Goal: Task Accomplishment & Management: Manage account settings

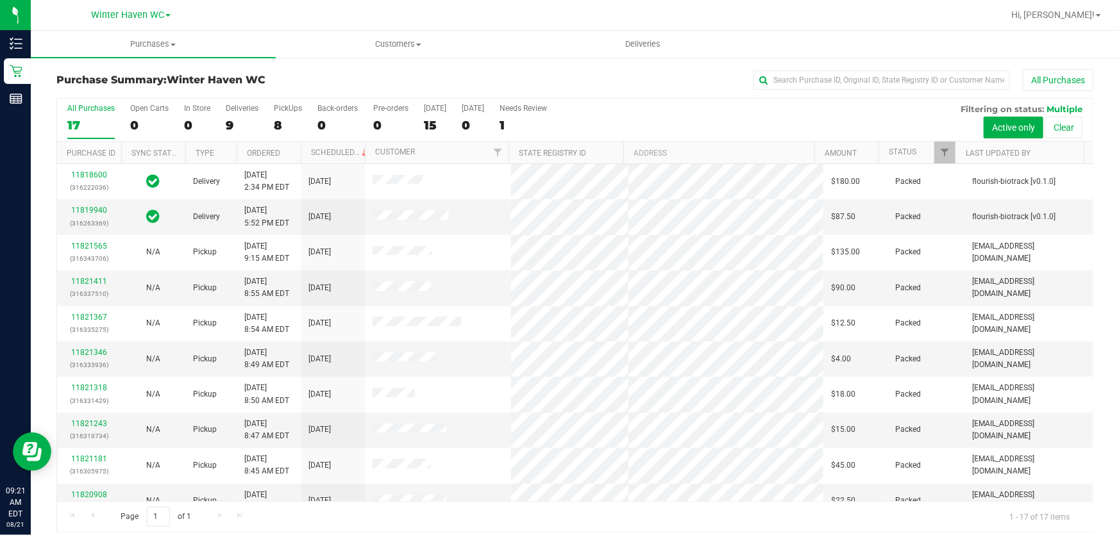
click at [677, 107] on div "All Purchases 17 Open Carts 0 In Store 0 Deliveries 9 PickUps 8 Back-orders 0 P…" at bounding box center [575, 104] width 1036 height 10
click at [623, 110] on div "All Purchases 17 Open Carts 0 In Store 0 Deliveries 9 PickUps 8 Back-orders 0 P…" at bounding box center [575, 120] width 1036 height 43
click at [432, 74] on div "All Purchases" at bounding box center [747, 80] width 691 height 22
click at [622, 115] on div "All Purchases 17 Open Carts 0 In Store 0 Deliveries 9 PickUps 8 Back-orders 0 P…" at bounding box center [575, 120] width 1036 height 43
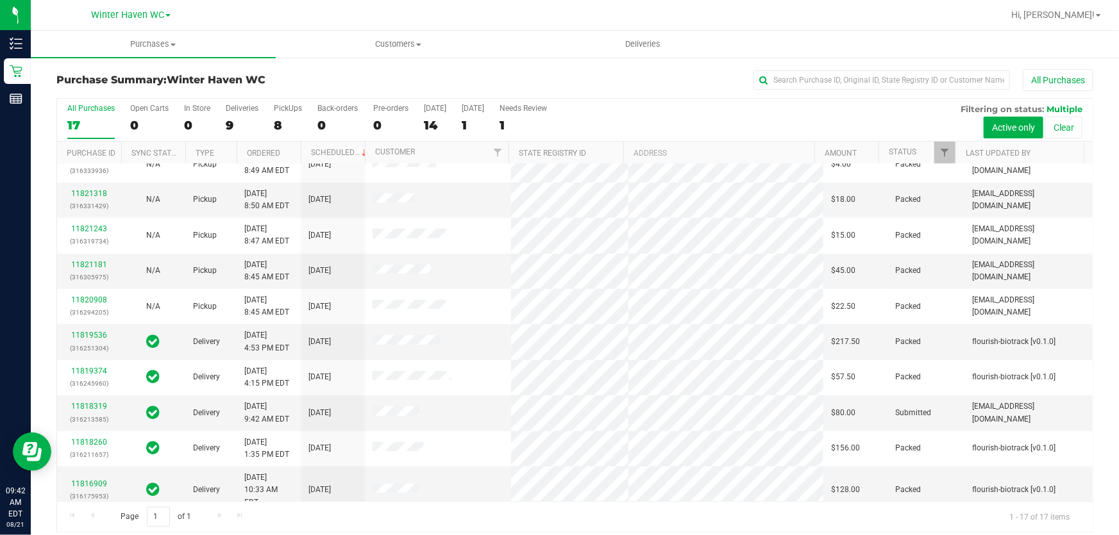
scroll to position [264, 0]
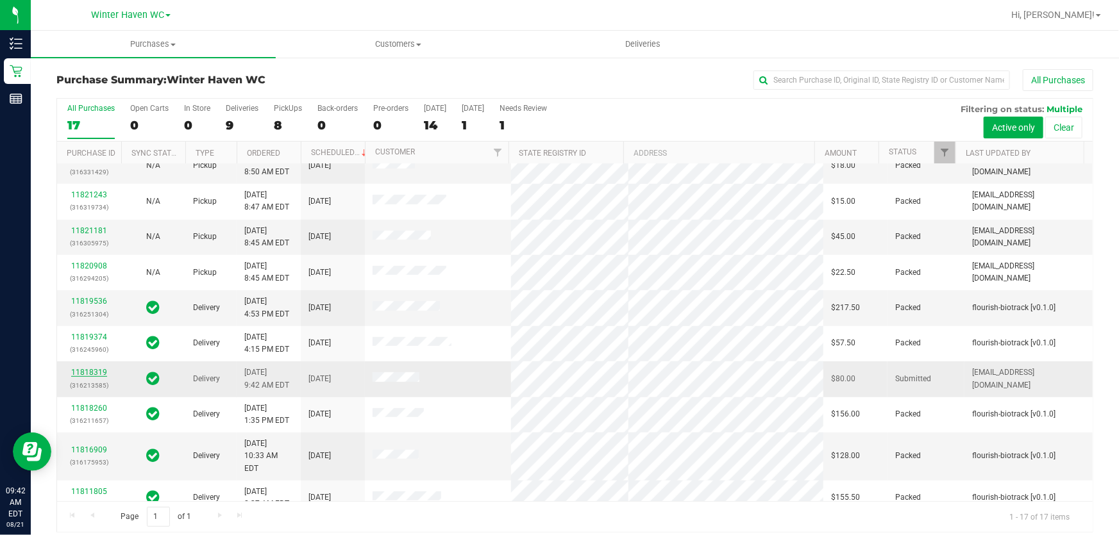
click at [87, 372] on link "11818319" at bounding box center [89, 372] width 36 height 9
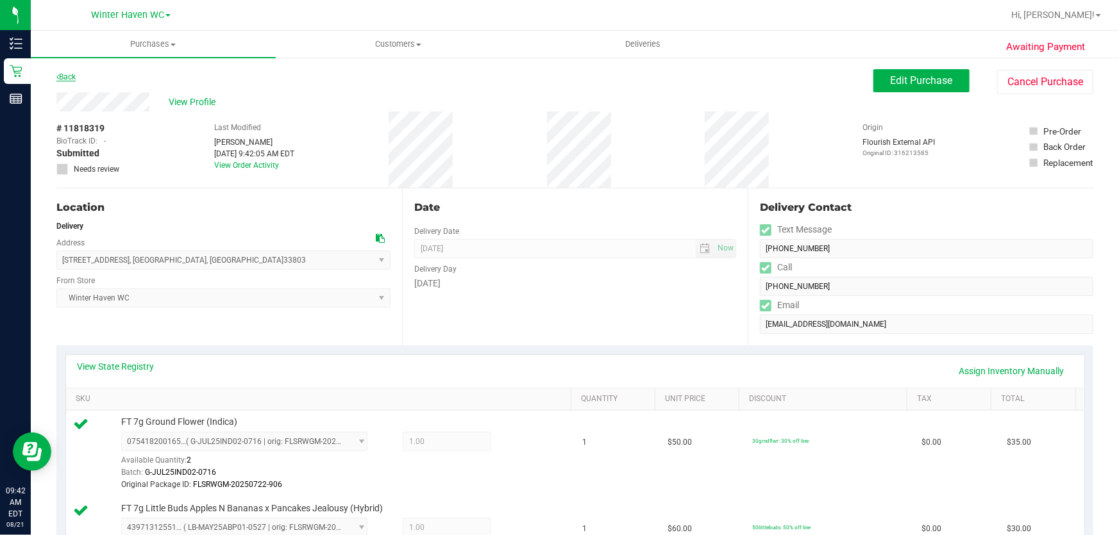
click at [73, 74] on link "Back" at bounding box center [65, 76] width 19 height 9
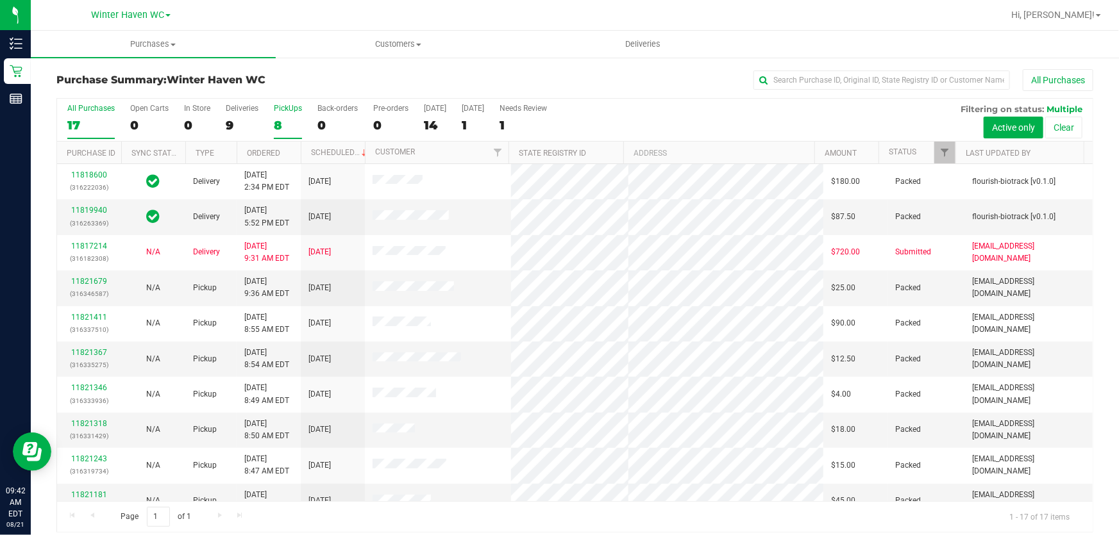
click at [274, 124] on div "8" at bounding box center [288, 125] width 28 height 15
click at [0, 0] on input "PickUps 8" at bounding box center [0, 0] width 0 height 0
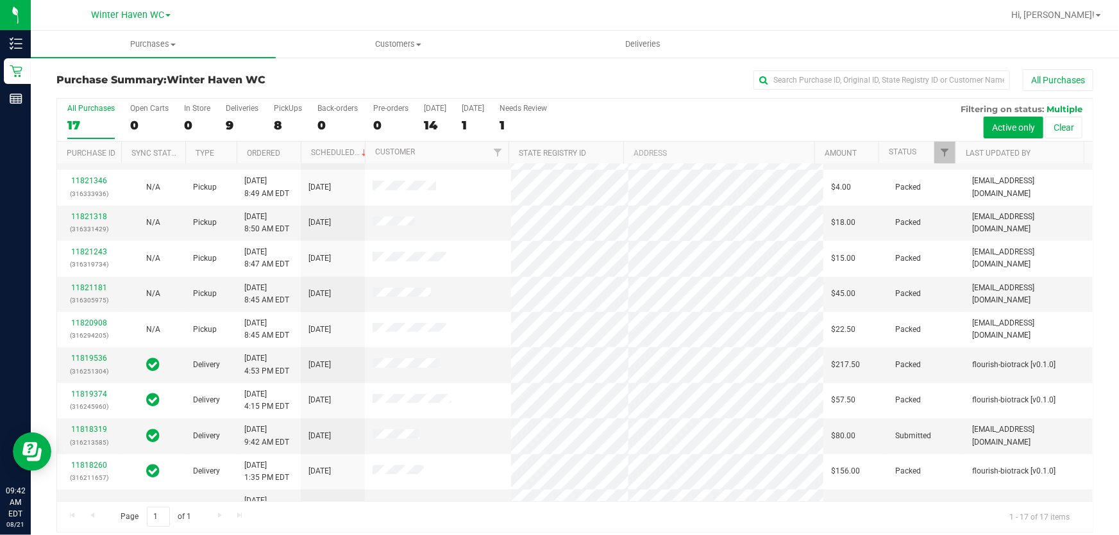
scroll to position [264, 0]
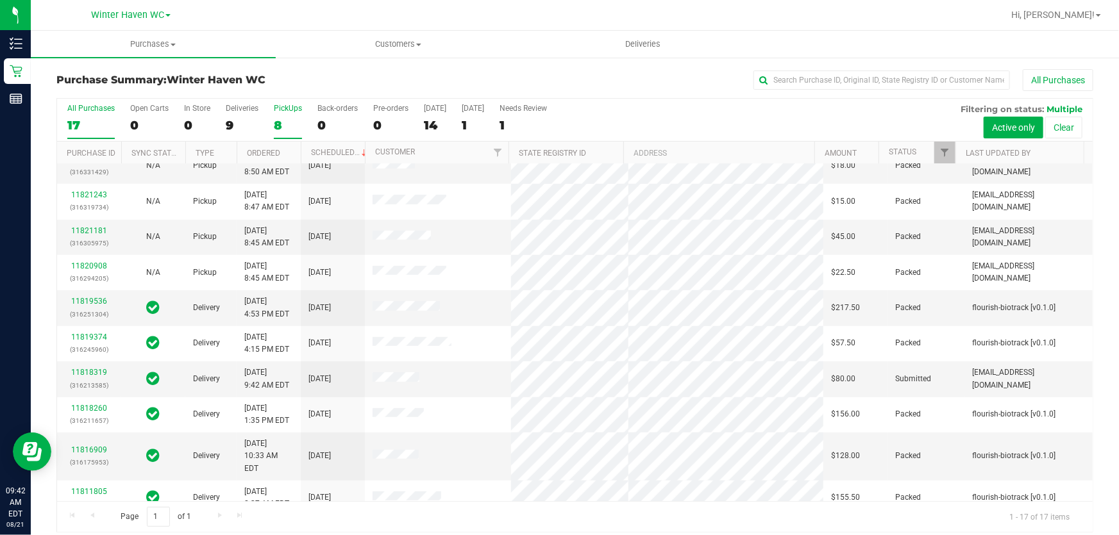
click at [287, 117] on label "PickUps 8" at bounding box center [288, 121] width 28 height 35
click at [0, 0] on input "PickUps 8" at bounding box center [0, 0] width 0 height 0
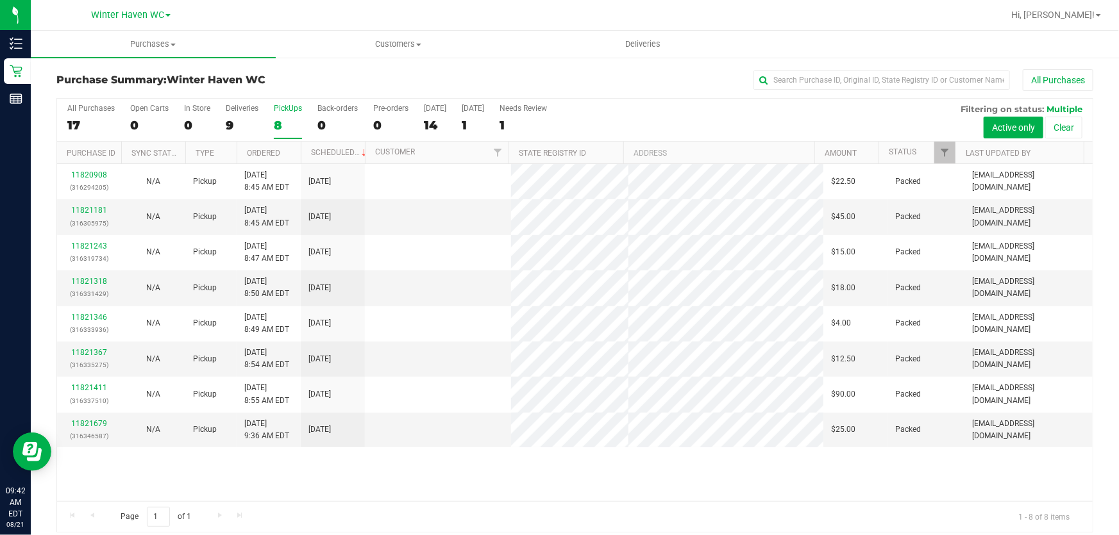
scroll to position [0, 0]
click at [603, 121] on div "All Purchases 17 Open Carts 0 In Store 0 Deliveries 9 PickUps 8 Back-orders 0 P…" at bounding box center [575, 120] width 1036 height 43
click at [707, 115] on div "All Purchases 17 Open Carts 0 In Store 0 Deliveries 9 PickUps 8 Back-orders 0 P…" at bounding box center [575, 120] width 1036 height 43
click at [707, 113] on div "All Purchases 17 Open Carts 0 In Store 0 Deliveries 9 PickUps 8 Back-orders 0 P…" at bounding box center [575, 120] width 1036 height 43
click at [698, 115] on div "All Purchases 17 Open Carts 0 In Store 0 Deliveries 9 PickUps 8 Back-orders 0 P…" at bounding box center [575, 120] width 1036 height 43
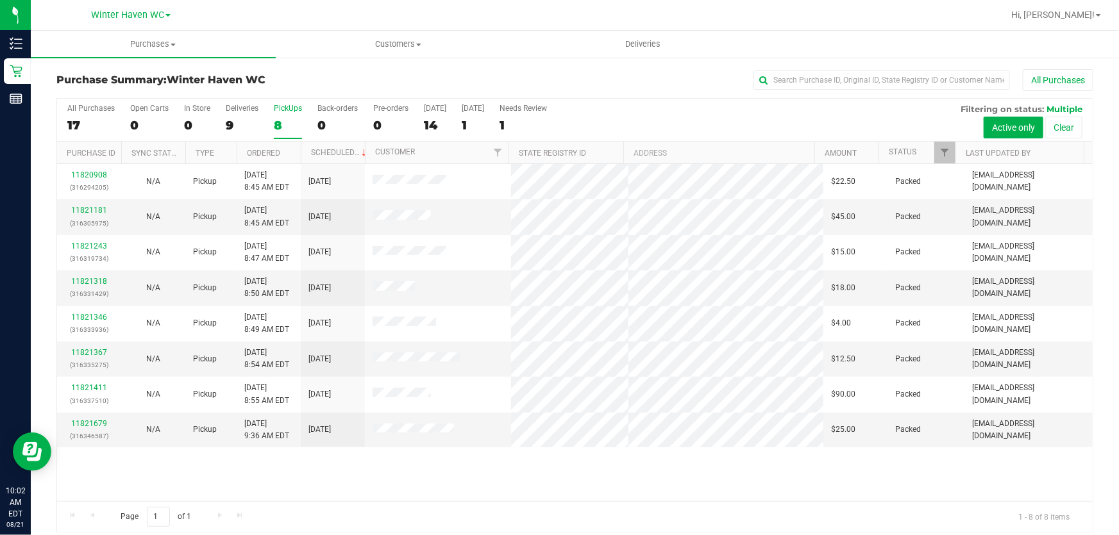
click at [705, 114] on div "All Purchases 17 Open Carts 0 In Store 0 Deliveries 9 PickUps 8 Back-orders 0 P…" at bounding box center [575, 120] width 1036 height 43
click at [690, 121] on div "All Purchases 17 Open Carts 0 In Store 0 Deliveries 9 PickUps 8 Back-orders 0 P…" at bounding box center [575, 120] width 1036 height 43
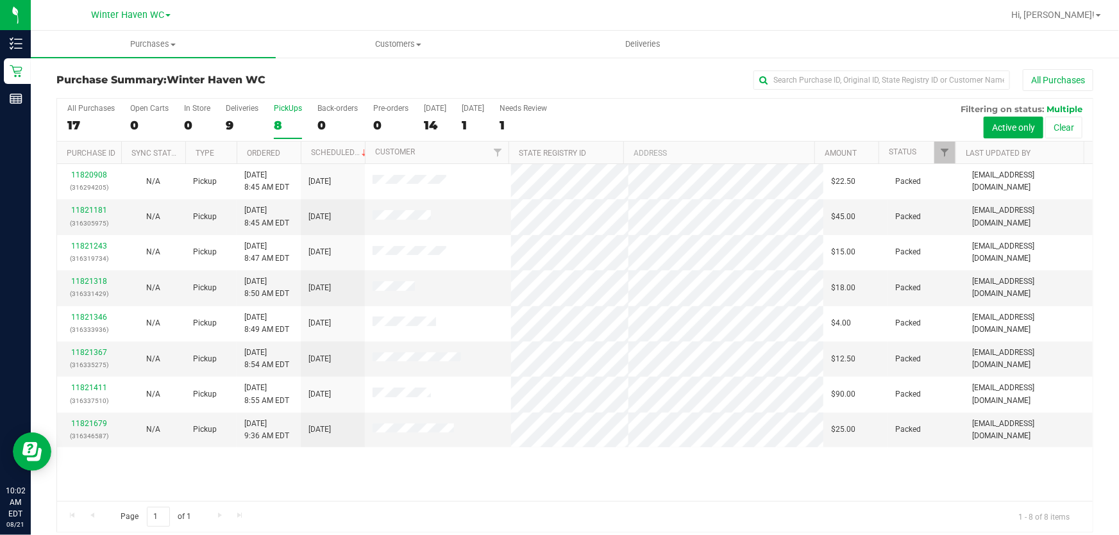
click at [690, 121] on div "All Purchases 17 Open Carts 0 In Store 0 Deliveries 9 PickUps 8 Back-orders 0 P…" at bounding box center [575, 120] width 1036 height 43
click at [680, 109] on div "All Purchases 17 Open Carts 0 In Store 0 Deliveries 9 PickUps 8 Back-orders 0 P…" at bounding box center [575, 120] width 1036 height 43
click at [672, 116] on div "All Purchases 17 Open Carts 0 In Store 0 Deliveries 9 PickUps 8 Back-orders 0 P…" at bounding box center [575, 120] width 1036 height 43
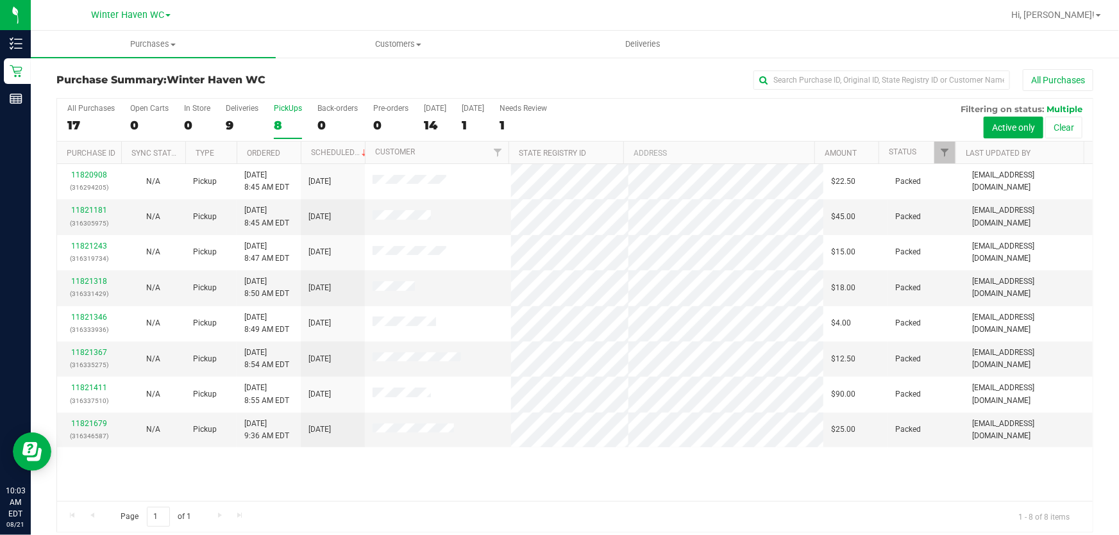
click at [631, 110] on div "All Purchases 17 Open Carts 0 In Store 0 Deliveries 9 PickUps 8 Back-orders 0 P…" at bounding box center [575, 120] width 1036 height 43
click at [389, 71] on div "Purchase Summary: Winter Haven WC All Purchases" at bounding box center [574, 83] width 1037 height 28
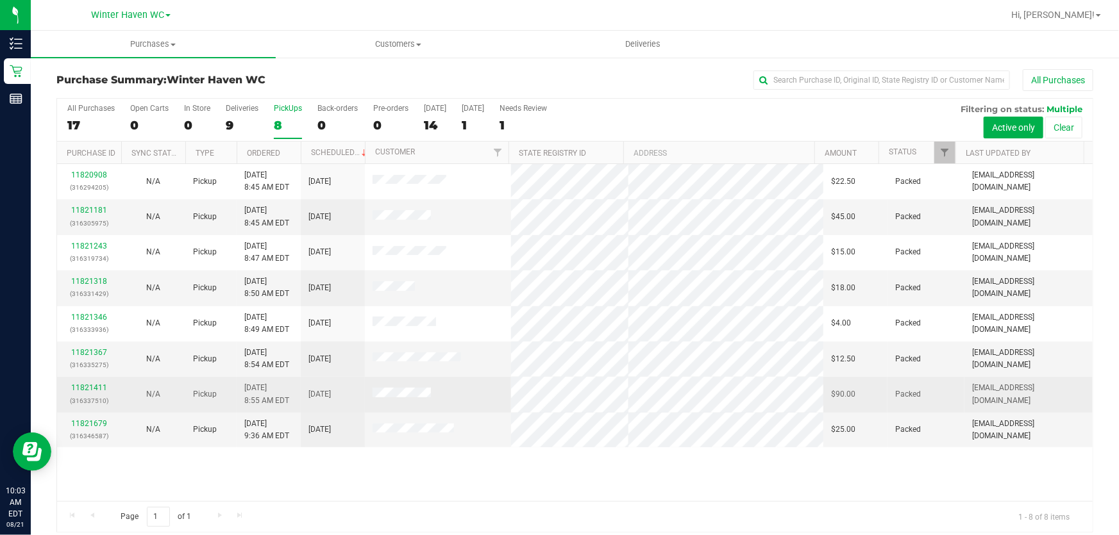
drag, startPoint x: 465, startPoint y: 437, endPoint x: 500, endPoint y: 399, distance: 51.3
click at [500, 399] on tbody "11820908 (316294205) N/A Pickup 8/21/2025 8:45 AM EDT 8/21/2025 $22.50 Packed a…" at bounding box center [575, 305] width 1036 height 283
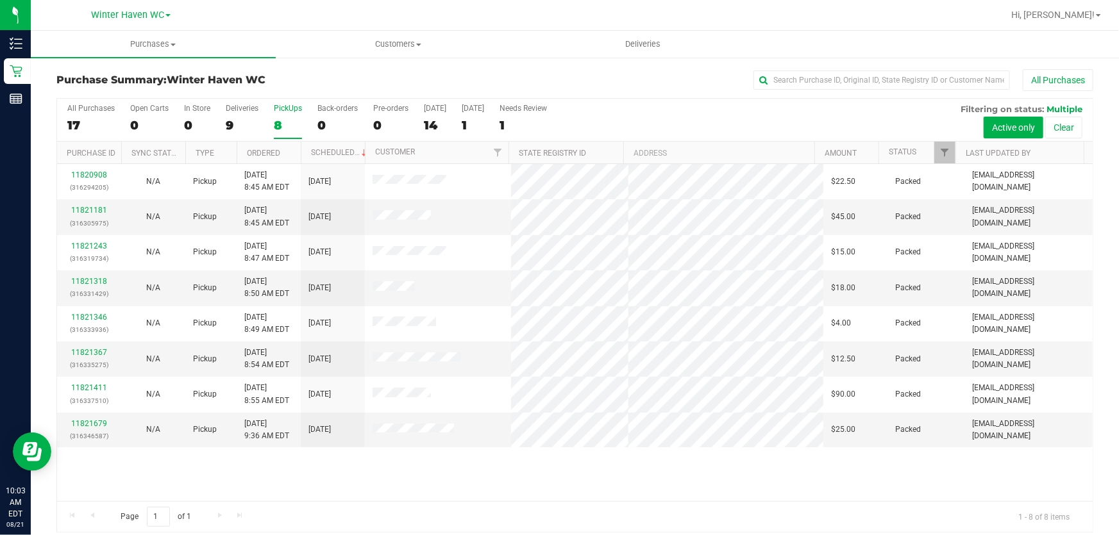
click at [600, 113] on div "All Purchases 17 Open Carts 0 In Store 0 Deliveries 9 PickUps 8 Back-orders 0 P…" at bounding box center [575, 120] width 1036 height 43
click at [629, 124] on div "All Purchases 17 Open Carts 0 In Store 0 Deliveries 9 PickUps 8 Back-orders 0 P…" at bounding box center [575, 120] width 1036 height 43
click at [625, 119] on div "All Purchases 17 Open Carts 0 In Store 0 Deliveries 9 PickUps 8 Back-orders 0 P…" at bounding box center [575, 120] width 1036 height 43
click at [846, 115] on div "All Purchases 17 Open Carts 0 In Store 0 Deliveries 9 PickUps 8 Back-orders 0 P…" at bounding box center [575, 120] width 1036 height 43
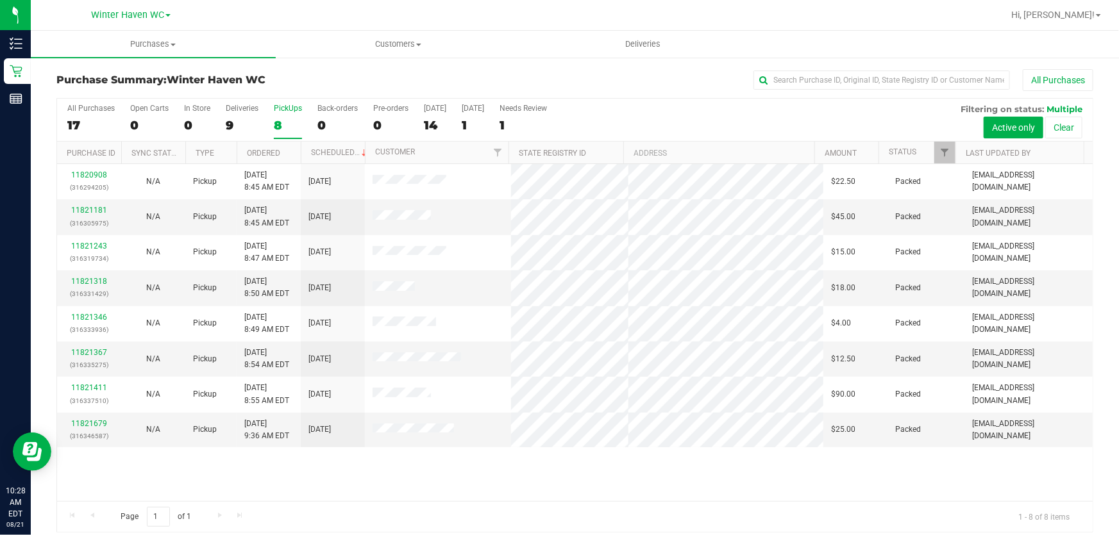
click at [846, 115] on div "All Purchases 17 Open Carts 0 In Store 0 Deliveries 9 PickUps 8 Back-orders 0 P…" at bounding box center [575, 120] width 1036 height 43
click at [854, 122] on div "All Purchases 17 Open Carts 0 In Store 0 Deliveries 9 PickUps 8 Back-orders 0 P…" at bounding box center [575, 120] width 1036 height 43
click at [762, 117] on div "All Purchases 17 Open Carts 0 In Store 0 Deliveries 9 PickUps 8 Back-orders 0 P…" at bounding box center [575, 120] width 1036 height 43
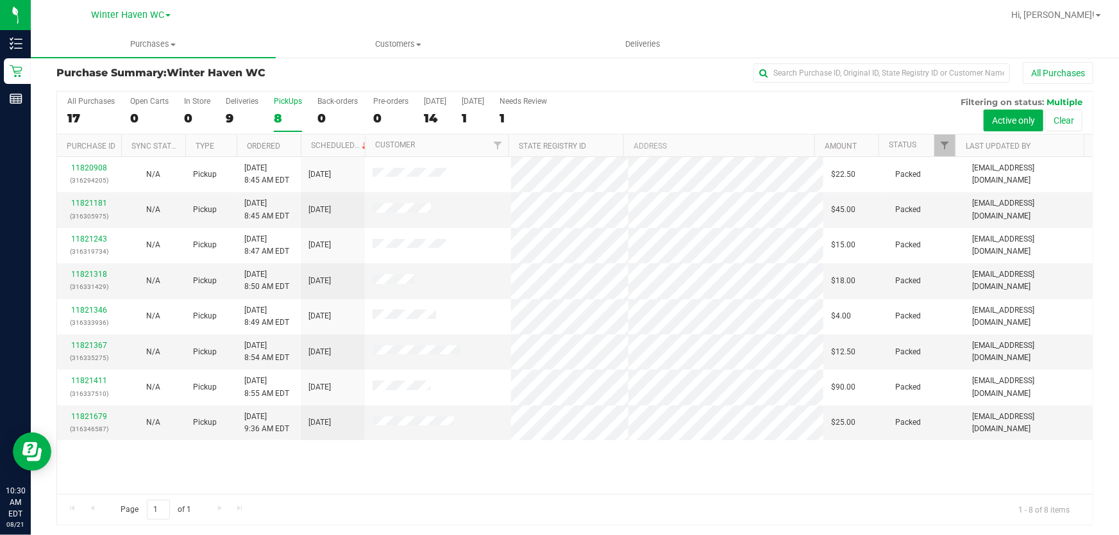
scroll to position [10, 0]
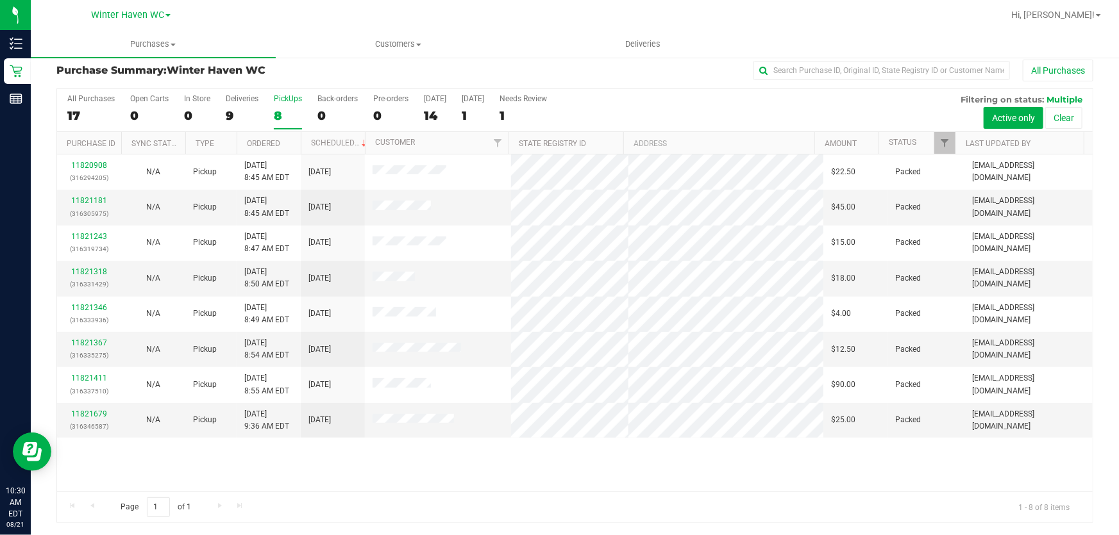
click at [705, 467] on div "11820908 (316294205) N/A Pickup 8/21/2025 8:45 AM EDT 8/21/2025 $22.50 Packed a…" at bounding box center [575, 323] width 1036 height 337
click at [686, 460] on div "11820908 (316294205) N/A Pickup 8/21/2025 8:45 AM EDT 8/21/2025 $22.50 Packed a…" at bounding box center [575, 323] width 1036 height 337
click at [743, 104] on div "All Purchases 17 Open Carts 0 In Store 0 Deliveries 9 PickUps 8 Back-orders 0 P…" at bounding box center [575, 110] width 1036 height 43
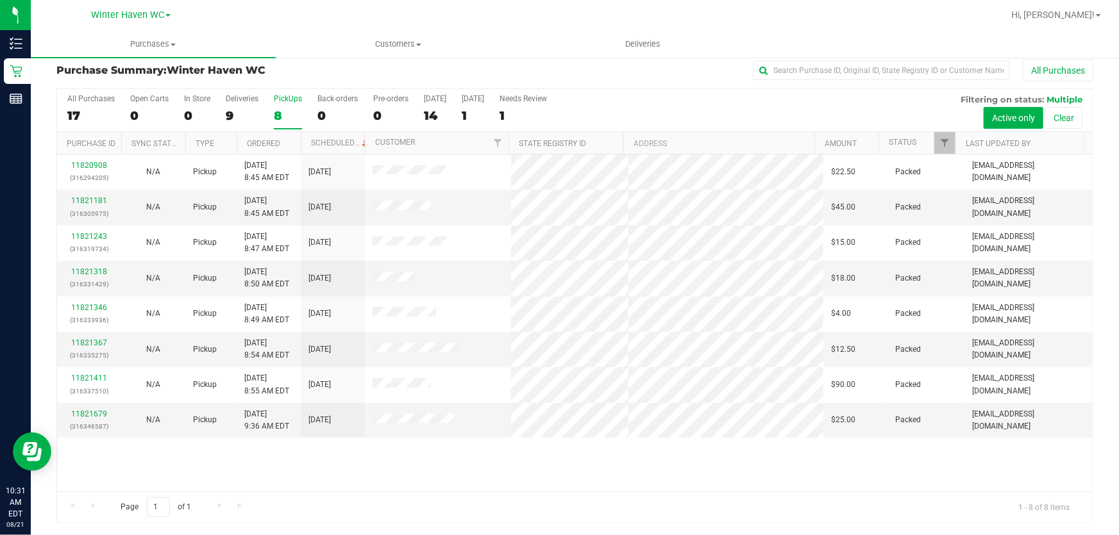
click at [743, 104] on div "All Purchases 17 Open Carts 0 In Store 0 Deliveries 9 PickUps 8 Back-orders 0 P…" at bounding box center [575, 110] width 1036 height 43
click at [724, 106] on div "All Purchases 17 Open Carts 0 In Store 0 Deliveries 9 PickUps 8 Back-orders 0 P…" at bounding box center [575, 110] width 1036 height 43
click at [737, 105] on div "All Purchases 17 Open Carts 0 In Store 0 Deliveries 9 PickUps 8 Back-orders 0 P…" at bounding box center [575, 110] width 1036 height 43
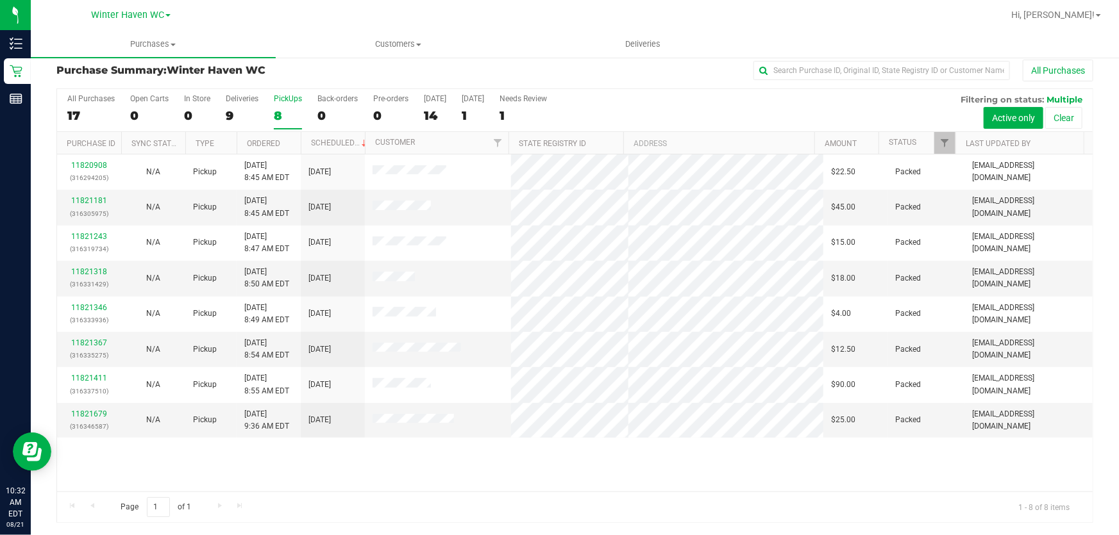
click at [711, 106] on div "All Purchases 17 Open Carts 0 In Store 0 Deliveries 9 PickUps 8 Back-orders 0 P…" at bounding box center [575, 110] width 1036 height 43
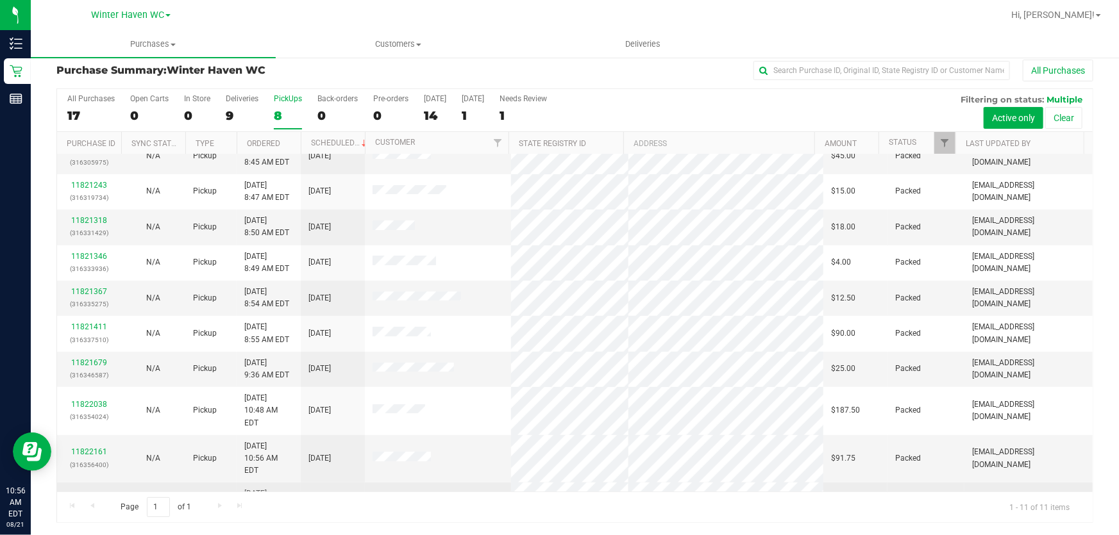
click at [96, 496] on link "11822169" at bounding box center [89, 500] width 36 height 9
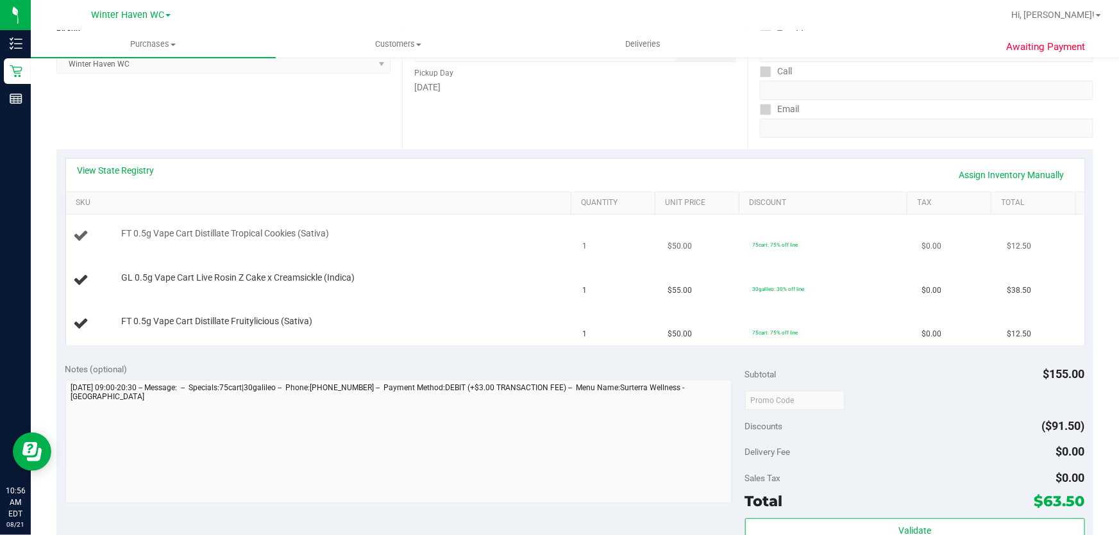
scroll to position [243, 0]
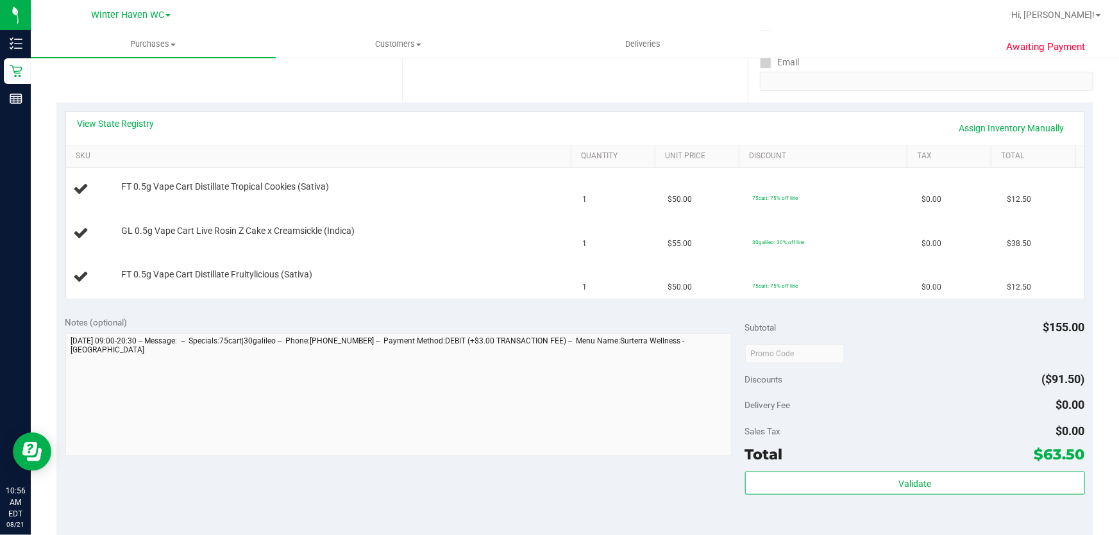
click at [125, 115] on div "View State Registry Assign Inventory Manually" at bounding box center [575, 128] width 1018 height 33
click at [122, 119] on link "View State Registry" at bounding box center [116, 123] width 77 height 13
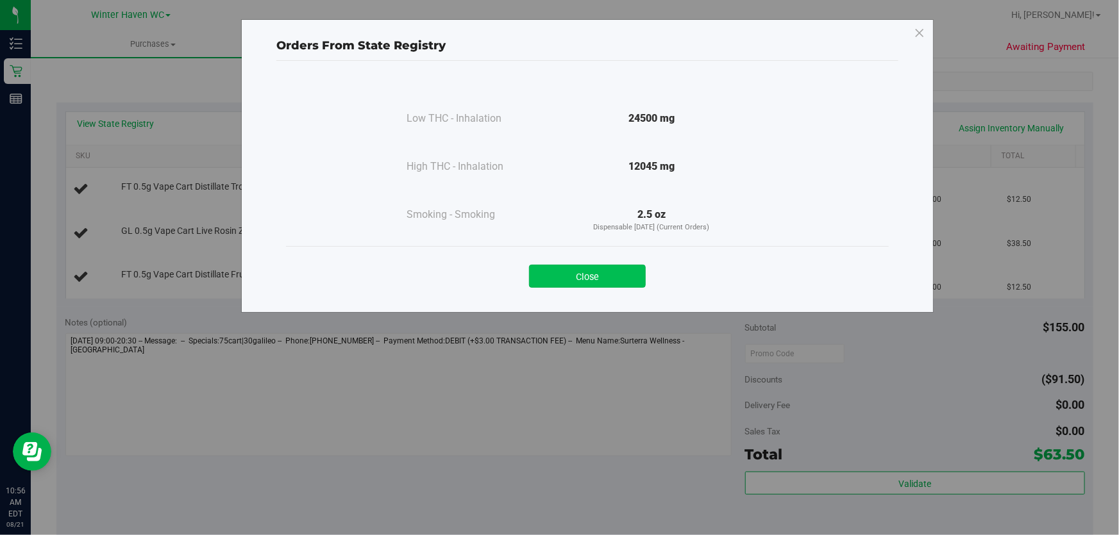
click at [595, 275] on button "Close" at bounding box center [587, 276] width 117 height 23
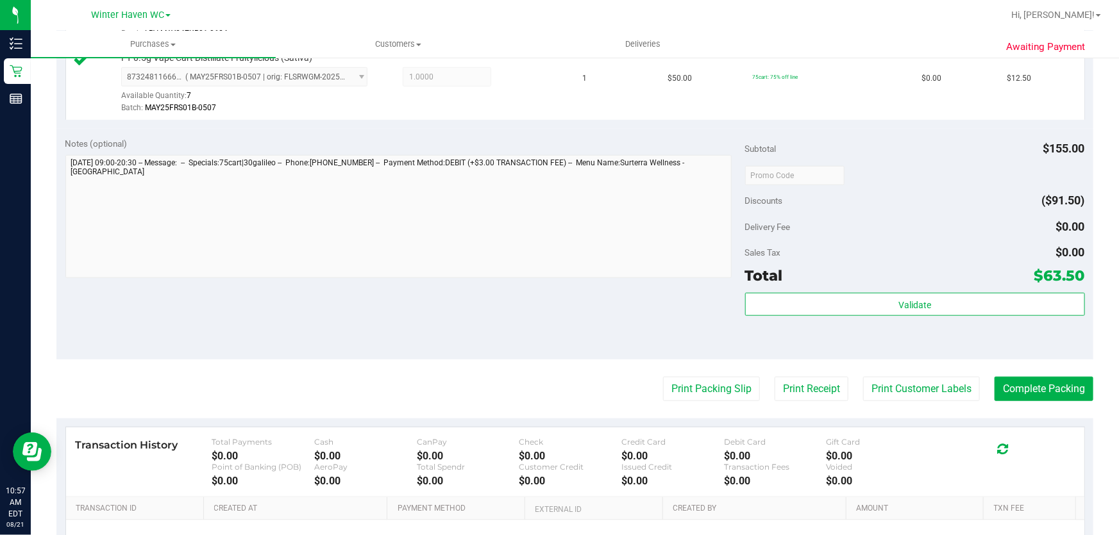
scroll to position [592, 0]
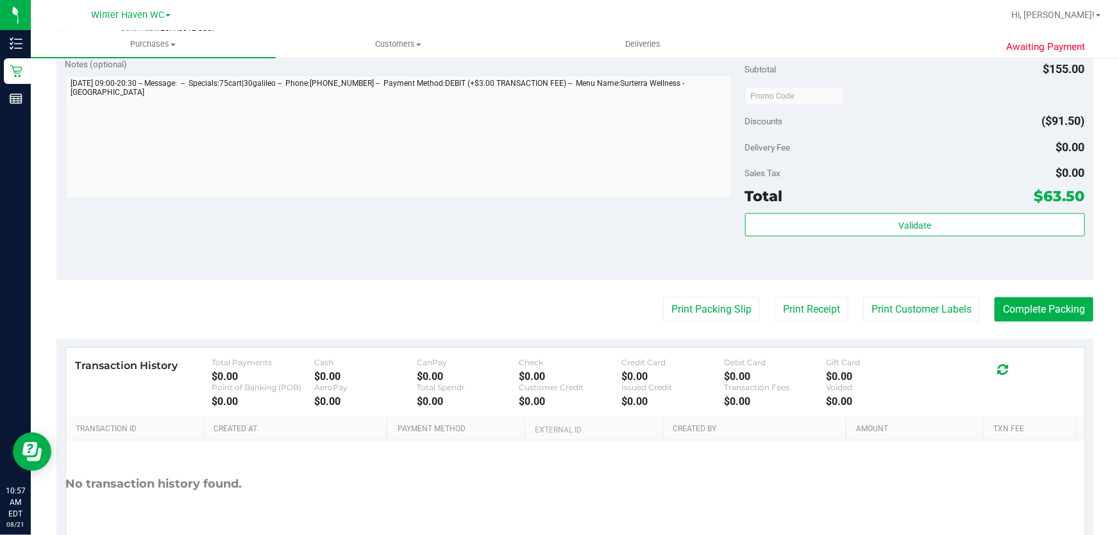
click at [999, 202] on div "Total $63.50" at bounding box center [915, 196] width 340 height 23
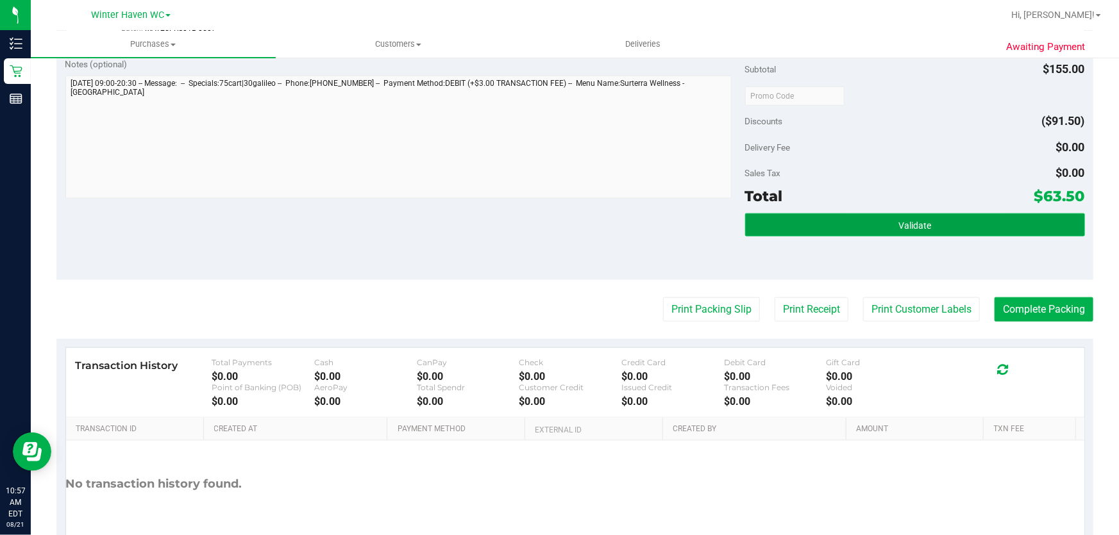
click at [941, 233] on button "Validate" at bounding box center [915, 225] width 340 height 23
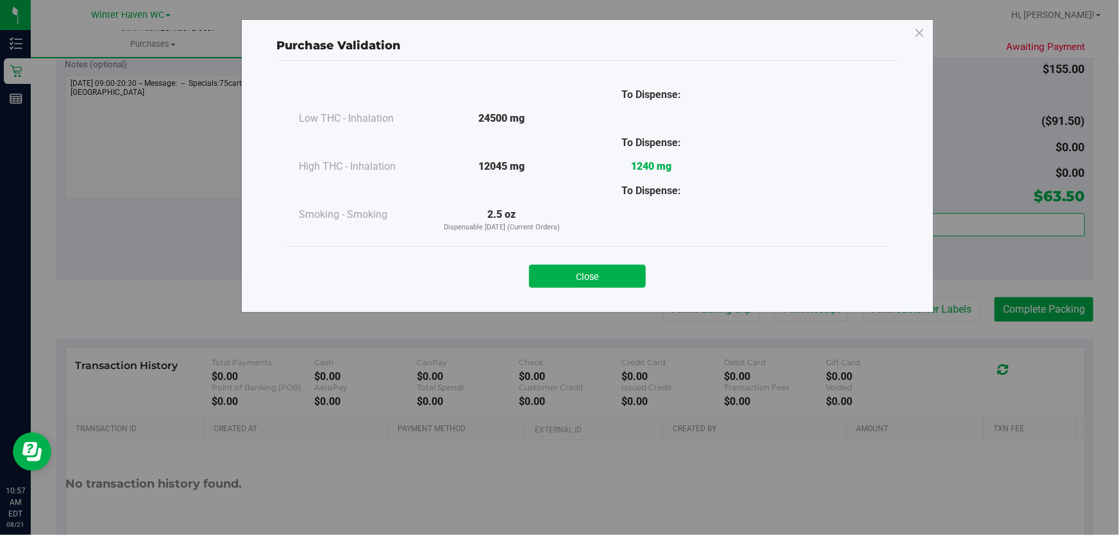
click at [628, 269] on button "Close" at bounding box center [587, 276] width 117 height 23
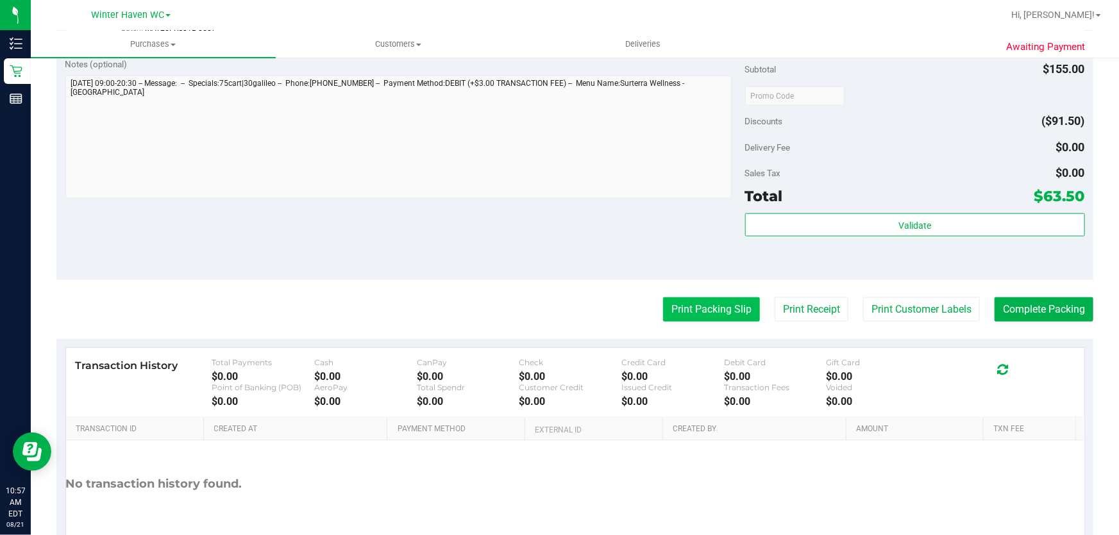
click at [684, 308] on button "Print Packing Slip" at bounding box center [711, 310] width 97 height 24
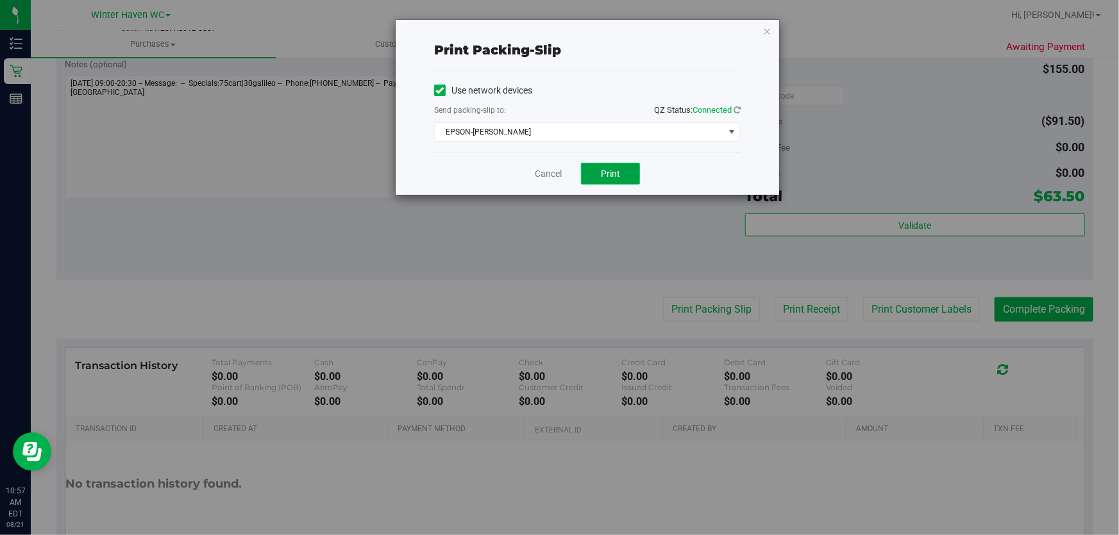
click at [609, 171] on span "Print" at bounding box center [610, 174] width 19 height 10
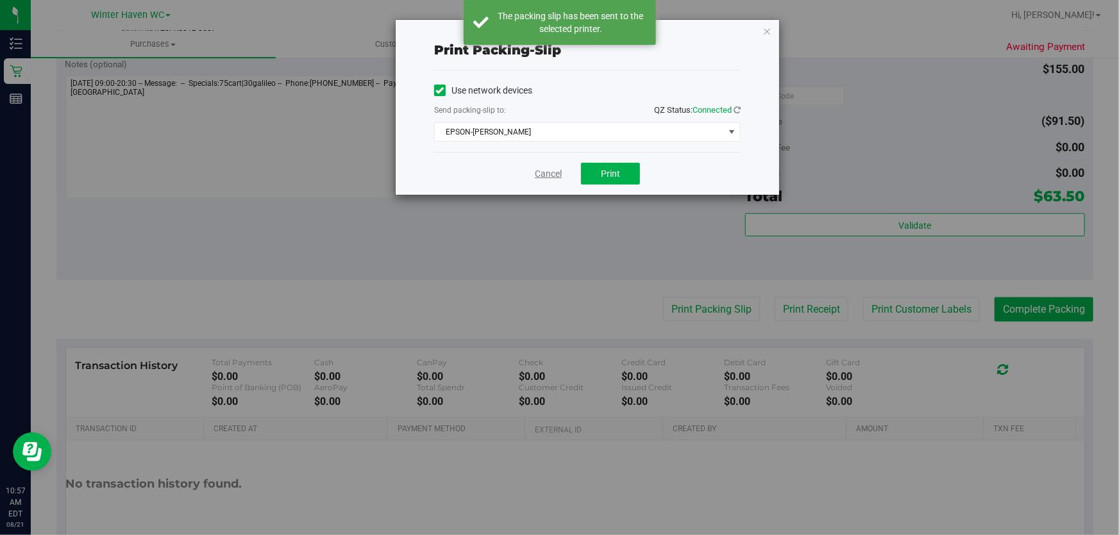
click at [553, 176] on link "Cancel" at bounding box center [548, 173] width 27 height 13
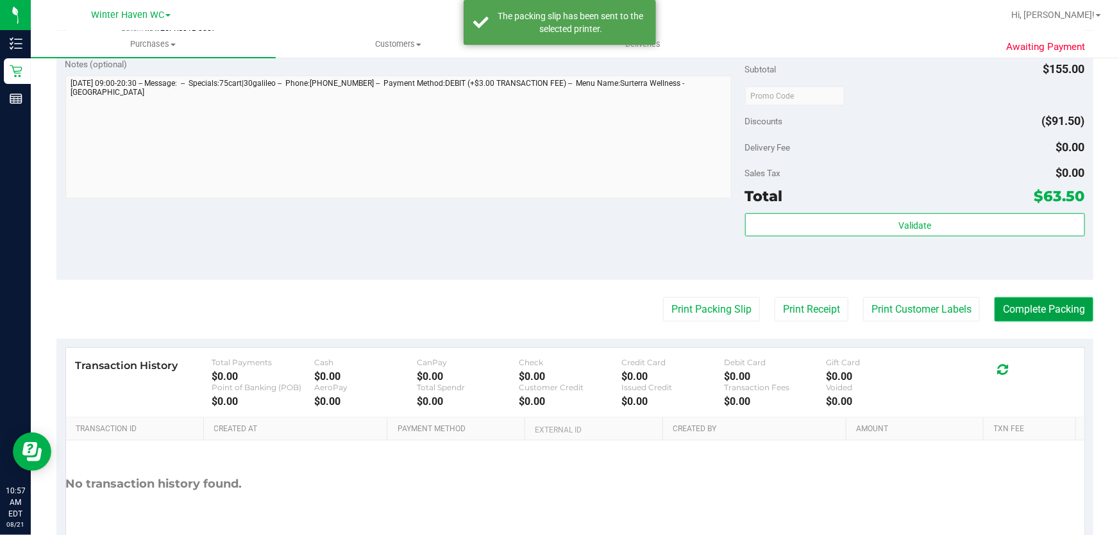
click at [1027, 306] on button "Complete Packing" at bounding box center [1043, 310] width 99 height 24
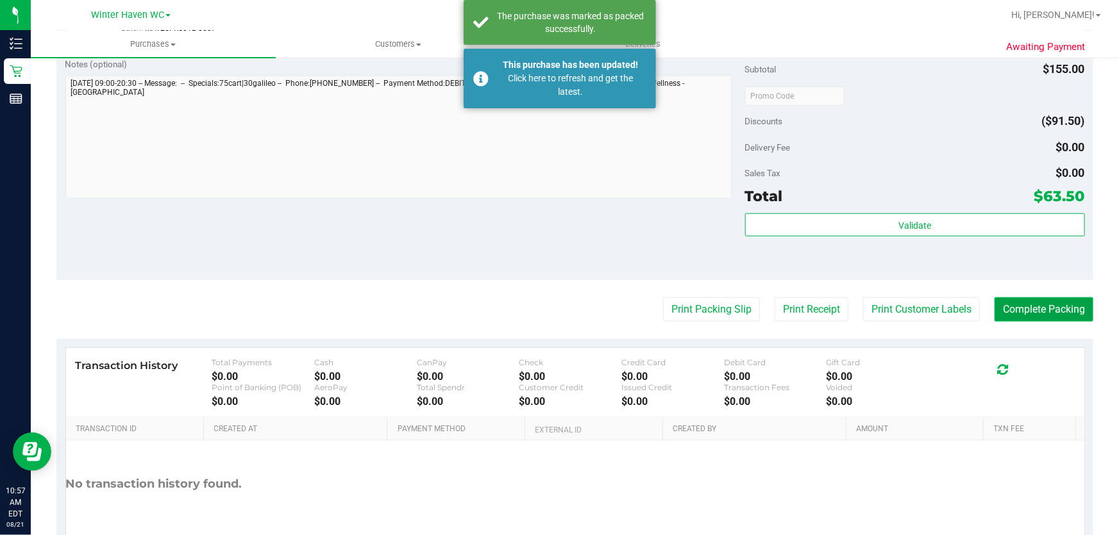
click at [1027, 306] on button "Complete Packing" at bounding box center [1043, 310] width 99 height 24
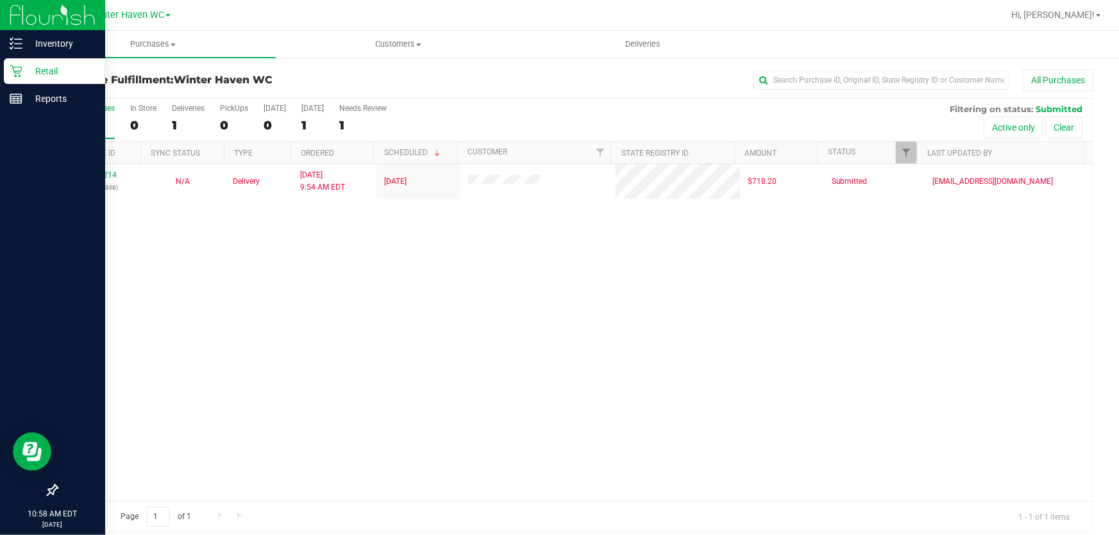
click at [35, 74] on p "Retail" at bounding box center [60, 70] width 77 height 15
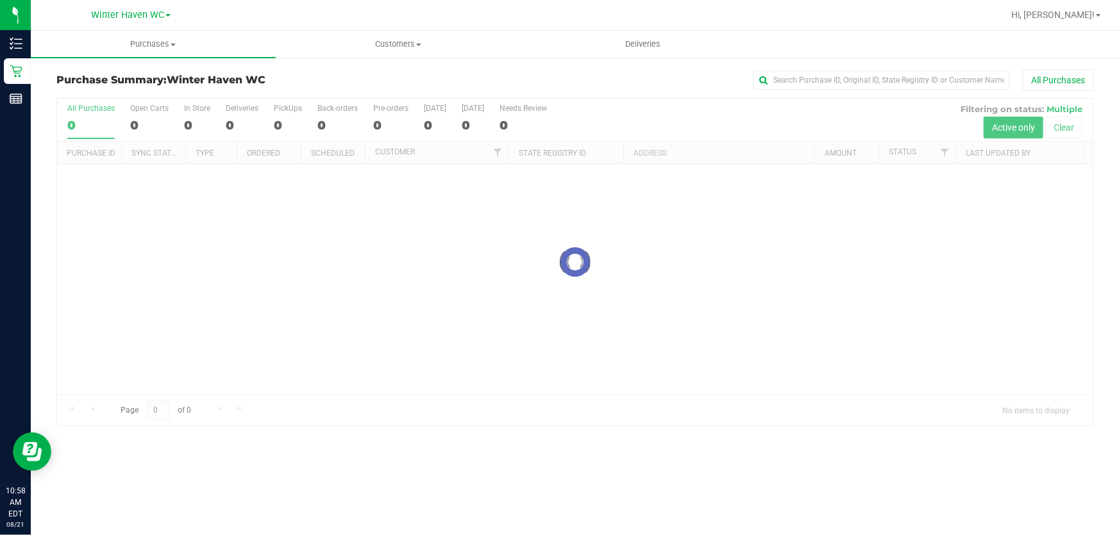
click at [589, 114] on div at bounding box center [575, 262] width 1036 height 327
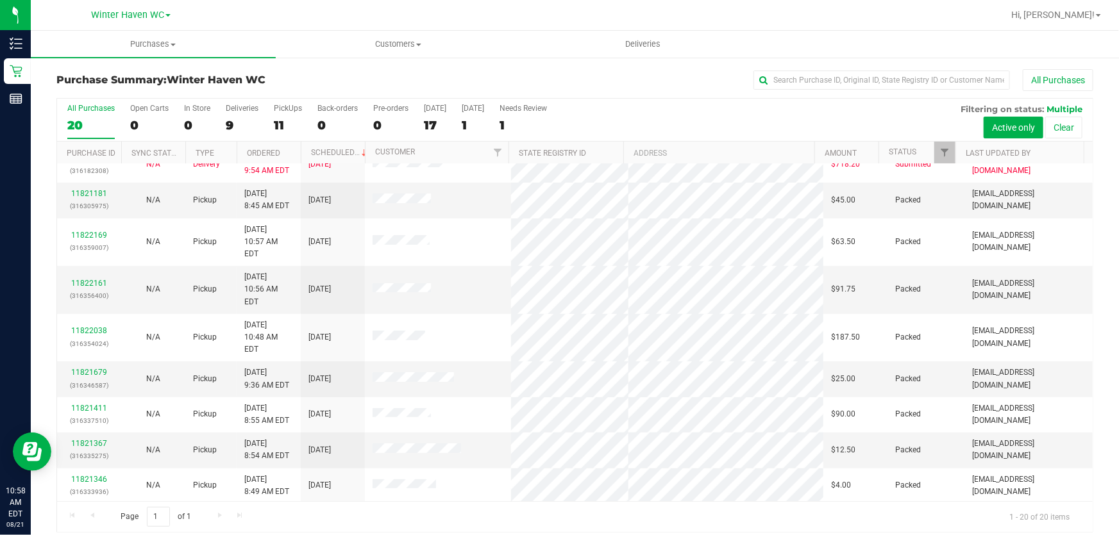
scroll to position [349, 0]
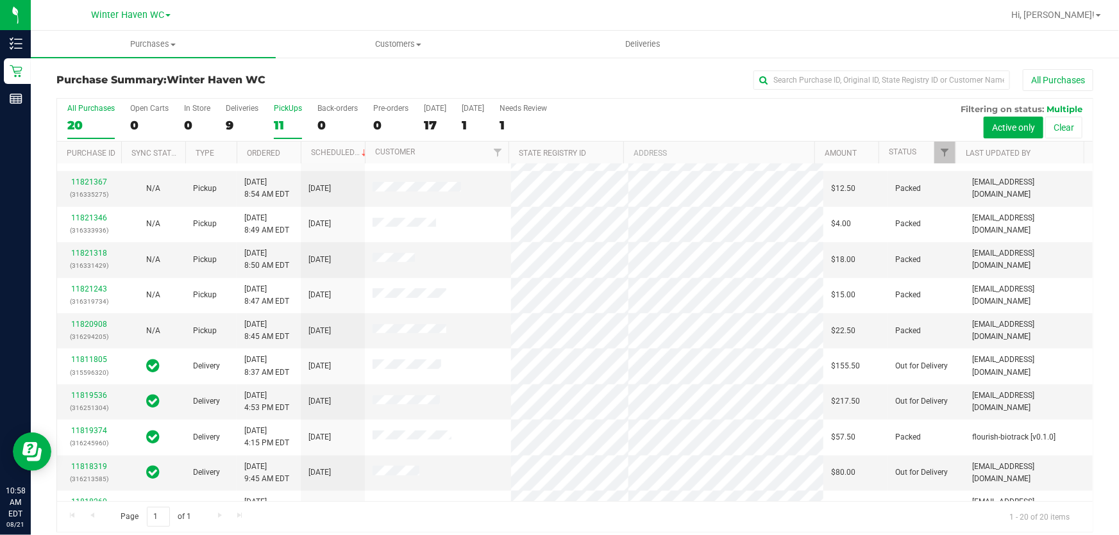
click at [283, 122] on div "11" at bounding box center [288, 125] width 28 height 15
click at [0, 0] on input "PickUps 11" at bounding box center [0, 0] width 0 height 0
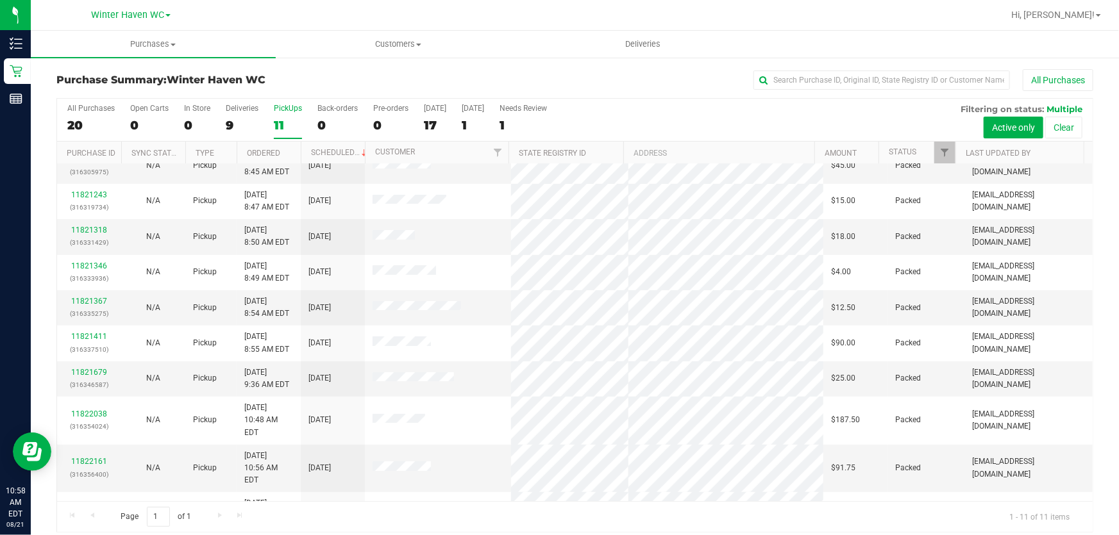
scroll to position [0, 0]
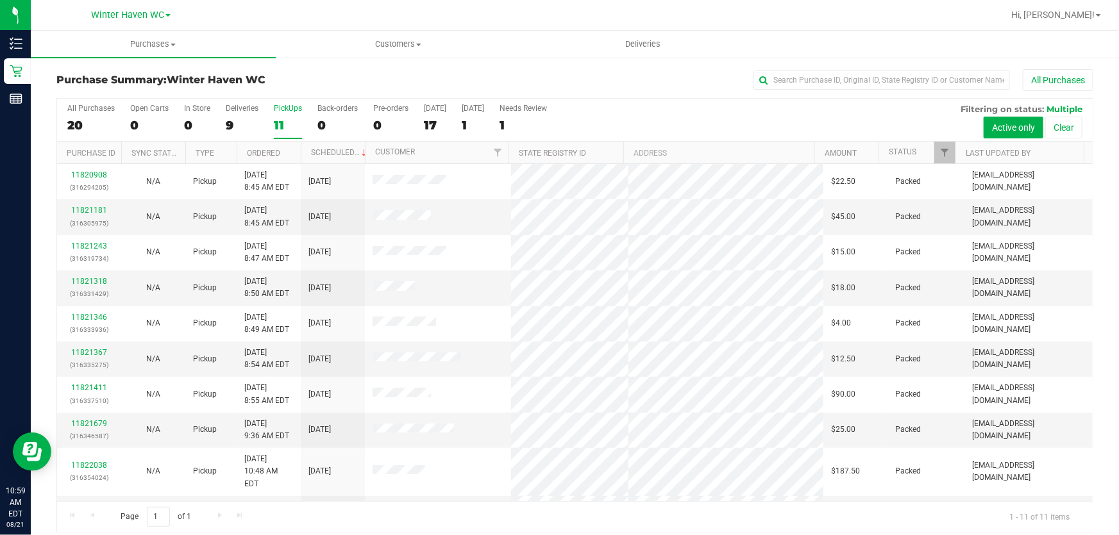
click at [650, 112] on div "All Purchases 20 Open Carts 0 In Store 0 Deliveries 9 PickUps 11 Back-orders 0 …" at bounding box center [575, 120] width 1036 height 43
click at [673, 106] on div "All Purchases 20 Open Carts 0 In Store 0 Deliveries 9 PickUps 11 Back-orders 0 …" at bounding box center [575, 104] width 1036 height 10
click at [627, 115] on div "All Purchases 20 Open Carts 0 In Store 0 Deliveries 9 PickUps 11 Back-orders 0 …" at bounding box center [575, 120] width 1036 height 43
click at [811, 118] on div "All Purchases 20 Open Carts 0 In Store 0 Deliveries 9 PickUps 11 Back-orders 0 …" at bounding box center [575, 120] width 1036 height 43
click at [735, 122] on div "All Purchases 20 Open Carts 0 In Store 0 Deliveries 9 PickUps 11 Back-orders 0 …" at bounding box center [575, 120] width 1036 height 43
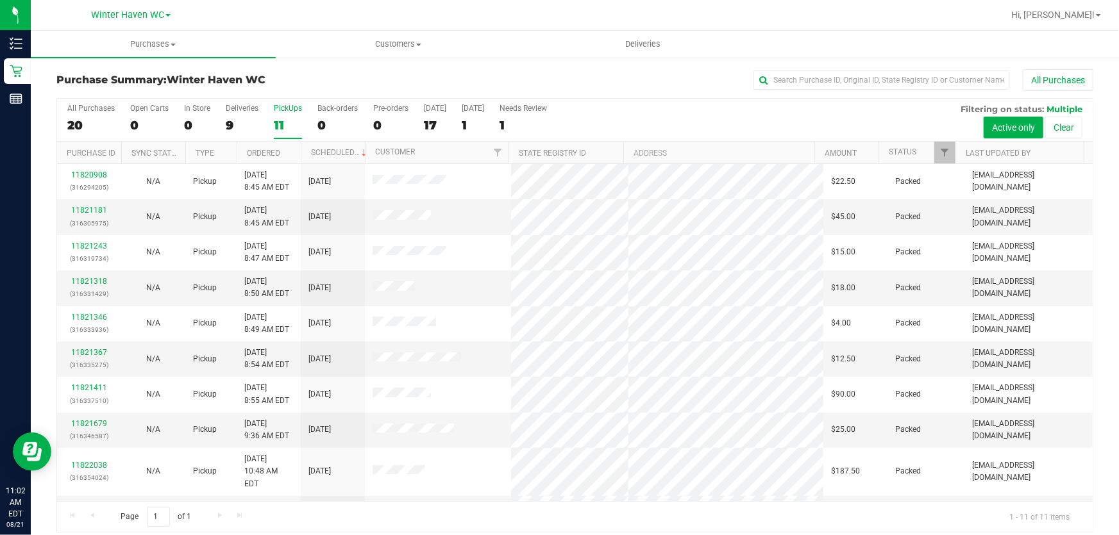
click at [754, 115] on div "All Purchases 20 Open Carts 0 In Store 0 Deliveries 9 PickUps 11 Back-orders 0 …" at bounding box center [575, 120] width 1036 height 43
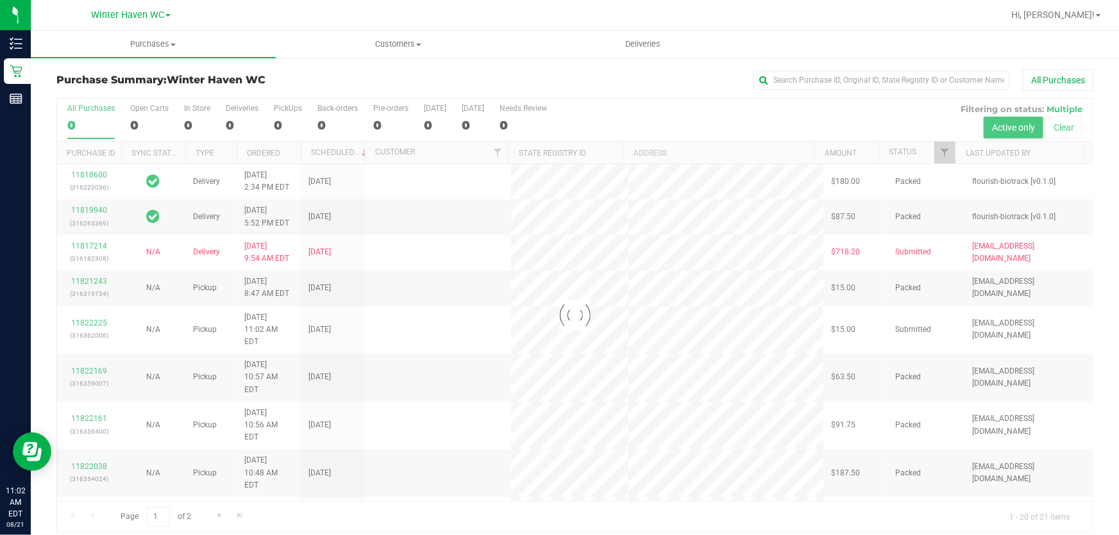
click at [704, 109] on div at bounding box center [575, 315] width 1036 height 433
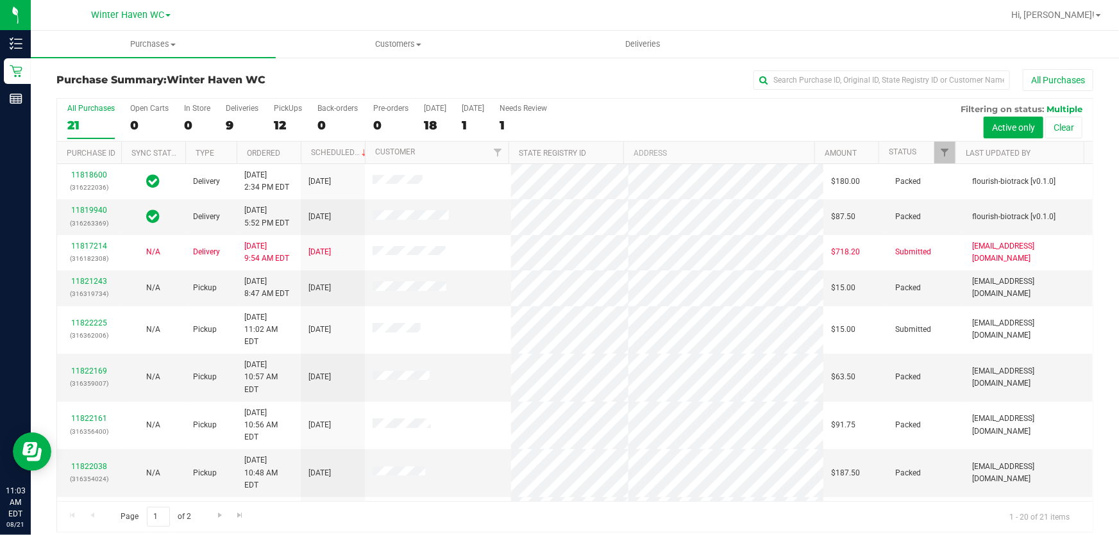
click at [659, 117] on div "All Purchases 21 Open Carts 0 In Store 0 Deliveries 9 PickUps 12 Back-orders 0 …" at bounding box center [575, 120] width 1036 height 43
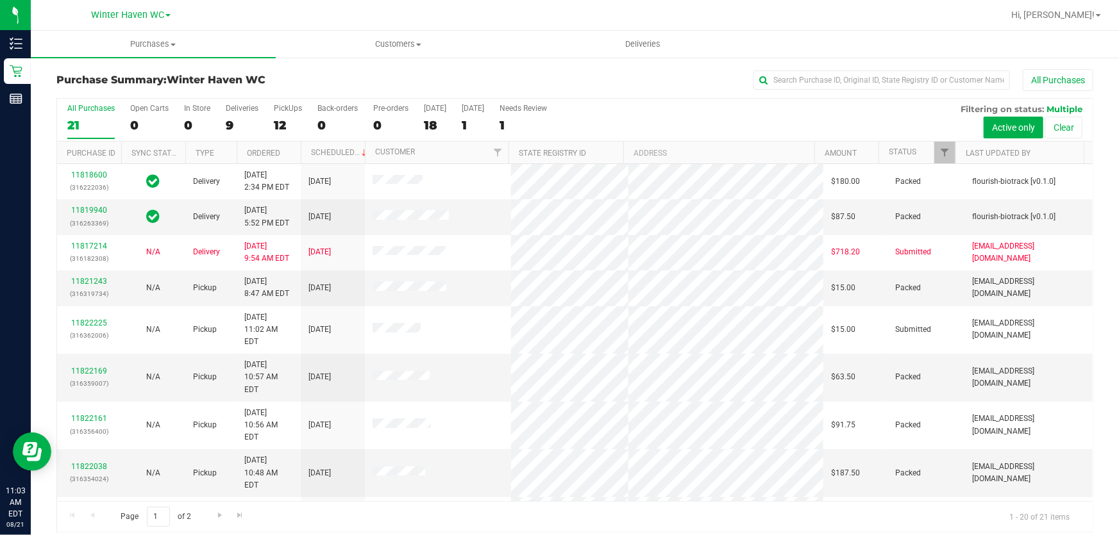
click at [659, 117] on div "All Purchases 21 Open Carts 0 In Store 0 Deliveries 9 PickUps 12 Back-orders 0 …" at bounding box center [575, 120] width 1036 height 43
click at [286, 126] on div "12" at bounding box center [288, 125] width 28 height 15
click at [0, 0] on input "PickUps 12" at bounding box center [0, 0] width 0 height 0
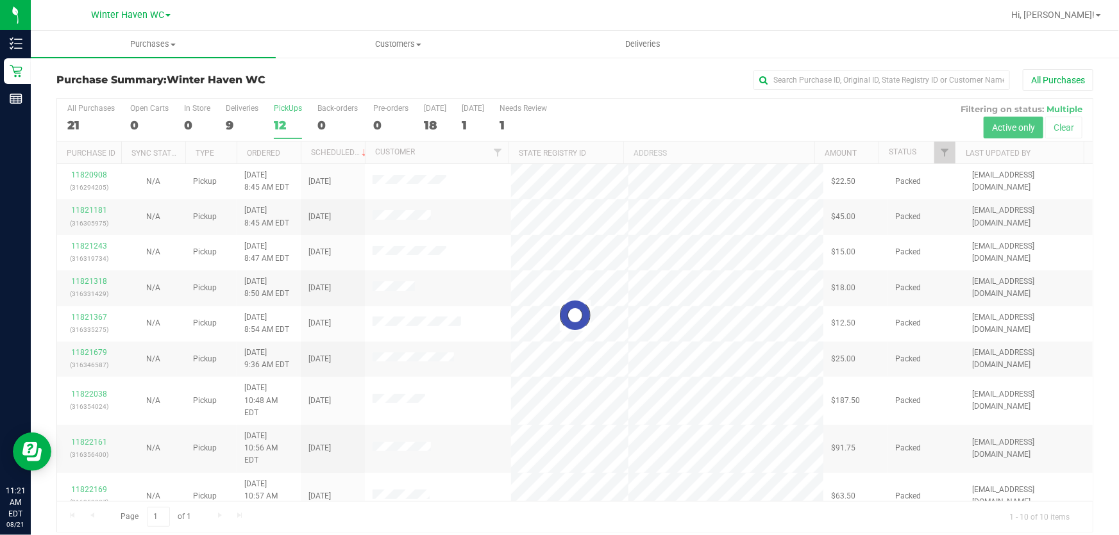
click at [712, 110] on div at bounding box center [575, 315] width 1036 height 433
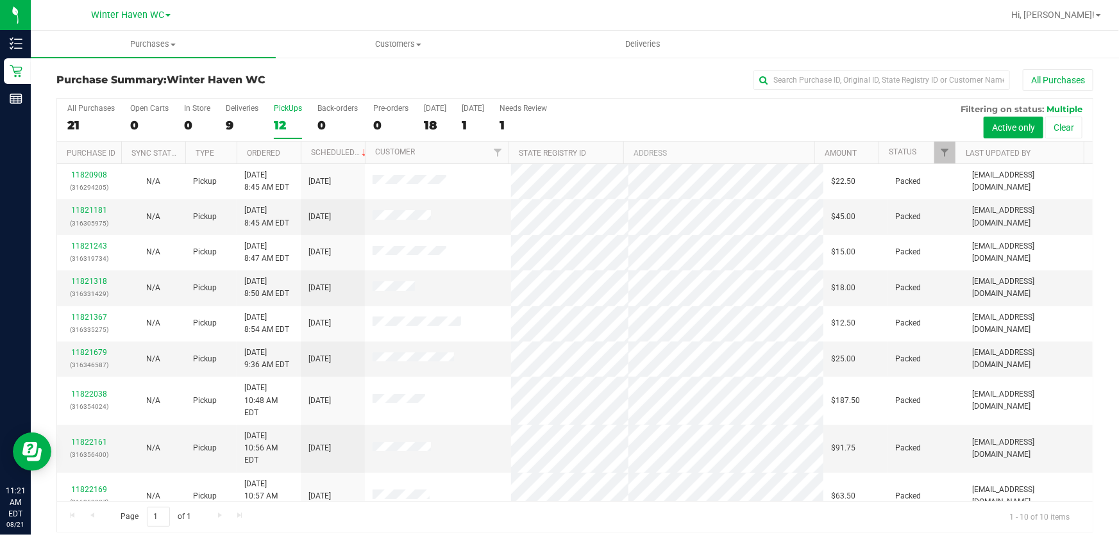
click at [721, 114] on div "All Purchases 21 Open Carts 0 In Store 0 Deliveries 9 PickUps 12 Back-orders 0 …" at bounding box center [575, 120] width 1036 height 43
click at [718, 115] on div "All Purchases 21 Open Carts 0 In Store 0 Deliveries 9 PickUps 12 Back-orders 0 …" at bounding box center [575, 120] width 1036 height 43
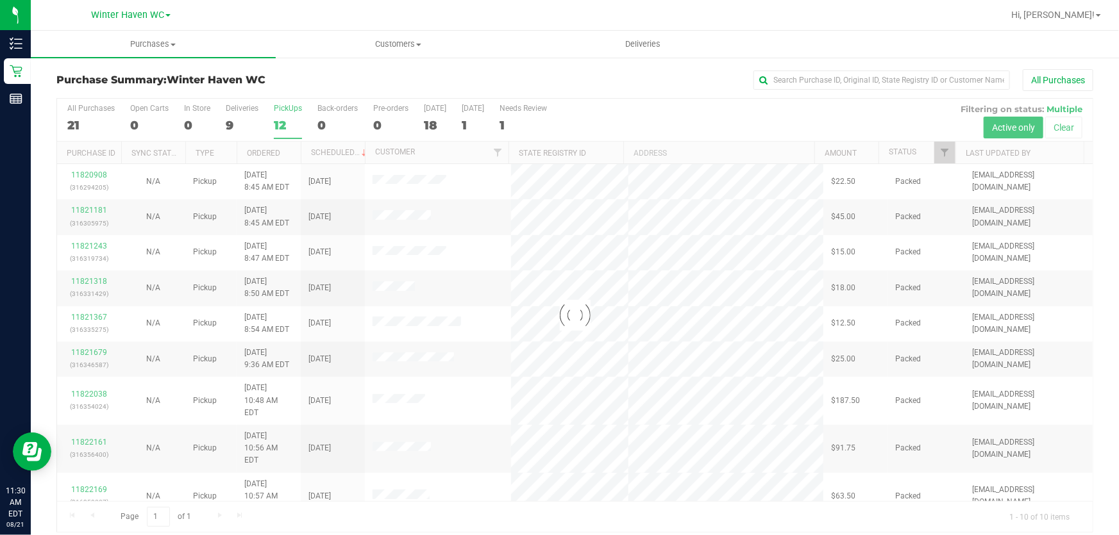
click at [707, 103] on div at bounding box center [575, 315] width 1036 height 433
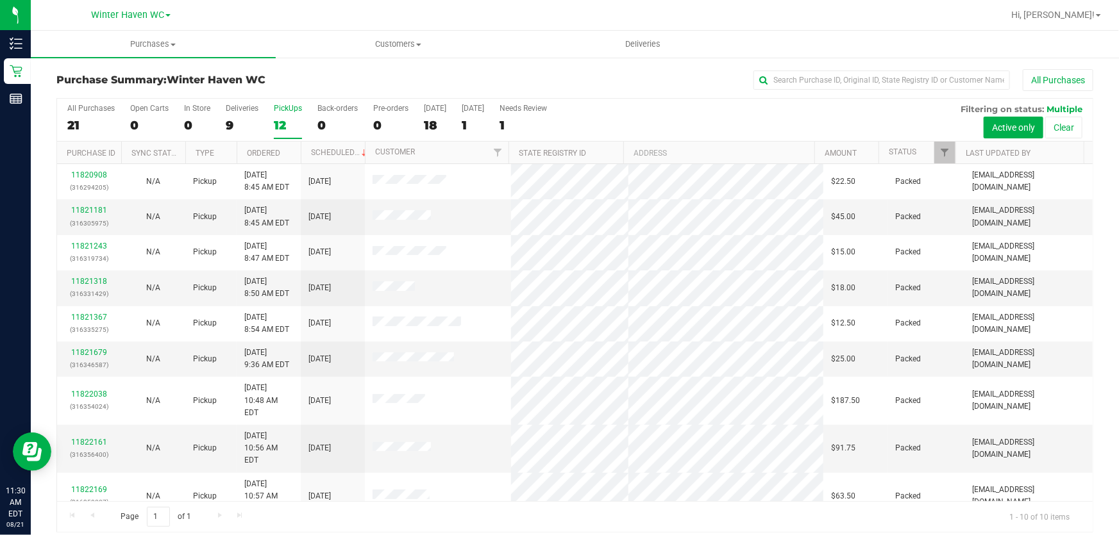
scroll to position [16, 0]
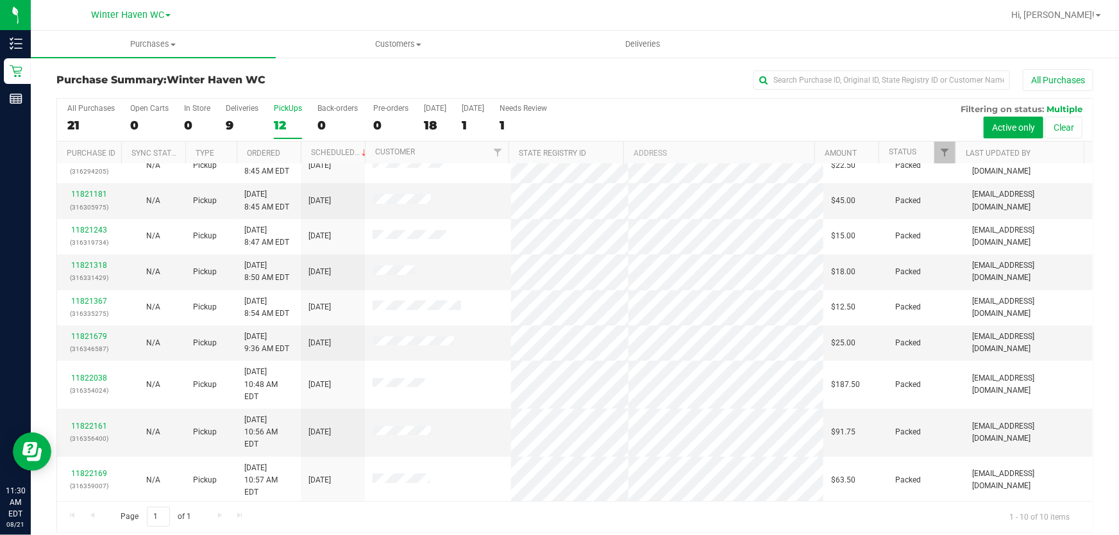
click at [84, 517] on link "11822416" at bounding box center [89, 521] width 36 height 9
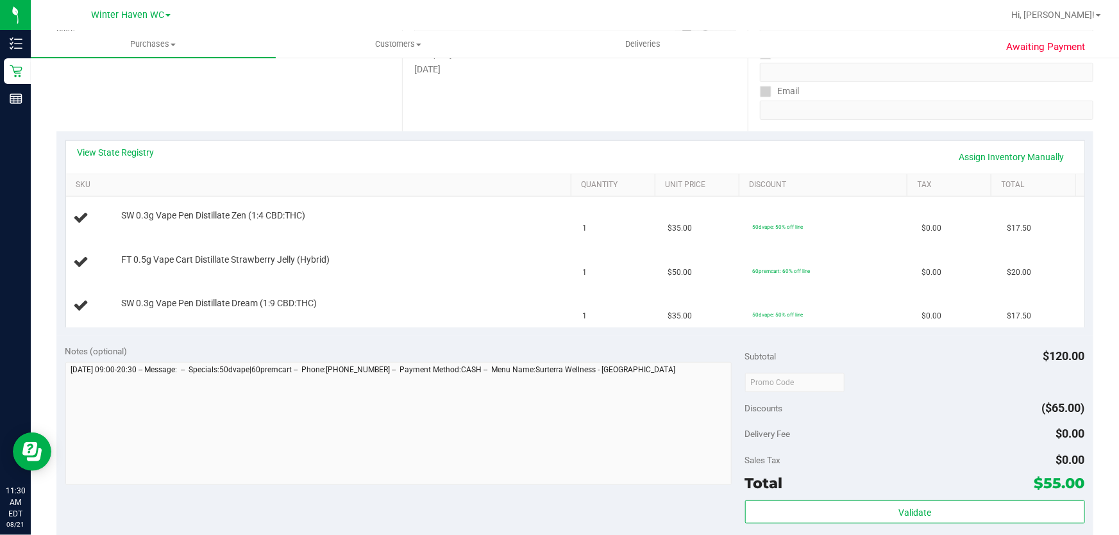
scroll to position [233, 0]
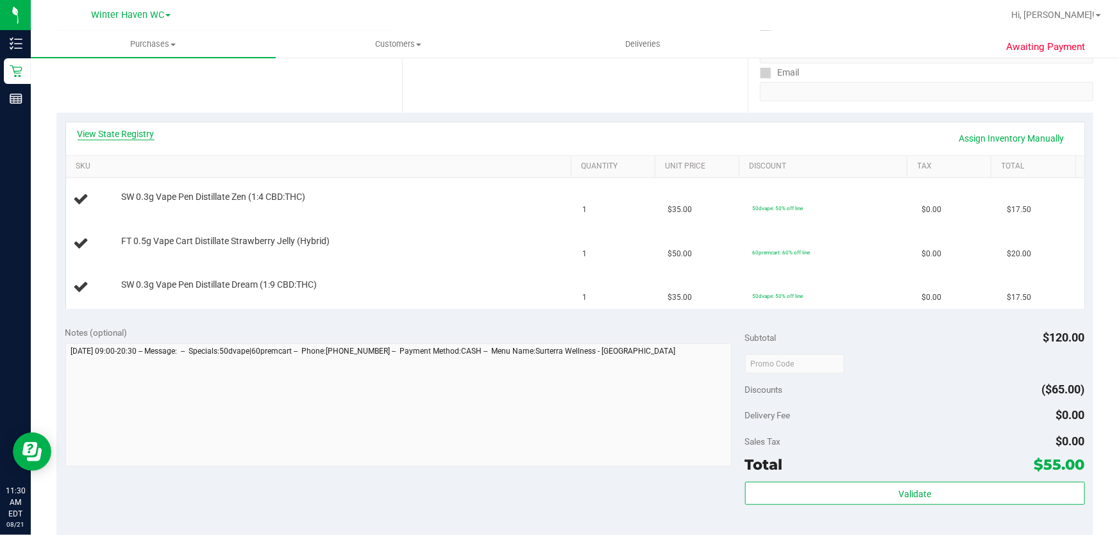
click at [143, 137] on link "View State Registry" at bounding box center [116, 134] width 77 height 13
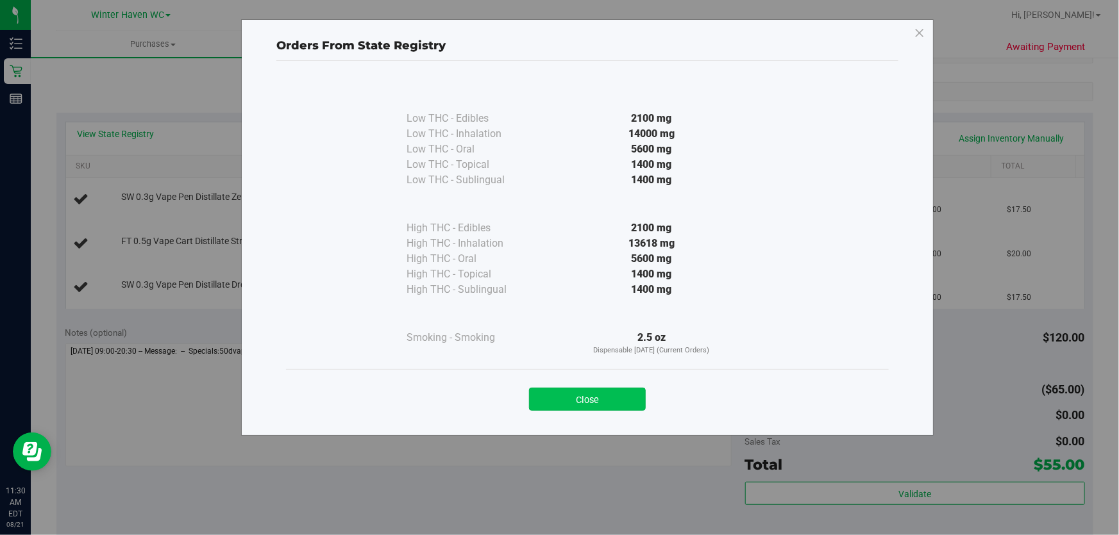
click at [573, 394] on button "Close" at bounding box center [587, 399] width 117 height 23
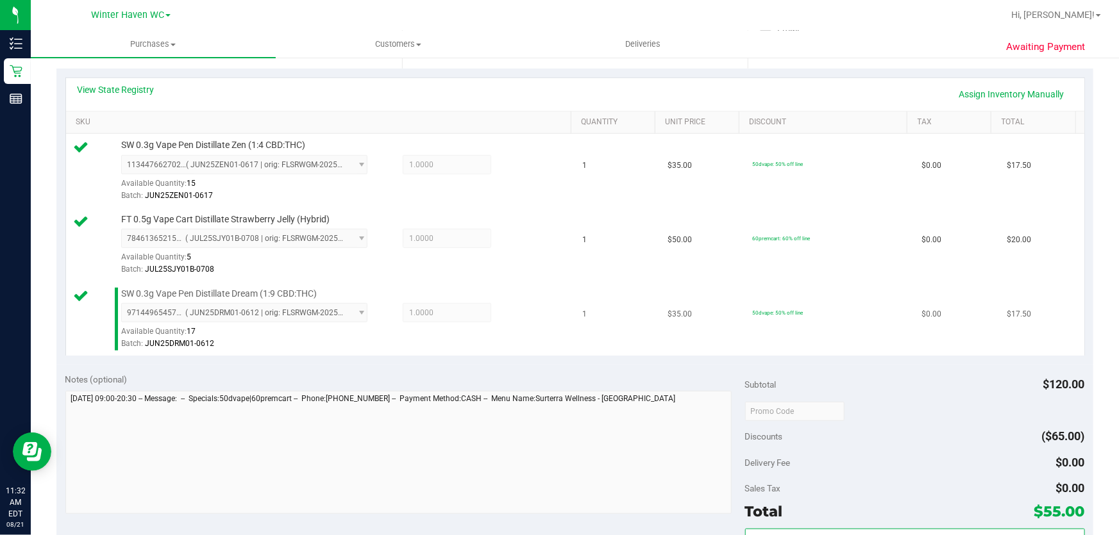
scroll to position [583, 0]
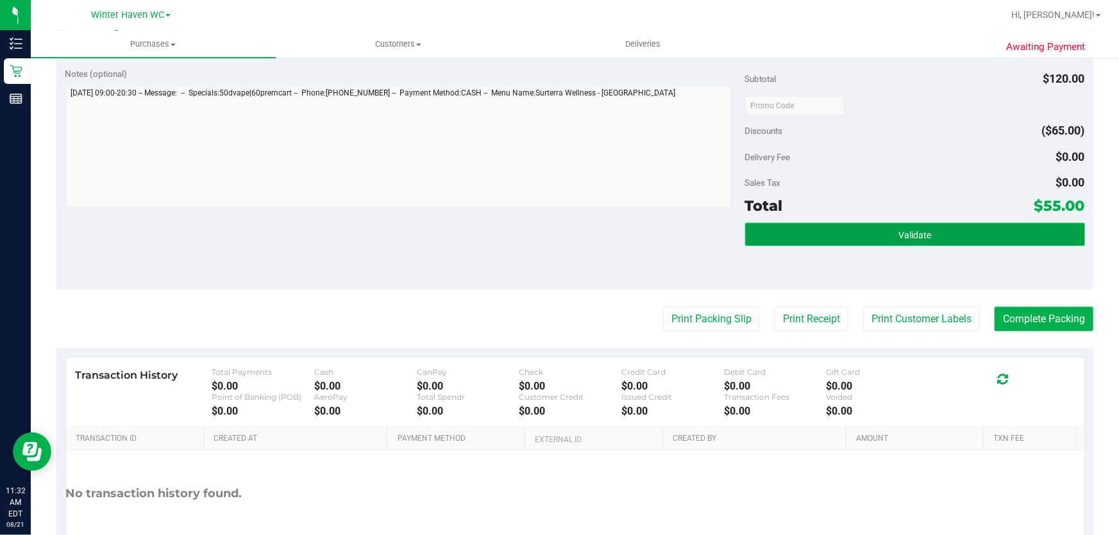
click at [919, 231] on span "Validate" at bounding box center [914, 235] width 33 height 10
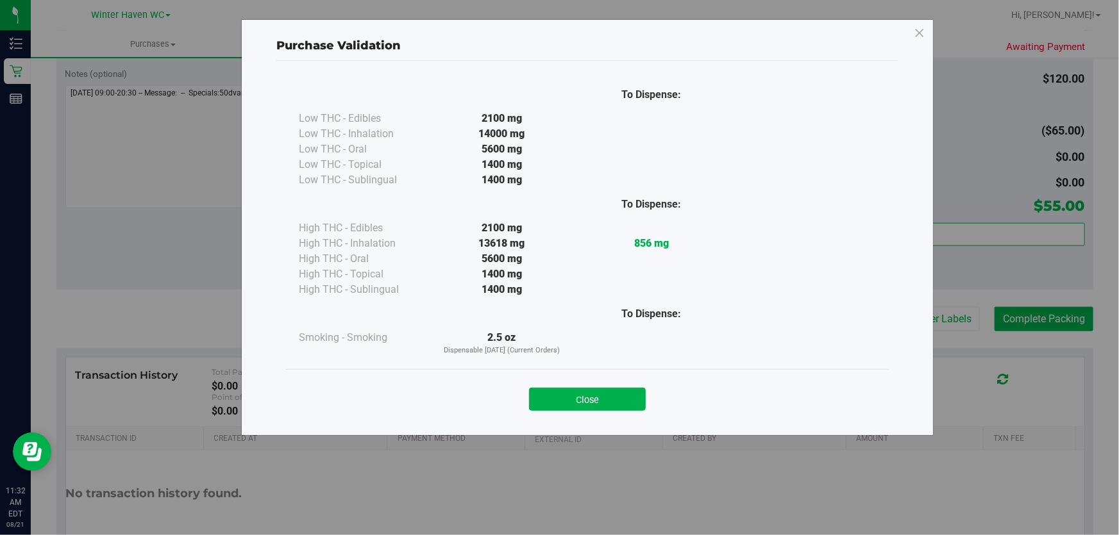
drag, startPoint x: 598, startPoint y: 395, endPoint x: 686, endPoint y: 346, distance: 101.0
click at [598, 394] on button "Close" at bounding box center [587, 399] width 117 height 23
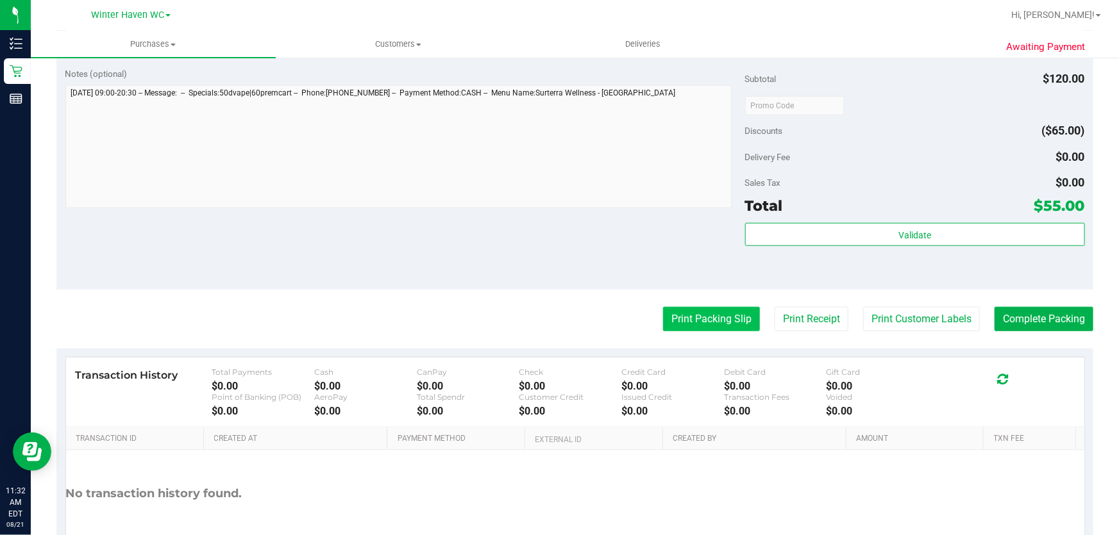
click at [723, 310] on button "Print Packing Slip" at bounding box center [711, 319] width 97 height 24
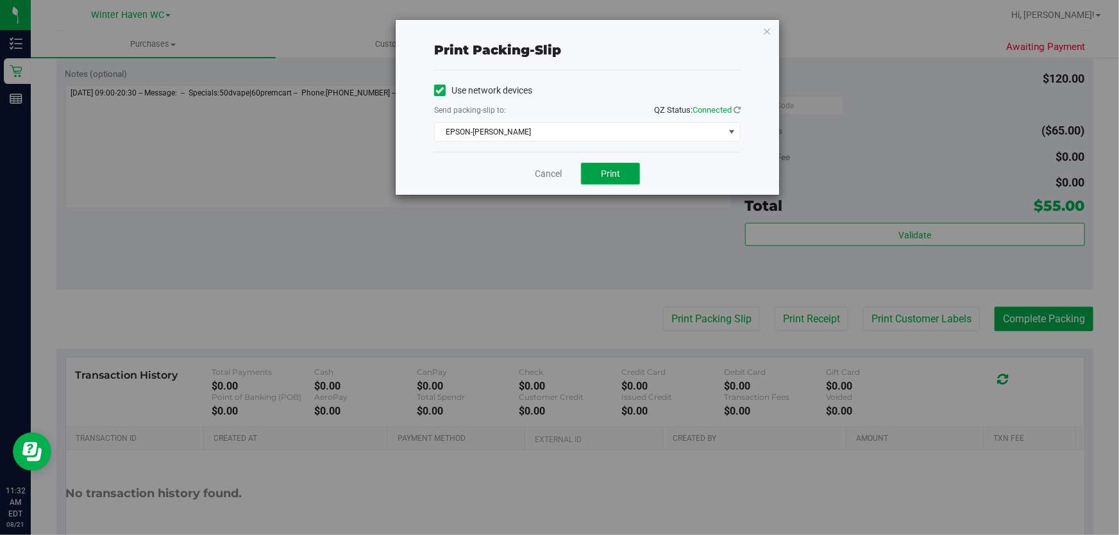
click at [612, 163] on button "Print" at bounding box center [610, 174] width 59 height 22
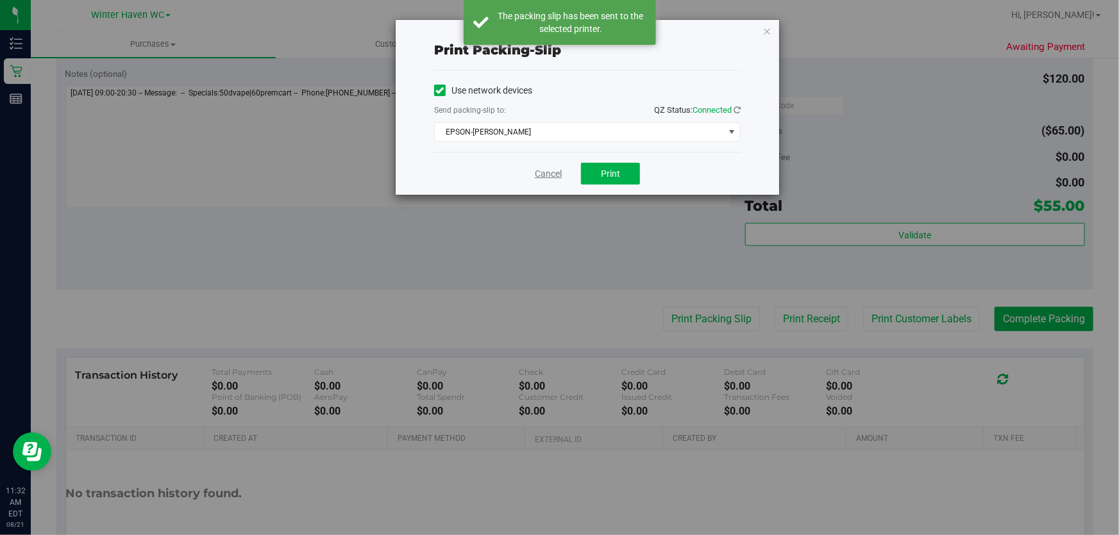
click at [546, 173] on link "Cancel" at bounding box center [548, 173] width 27 height 13
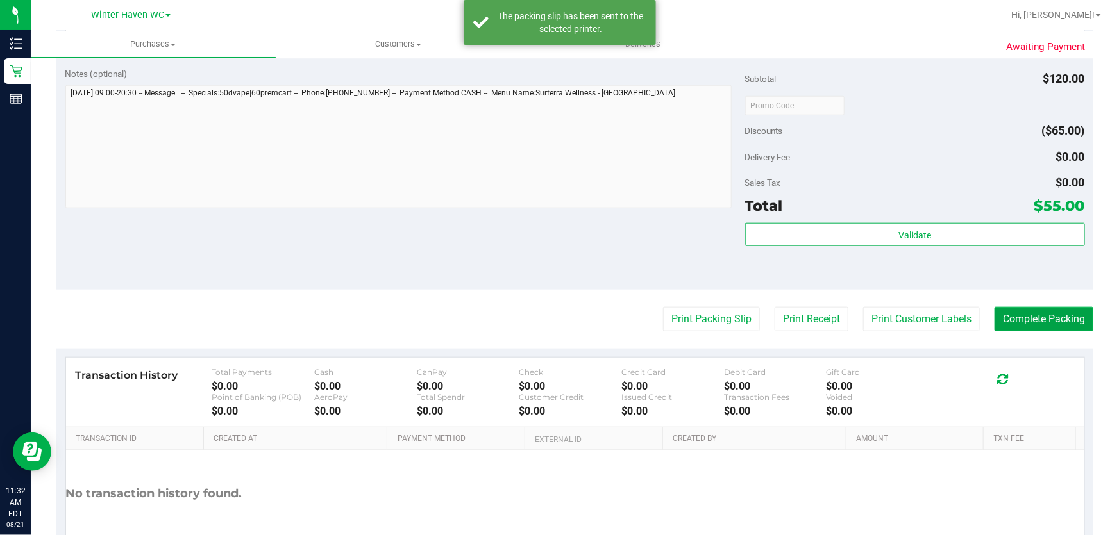
click at [1037, 319] on button "Complete Packing" at bounding box center [1043, 319] width 99 height 24
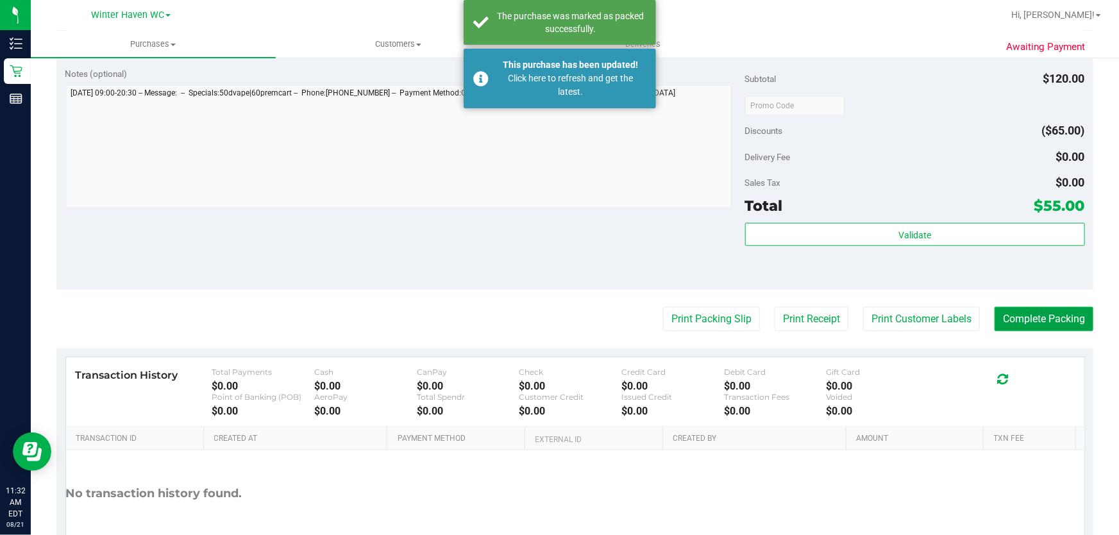
click at [1037, 319] on button "Complete Packing" at bounding box center [1043, 319] width 99 height 24
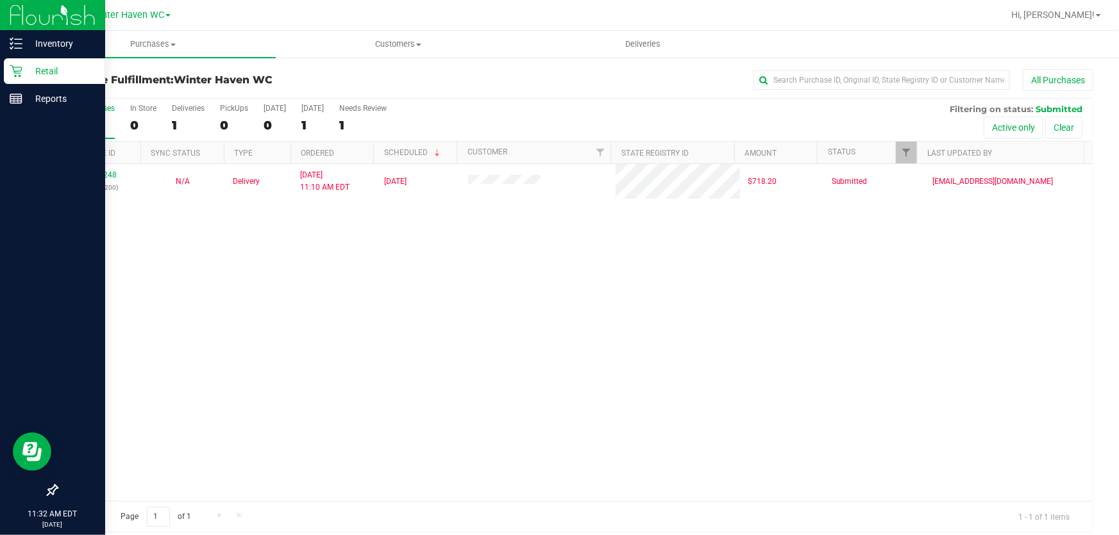
click at [51, 76] on p "Retail" at bounding box center [60, 70] width 77 height 15
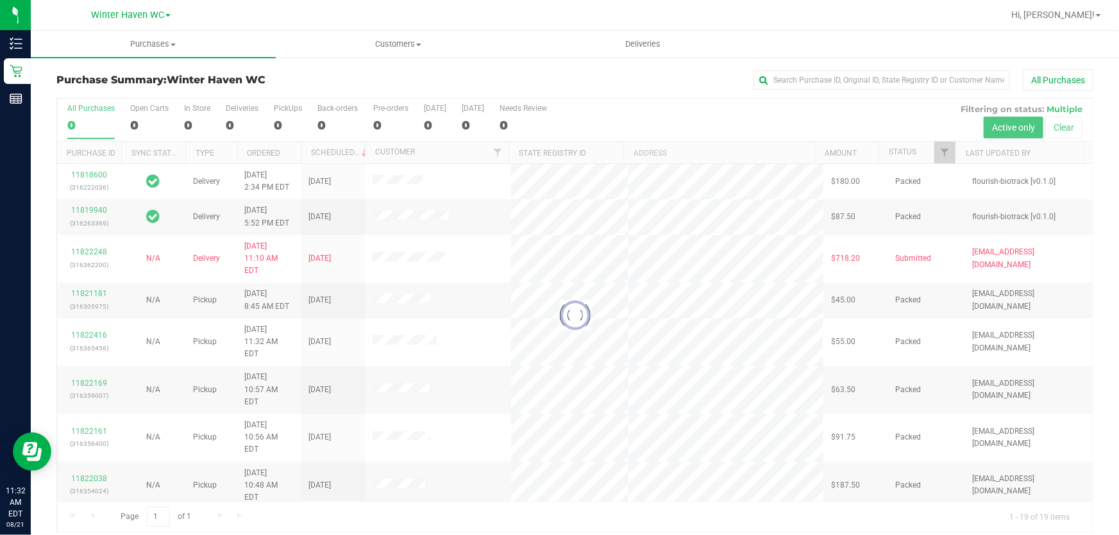
click at [628, 112] on div "All Purchases 0 Open Carts 0 In Store 0 Deliveries 0 PickUps 0 Back-orders 0 Pr…" at bounding box center [575, 120] width 1036 height 43
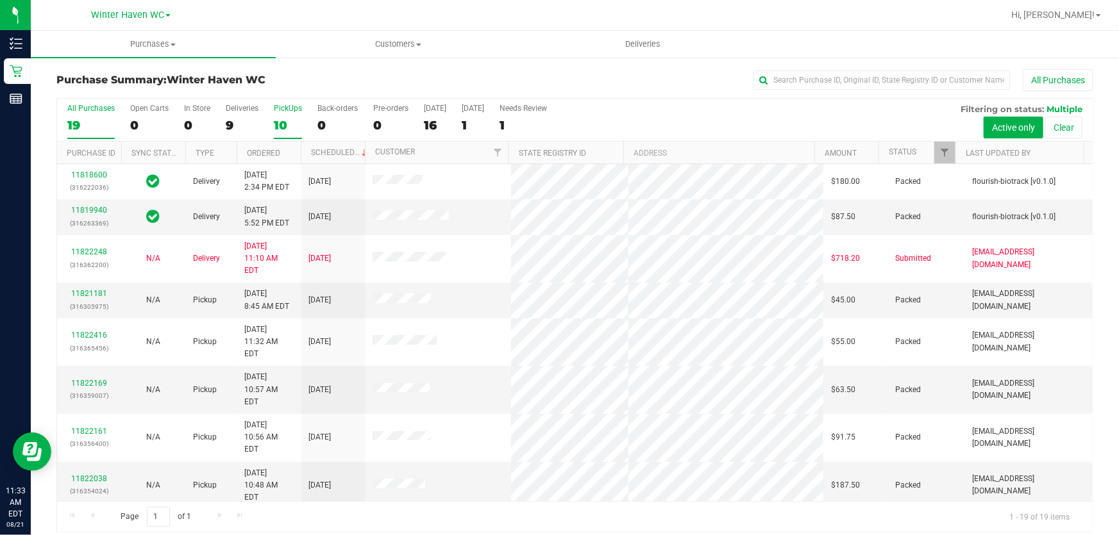
click at [283, 122] on div "10" at bounding box center [288, 125] width 28 height 15
click at [0, 0] on input "PickUps 10" at bounding box center [0, 0] width 0 height 0
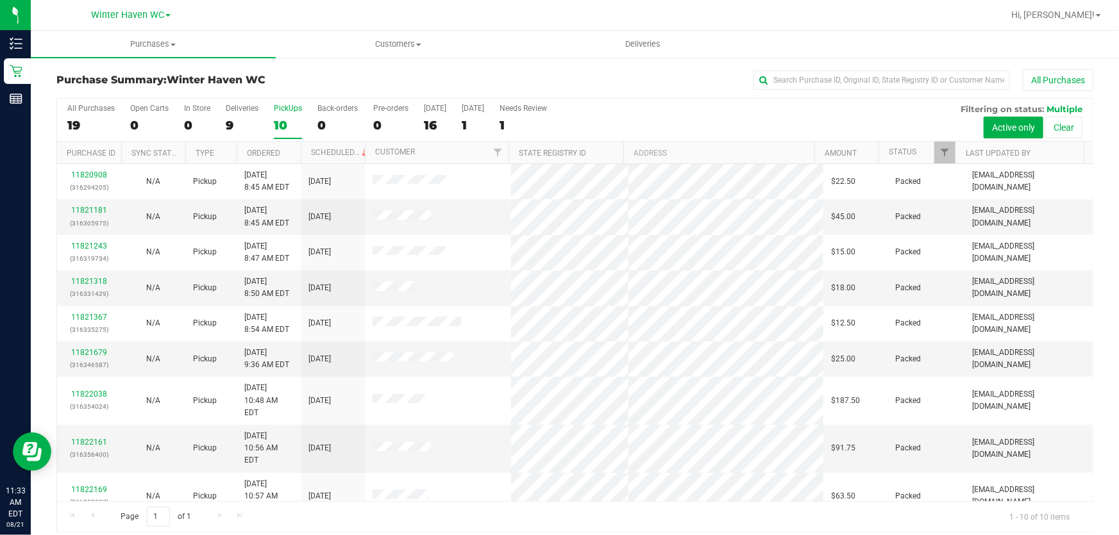
click at [666, 106] on div "All Purchases 19 Open Carts 0 In Store 0 Deliveries 9 PickUps 10 Back-orders 0 …" at bounding box center [575, 104] width 1036 height 10
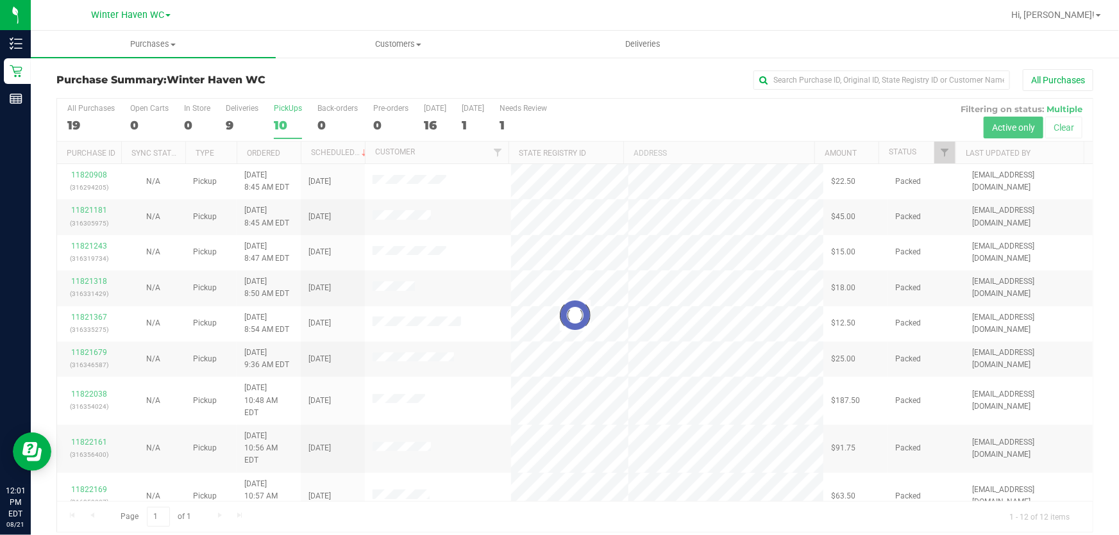
click at [719, 115] on div at bounding box center [575, 315] width 1036 height 433
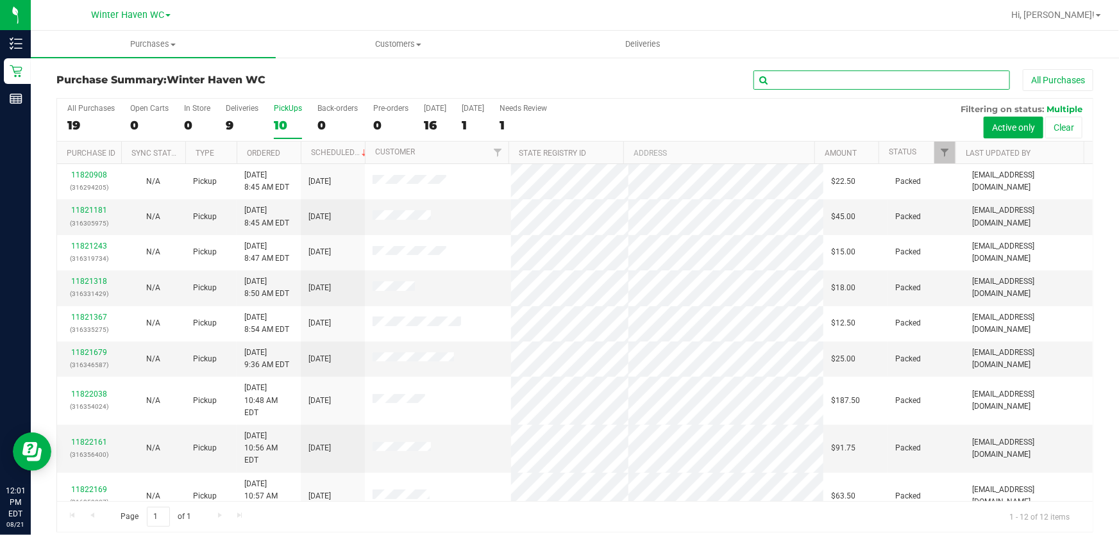
click at [841, 80] on input "text" at bounding box center [881, 80] width 256 height 19
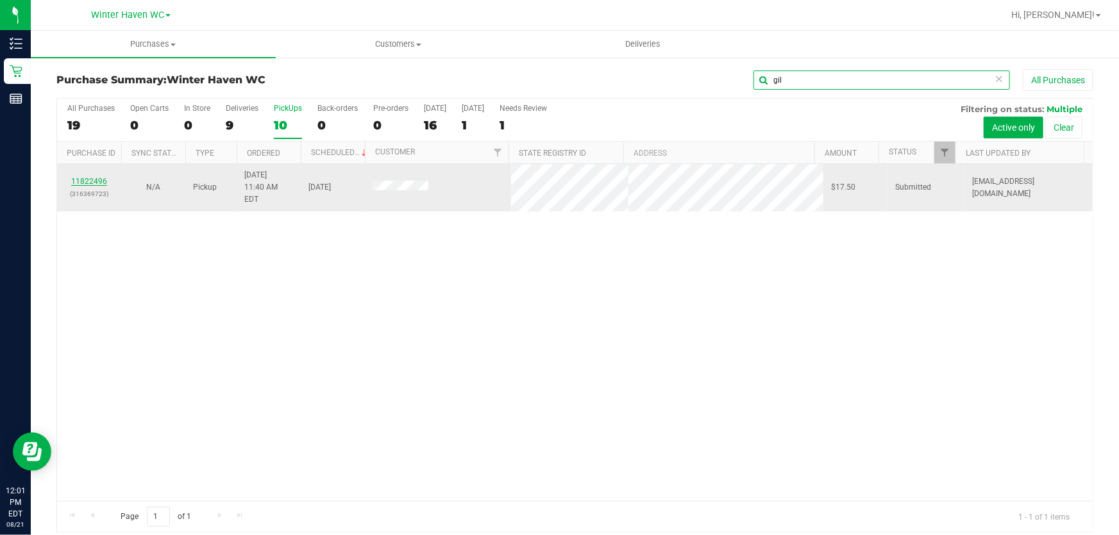
type input "gil"
click at [96, 177] on link "11822496" at bounding box center [89, 181] width 36 height 9
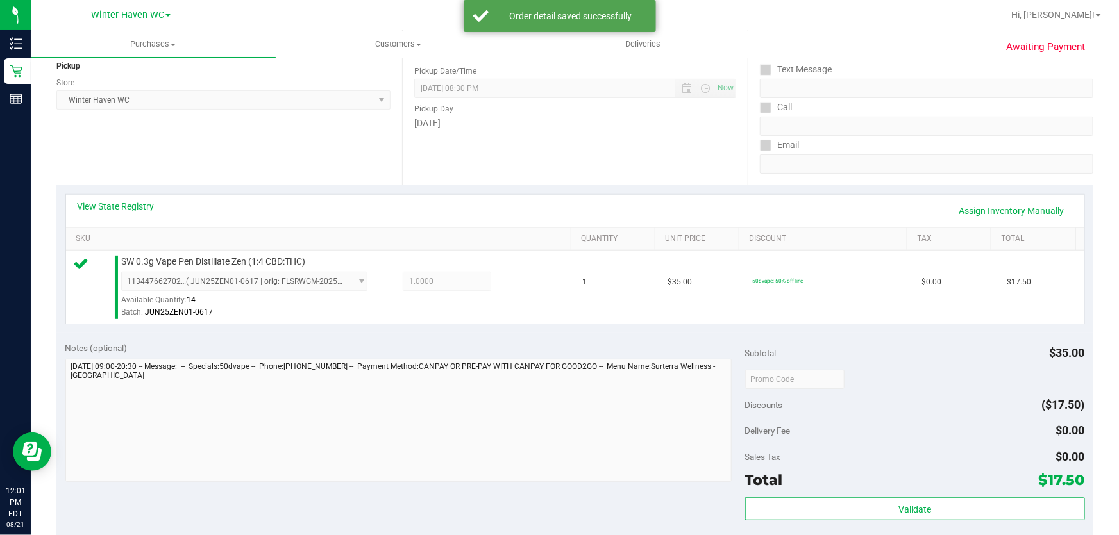
scroll to position [349, 0]
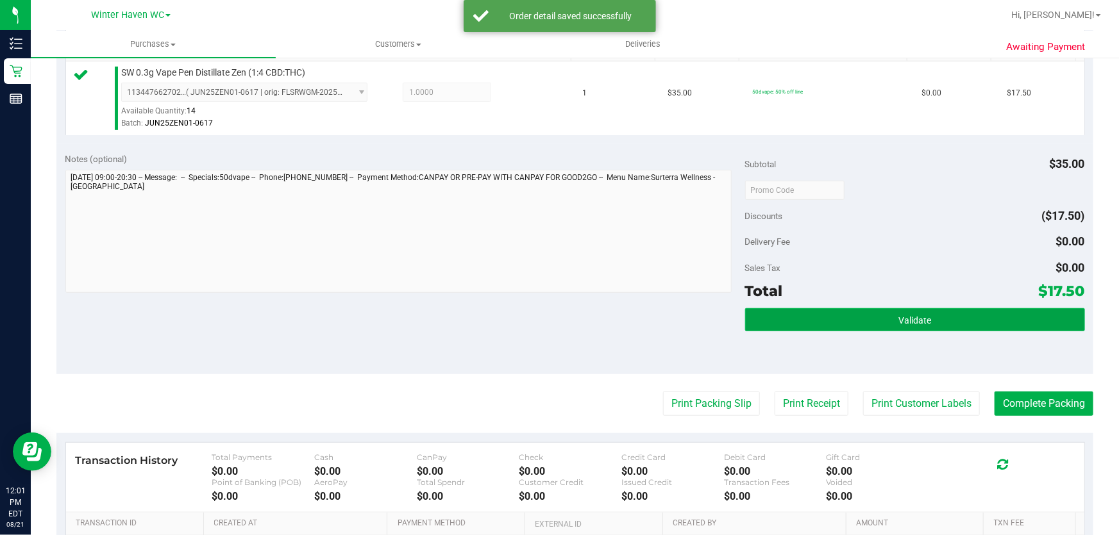
click at [887, 324] on button "Validate" at bounding box center [915, 319] width 340 height 23
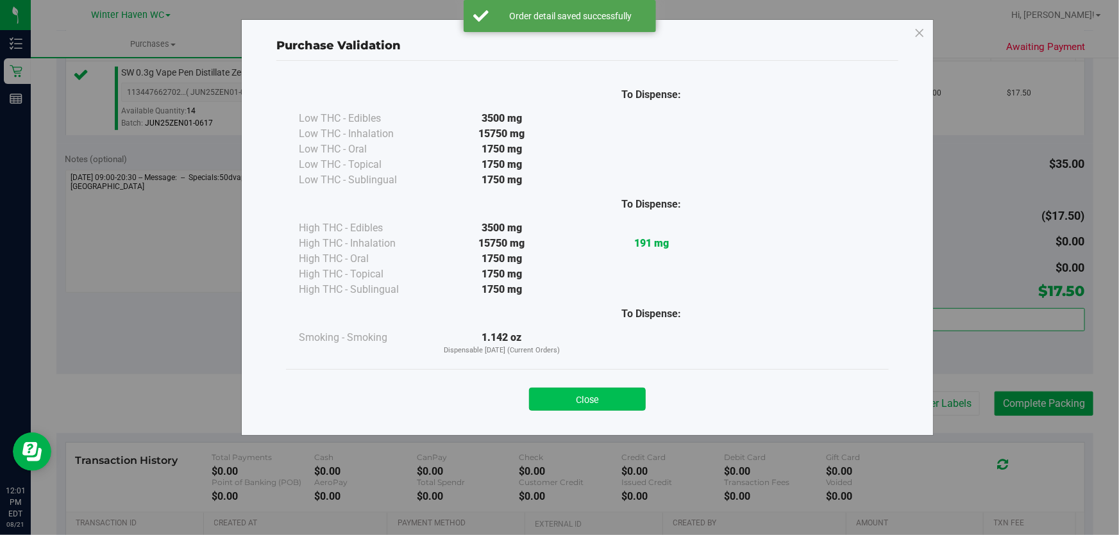
click at [596, 390] on button "Close" at bounding box center [587, 399] width 117 height 23
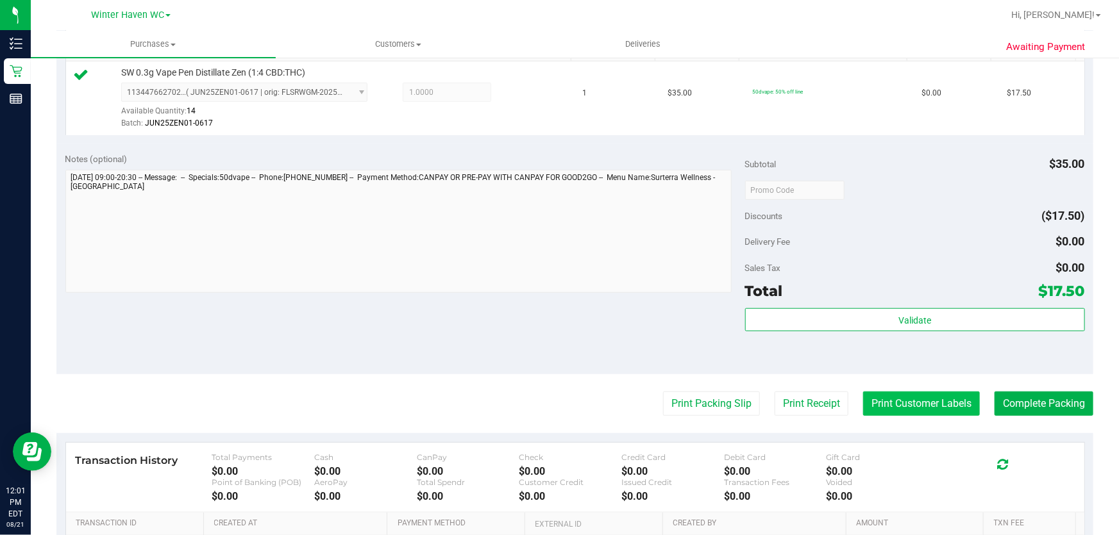
click at [909, 403] on button "Print Customer Labels" at bounding box center [921, 404] width 117 height 24
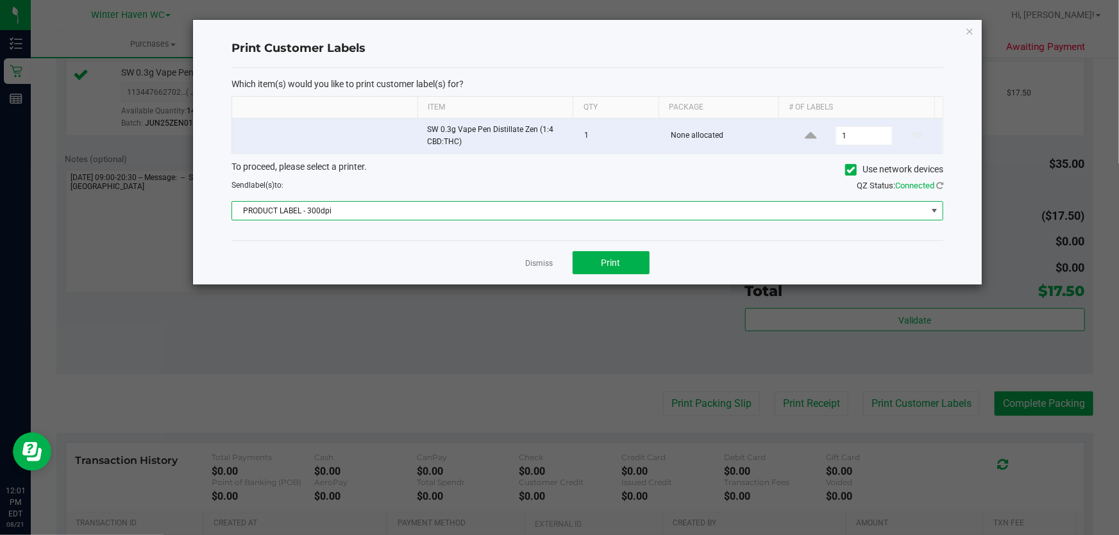
click at [487, 211] on span "PRODUCT LABEL - 300dpi" at bounding box center [579, 211] width 694 height 18
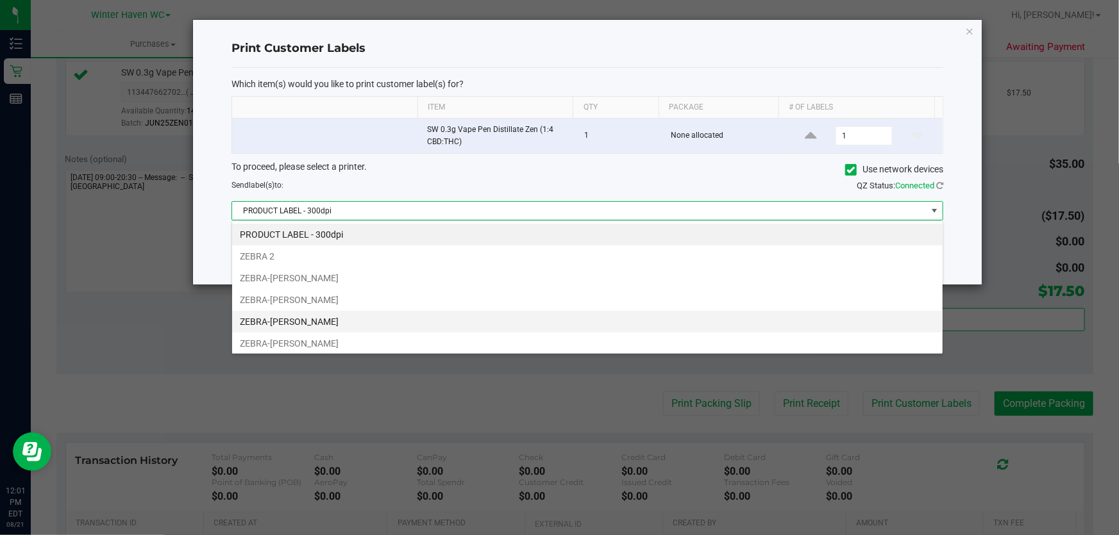
scroll to position [19, 712]
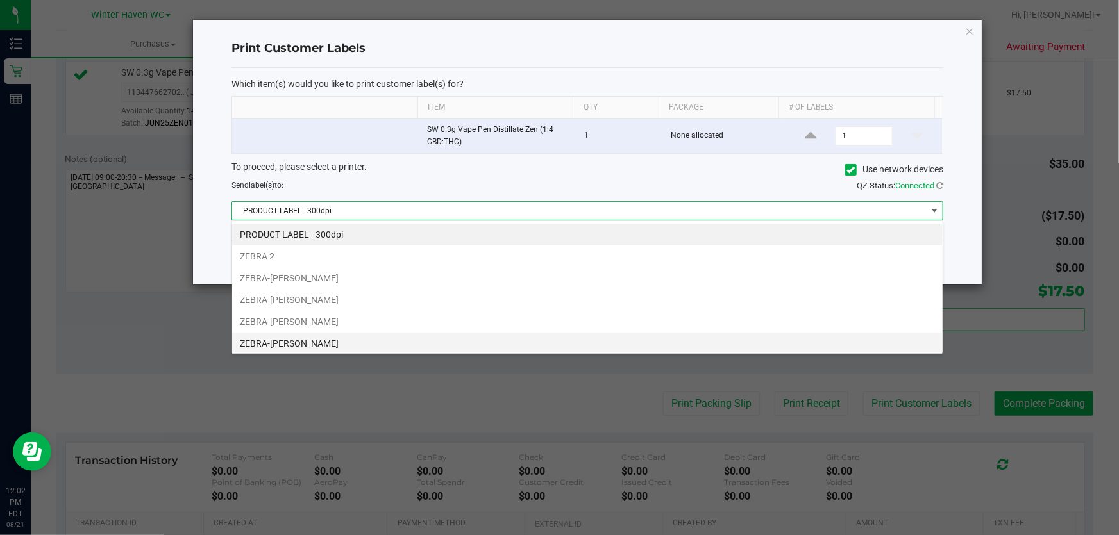
click at [516, 336] on li "ZEBRA-JEAN-YU" at bounding box center [587, 344] width 710 height 22
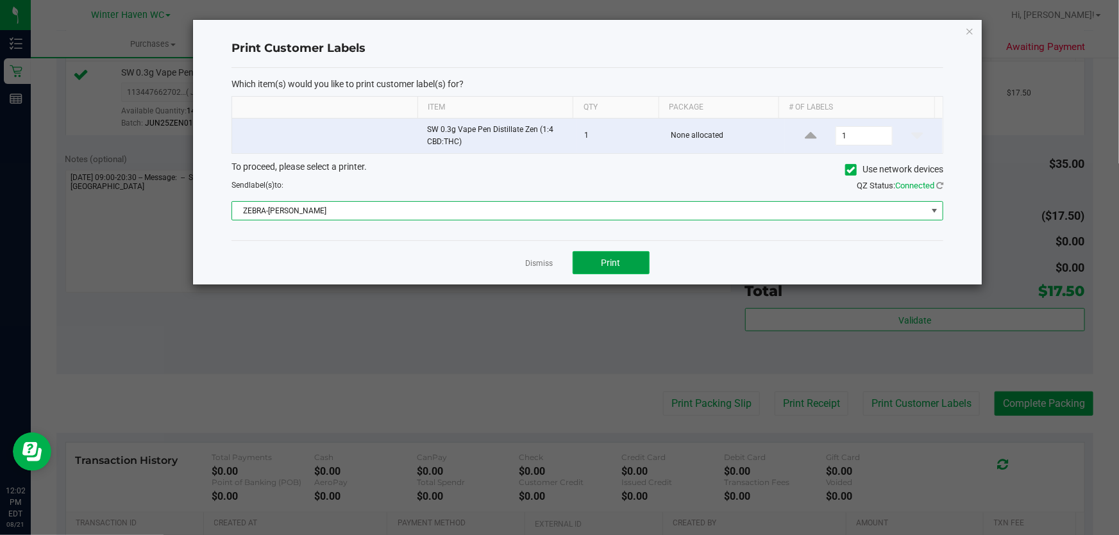
click at [624, 262] on button "Print" at bounding box center [611, 262] width 77 height 23
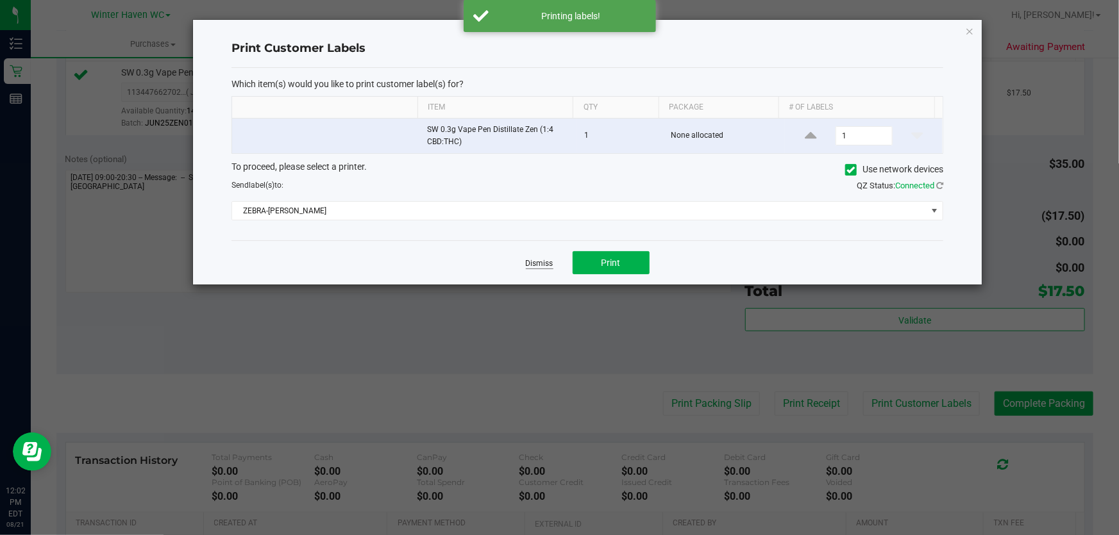
click at [536, 264] on link "Dismiss" at bounding box center [540, 263] width 28 height 11
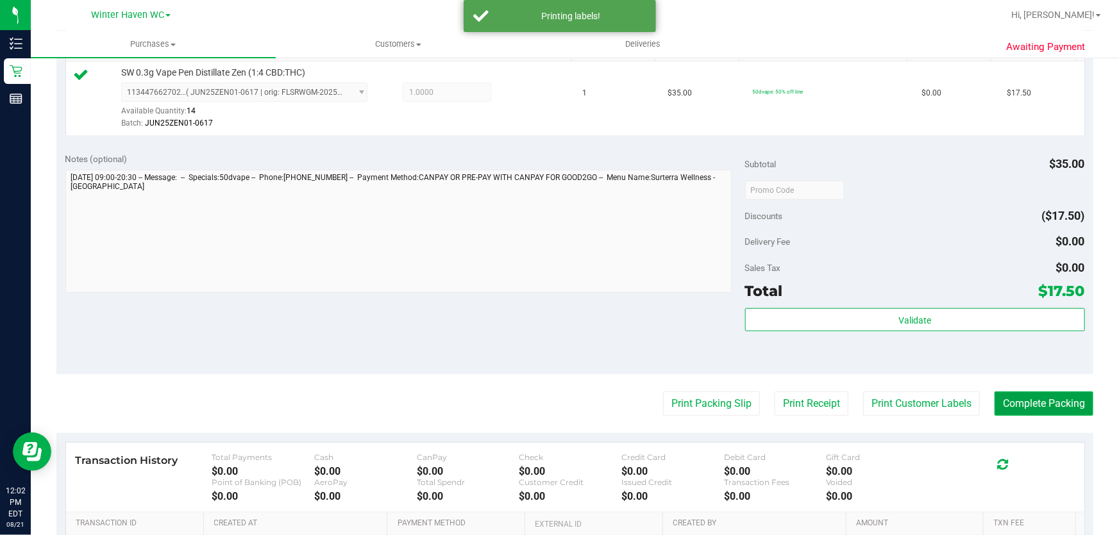
click at [1030, 399] on button "Complete Packing" at bounding box center [1043, 404] width 99 height 24
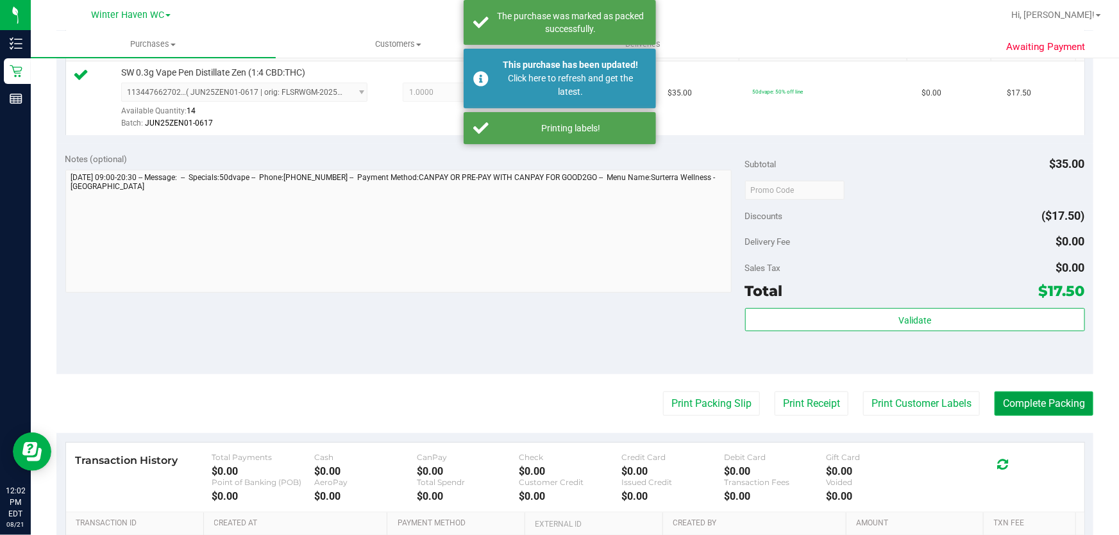
click at [1030, 399] on button "Complete Packing" at bounding box center [1043, 404] width 99 height 24
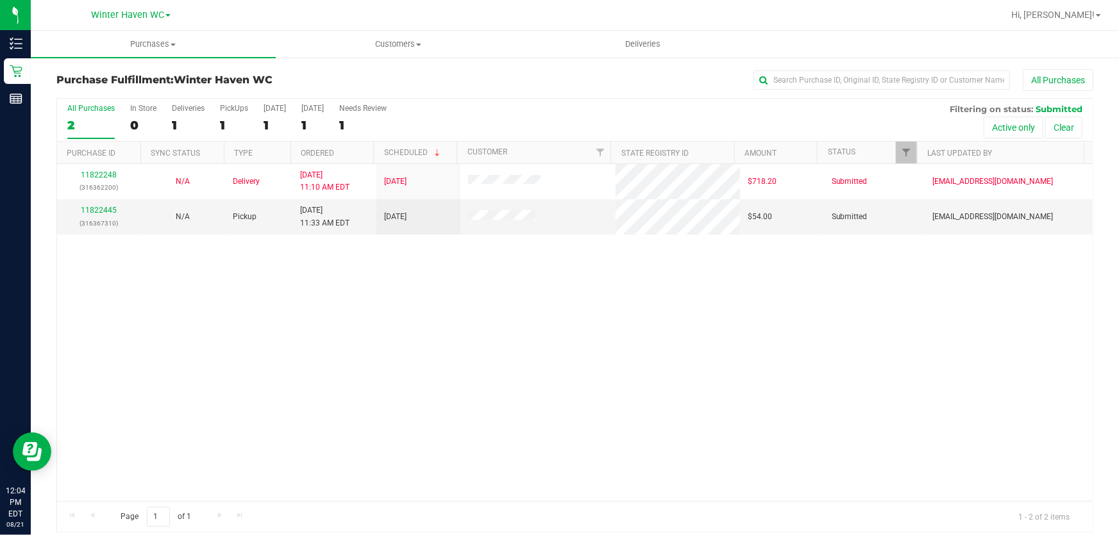
click at [497, 72] on div "All Purchases" at bounding box center [747, 80] width 691 height 22
click at [676, 382] on div "11822248 (316362200) N/A Delivery 8/21/2025 11:10 AM EDT 8/22/2025 $718.20 Subm…" at bounding box center [575, 332] width 1036 height 337
click at [1097, 15] on span at bounding box center [1098, 15] width 5 height 3
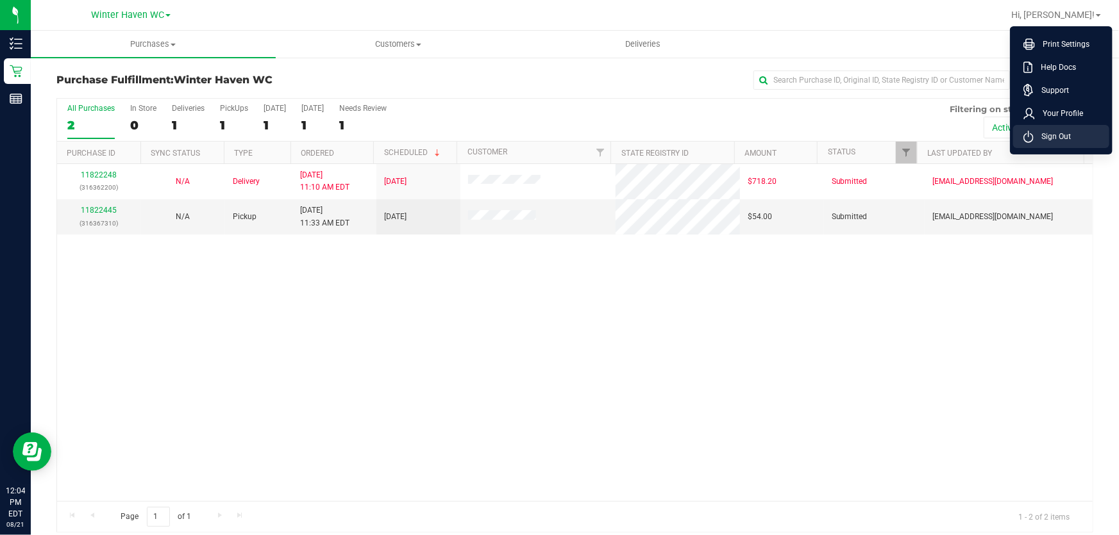
click at [1044, 135] on span "Sign Out" at bounding box center [1052, 136] width 37 height 13
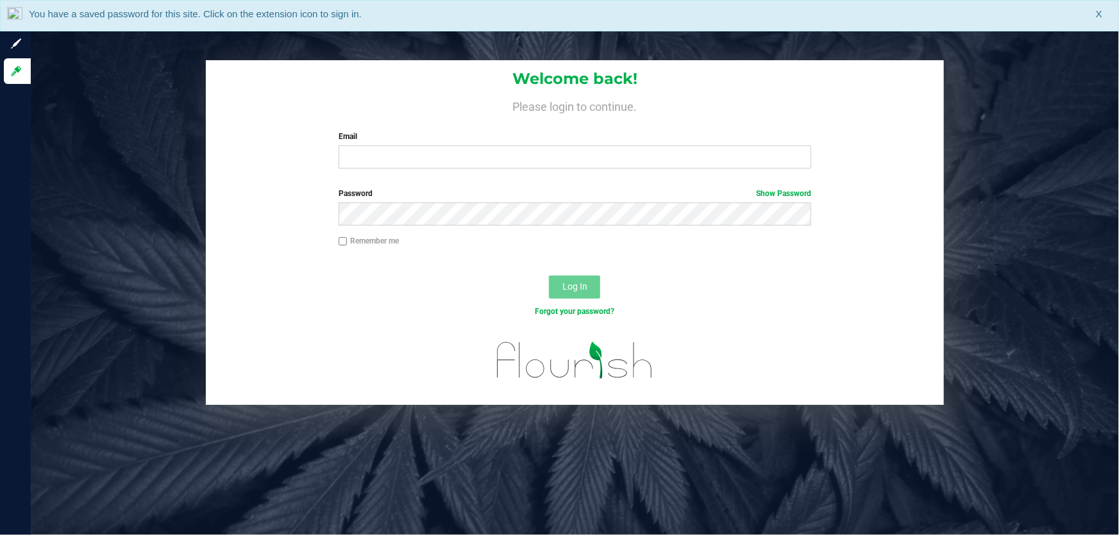
click at [739, 54] on div "Welcome back! Please login to continue. Email Required Please format your email…" at bounding box center [575, 267] width 1088 height 535
click at [744, 45] on div "Welcome back! Please login to continue. Email Required Please format your email…" at bounding box center [575, 267] width 1088 height 535
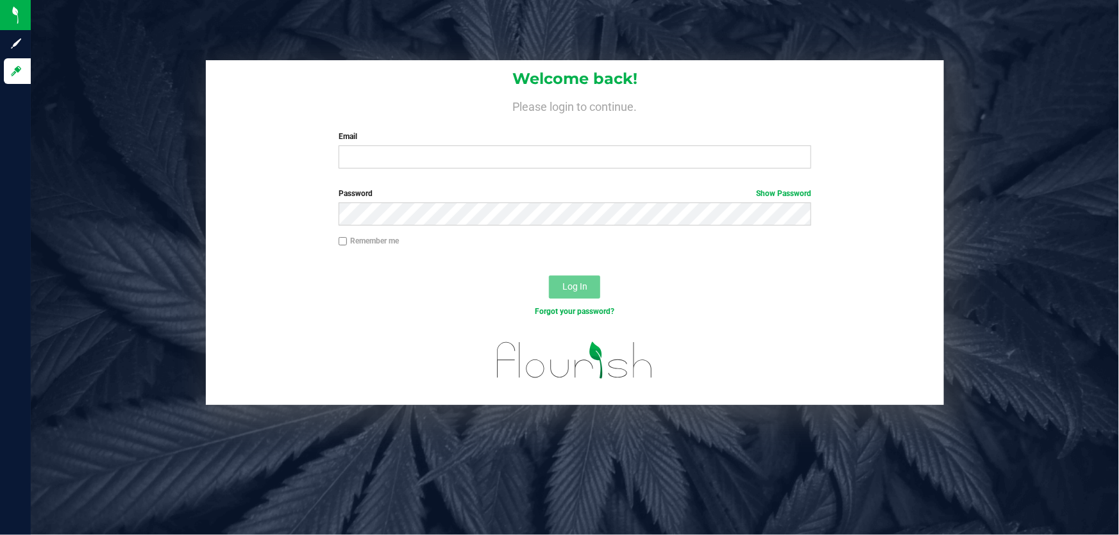
click at [744, 45] on div "Welcome back! Please login to continue. Email Required Please format your email…" at bounding box center [575, 267] width 1088 height 535
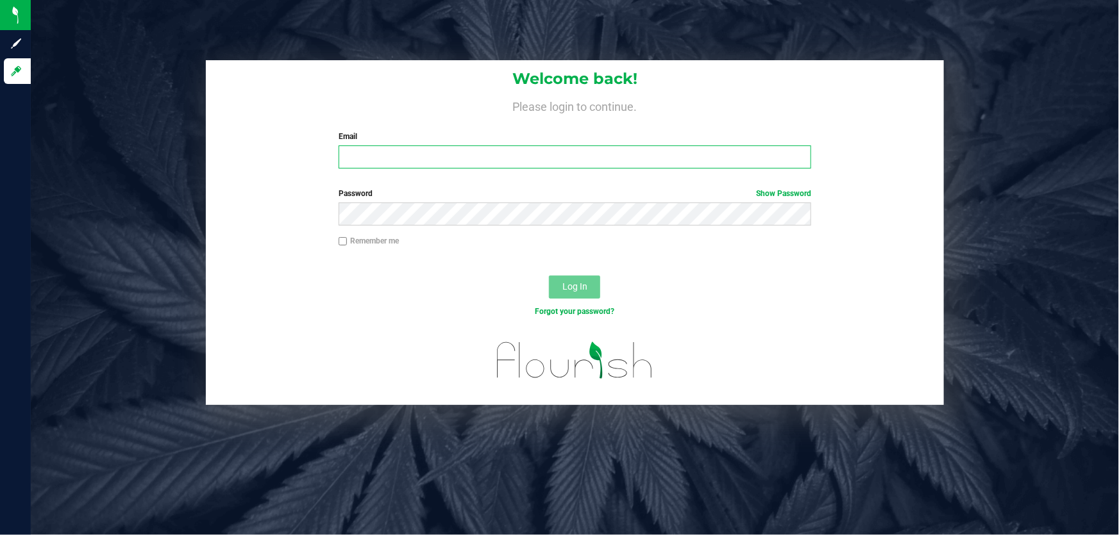
click at [667, 156] on input "Email" at bounding box center [575, 157] width 473 height 23
type input "abalfour@liveparallel.com"
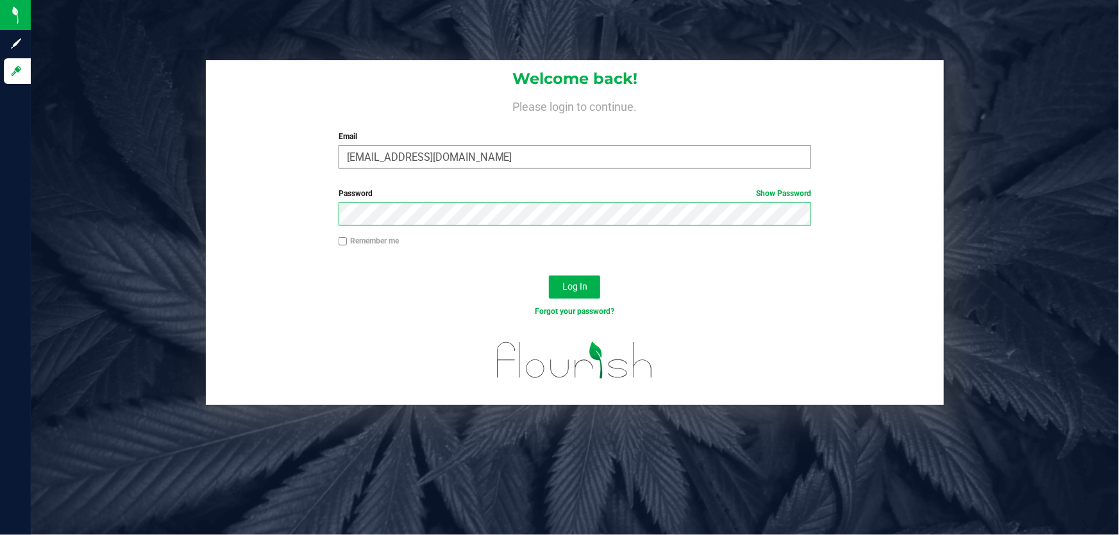
click at [549, 276] on button "Log In" at bounding box center [574, 287] width 51 height 23
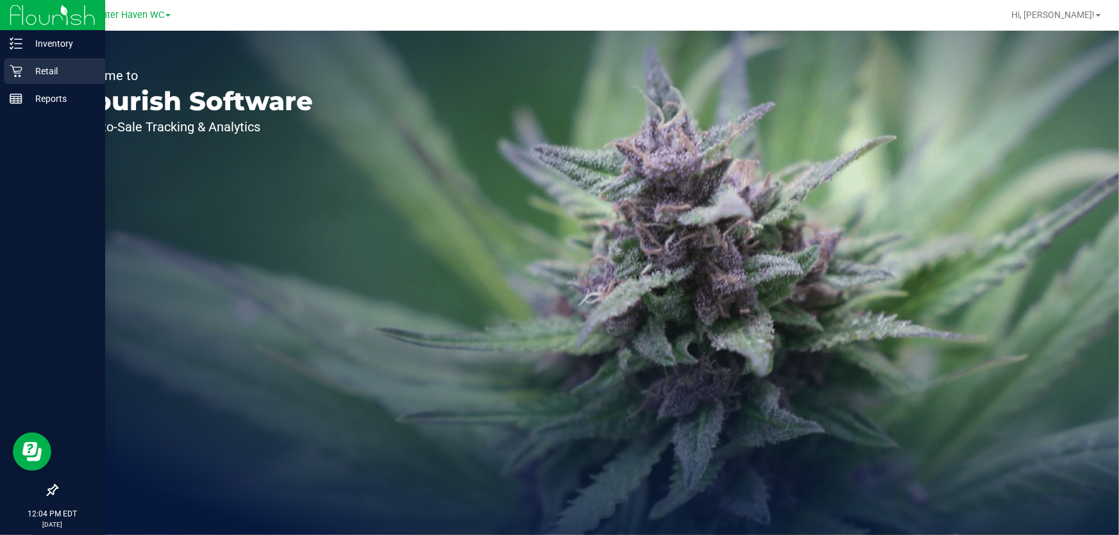
click at [55, 68] on p "Retail" at bounding box center [60, 70] width 77 height 15
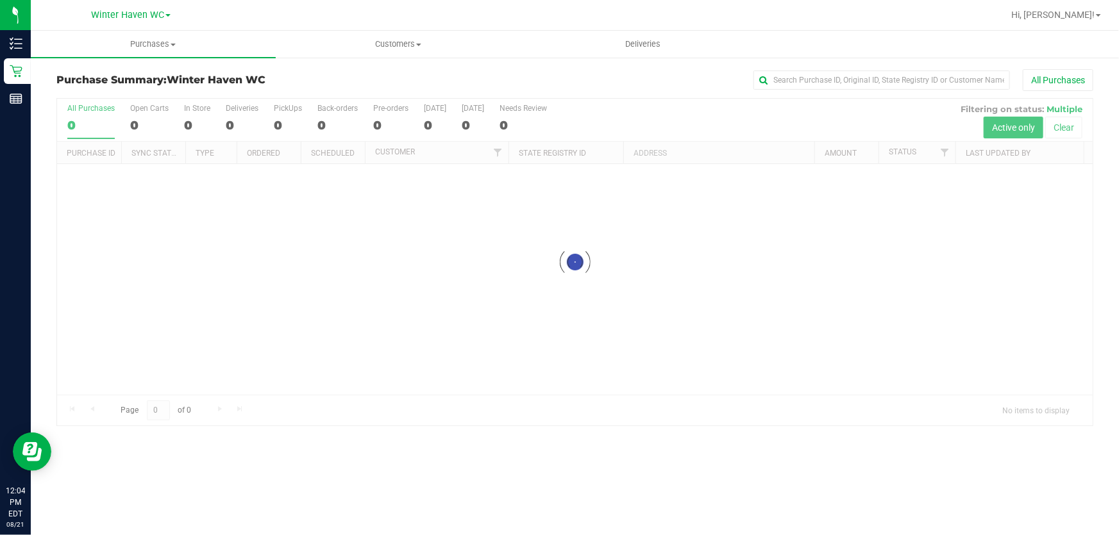
click at [759, 112] on div at bounding box center [575, 262] width 1036 height 327
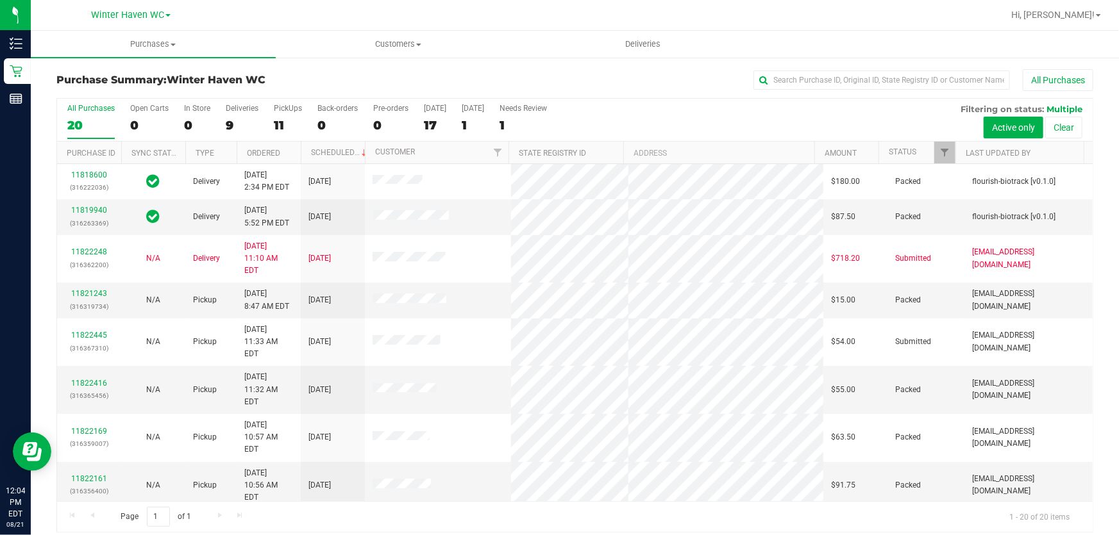
click at [724, 115] on div "All Purchases 20 Open Carts 0 In Store 0 Deliveries 9 PickUps 11 Back-orders 0 …" at bounding box center [575, 120] width 1036 height 43
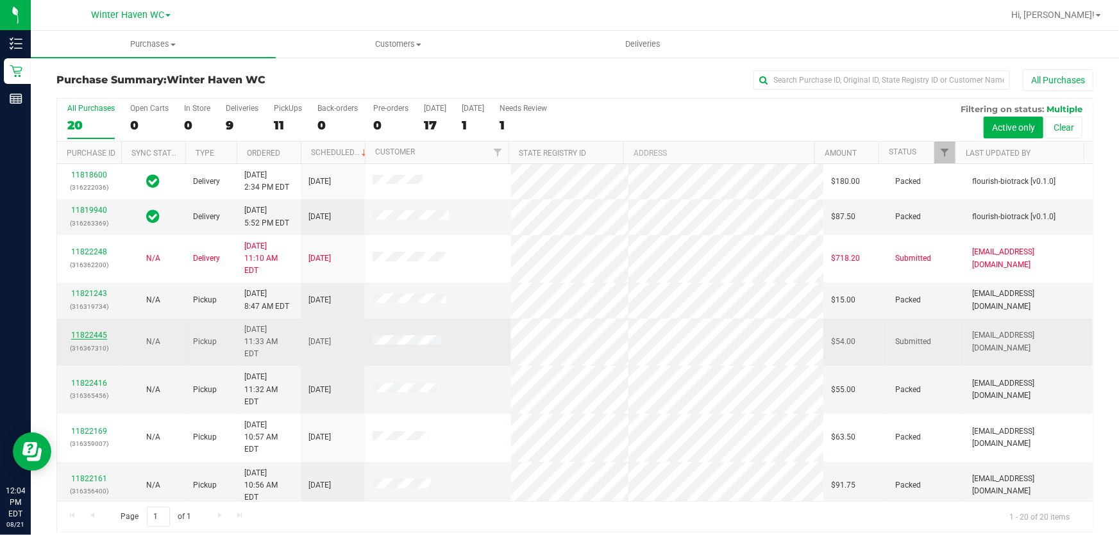
click at [99, 331] on link "11822445" at bounding box center [89, 335] width 36 height 9
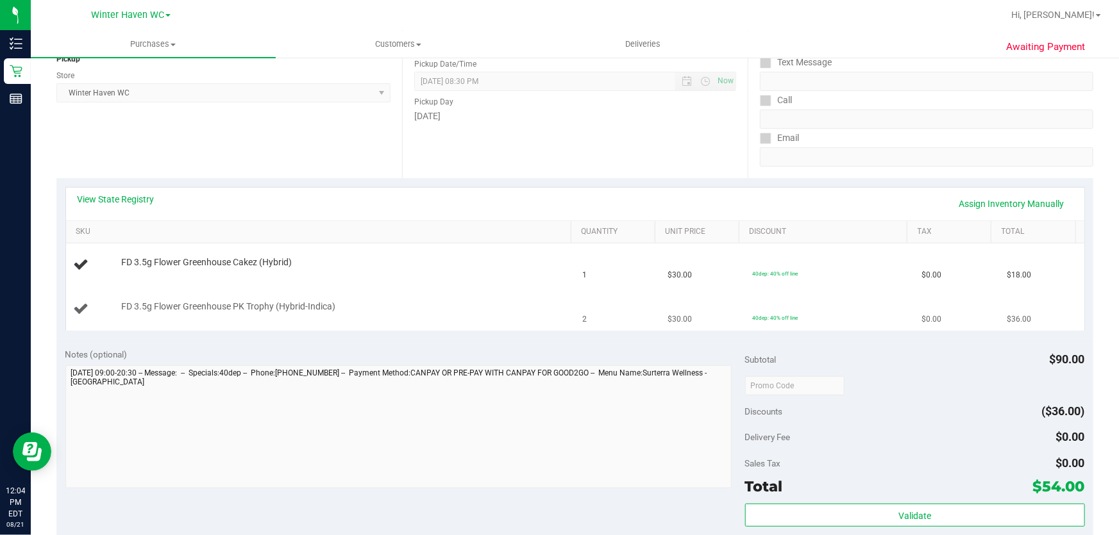
scroll to position [174, 0]
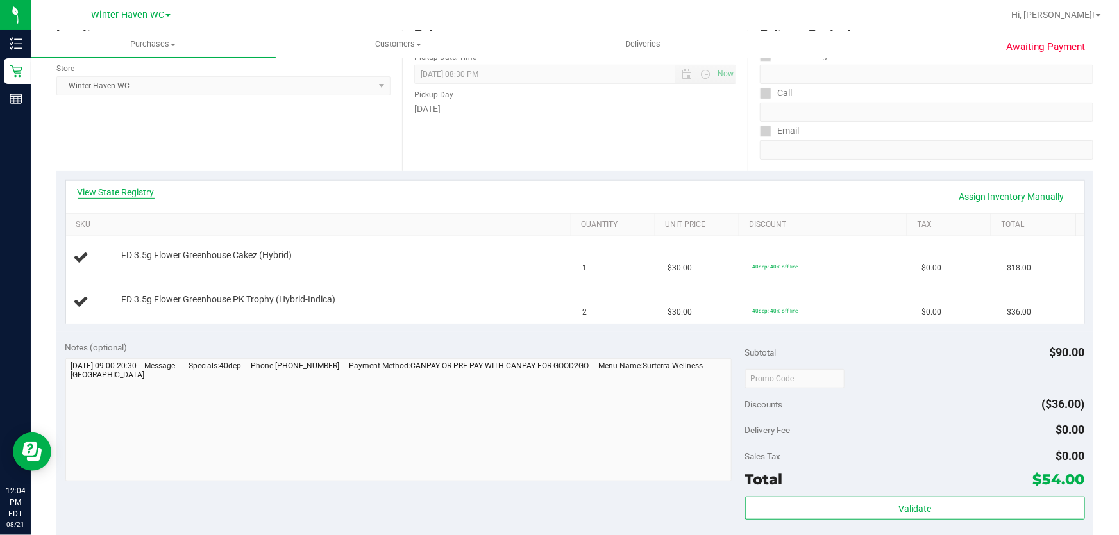
click at [119, 192] on link "View State Registry" at bounding box center [116, 192] width 77 height 13
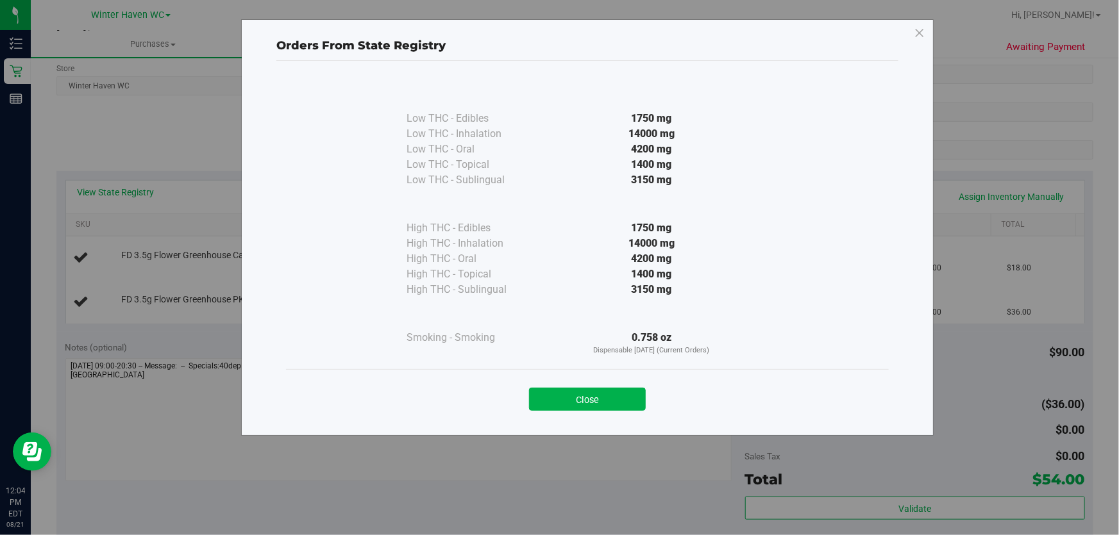
click at [568, 122] on div "1750 mg" at bounding box center [651, 118] width 233 height 15
click at [606, 121] on div "1750 mg" at bounding box center [651, 118] width 233 height 15
click at [570, 403] on button "Close" at bounding box center [587, 399] width 117 height 23
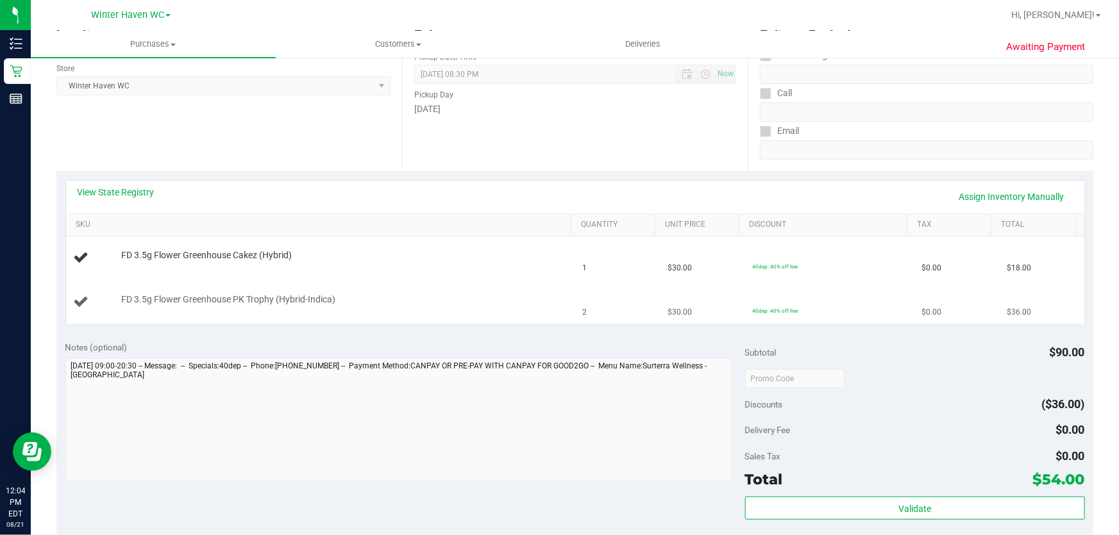
click at [478, 298] on div "FD 3.5g Flower Greenhouse PK Trophy (Hybrid-Indica)" at bounding box center [340, 300] width 451 height 13
click at [483, 341] on div "Notes (optional)" at bounding box center [405, 347] width 680 height 13
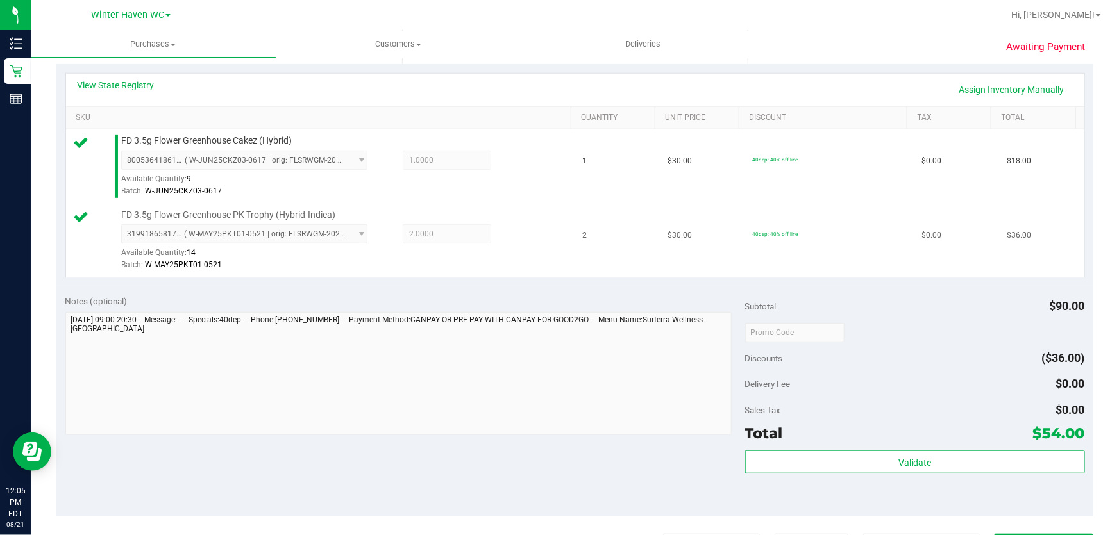
scroll to position [524, 0]
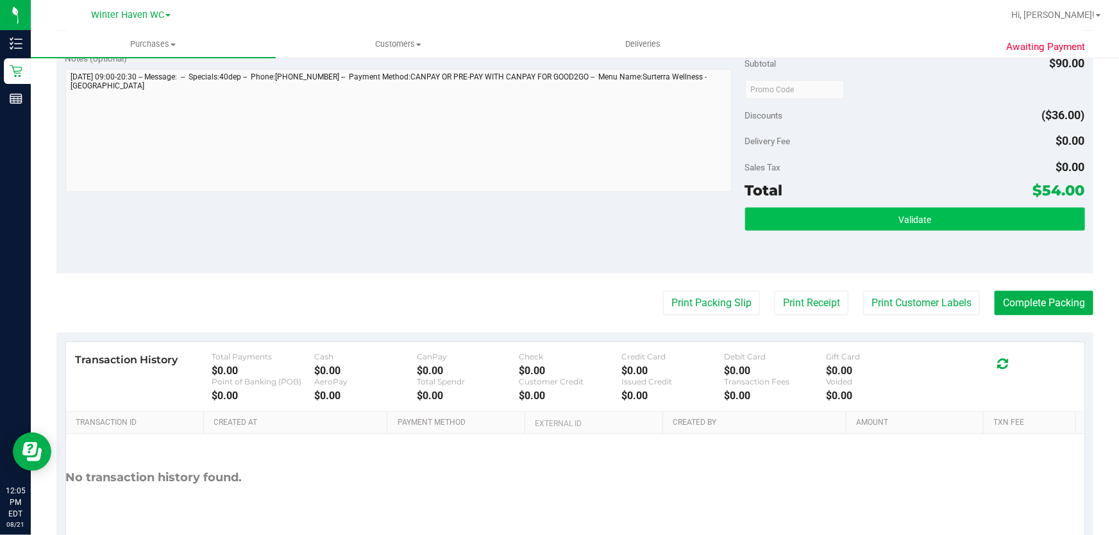
drag, startPoint x: 862, startPoint y: 117, endPoint x: 860, endPoint y: 215, distance: 98.8
click at [862, 121] on div "Discounts ($36.00)" at bounding box center [915, 115] width 340 height 23
click at [866, 214] on button "Validate" at bounding box center [915, 219] width 340 height 23
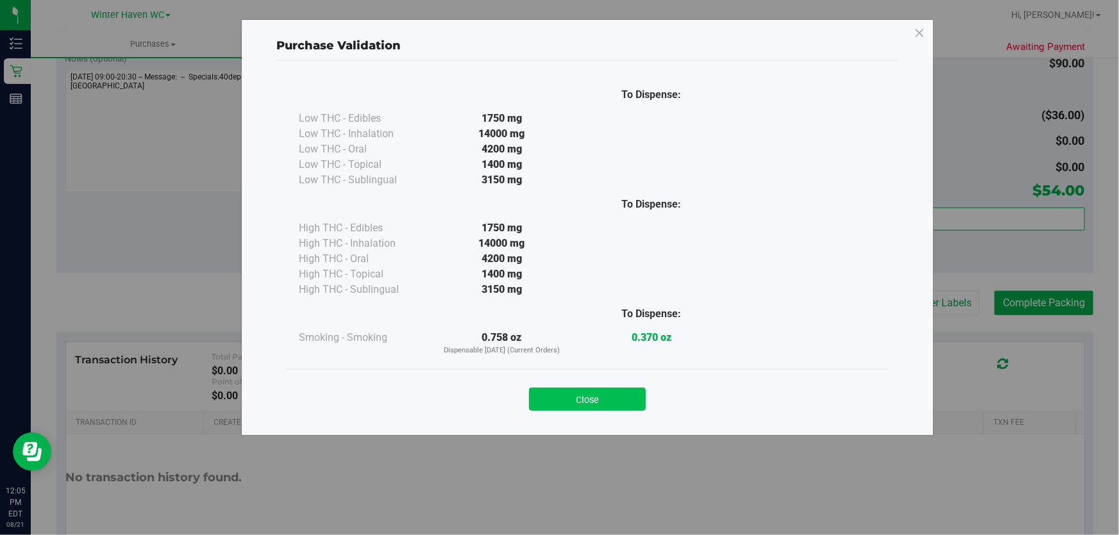
click at [596, 402] on button "Close" at bounding box center [587, 399] width 117 height 23
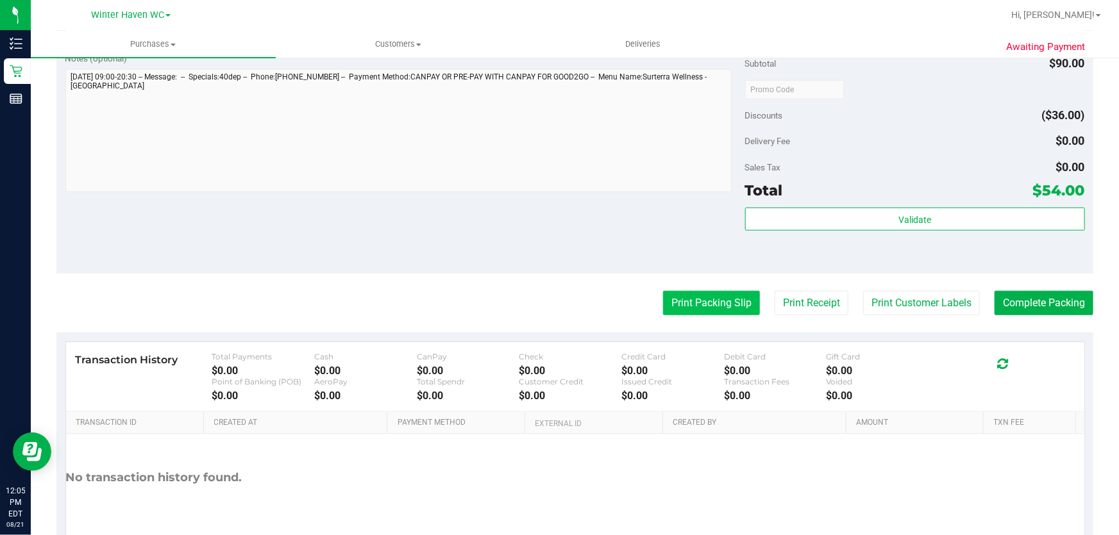
click at [673, 298] on button "Print Packing Slip" at bounding box center [711, 303] width 97 height 24
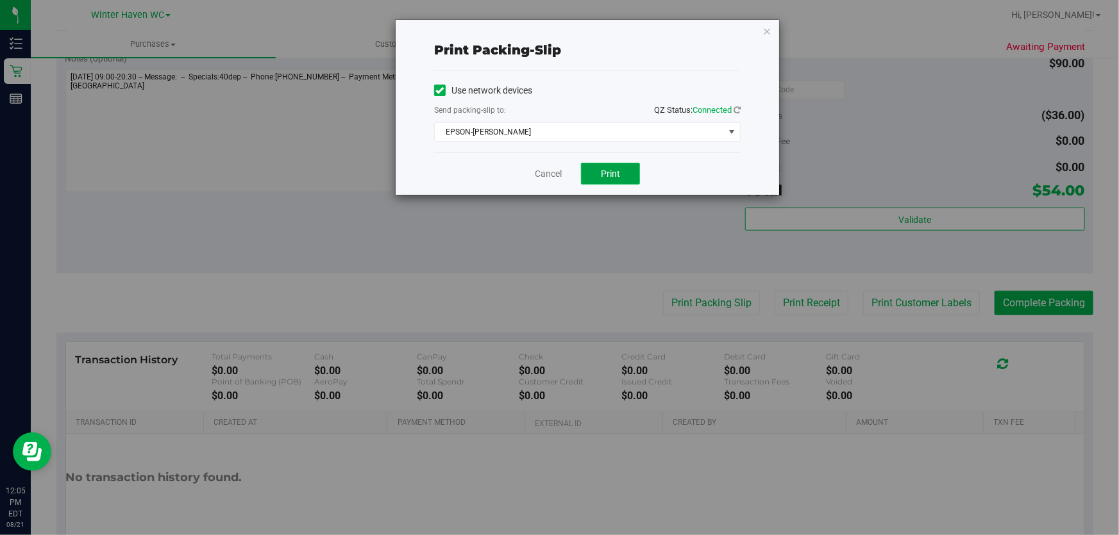
click at [596, 172] on button "Print" at bounding box center [610, 174] width 59 height 22
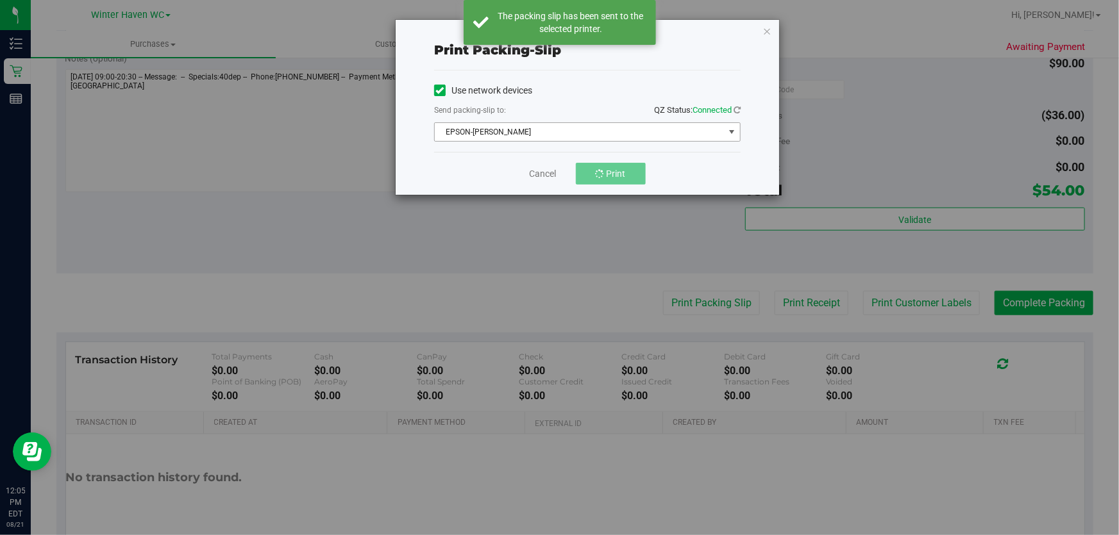
click at [541, 128] on span "EPSON-JAMES BUCHANAN" at bounding box center [579, 132] width 289 height 18
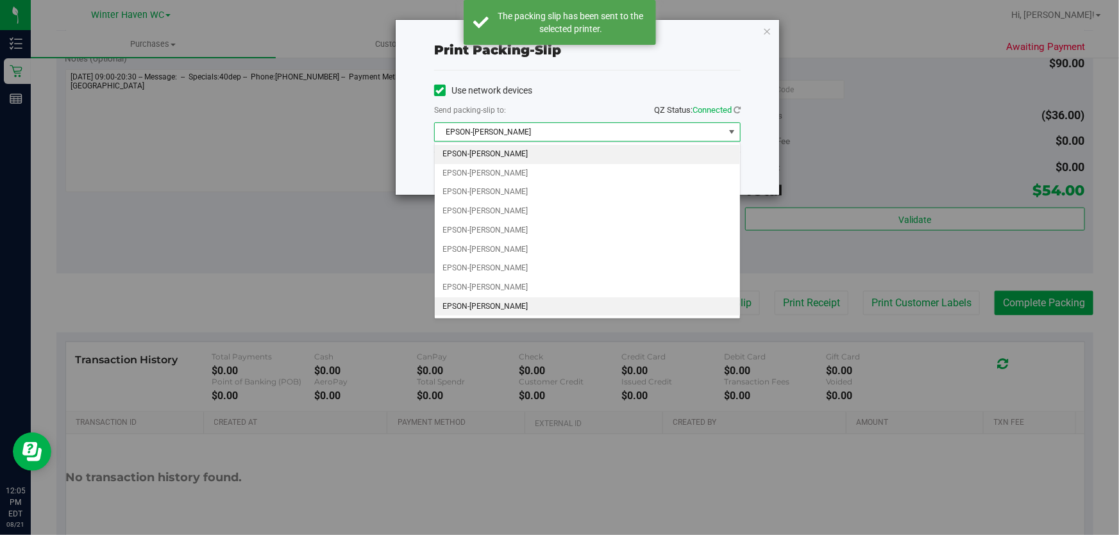
click at [489, 308] on li "EPSON-JEAN-YU" at bounding box center [587, 307] width 305 height 19
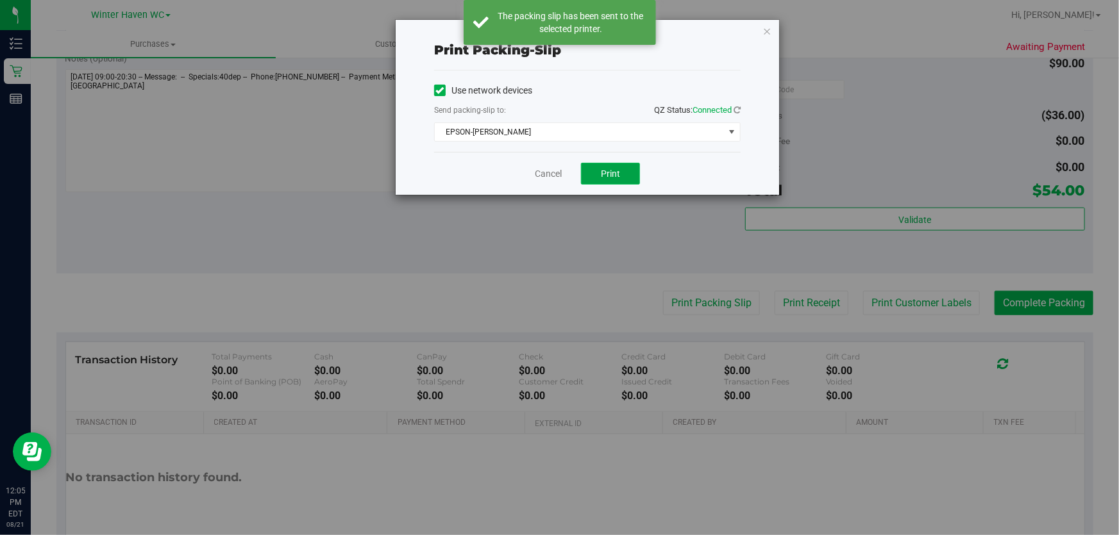
click at [608, 169] on span "Print" at bounding box center [610, 174] width 19 height 10
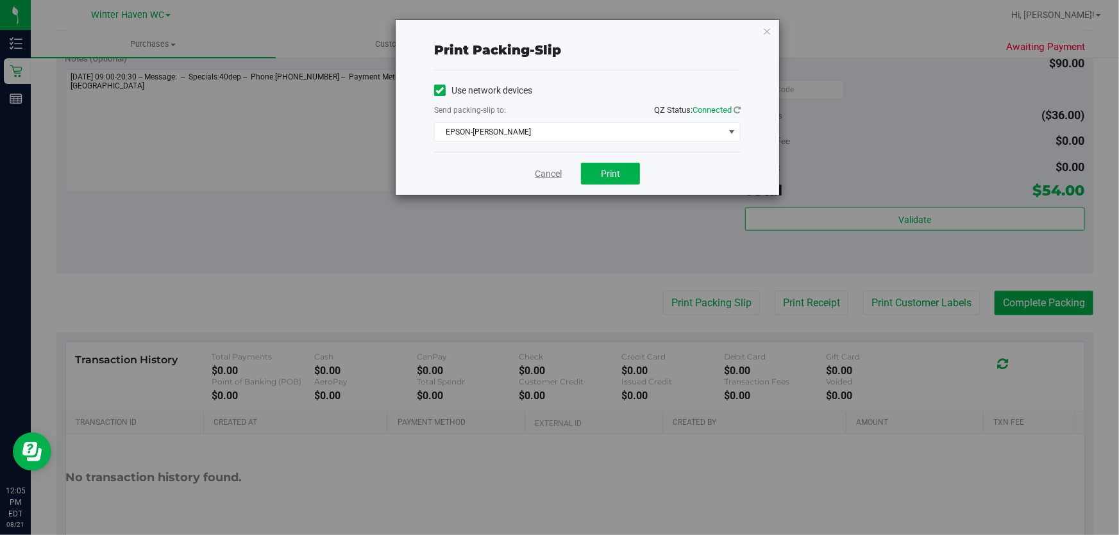
click at [538, 172] on link "Cancel" at bounding box center [548, 173] width 27 height 13
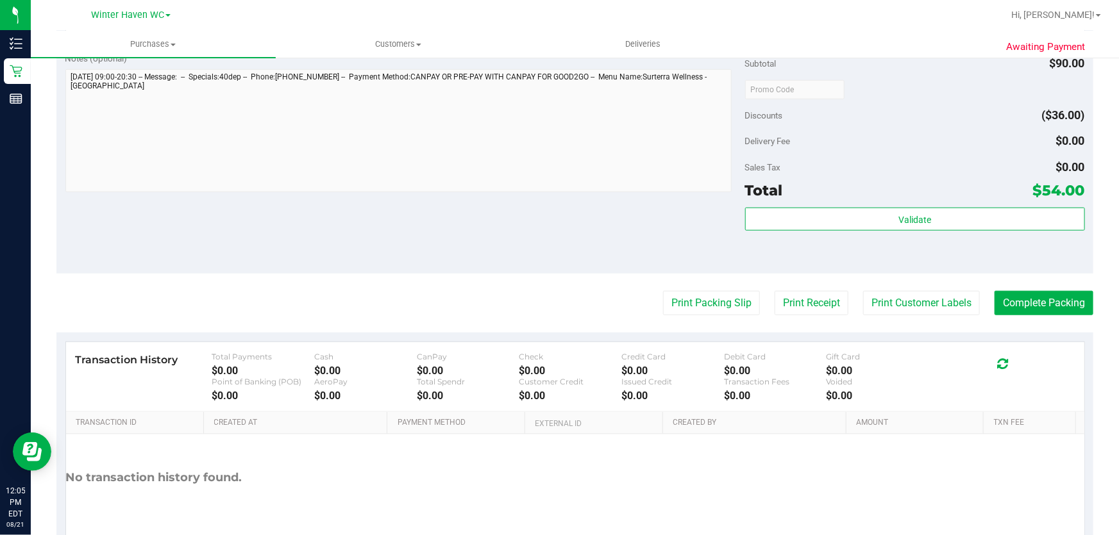
click at [551, 230] on div "Notes (optional) Subtotal $90.00 Discounts ($36.00) Delivery Fee $0.00 Sales Ta…" at bounding box center [574, 158] width 1037 height 231
click at [1046, 304] on button "Complete Packing" at bounding box center [1043, 303] width 99 height 24
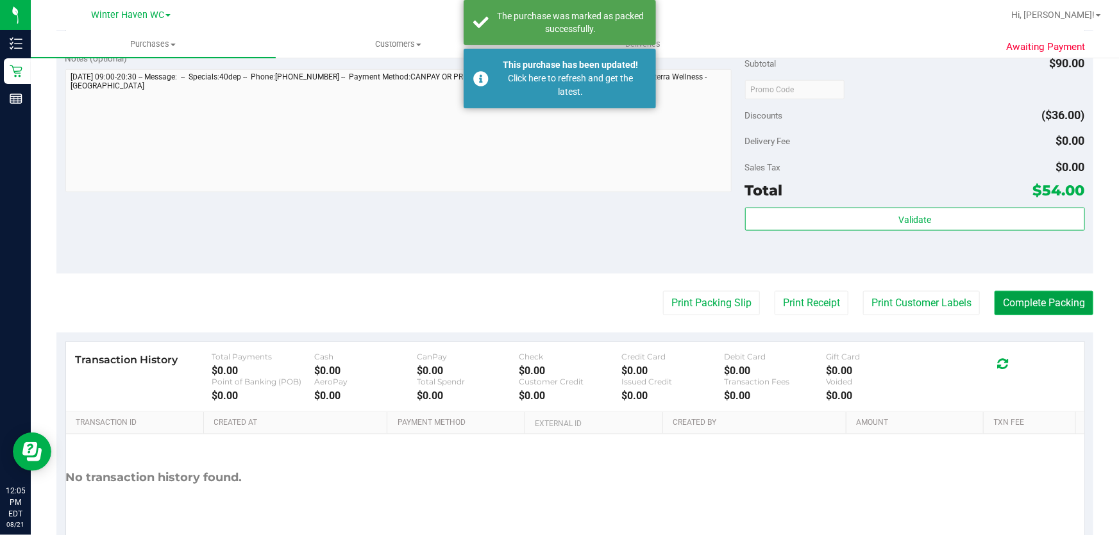
click at [1048, 301] on button "Complete Packing" at bounding box center [1043, 303] width 99 height 24
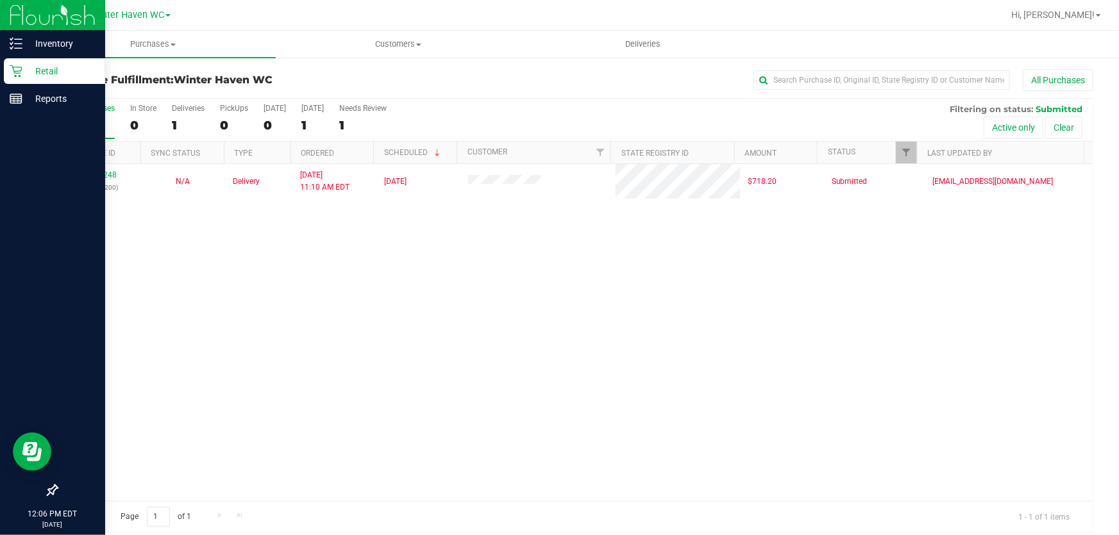
click at [44, 71] on p "Retail" at bounding box center [60, 70] width 77 height 15
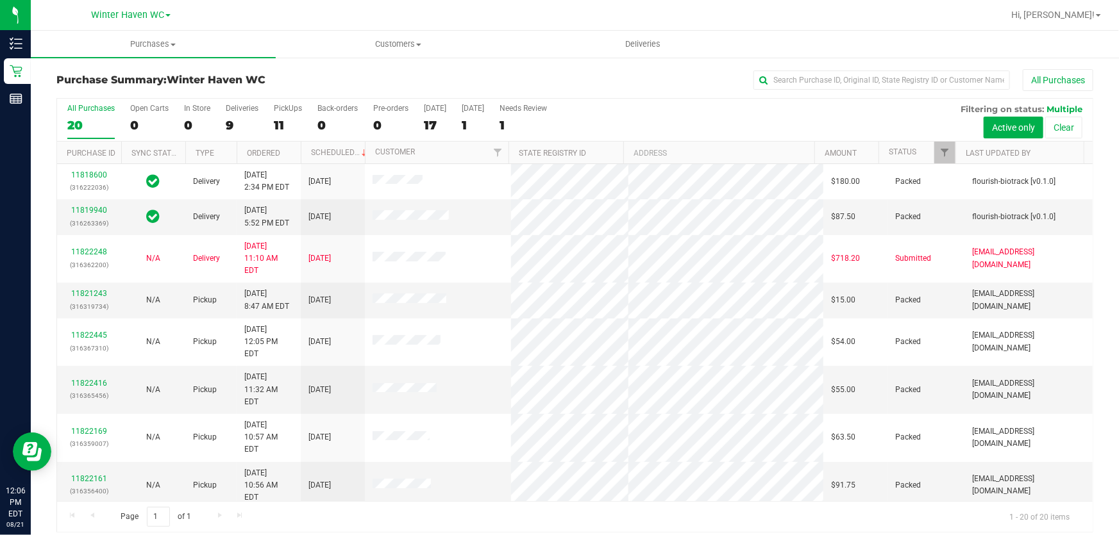
click at [569, 76] on div "All Purchases" at bounding box center [747, 80] width 691 height 22
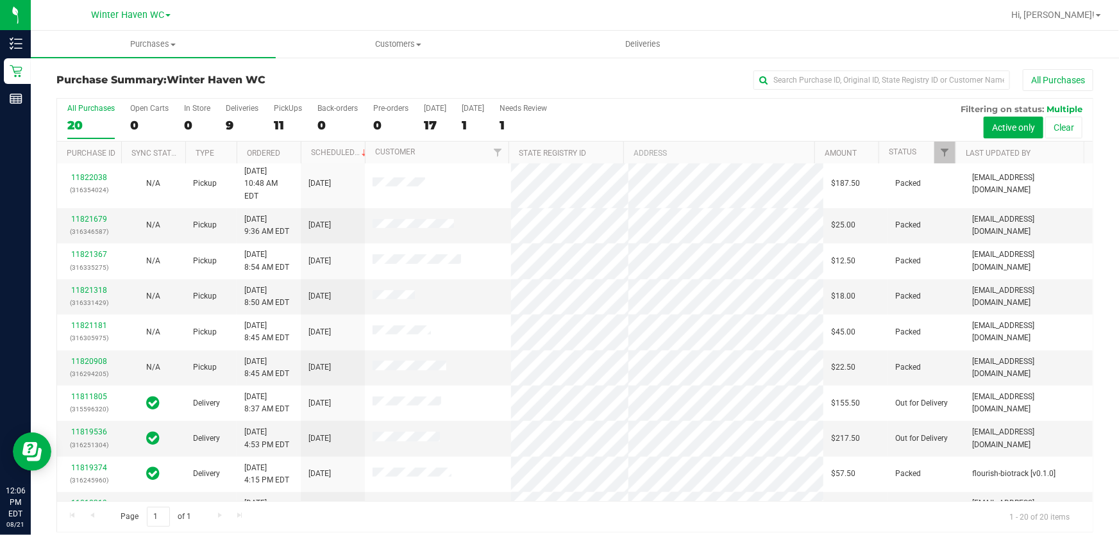
scroll to position [371, 0]
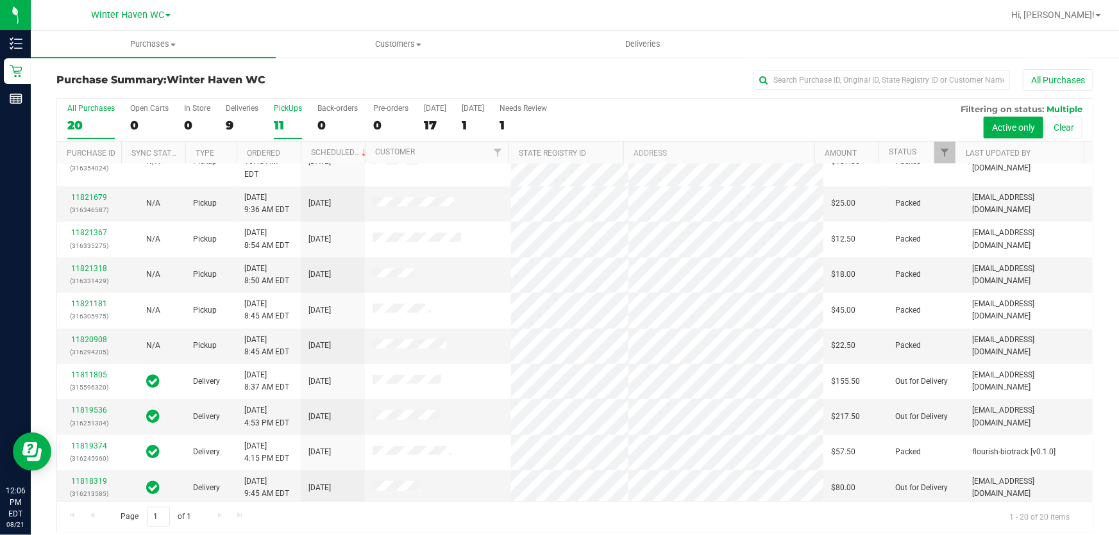
click at [283, 123] on div "11" at bounding box center [288, 125] width 28 height 15
click at [0, 0] on input "PickUps 11" at bounding box center [0, 0] width 0 height 0
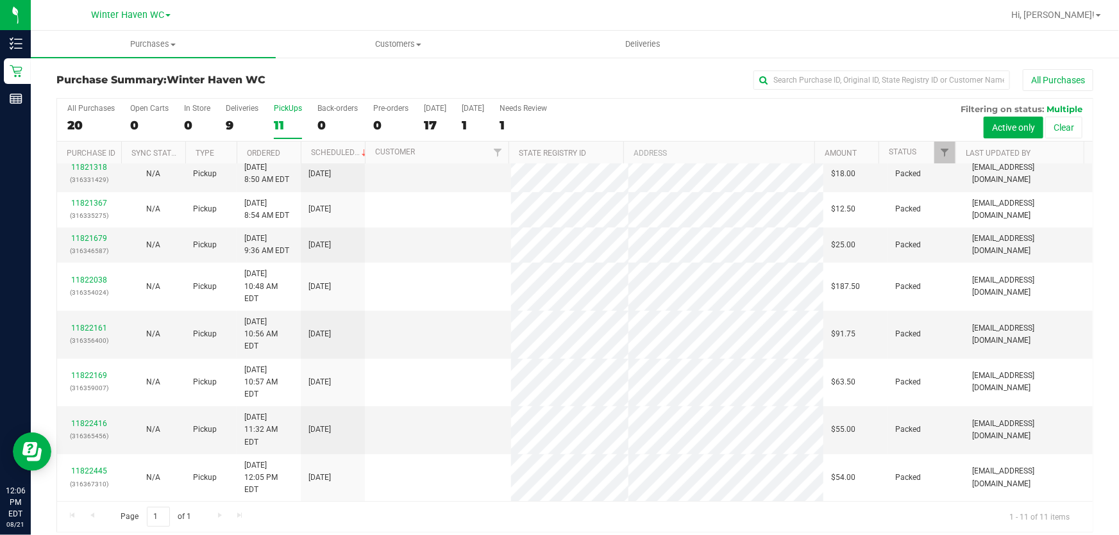
click at [698, 109] on div "All Purchases 20 Open Carts 0 In Store 0 Deliveries 9 PickUps 11 Back-orders 0 …" at bounding box center [575, 120] width 1036 height 43
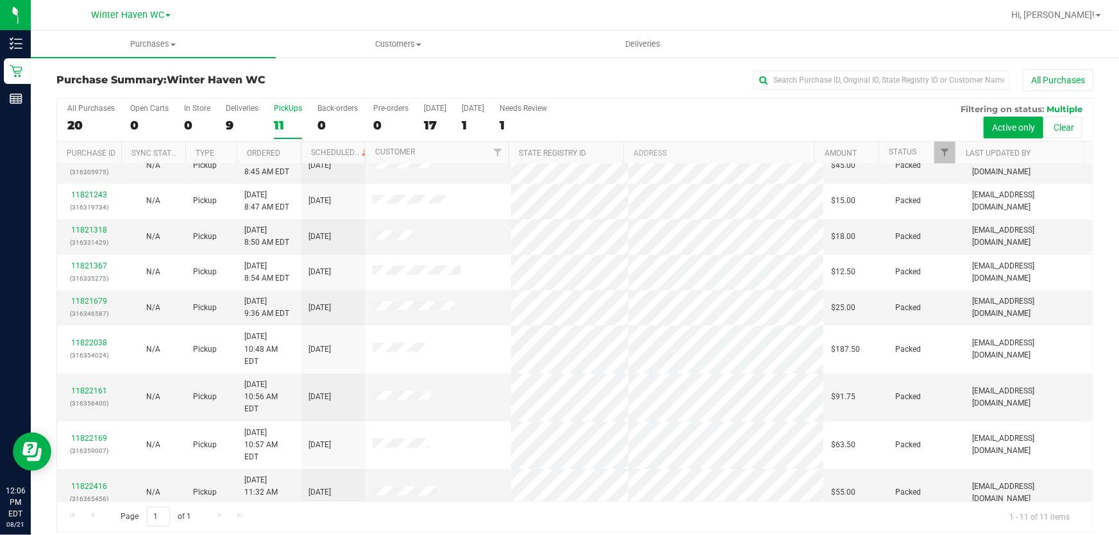
scroll to position [0, 0]
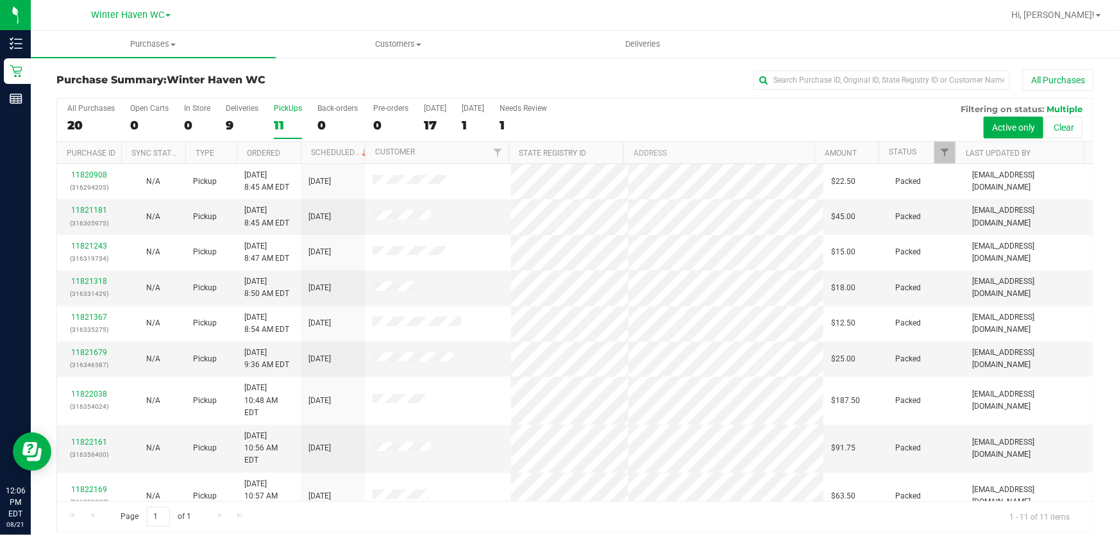
click at [743, 115] on div "All Purchases 20 Open Carts 0 In Store 0 Deliveries 9 PickUps 11 Back-orders 0 …" at bounding box center [575, 120] width 1036 height 43
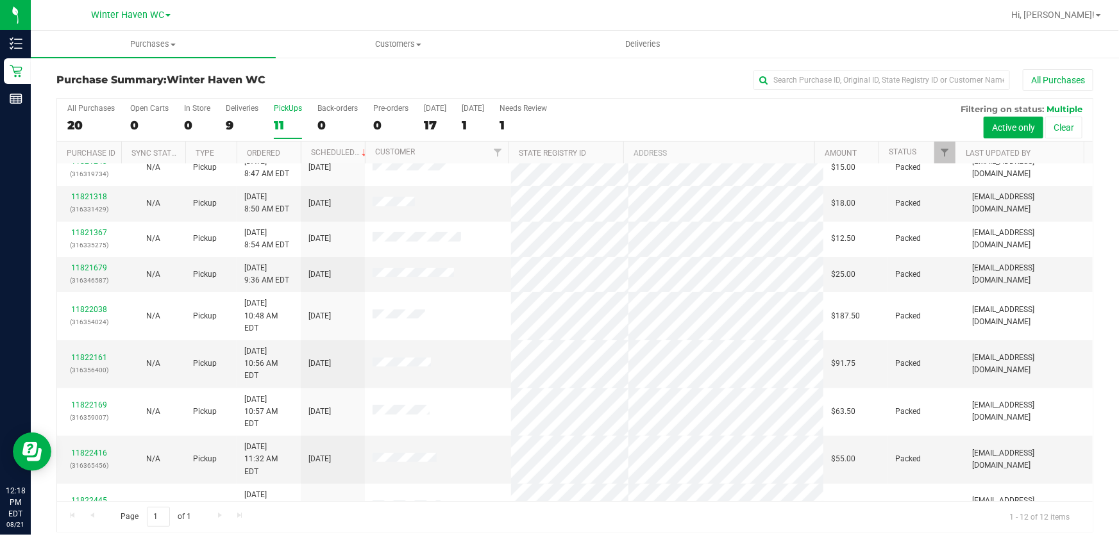
scroll to position [87, 0]
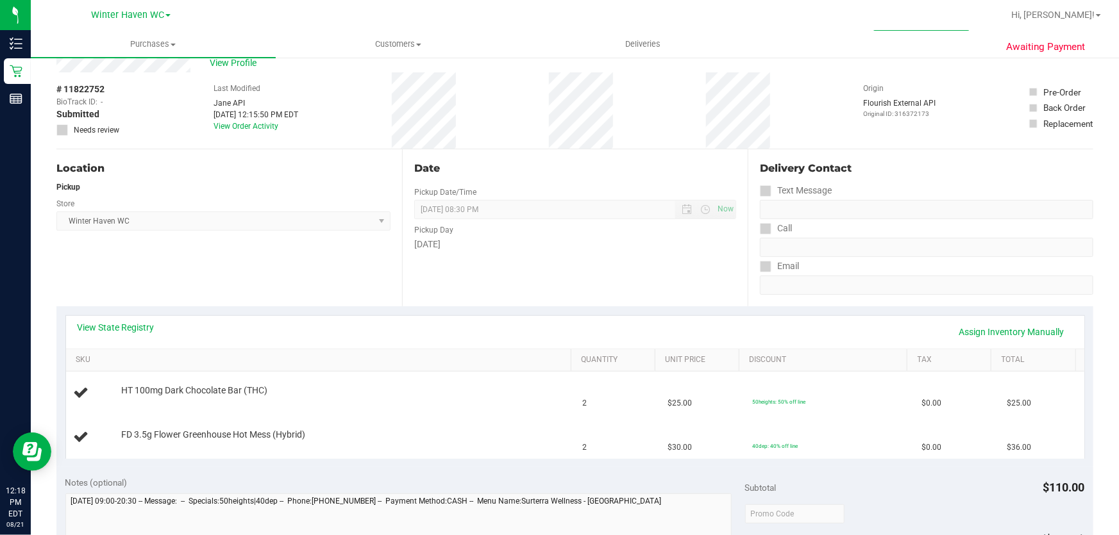
scroll to position [58, 0]
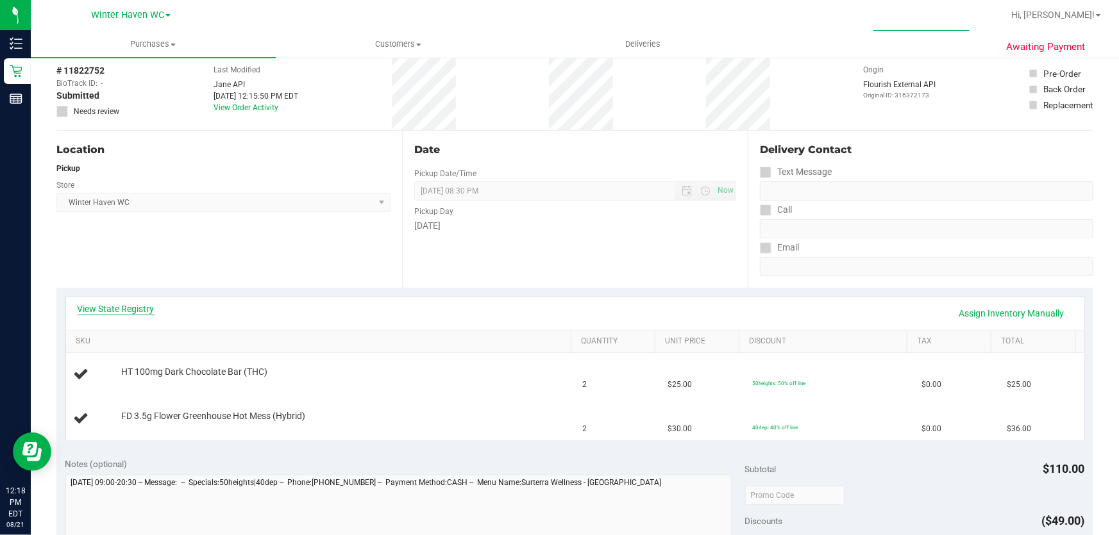
click at [138, 306] on link "View State Registry" at bounding box center [116, 309] width 77 height 13
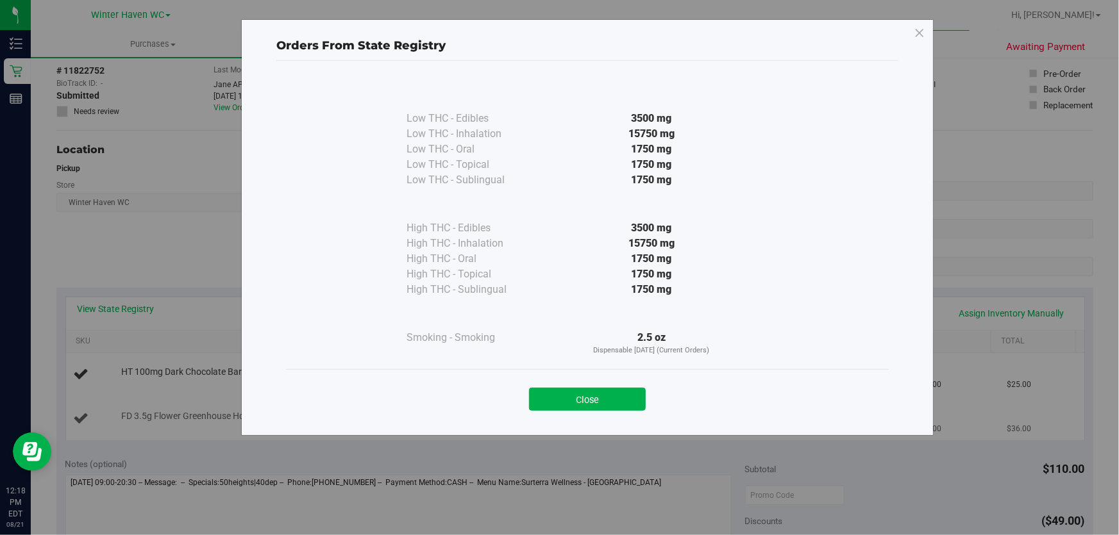
drag, startPoint x: 594, startPoint y: 396, endPoint x: 383, endPoint y: 414, distance: 211.8
click at [593, 396] on button "Close" at bounding box center [587, 399] width 117 height 23
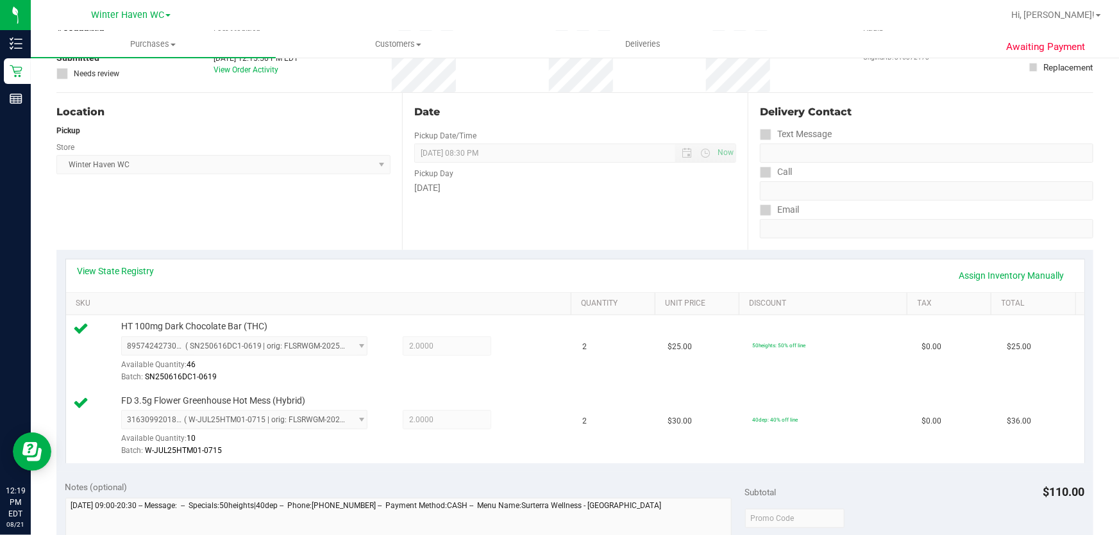
scroll to position [466, 0]
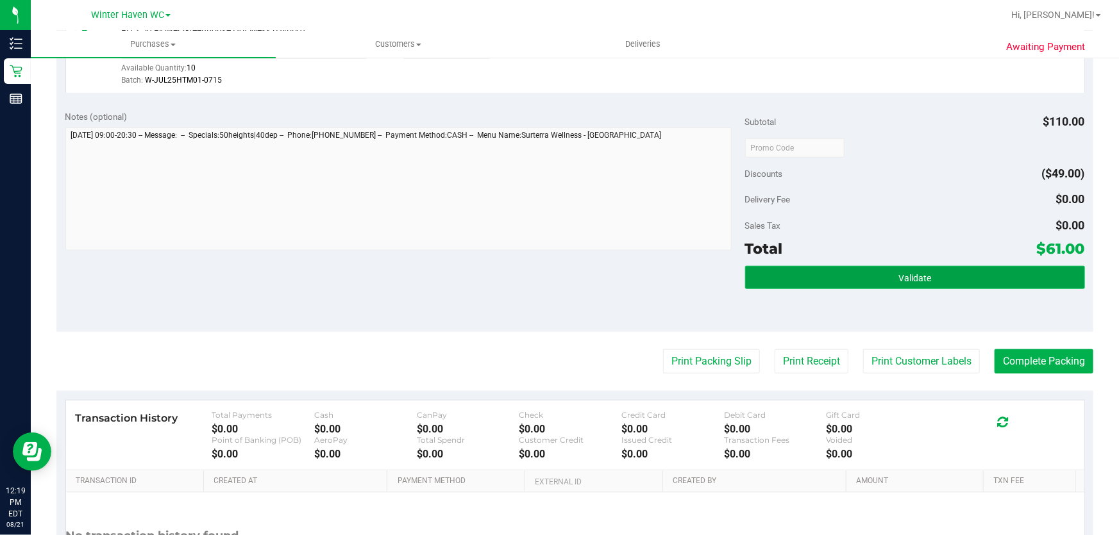
click at [873, 271] on button "Validate" at bounding box center [915, 277] width 340 height 23
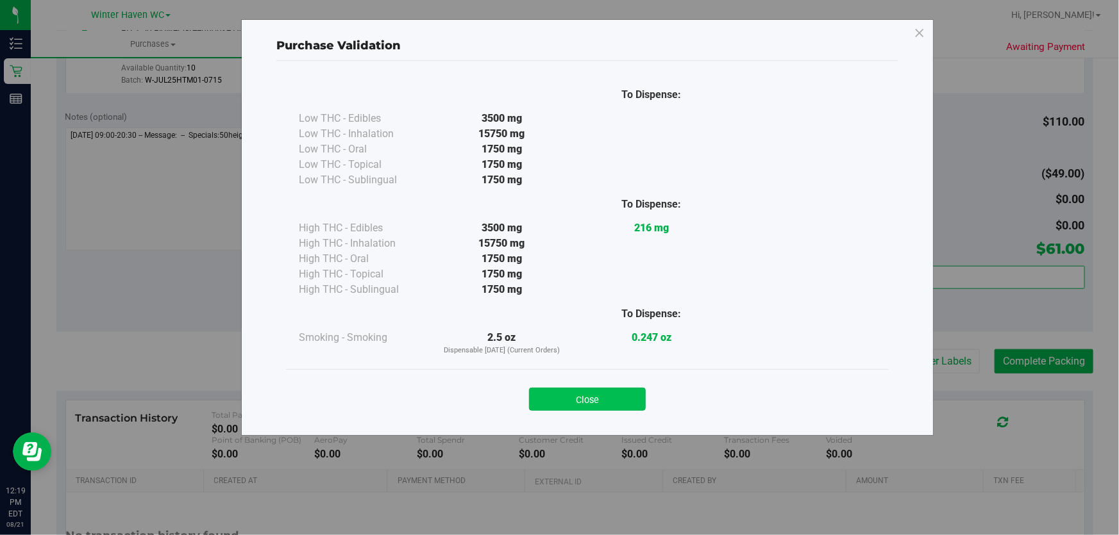
click at [623, 390] on button "Close" at bounding box center [587, 399] width 117 height 23
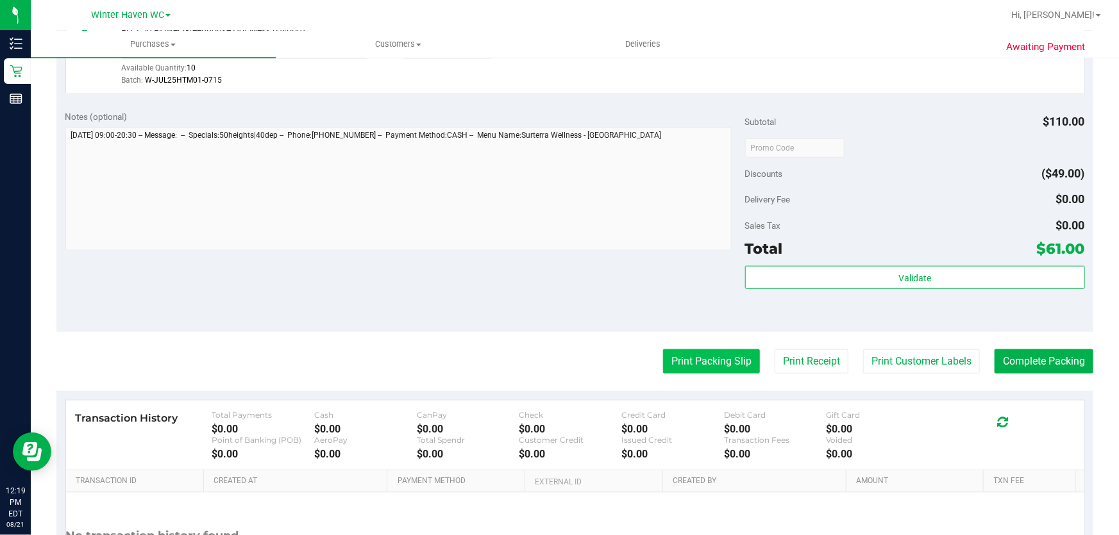
click at [721, 363] on button "Print Packing Slip" at bounding box center [711, 361] width 97 height 24
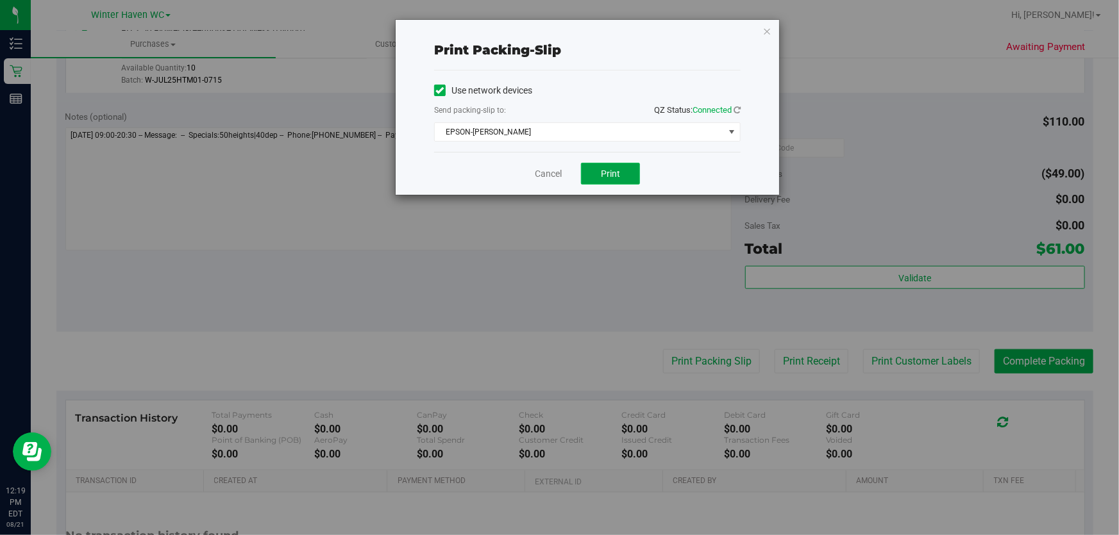
click at [616, 172] on span "Print" at bounding box center [610, 174] width 19 height 10
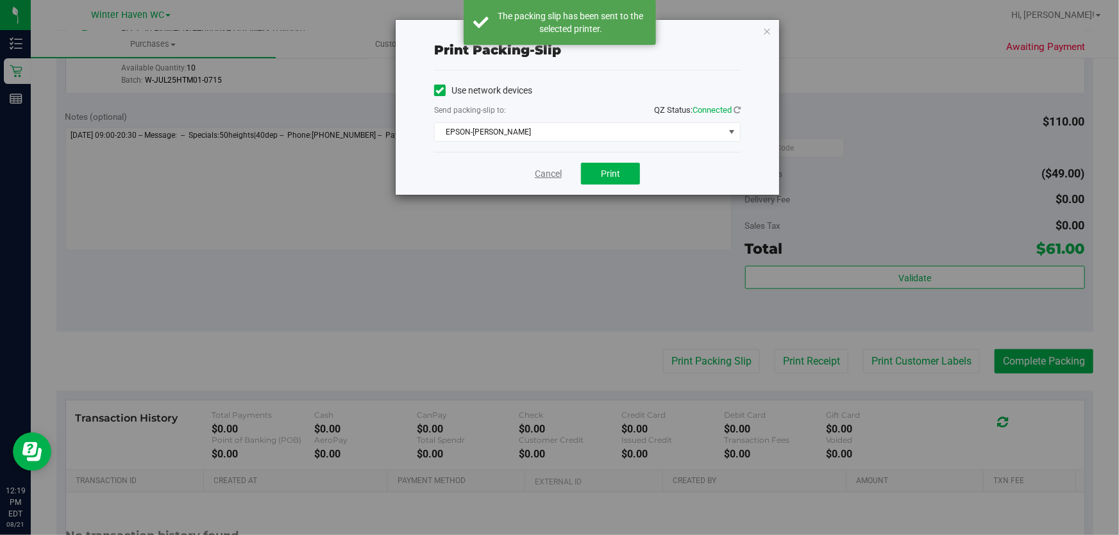
click at [555, 173] on link "Cancel" at bounding box center [548, 173] width 27 height 13
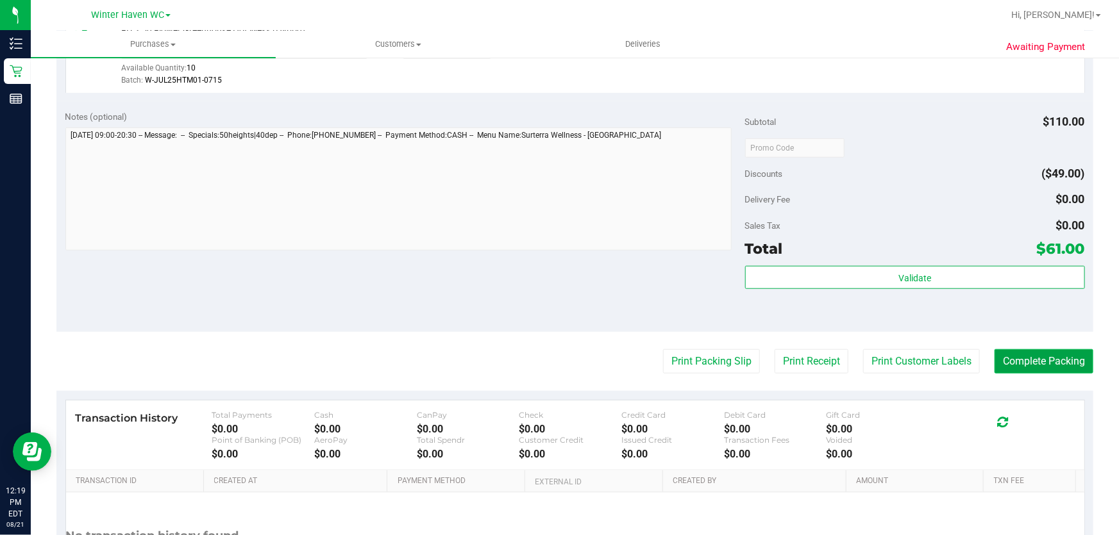
click at [1052, 365] on button "Complete Packing" at bounding box center [1043, 361] width 99 height 24
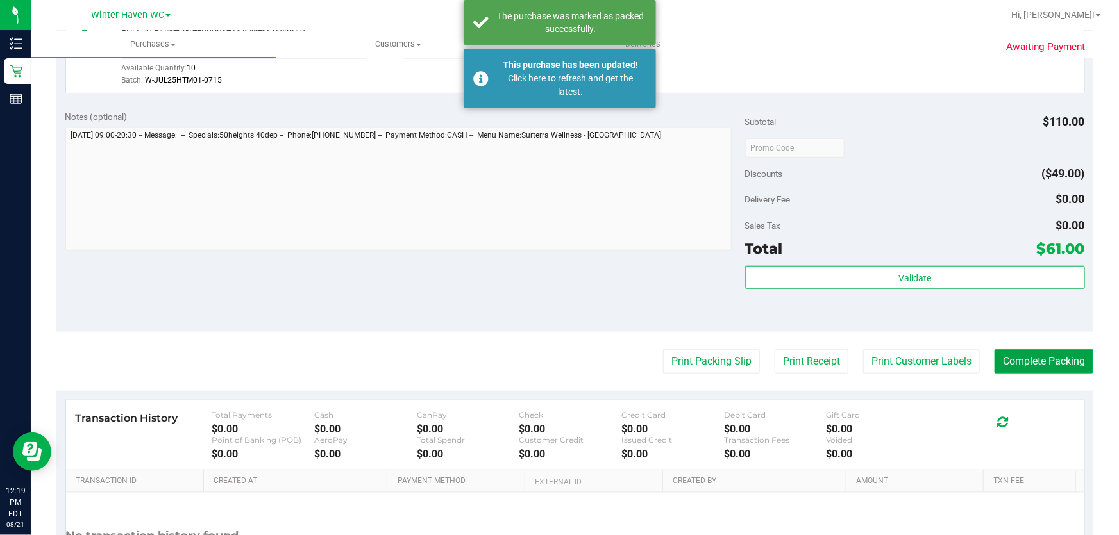
click at [1052, 364] on button "Complete Packing" at bounding box center [1043, 361] width 99 height 24
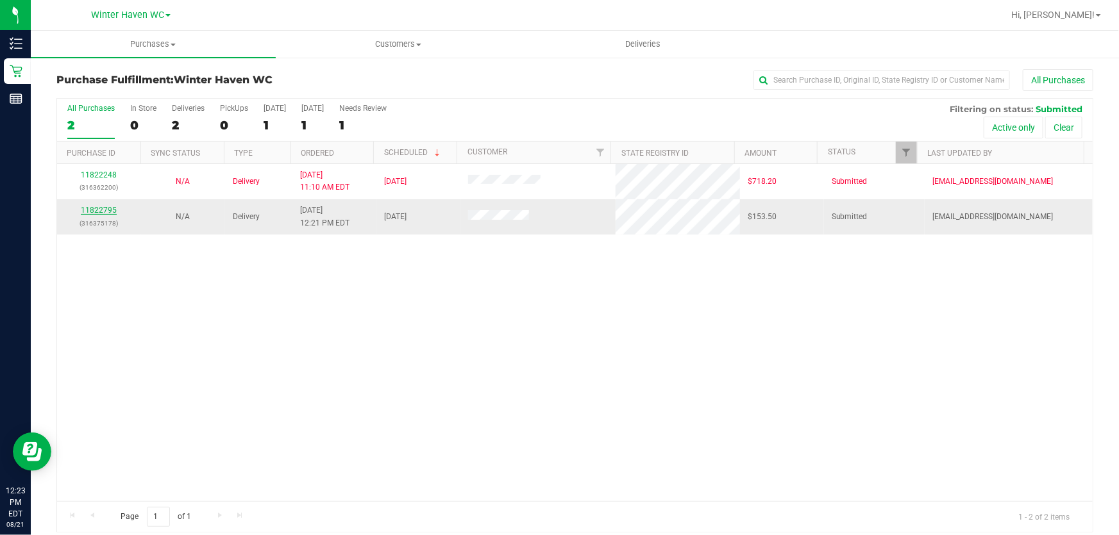
click at [97, 210] on link "11822795" at bounding box center [99, 210] width 36 height 9
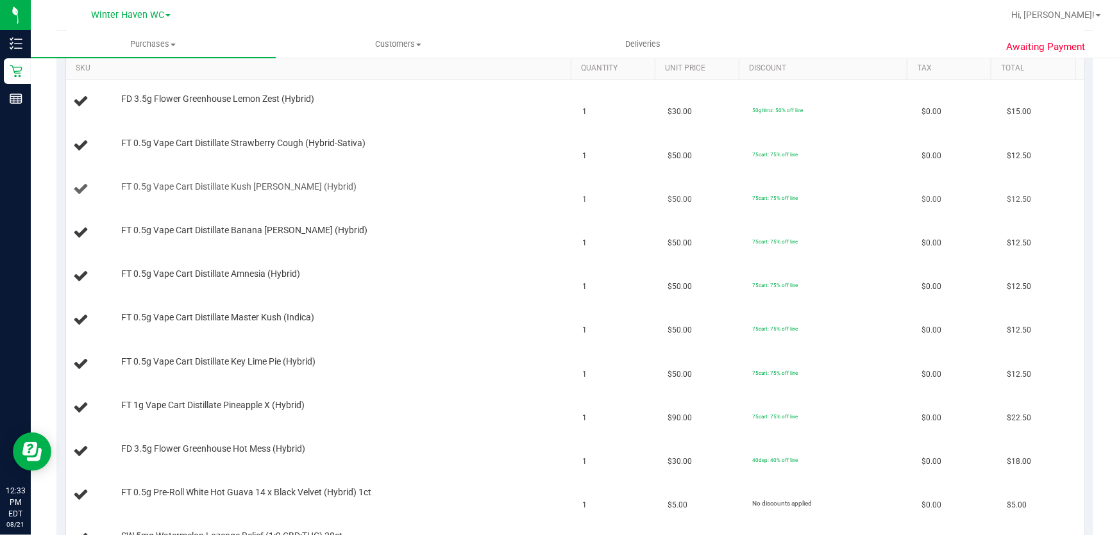
scroll to position [233, 0]
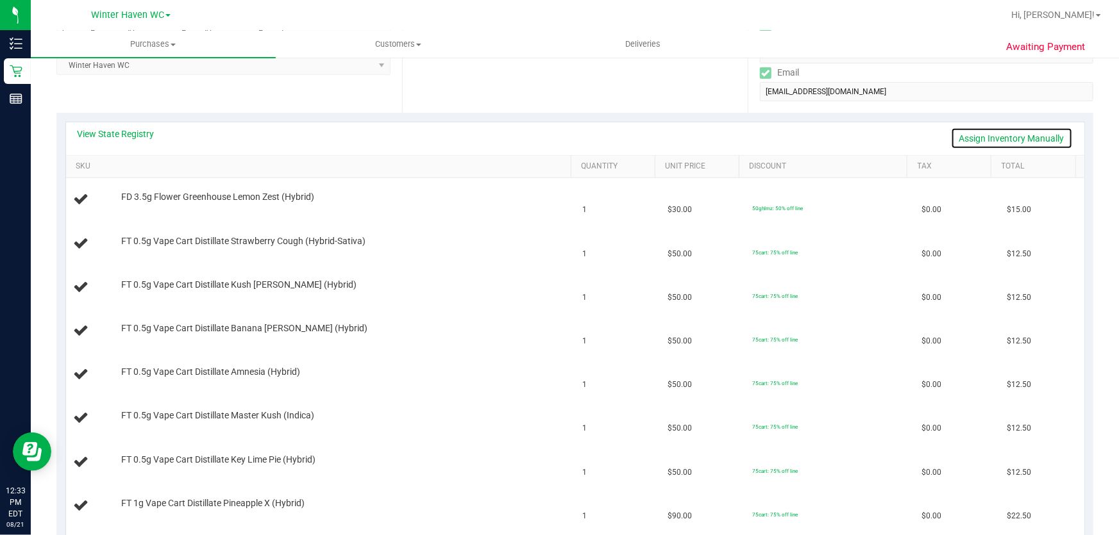
click at [996, 140] on link "Assign Inventory Manually" at bounding box center [1012, 139] width 122 height 22
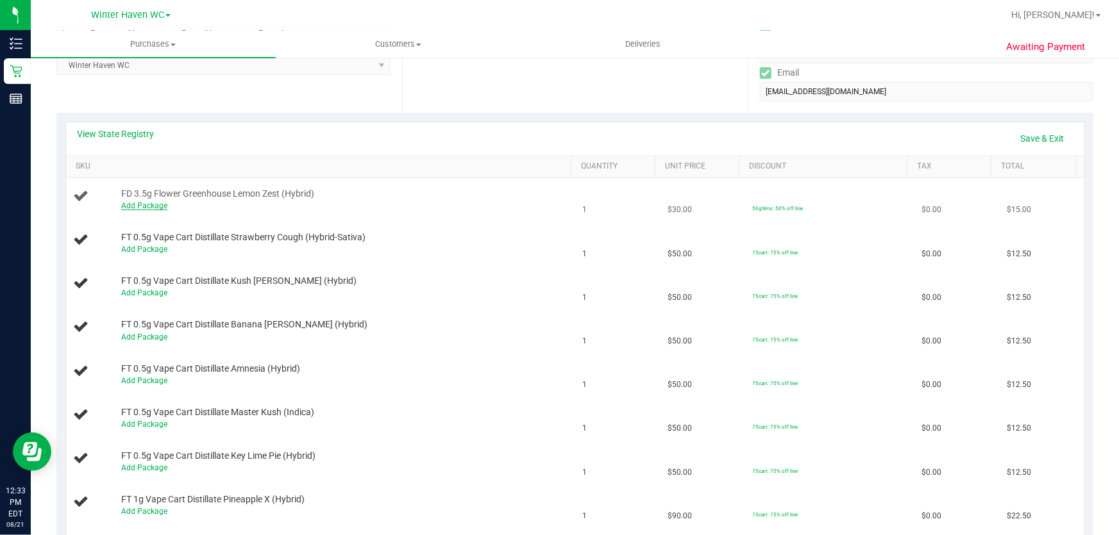
click at [153, 205] on link "Add Package" at bounding box center [144, 205] width 46 height 9
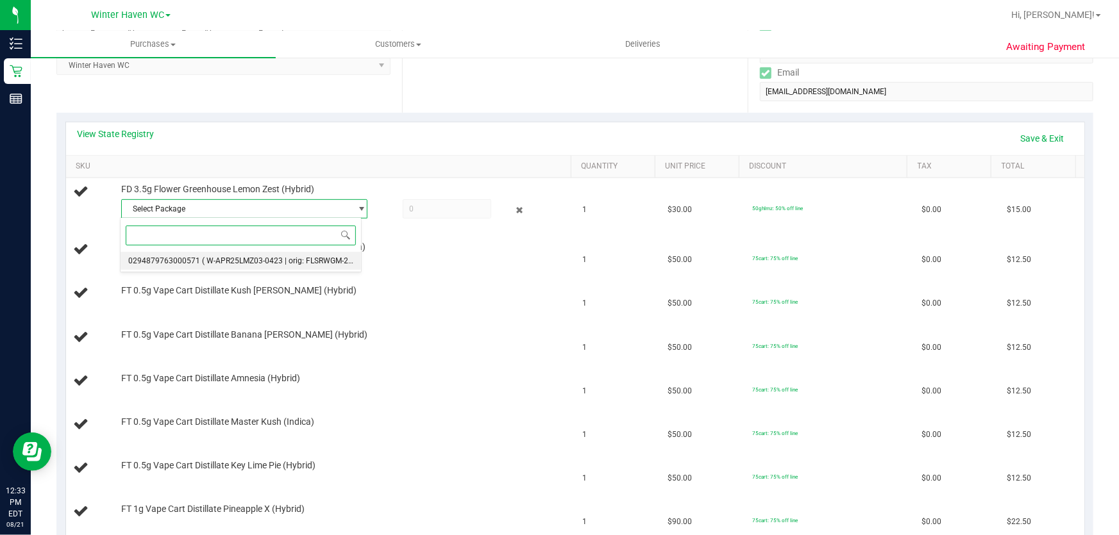
click at [296, 266] on li "0294879763000571 ( W-APR25LMZ03-0423 | orig: FLSRWGM-20250429-156 )" at bounding box center [241, 261] width 240 height 18
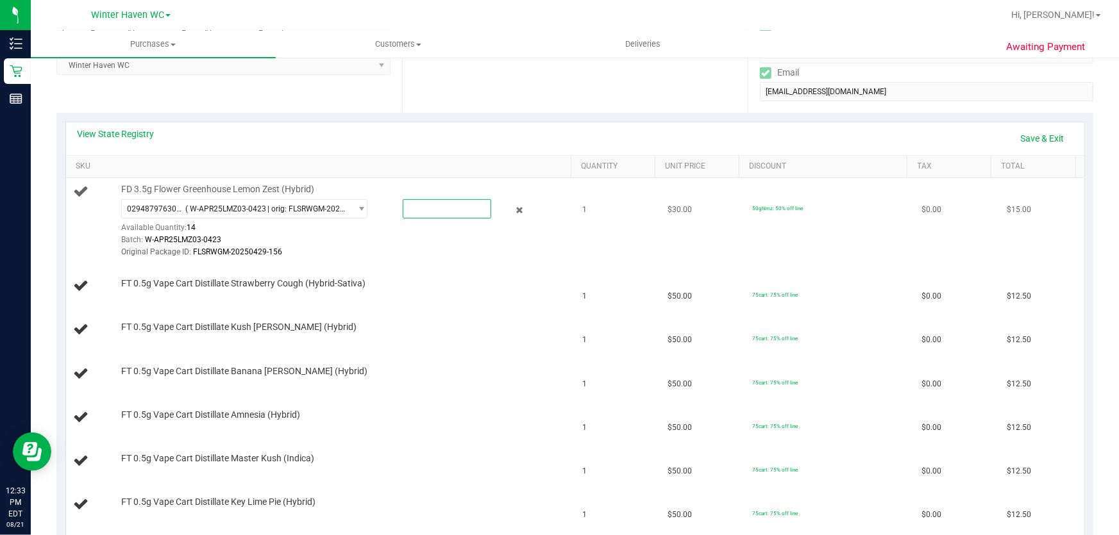
click at [444, 212] on span at bounding box center [447, 208] width 89 height 19
type input "1"
type input "1.0000"
click at [428, 262] on td "FD 3.5g Flower Greenhouse Lemon Zest (Hybrid) 0294879763000571 ( W-APR25LMZ03-0…" at bounding box center [320, 221] width 509 height 87
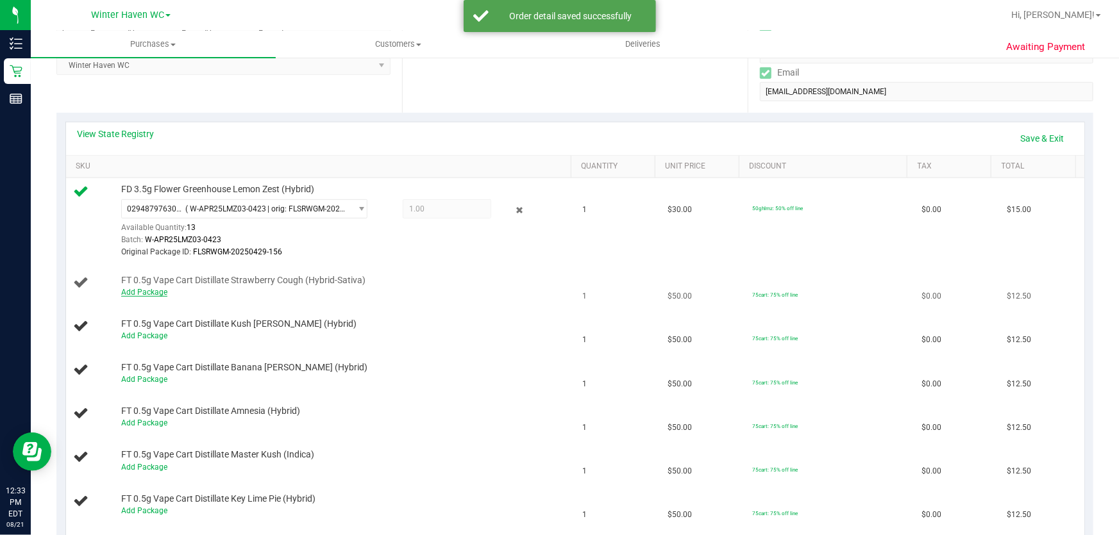
click at [140, 292] on link "Add Package" at bounding box center [144, 292] width 46 height 9
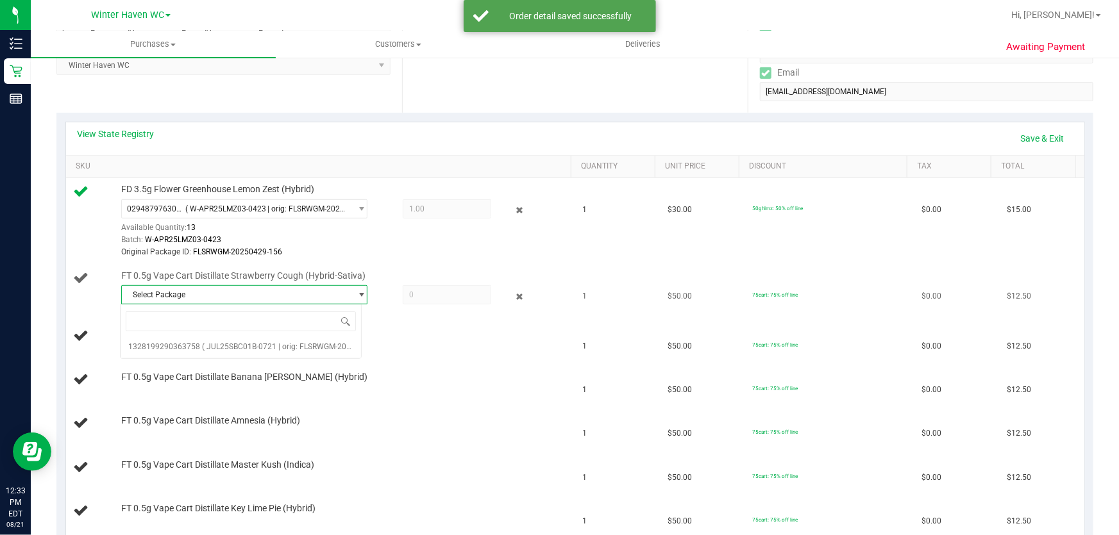
click at [351, 291] on span "select" at bounding box center [359, 295] width 16 height 18
click at [331, 346] on span "( JUL25SBC01B-0721 | orig: FLSRWGM-20250728-961 )" at bounding box center [297, 346] width 191 height 9
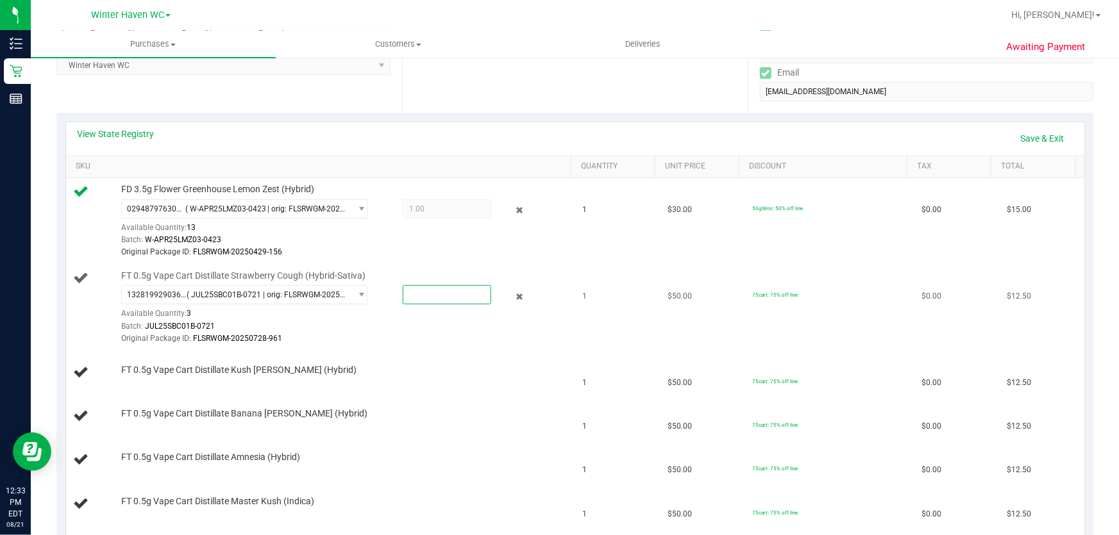
click at [452, 296] on span at bounding box center [447, 294] width 89 height 19
type input "1"
type input "1.0000"
click at [438, 351] on td "FT 0.5g Vape Cart Distillate Kush Mintz (Hybrid)" at bounding box center [320, 373] width 509 height 44
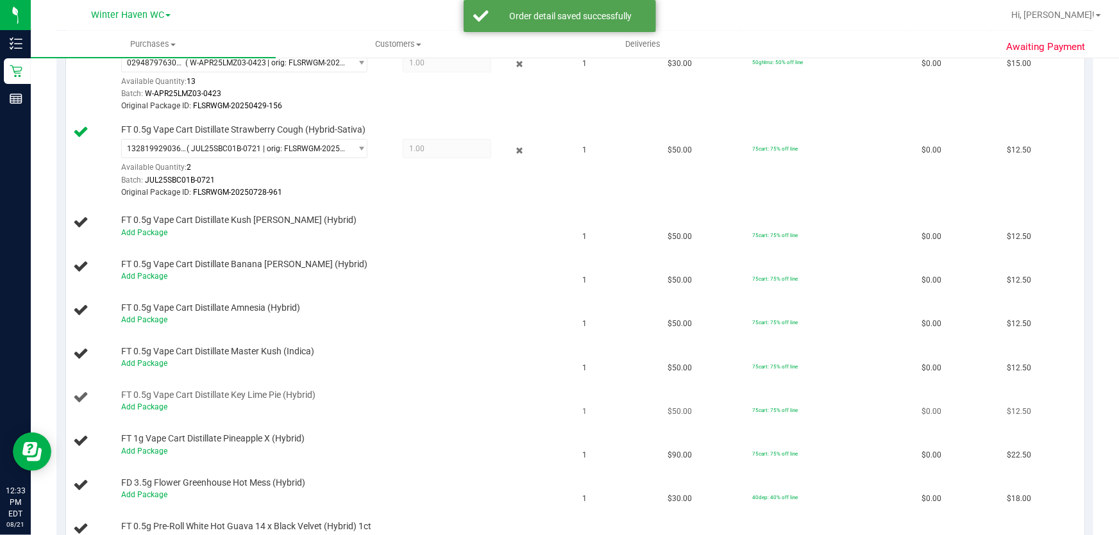
scroll to position [408, 0]
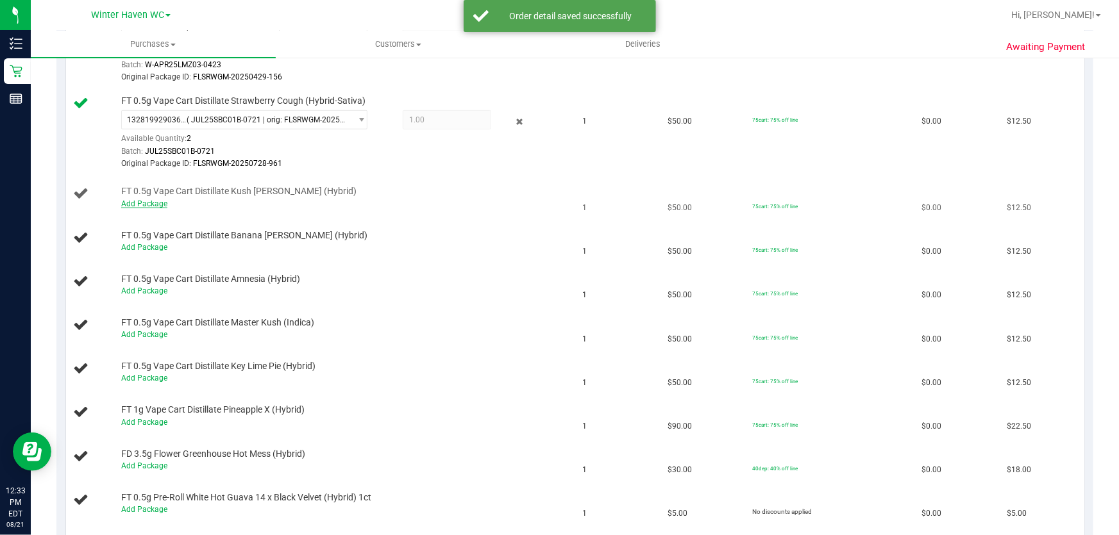
click at [149, 199] on link "Add Package" at bounding box center [144, 203] width 46 height 9
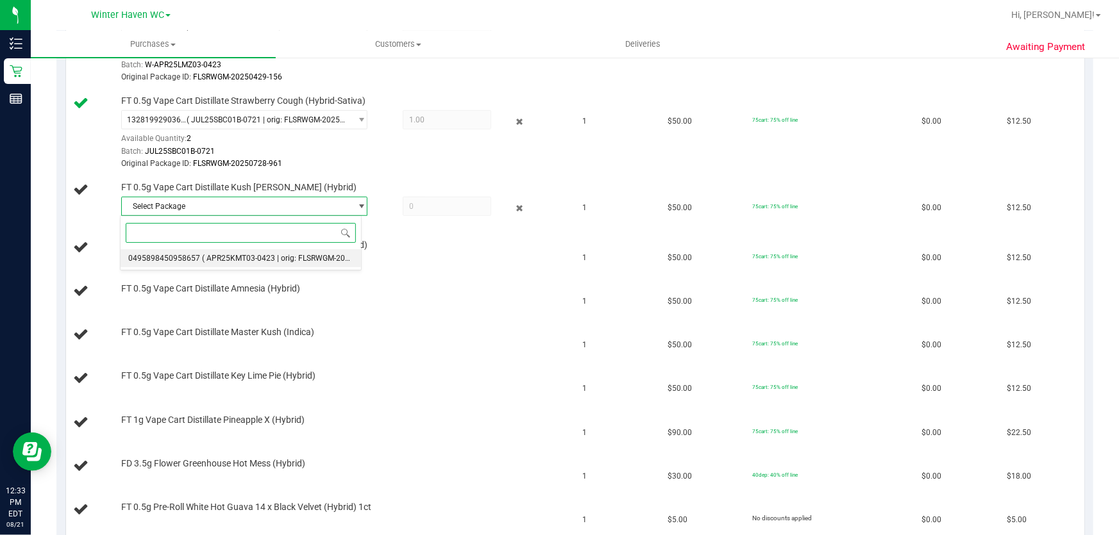
click at [299, 262] on span "( APR25KMT03-0423 | orig: FLSRWGM-20250429-1466 )" at bounding box center [299, 258] width 194 height 9
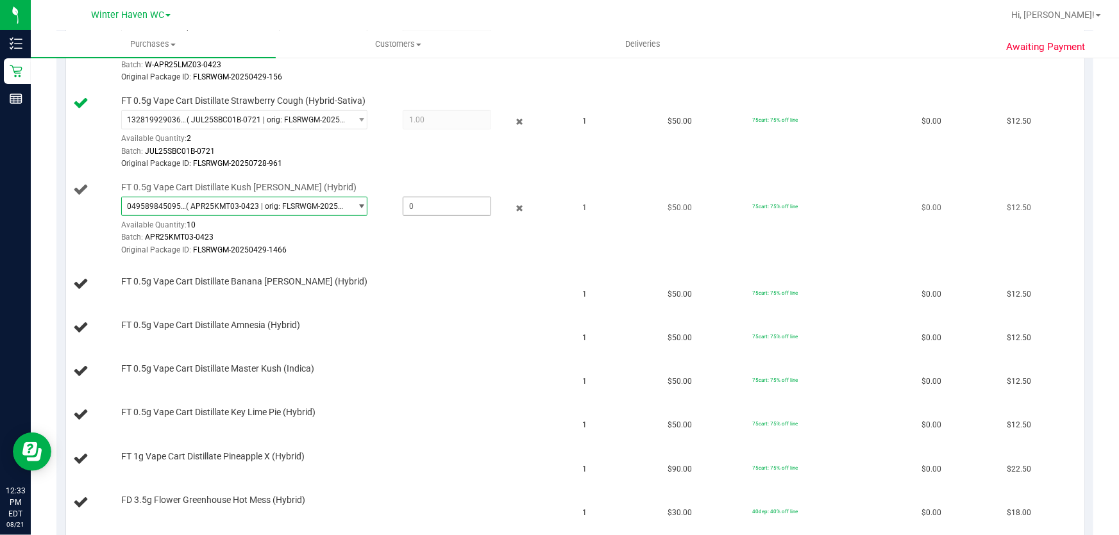
click at [479, 209] on span at bounding box center [447, 206] width 89 height 19
type input "1"
type input "1.0000"
click at [468, 272] on td "FT 0.5g Vape Cart Distillate Banana Runtz (Hybrid)" at bounding box center [320, 285] width 509 height 44
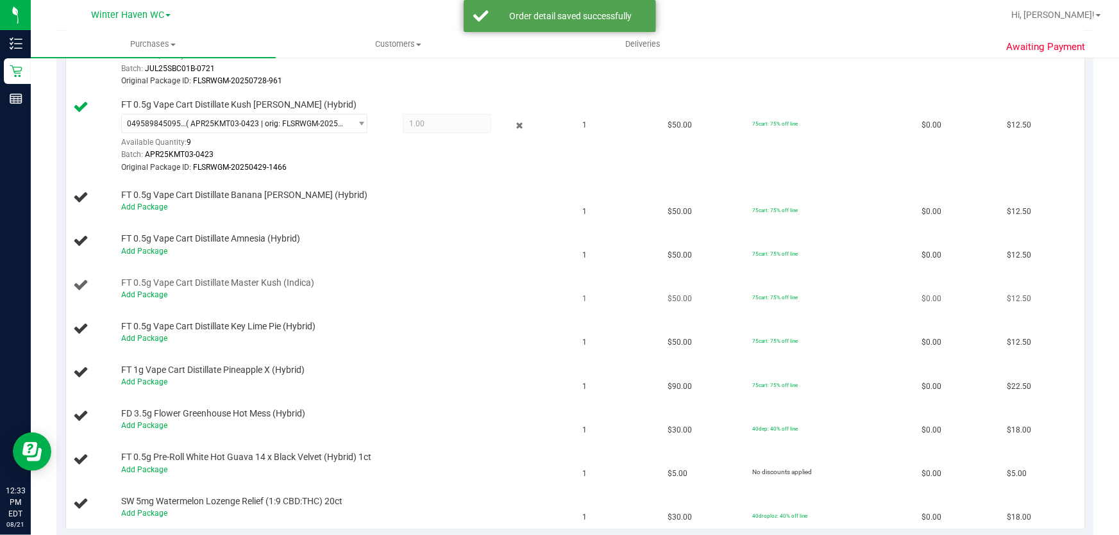
scroll to position [524, 0]
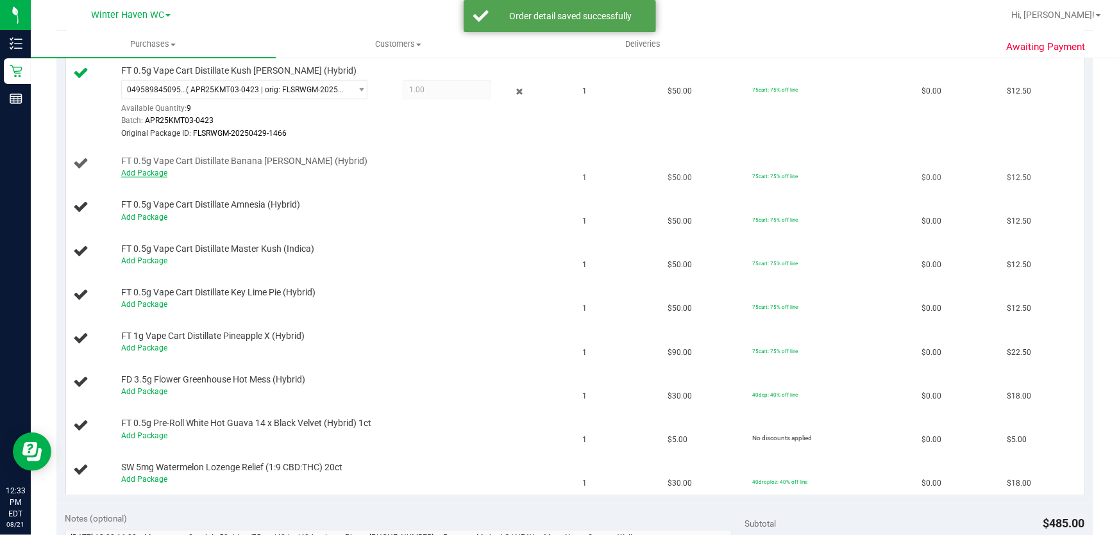
click at [128, 176] on link "Add Package" at bounding box center [144, 173] width 46 height 9
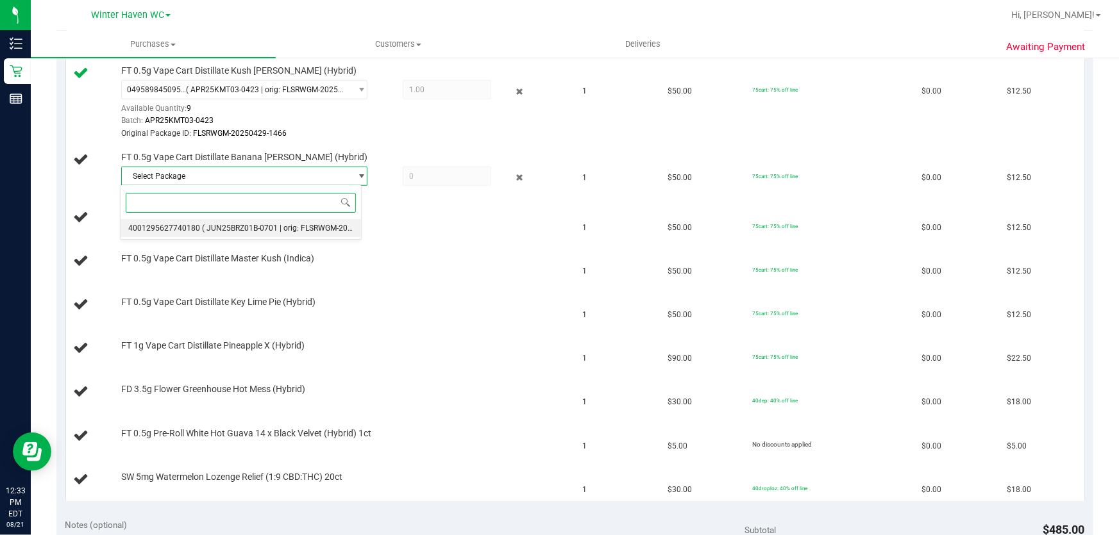
click at [316, 231] on span "( JUN25BRZ01B-0701 | orig: FLSRWGM-20250708-088 )" at bounding box center [298, 228] width 192 height 9
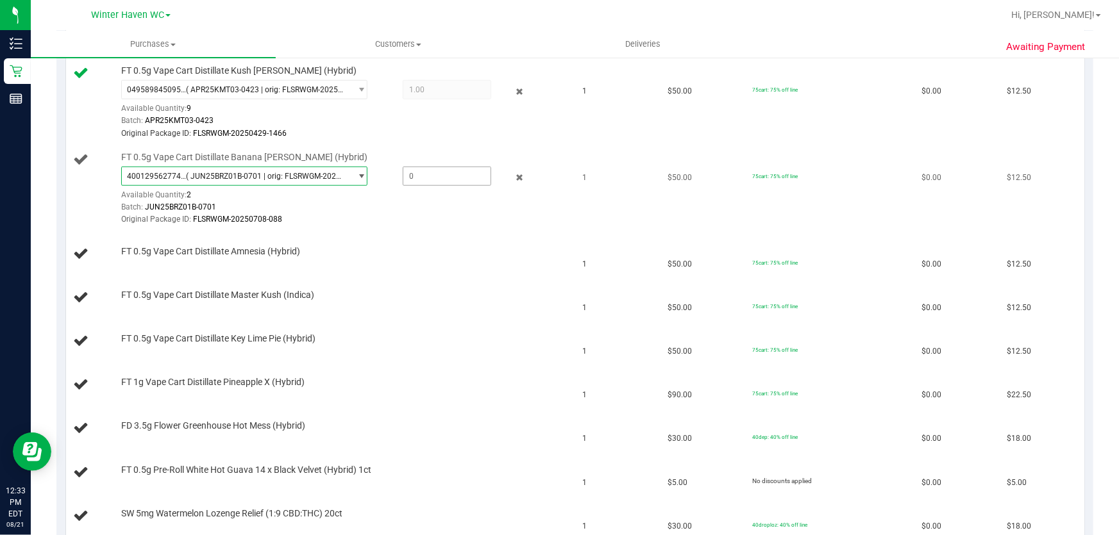
click at [442, 180] on span at bounding box center [447, 176] width 89 height 19
type input "1"
type input "1.0000"
click at [430, 260] on div "FT 0.5g Vape Cart Distillate Amnesia (Hybrid)" at bounding box center [321, 254] width 494 height 17
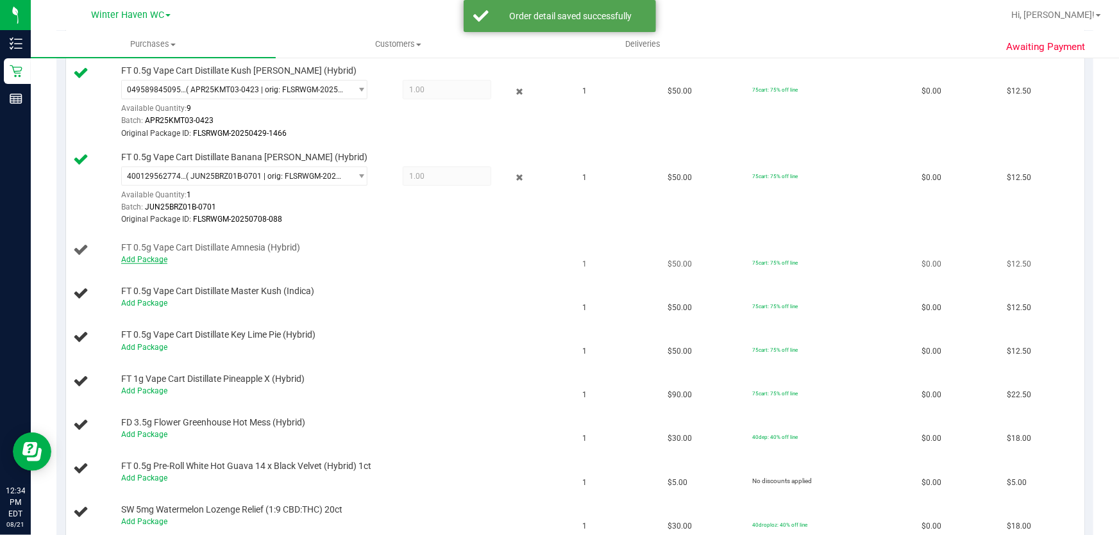
click at [153, 260] on link "Add Package" at bounding box center [144, 259] width 46 height 9
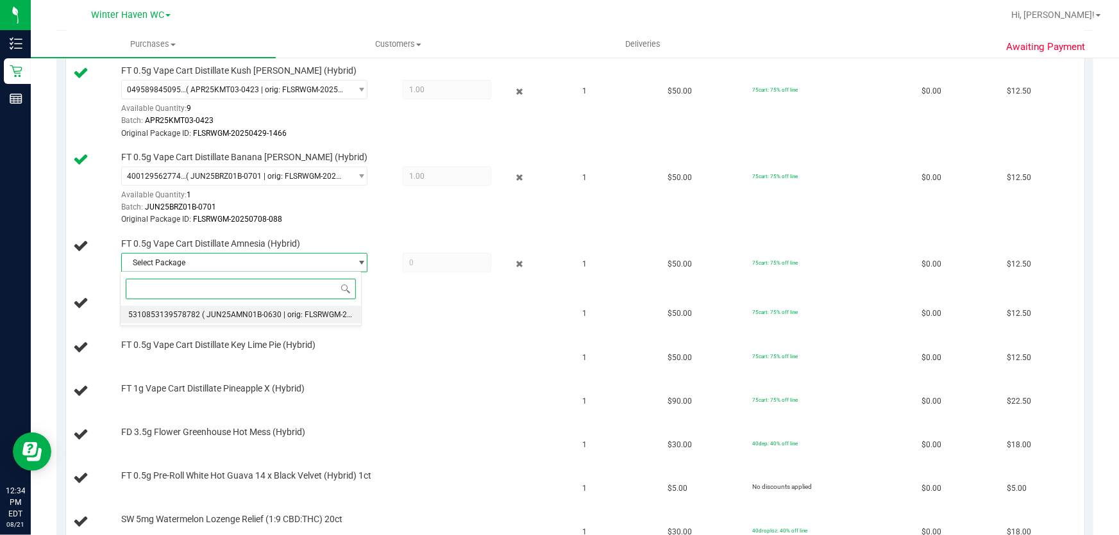
click at [315, 314] on span "( JUN25AMN01B-0630 | orig: FLSRWGM-20250707-1682 )" at bounding box center [302, 314] width 201 height 9
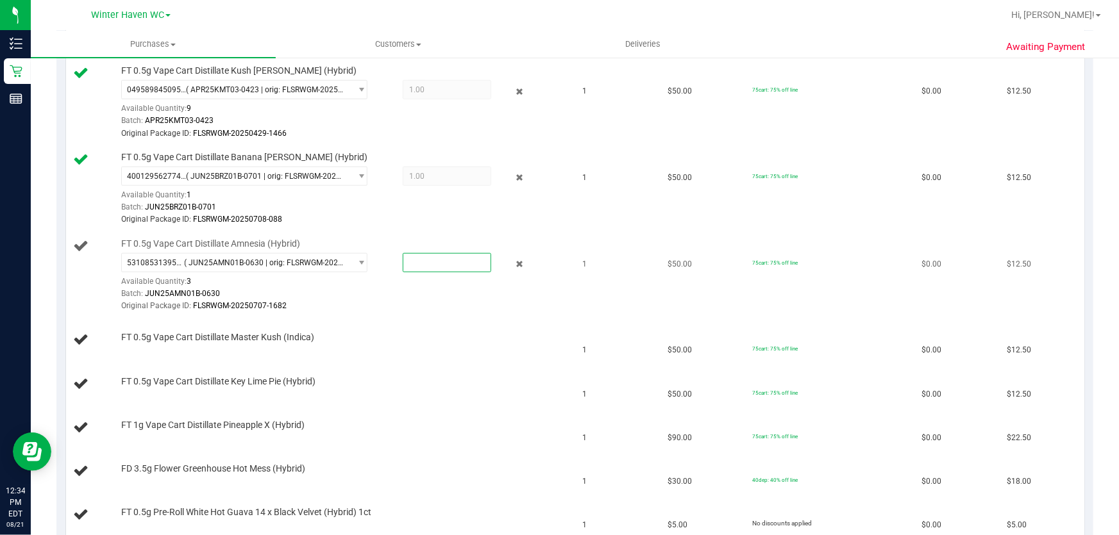
click at [428, 263] on span at bounding box center [447, 262] width 89 height 19
type input "1"
type input "1.0000"
click at [402, 335] on div "FT 0.5g Vape Cart Distillate Master Kush (Indica)" at bounding box center [340, 337] width 451 height 13
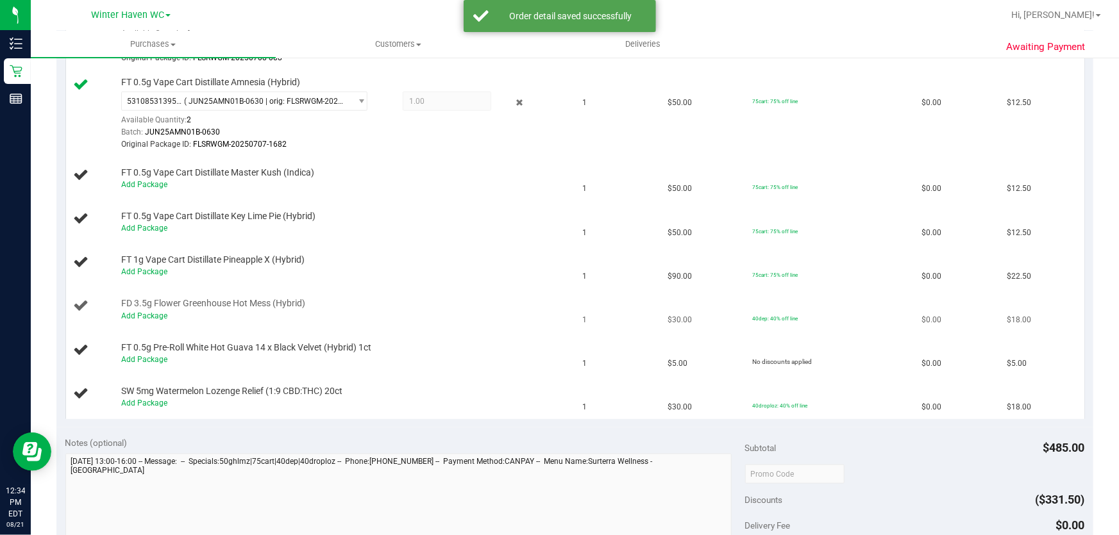
scroll to position [699, 0]
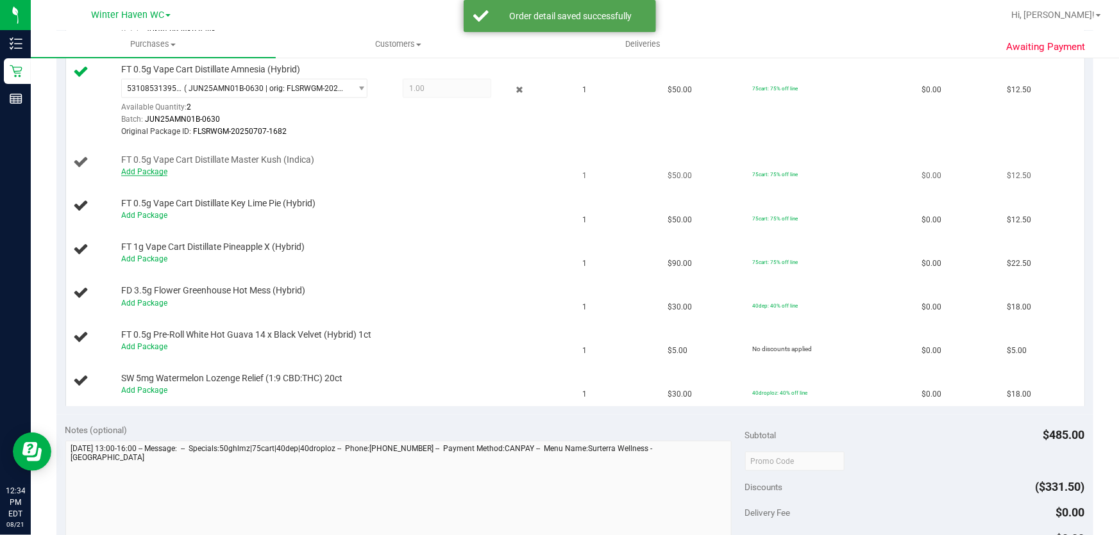
click at [152, 172] on link "Add Package" at bounding box center [144, 171] width 46 height 9
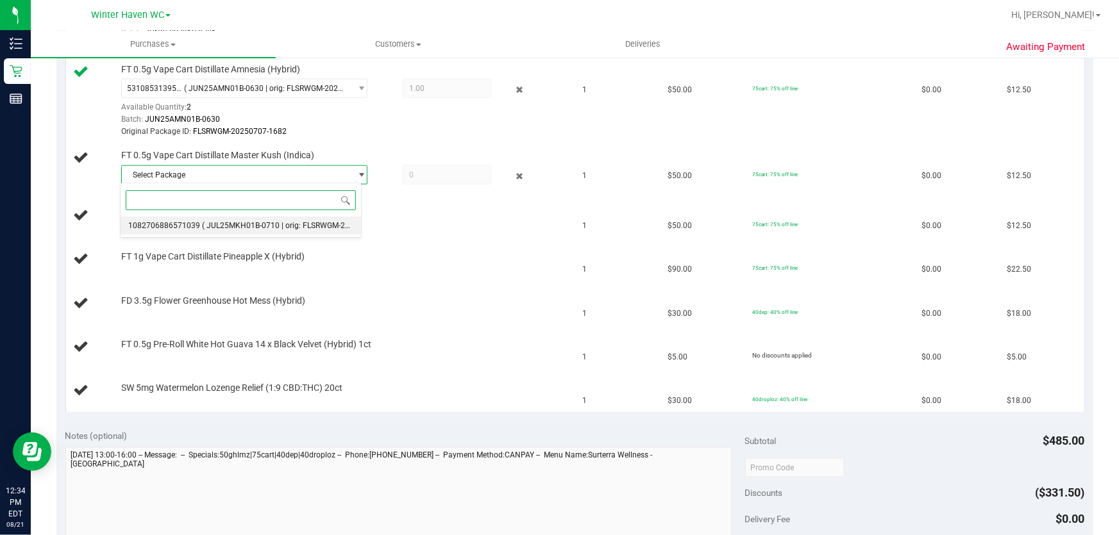
click at [305, 226] on span "( JUL25MKH01B-0710 | orig: FLSRWGM-20250716-1972 )" at bounding box center [301, 225] width 199 height 9
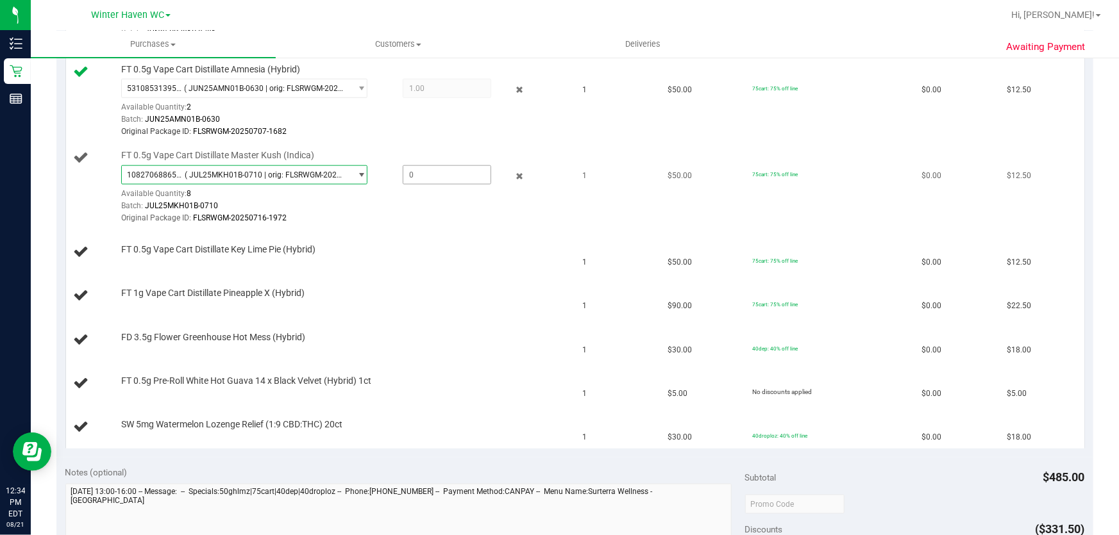
click at [426, 171] on span at bounding box center [447, 174] width 89 height 19
type input "1"
type input "1.0000"
click at [417, 244] on div "FT 0.5g Vape Cart Distillate Key Lime Pie (Hybrid)" at bounding box center [340, 250] width 451 height 13
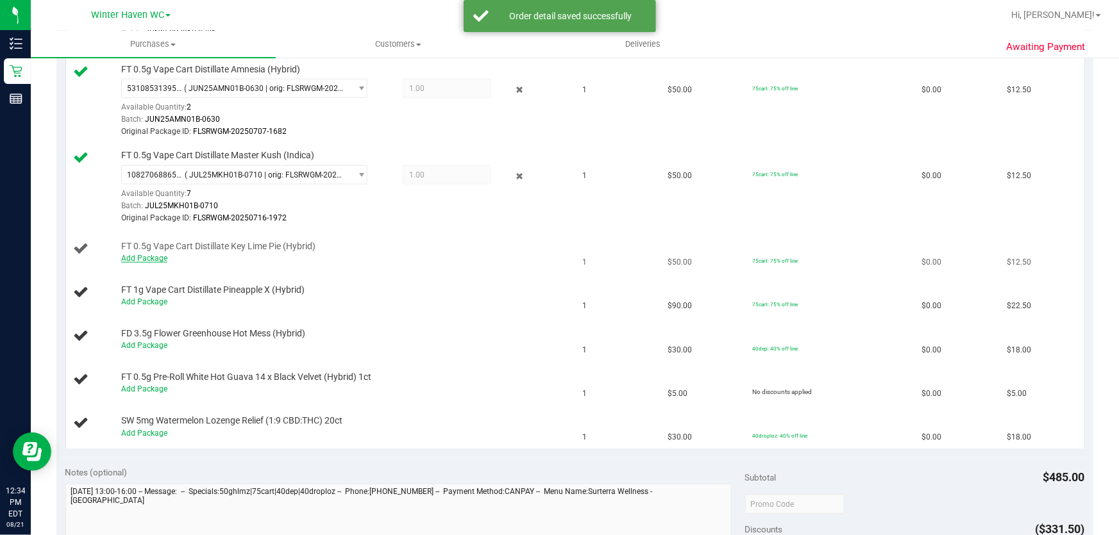
click at [156, 258] on link "Add Package" at bounding box center [144, 258] width 46 height 9
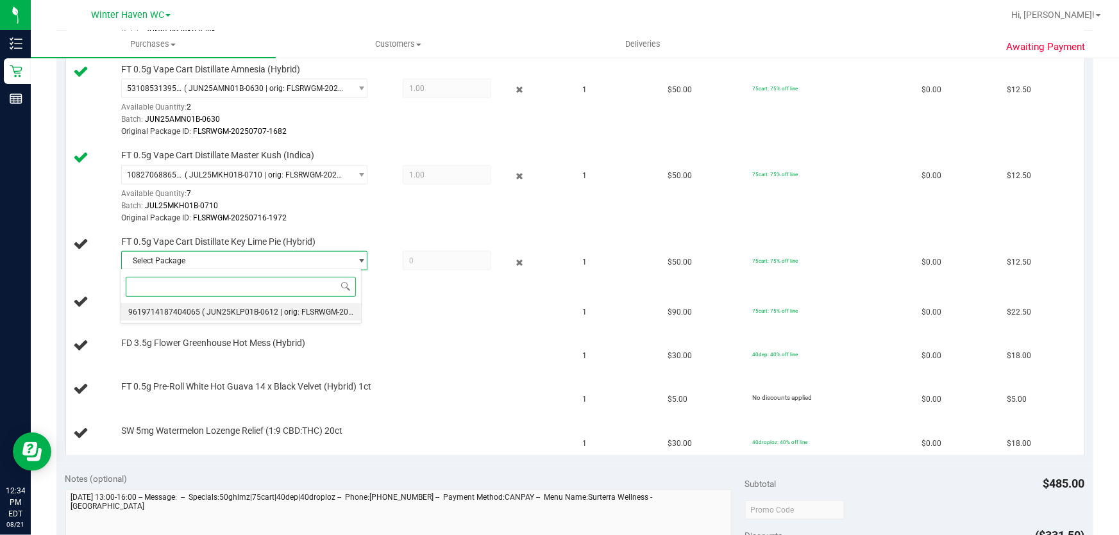
click at [285, 308] on span "( JUN25KLP01B-0612 | orig: FLSRWGM-20250618-1217 )" at bounding box center [300, 312] width 197 height 9
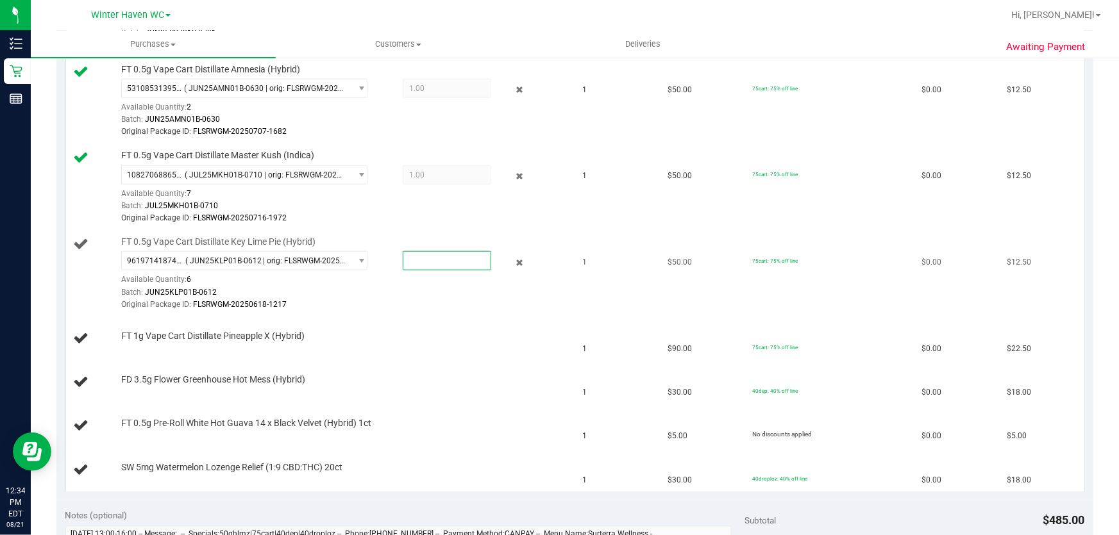
click at [473, 261] on span at bounding box center [447, 260] width 89 height 19
type input "1"
type input "1.0000"
click at [452, 344] on div "FT 1g Vape Cart Distillate Pineapple X (Hybrid)" at bounding box center [321, 338] width 494 height 17
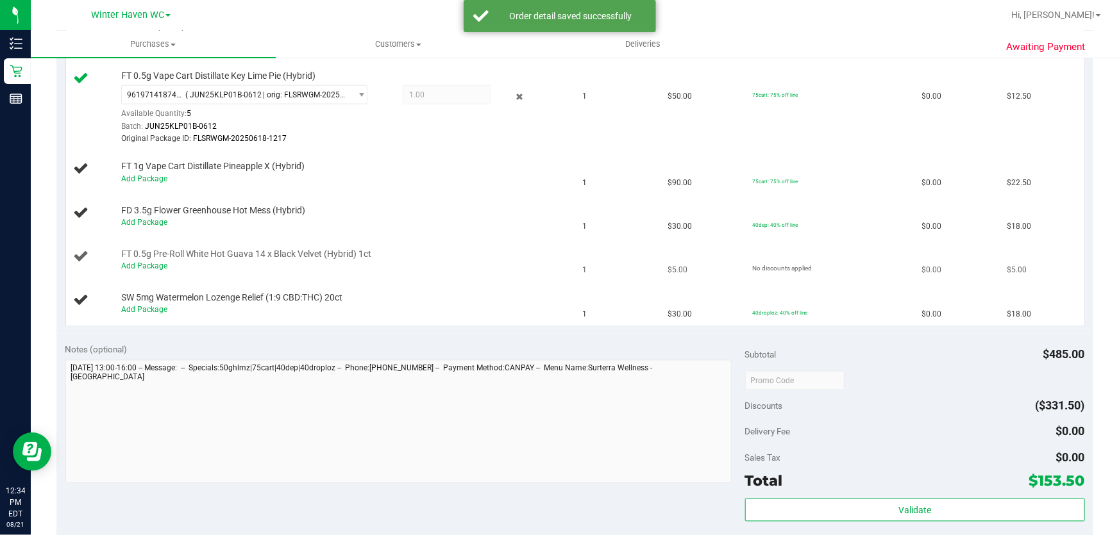
scroll to position [874, 0]
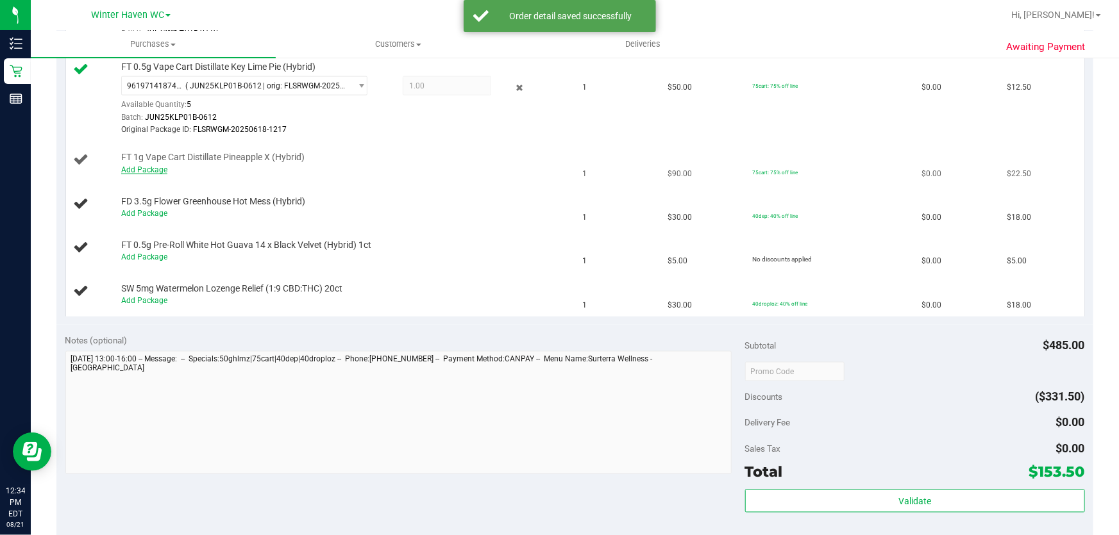
click at [138, 167] on link "Add Package" at bounding box center [144, 169] width 46 height 9
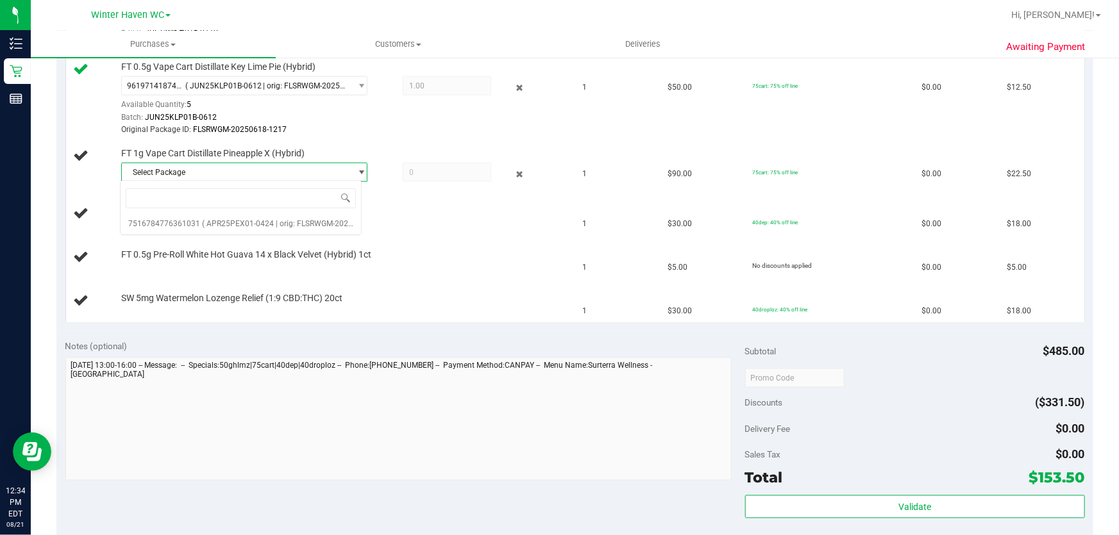
click at [152, 189] on div "Select Package 7516784776361031 ( APR25PEX01-0424 | orig: FLSRWGM-20250430-2737…" at bounding box center [241, 207] width 242 height 55
click at [281, 222] on span "( APR25PEX01-0424 | orig: FLSRWGM-20250430-2737 )" at bounding box center [298, 223] width 193 height 9
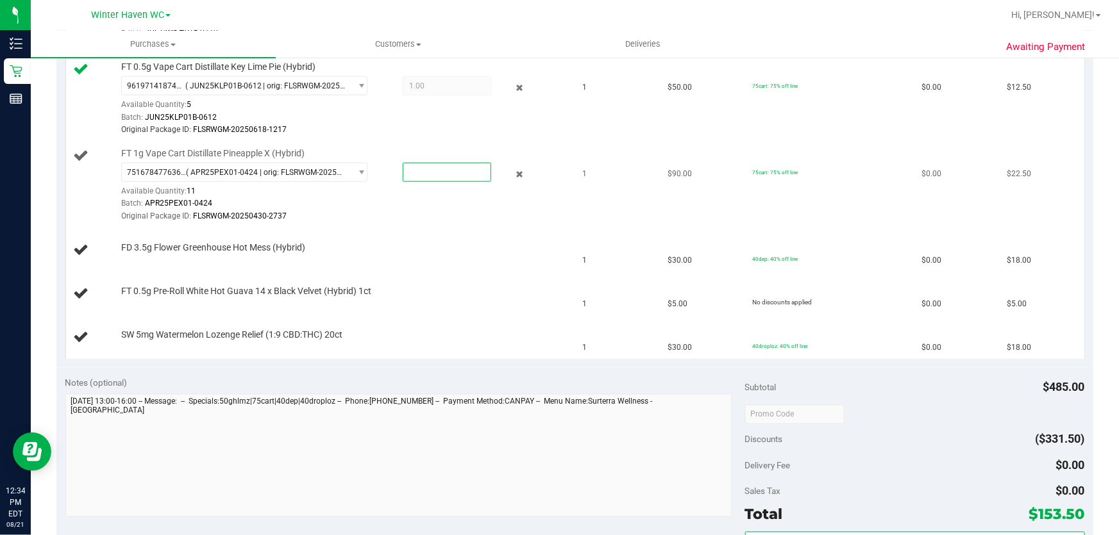
click at [409, 171] on span at bounding box center [447, 172] width 89 height 19
type input "1"
type input "1.0000"
click at [423, 234] on td "FD 3.5g Flower Greenhouse Hot Mess (Hybrid)" at bounding box center [320, 251] width 509 height 44
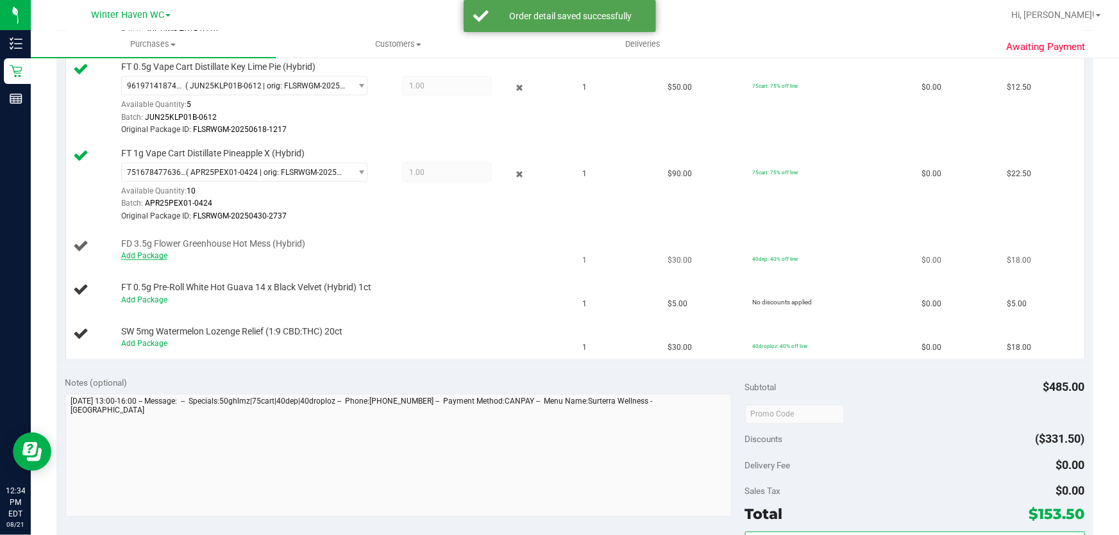
click at [155, 253] on link "Add Package" at bounding box center [144, 255] width 46 height 9
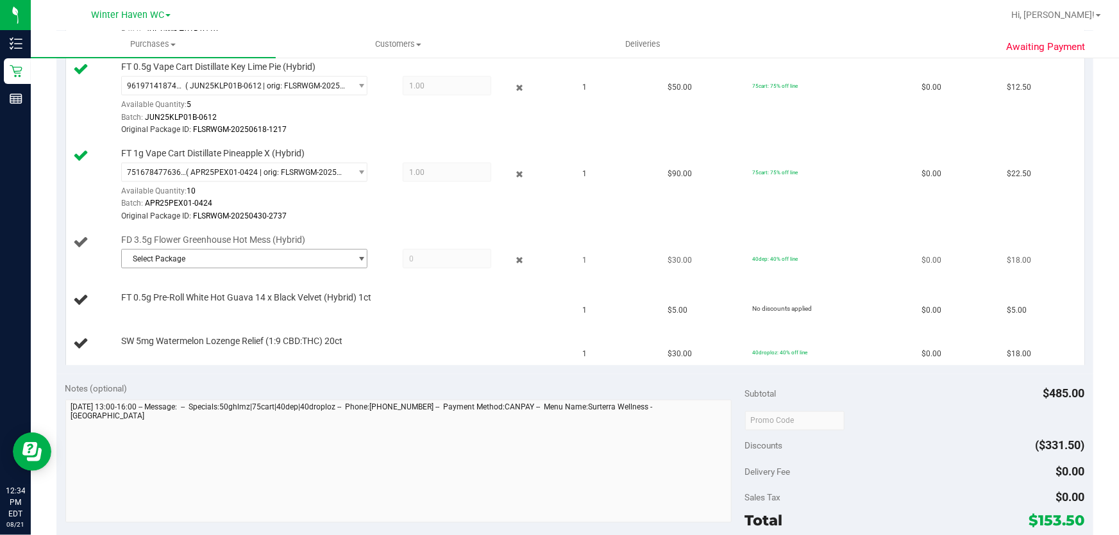
click at [185, 252] on span "Select Package" at bounding box center [236, 259] width 229 height 18
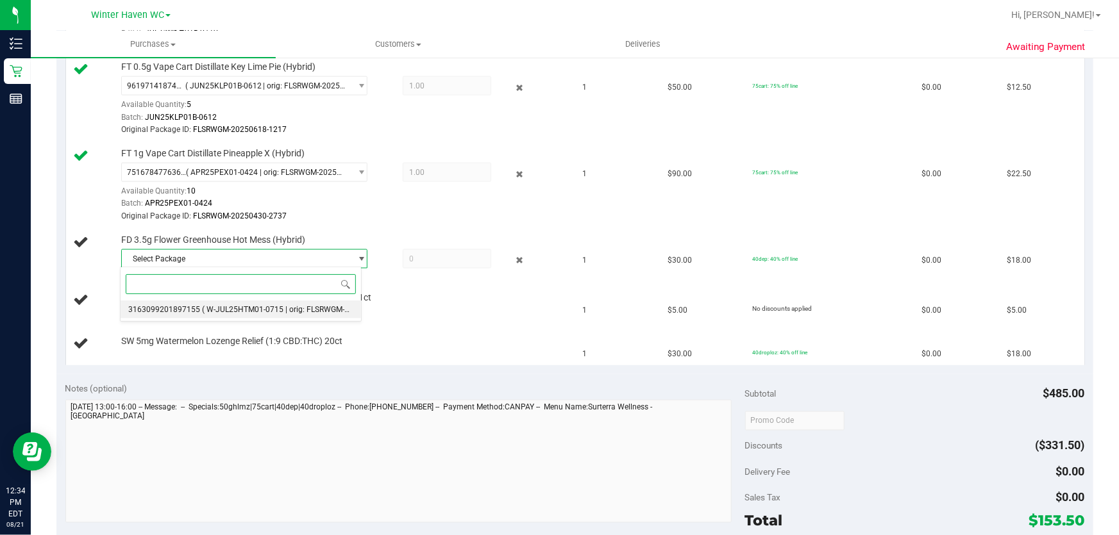
click at [163, 310] on span "3163099201897155" at bounding box center [164, 309] width 72 height 9
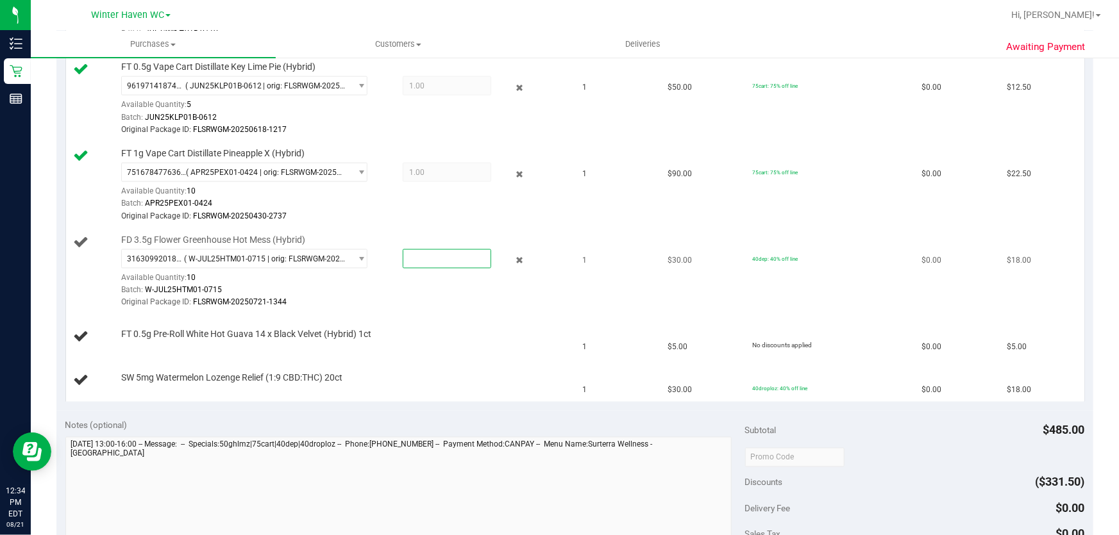
click at [423, 256] on span at bounding box center [447, 258] width 89 height 19
type input "1"
type input "1.0000"
click at [414, 319] on td "FT 0.5g Pre-Roll White Hot Guava 14 x Black Velvet (Hybrid) 1ct" at bounding box center [320, 337] width 509 height 44
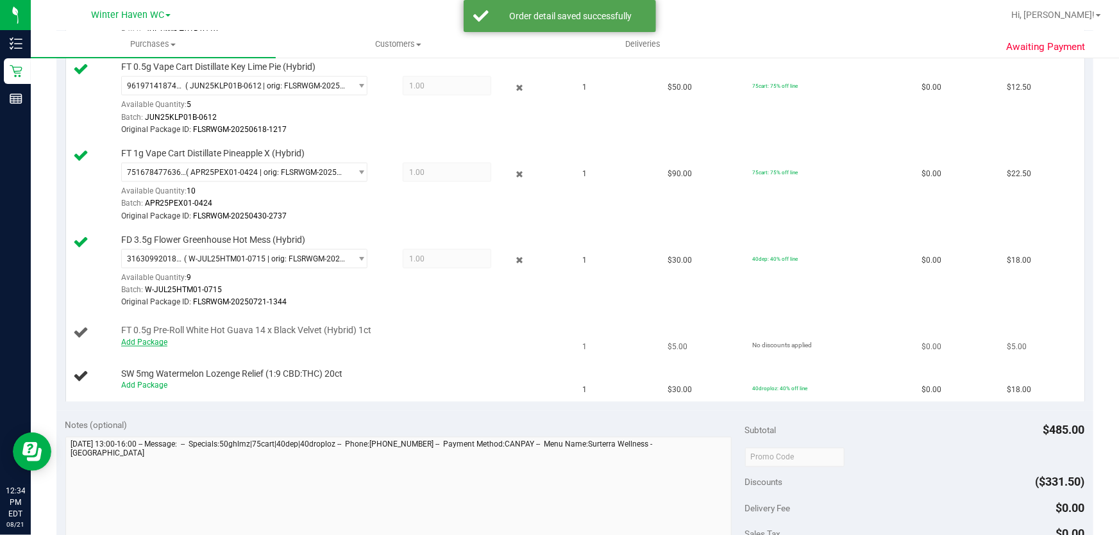
click at [137, 344] on link "Add Package" at bounding box center [144, 342] width 46 height 9
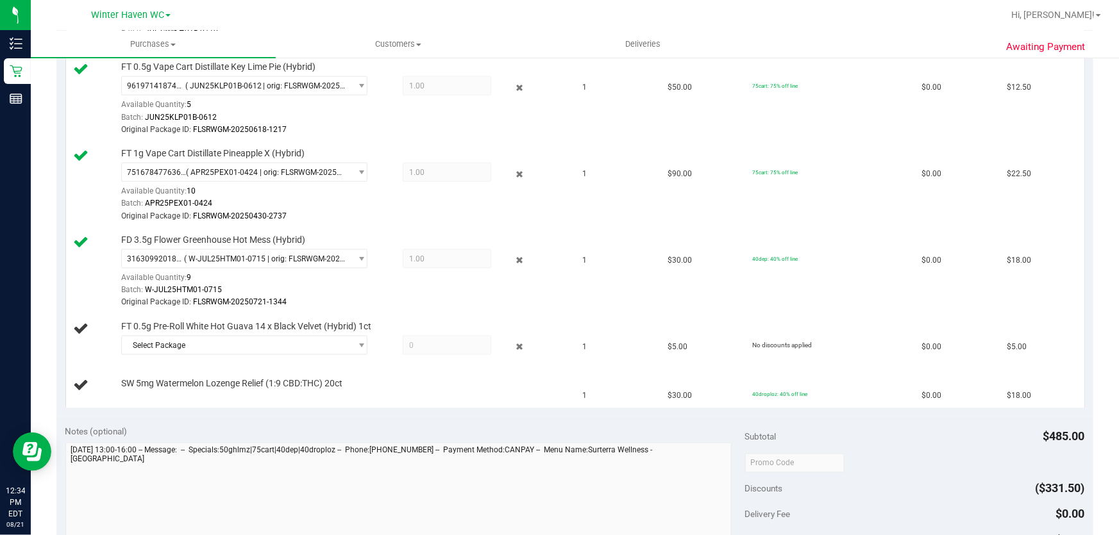
scroll to position [1049, 0]
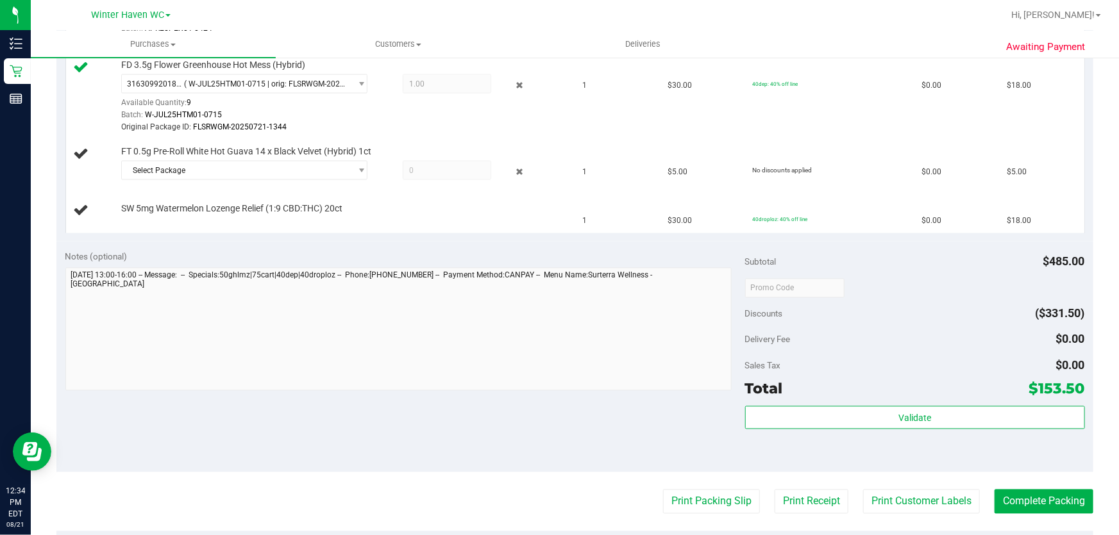
click at [155, 190] on td "SW 5mg Watermelon Lozenge Relief (1:9 CBD:THC) 20ct" at bounding box center [320, 211] width 509 height 43
click at [357, 165] on span "select" at bounding box center [362, 170] width 10 height 10
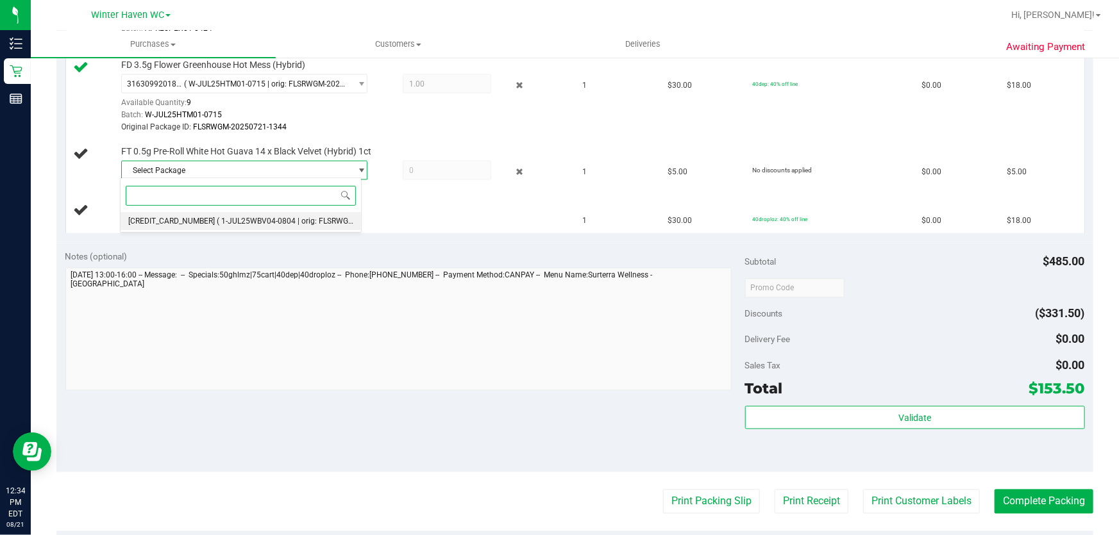
click at [269, 222] on span "( 1-JUL25WBV04-0804 | orig: FLSRWGM-20250808-667 )" at bounding box center [315, 221] width 196 height 9
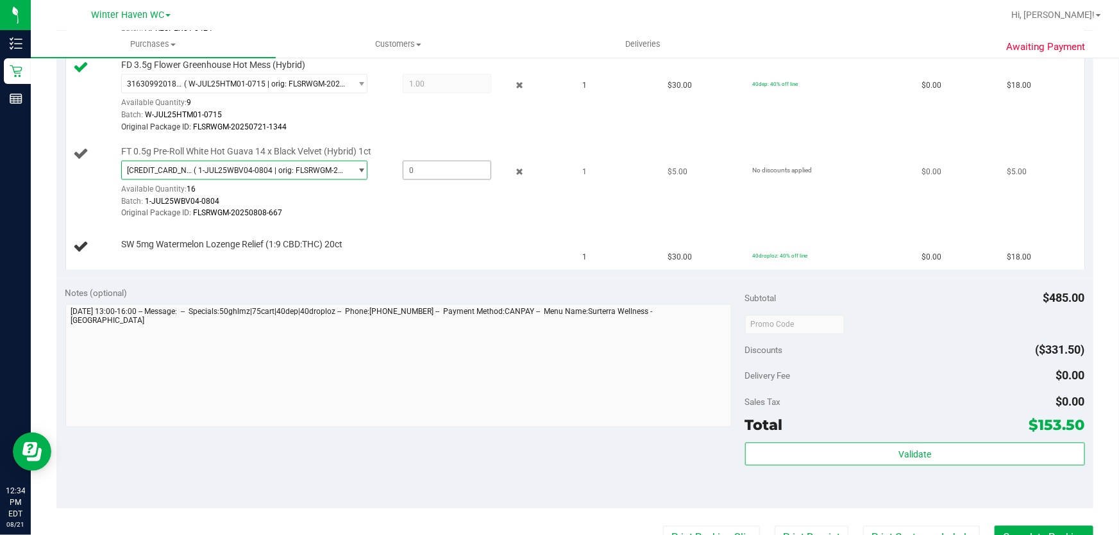
click at [467, 169] on span at bounding box center [447, 170] width 89 height 19
type input "1"
type input "1.0000"
click at [438, 242] on div "SW 5mg Watermelon Lozenge Relief (1:9 CBD:THC) 20ct" at bounding box center [340, 245] width 451 height 13
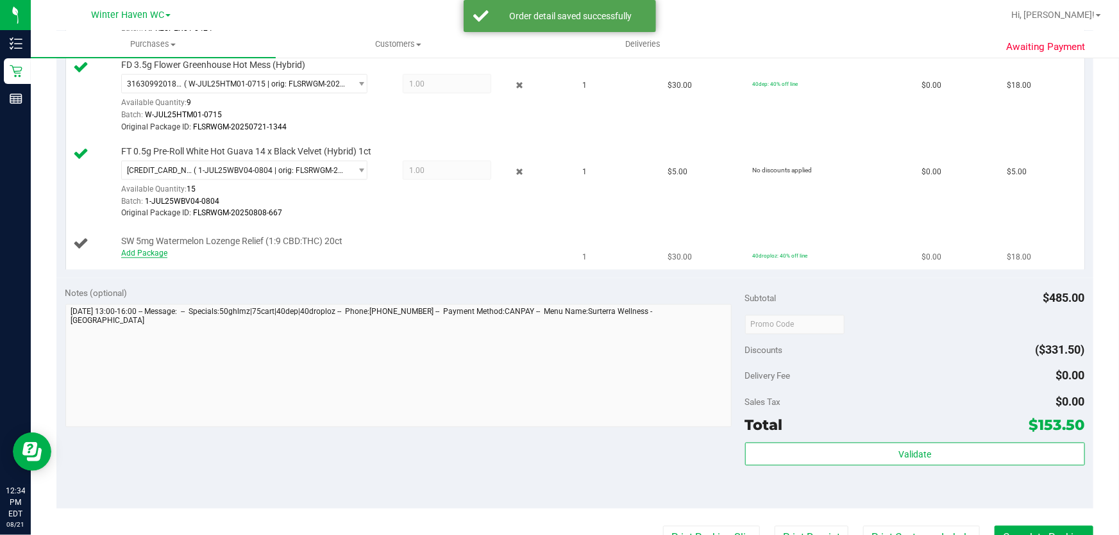
click at [151, 250] on link "Add Package" at bounding box center [144, 253] width 46 height 9
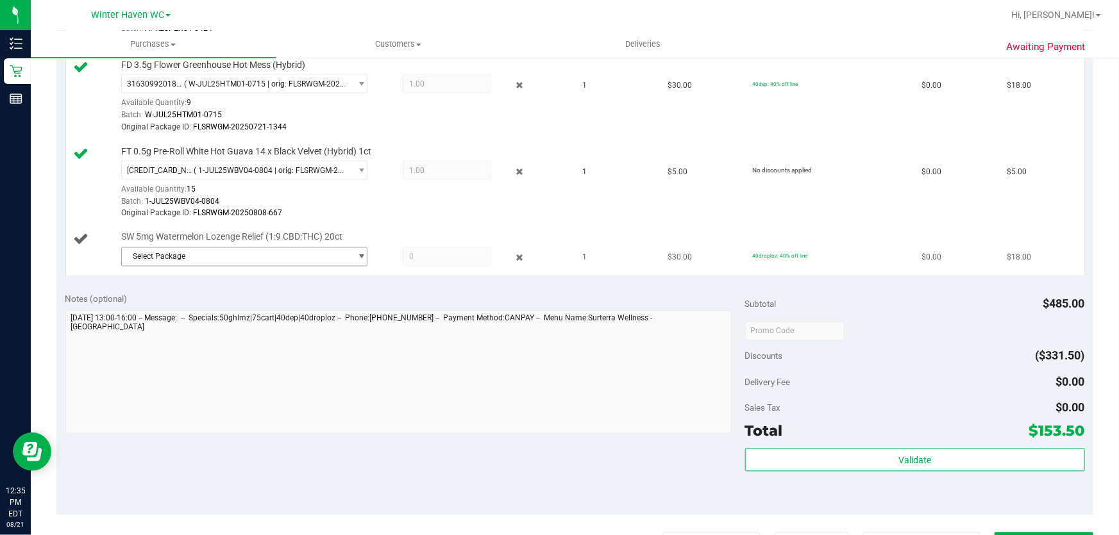
click at [358, 252] on span "select" at bounding box center [362, 257] width 10 height 10
click at [263, 306] on span "( SN250710RE1-0714 | orig: FLSRWGM-20250721-115 )" at bounding box center [298, 307] width 192 height 9
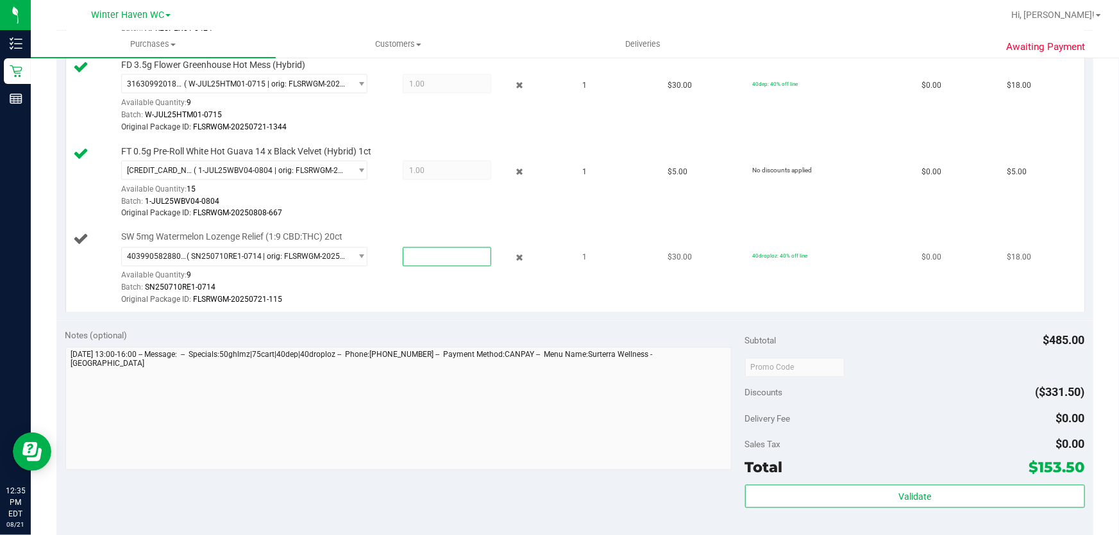
click at [451, 251] on span at bounding box center [447, 257] width 89 height 19
type input "1"
type input "1.0000"
click at [439, 294] on div "Original Package ID: FLSRWGM-20250721-115" at bounding box center [343, 300] width 444 height 12
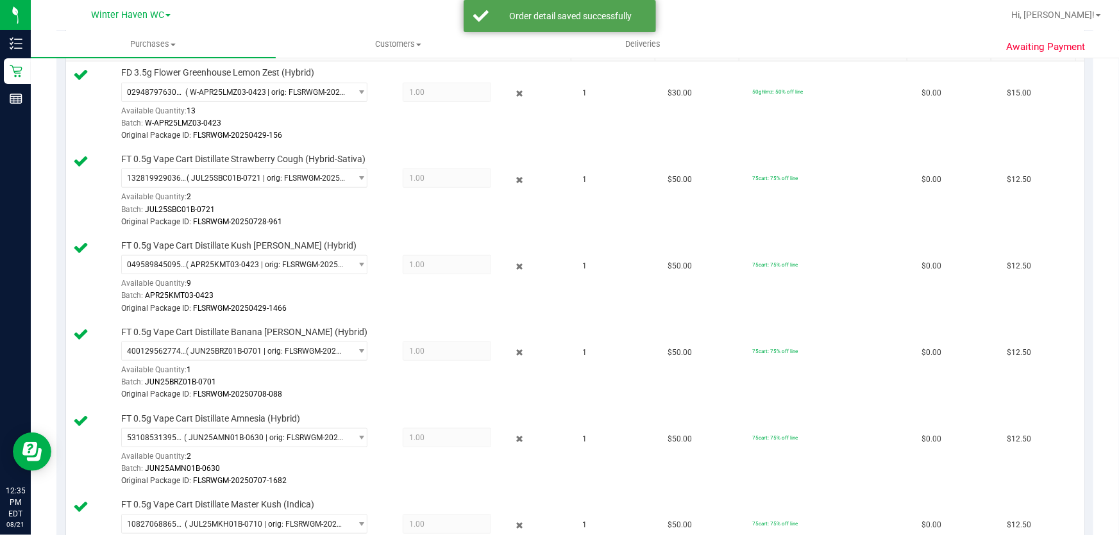
scroll to position [0, 0]
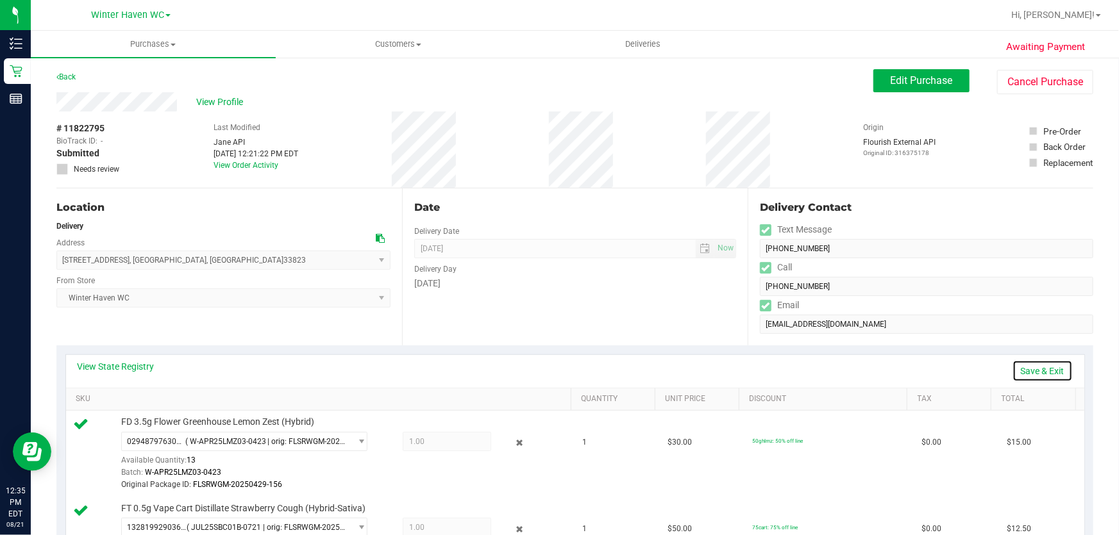
click at [1030, 372] on link "Save & Exit" at bounding box center [1042, 371] width 60 height 22
click at [630, 370] on div "View State Registry Assign Inventory Manually" at bounding box center [575, 371] width 995 height 22
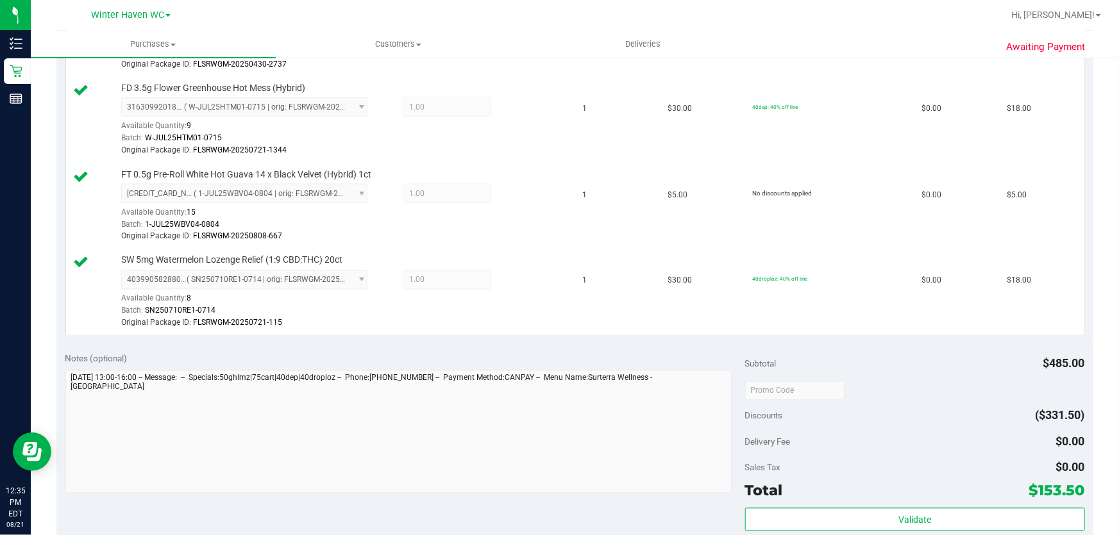
scroll to position [1166, 0]
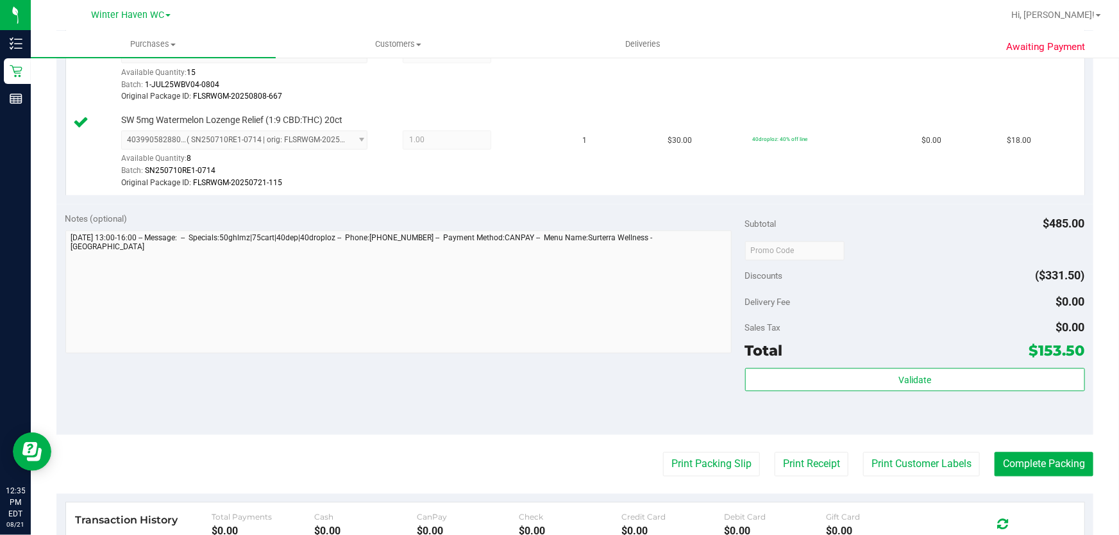
click at [907, 265] on div "Discounts ($331.50)" at bounding box center [915, 276] width 340 height 23
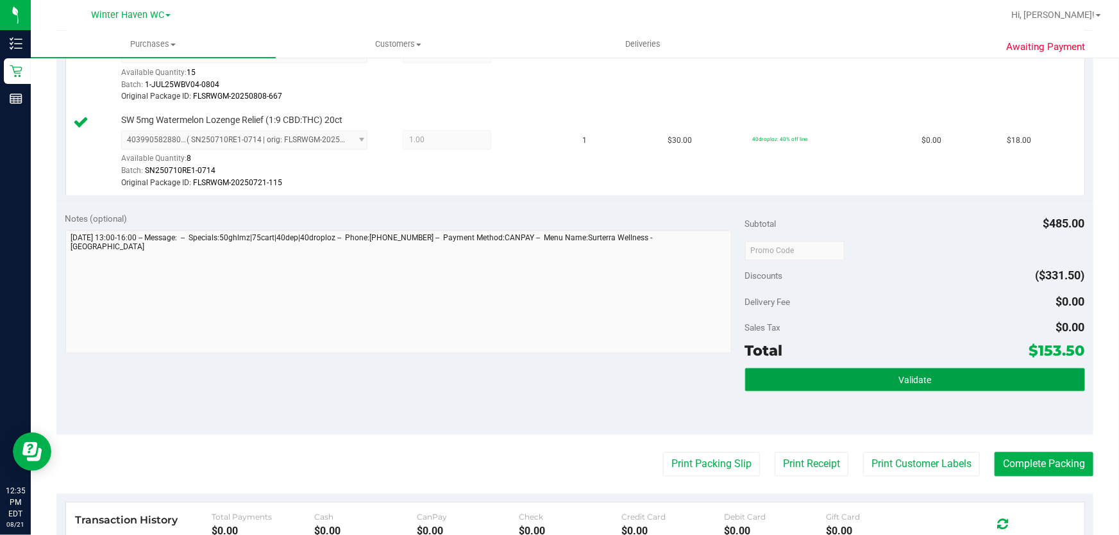
click at [898, 378] on span "Validate" at bounding box center [914, 381] width 33 height 10
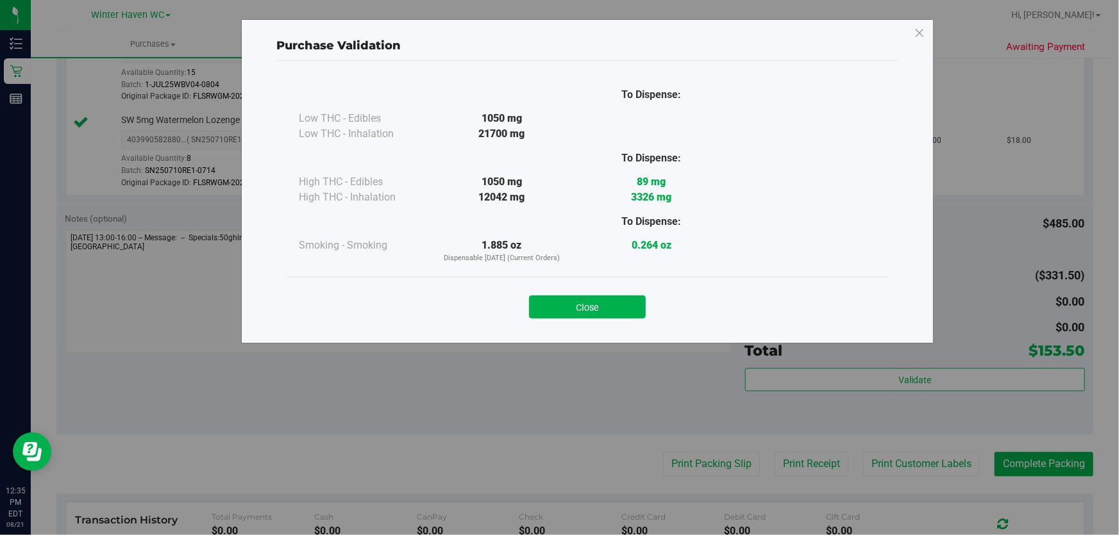
click at [648, 385] on div "Purchase Validation To Dispense: Low THC - Edibles 1050 mg" at bounding box center [564, 267] width 1129 height 535
click at [587, 301] on button "Close" at bounding box center [587, 307] width 117 height 23
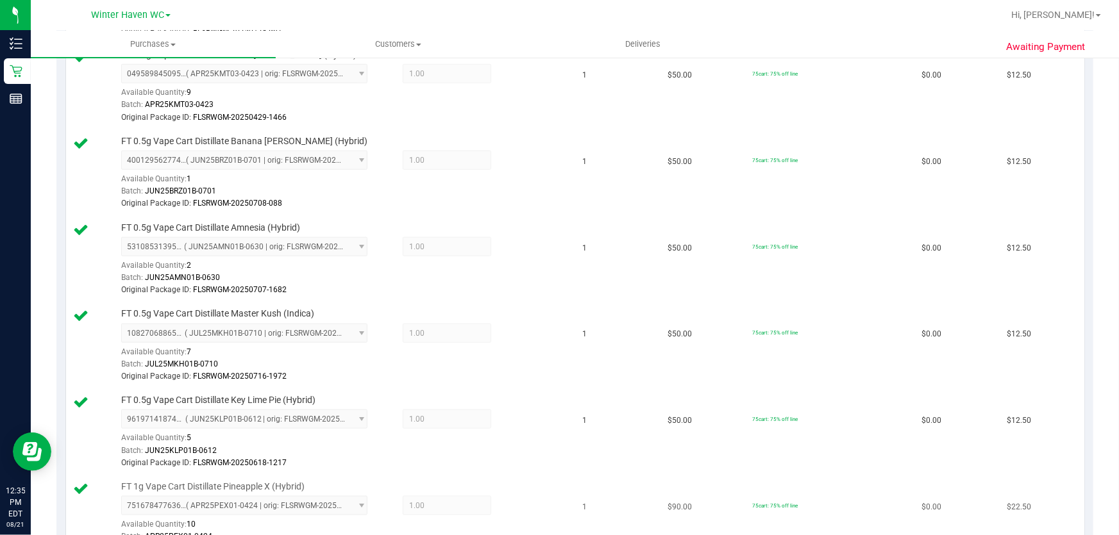
scroll to position [291, 0]
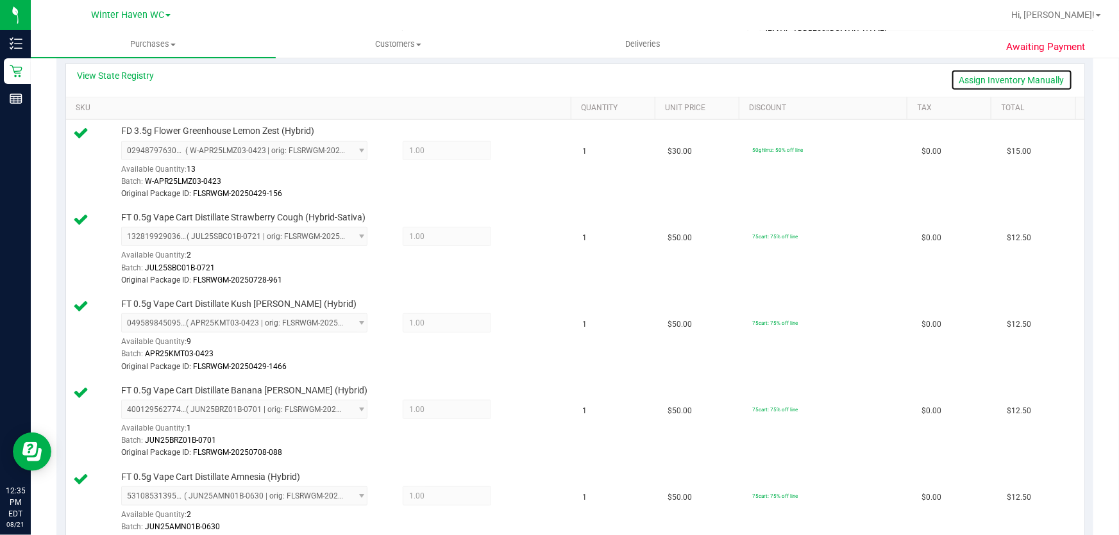
click at [993, 80] on link "Assign Inventory Manually" at bounding box center [1012, 80] width 122 height 22
click at [513, 151] on icon at bounding box center [519, 152] width 13 height 15
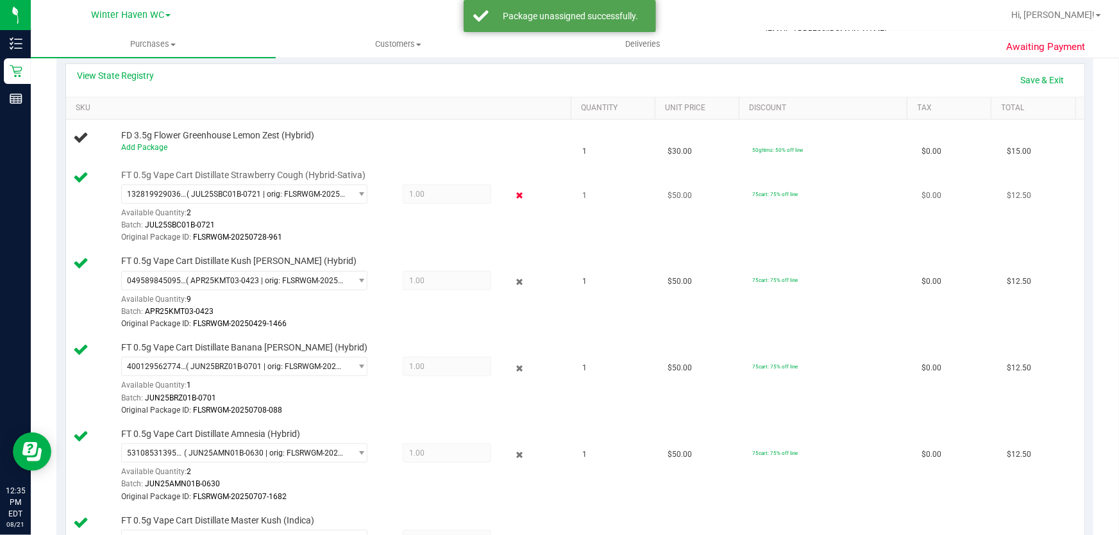
click at [513, 192] on icon at bounding box center [519, 196] width 13 height 15
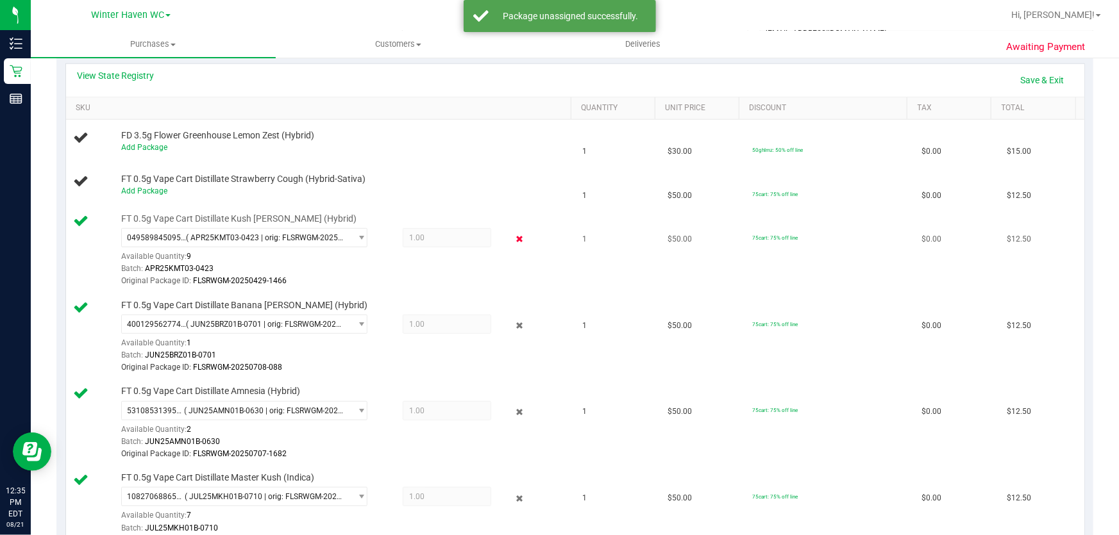
click at [513, 240] on icon at bounding box center [519, 239] width 13 height 15
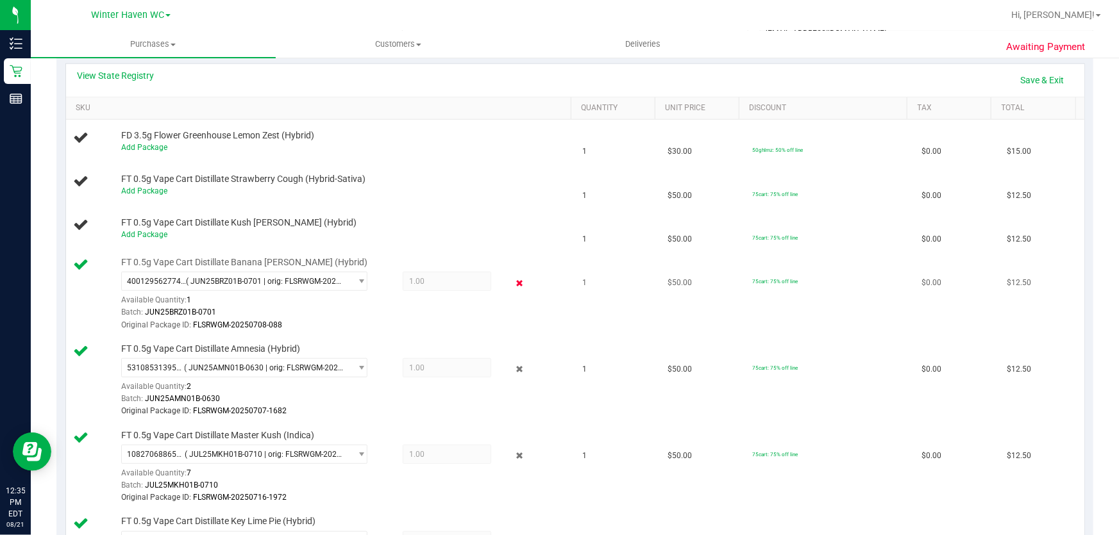
click at [513, 280] on icon at bounding box center [519, 283] width 13 height 15
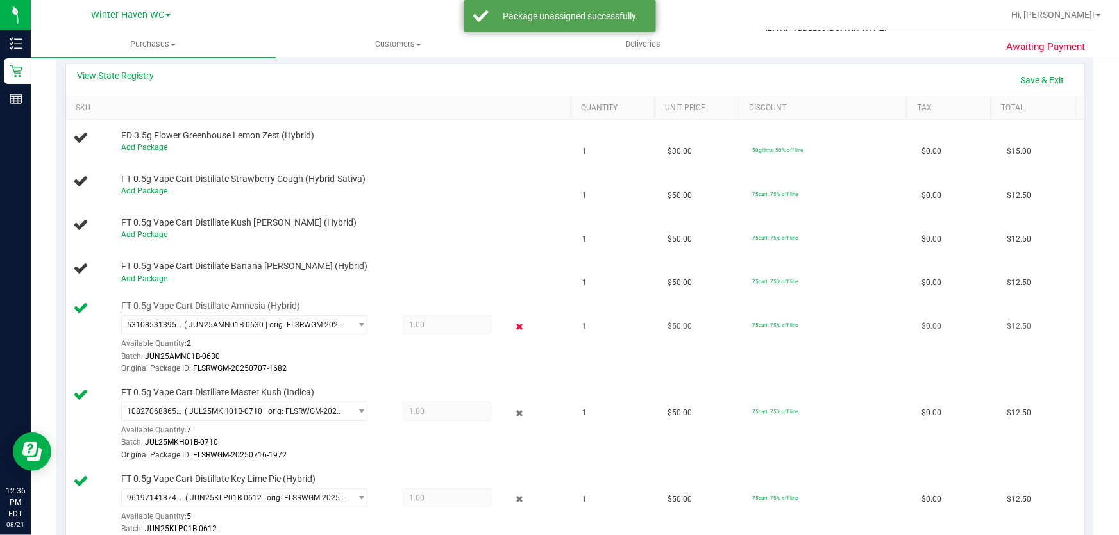
click at [513, 326] on icon at bounding box center [519, 326] width 13 height 15
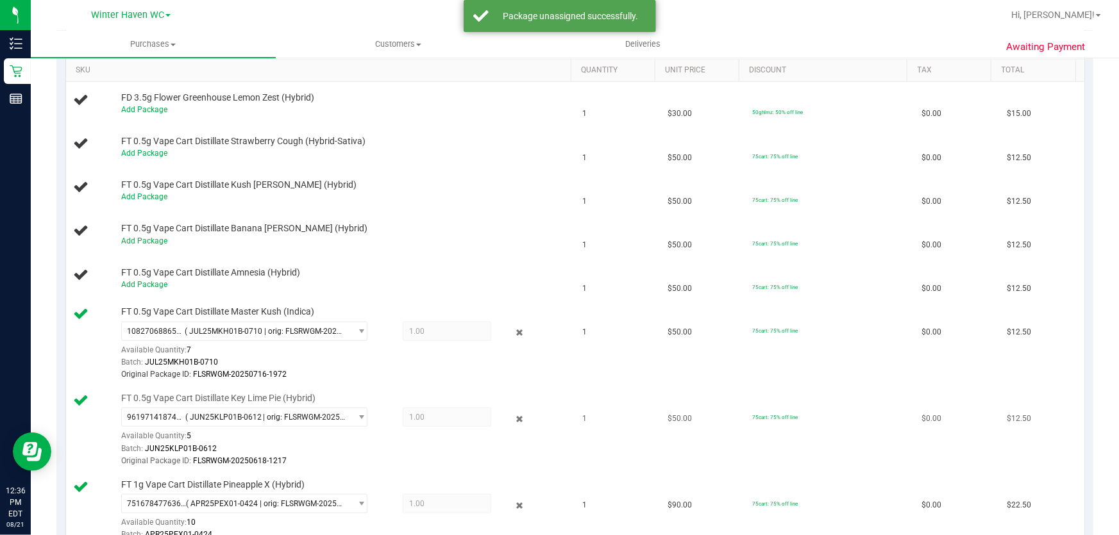
scroll to position [408, 0]
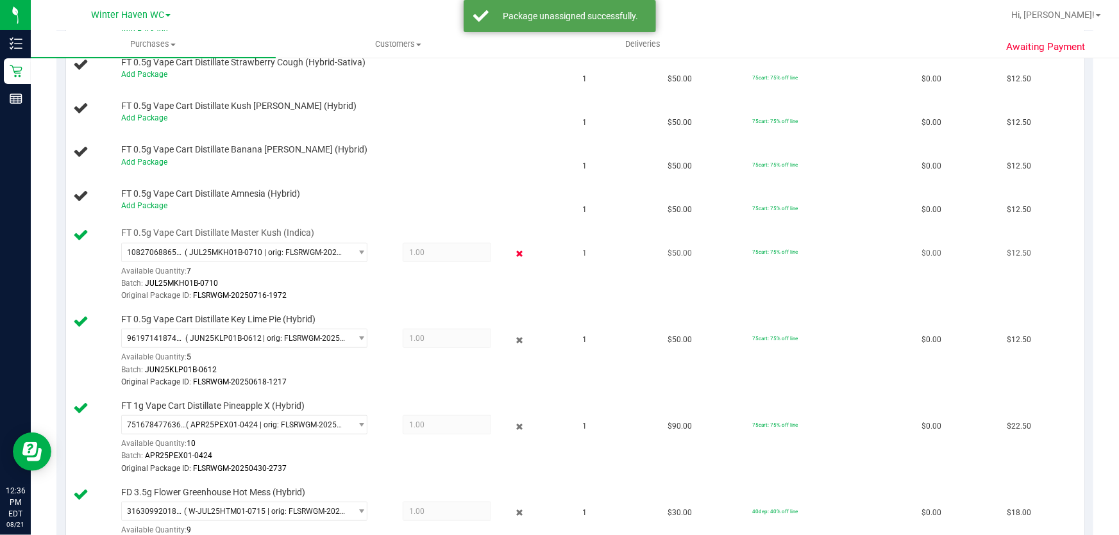
click at [513, 253] on icon at bounding box center [519, 254] width 13 height 15
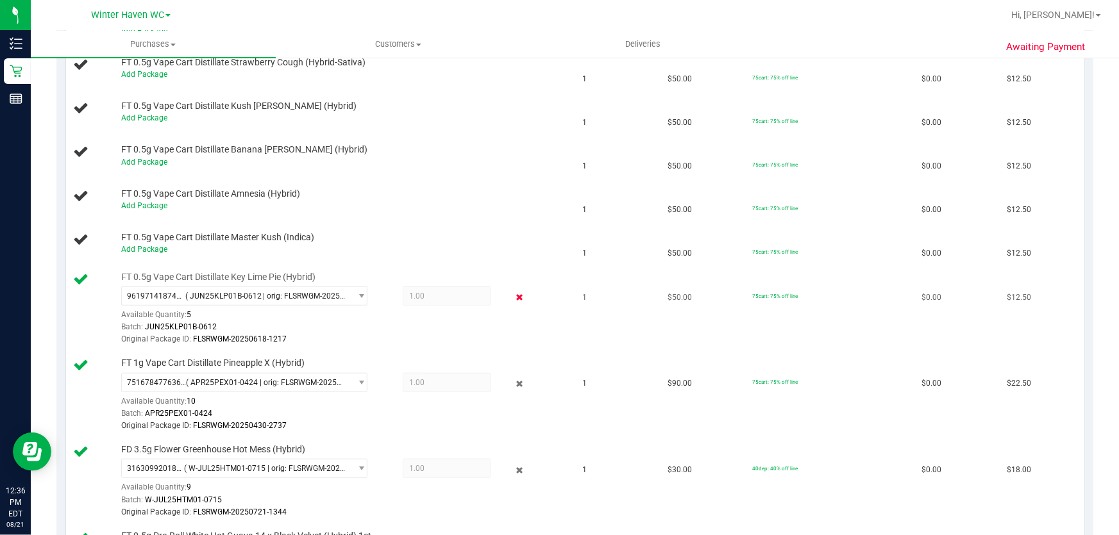
click at [513, 297] on icon at bounding box center [519, 297] width 13 height 15
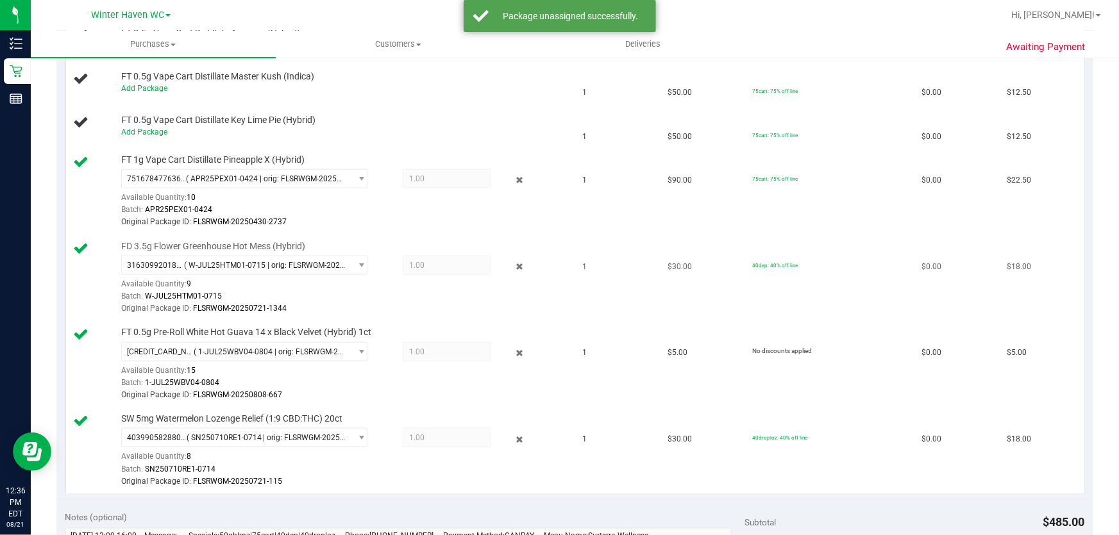
scroll to position [583, 0]
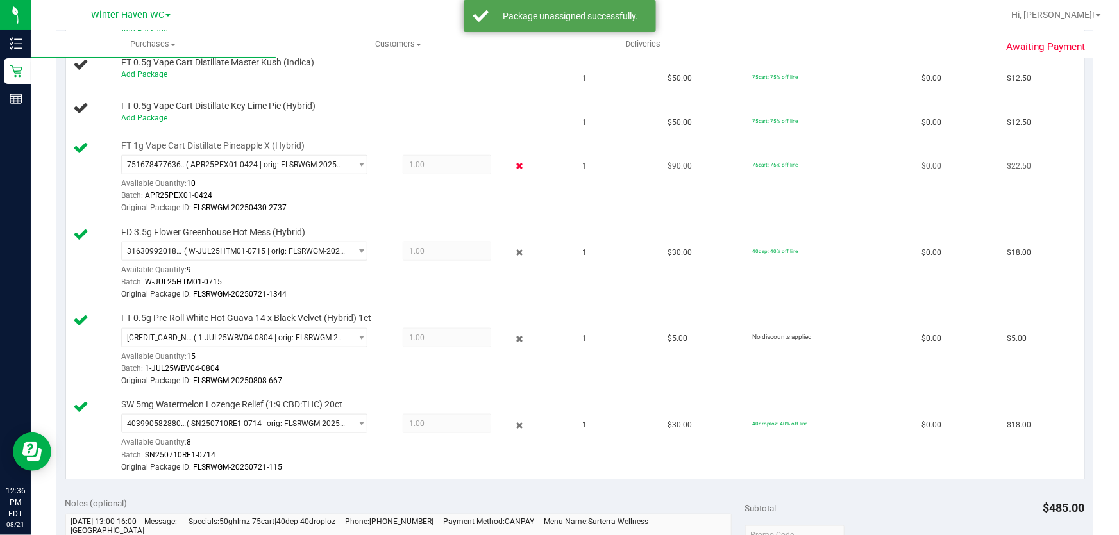
click at [513, 165] on icon at bounding box center [519, 166] width 13 height 15
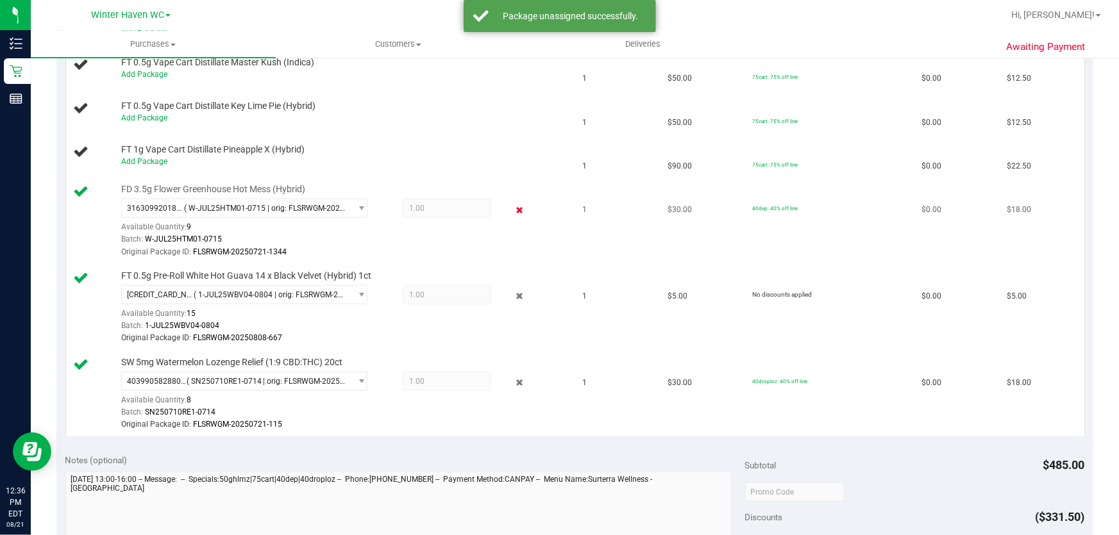
click at [513, 209] on icon at bounding box center [519, 210] width 13 height 15
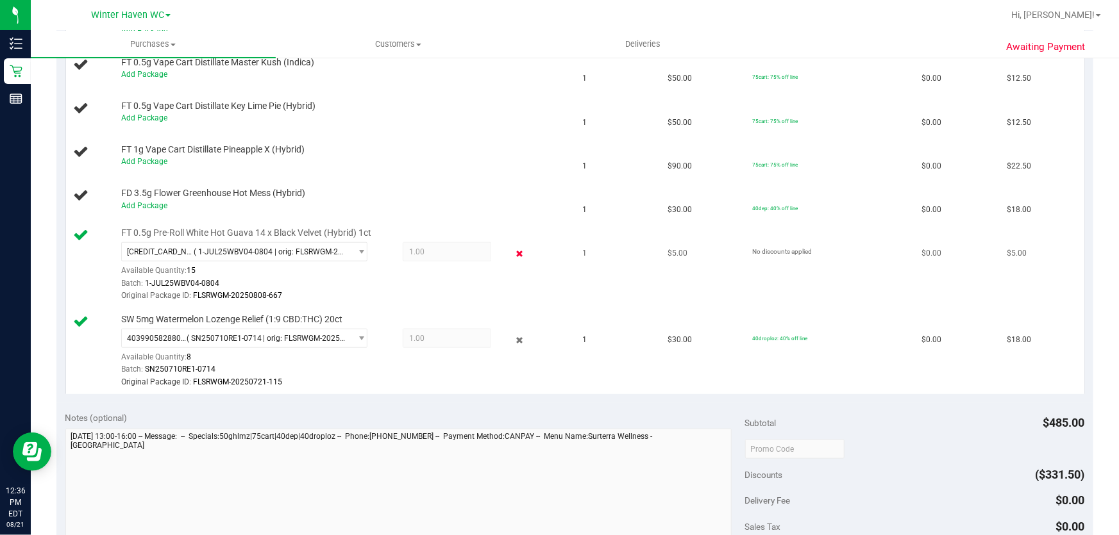
click at [513, 252] on icon at bounding box center [519, 253] width 13 height 15
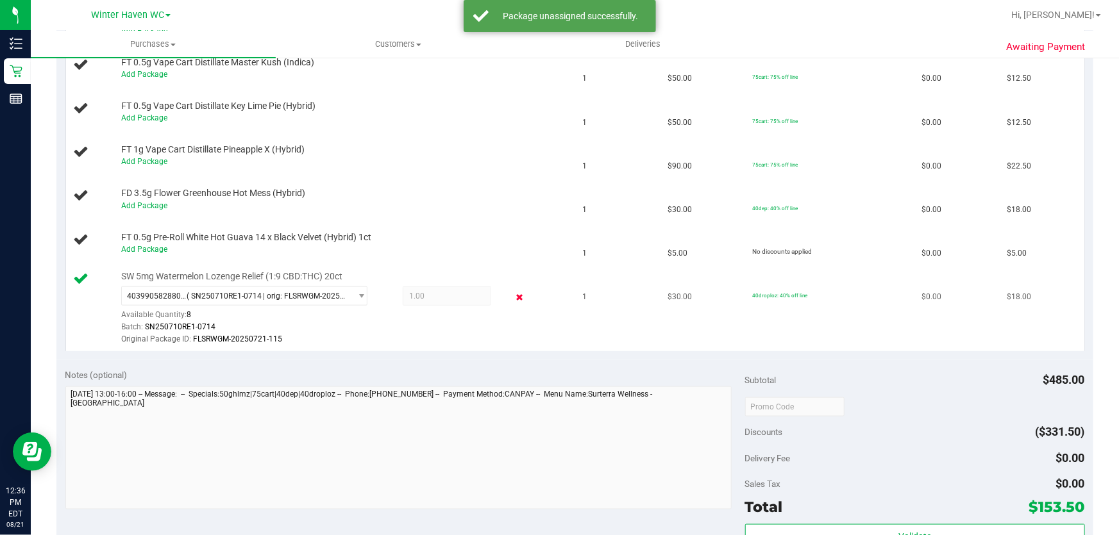
click at [513, 294] on icon at bounding box center [519, 297] width 13 height 15
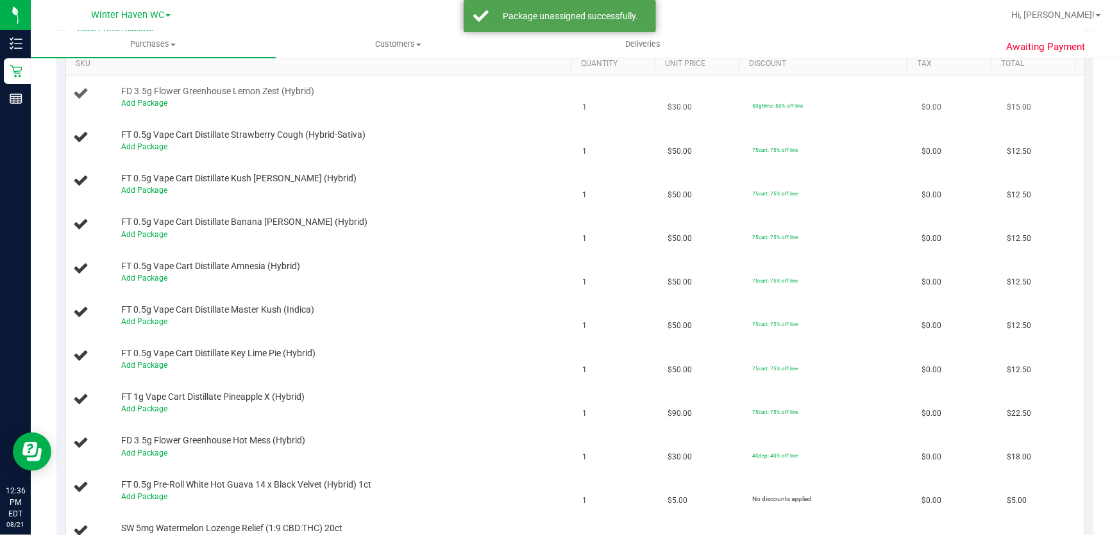
scroll to position [116, 0]
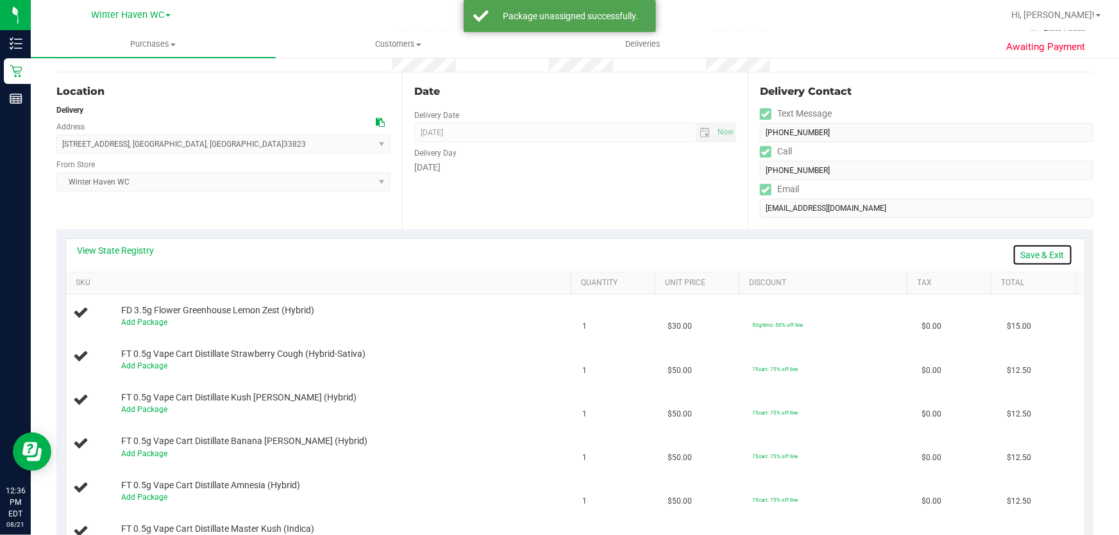
click at [1030, 253] on link "Save & Exit" at bounding box center [1042, 255] width 60 height 22
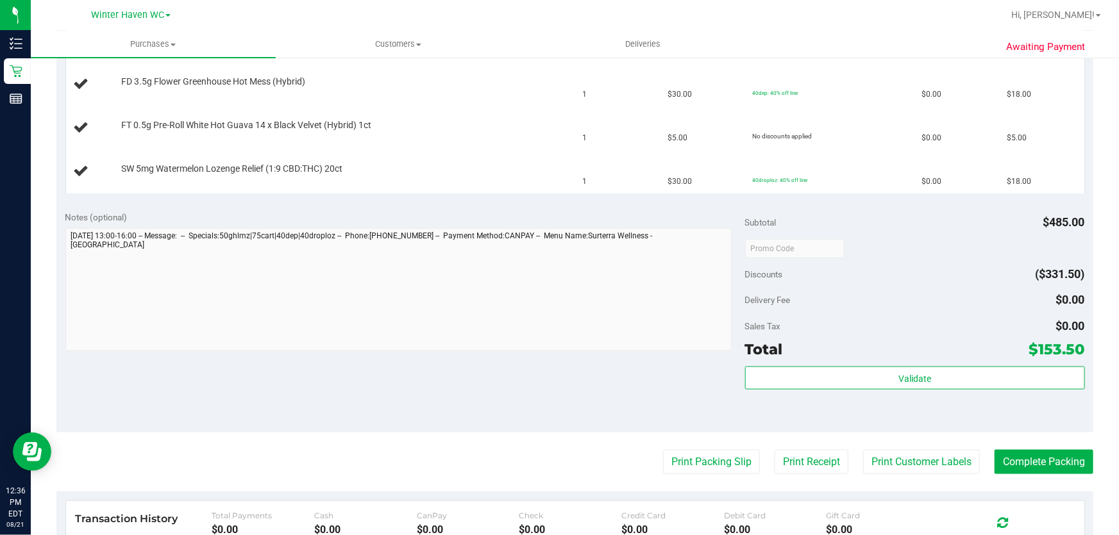
scroll to position [699, 0]
click at [698, 461] on button "Print Packing Slip" at bounding box center [711, 461] width 97 height 24
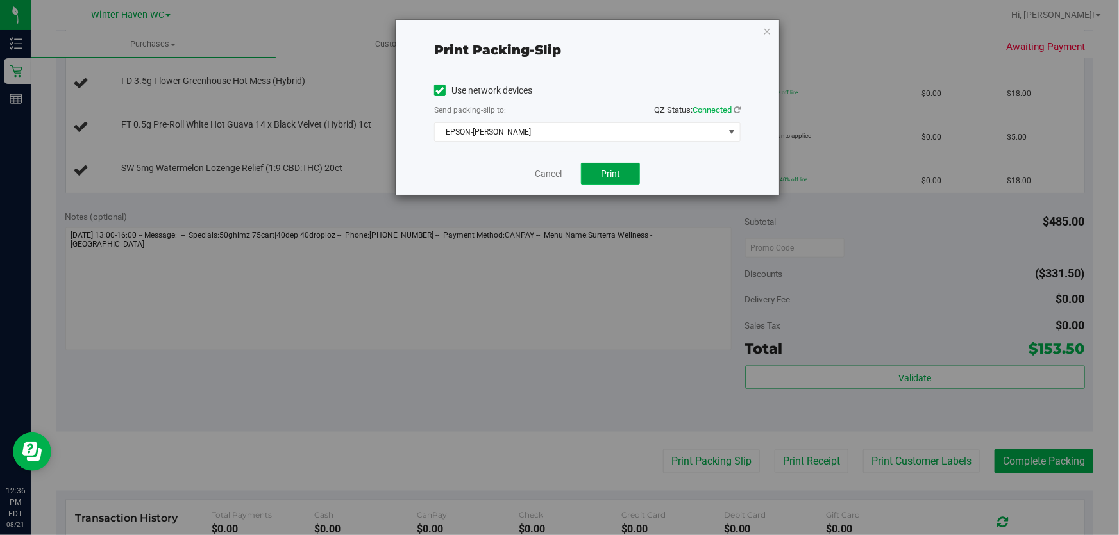
click at [625, 172] on button "Print" at bounding box center [610, 174] width 59 height 22
drag, startPoint x: 548, startPoint y: 172, endPoint x: 532, endPoint y: 222, distance: 52.3
click at [549, 172] on link "Cancel" at bounding box center [548, 173] width 27 height 13
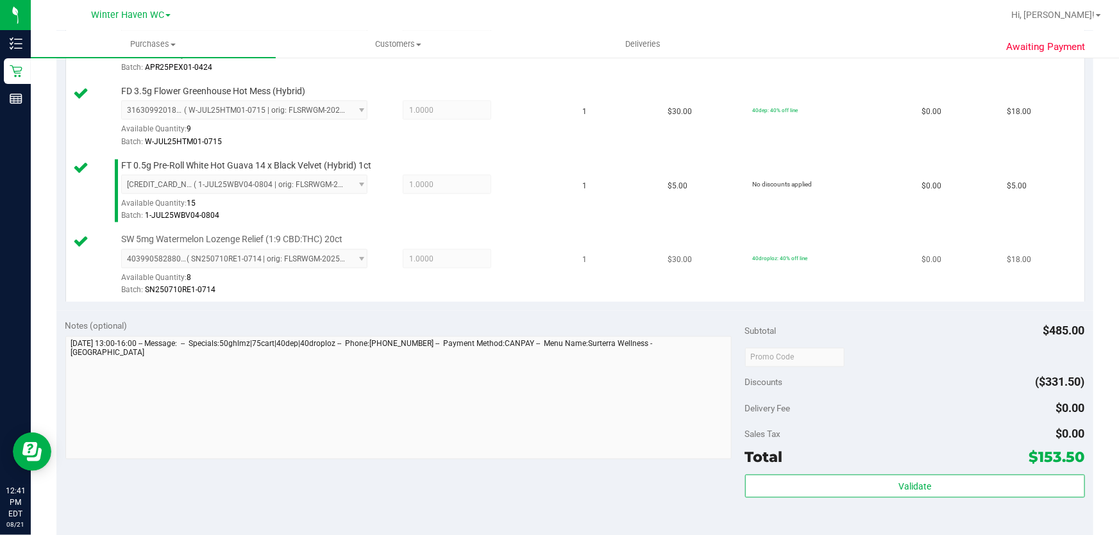
scroll to position [1166, 0]
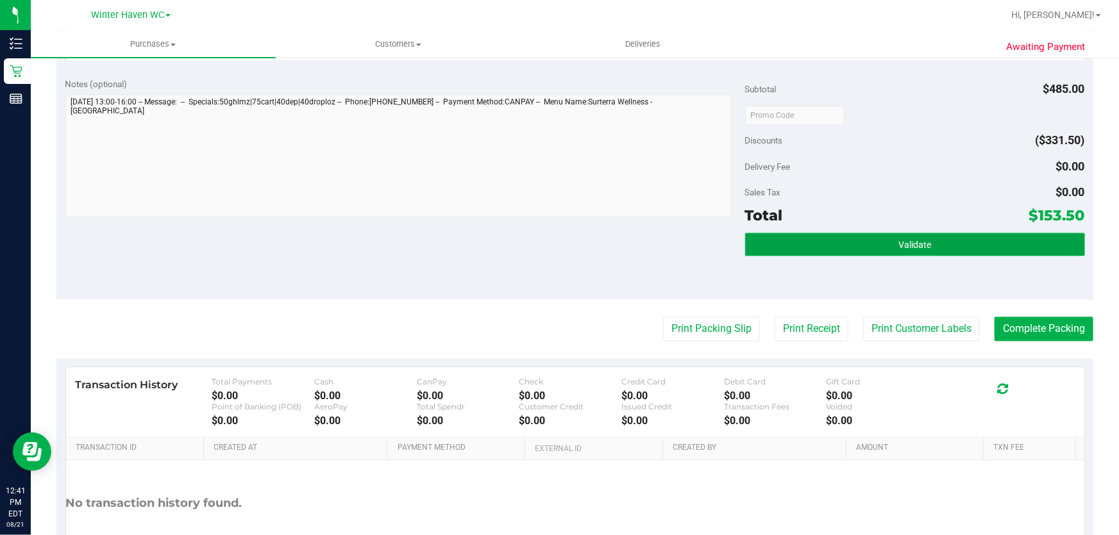
click at [907, 240] on span "Validate" at bounding box center [914, 245] width 33 height 10
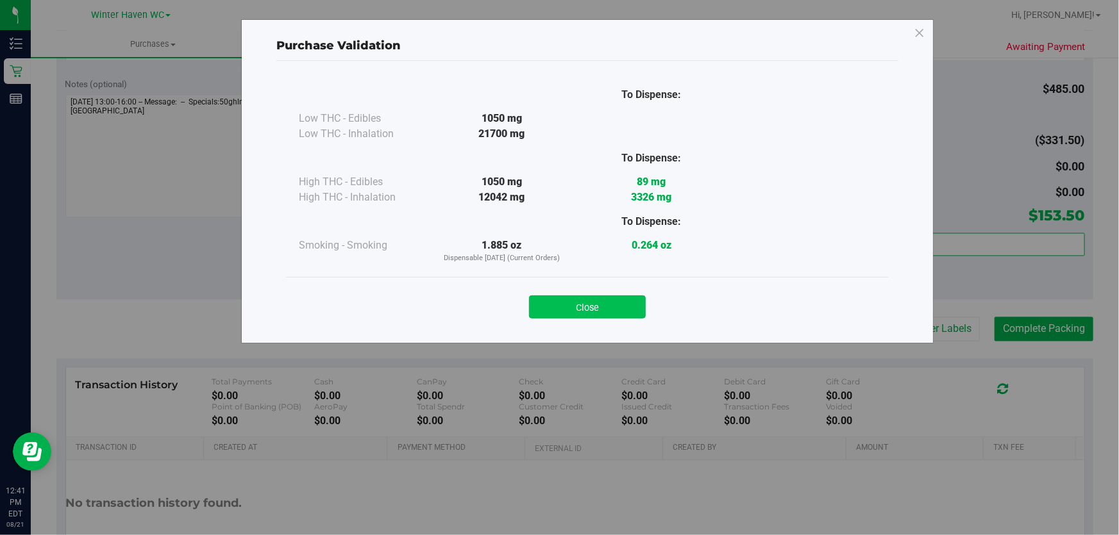
click at [623, 307] on button "Close" at bounding box center [587, 307] width 117 height 23
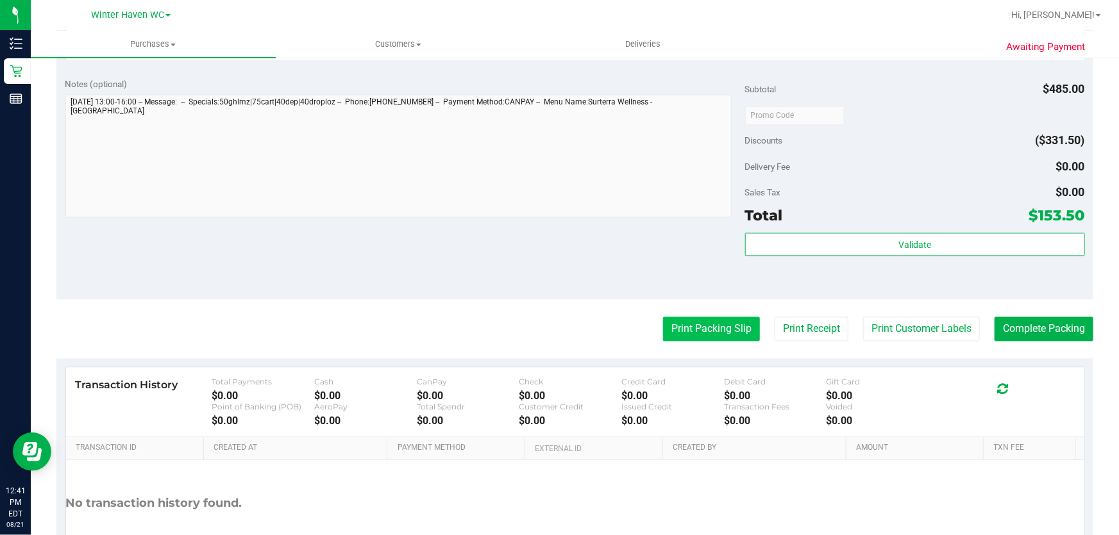
click at [724, 324] on button "Print Packing Slip" at bounding box center [711, 329] width 97 height 24
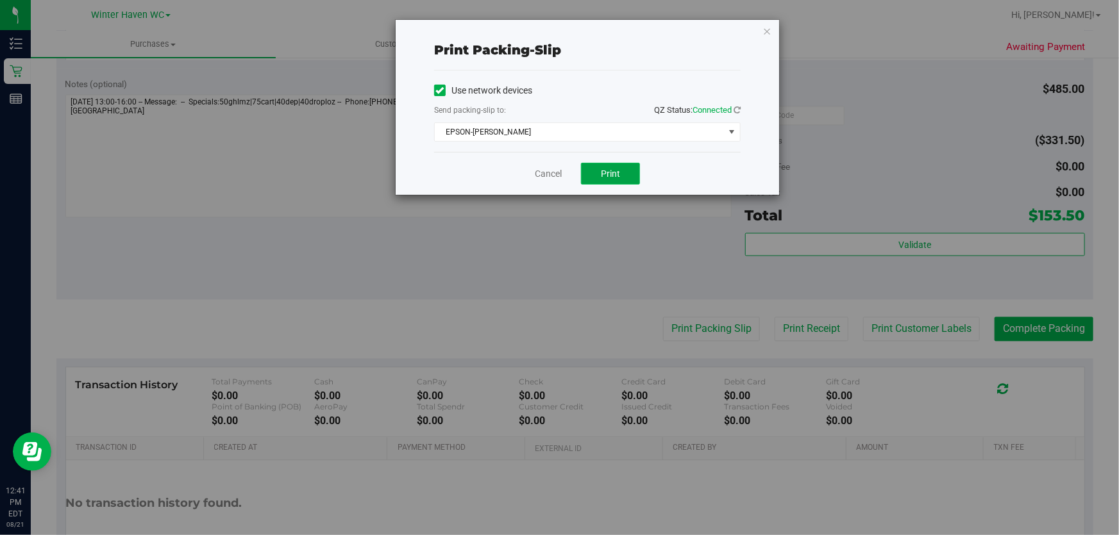
click at [601, 172] on span "Print" at bounding box center [610, 174] width 19 height 10
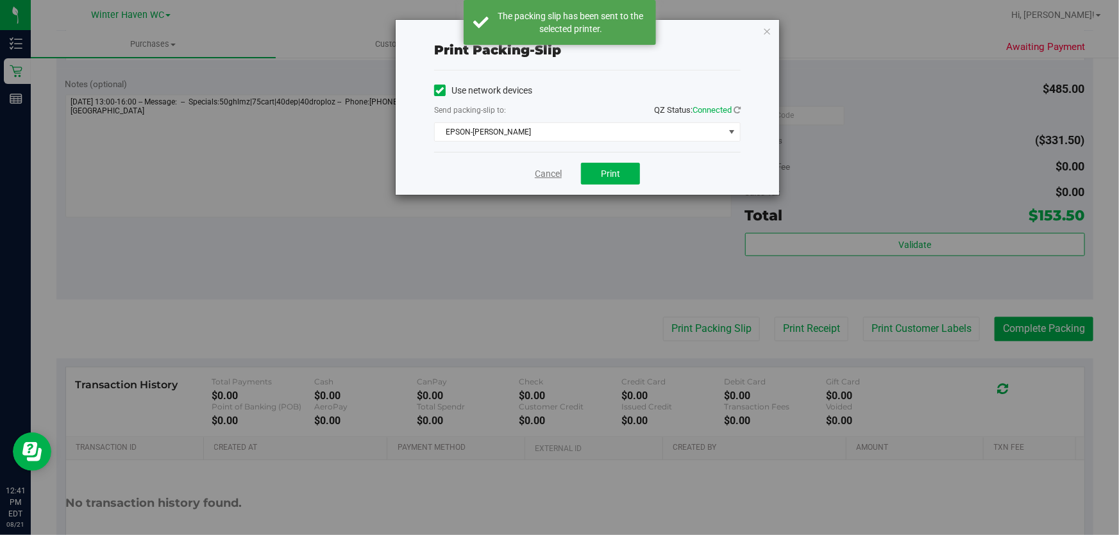
click at [543, 176] on link "Cancel" at bounding box center [548, 173] width 27 height 13
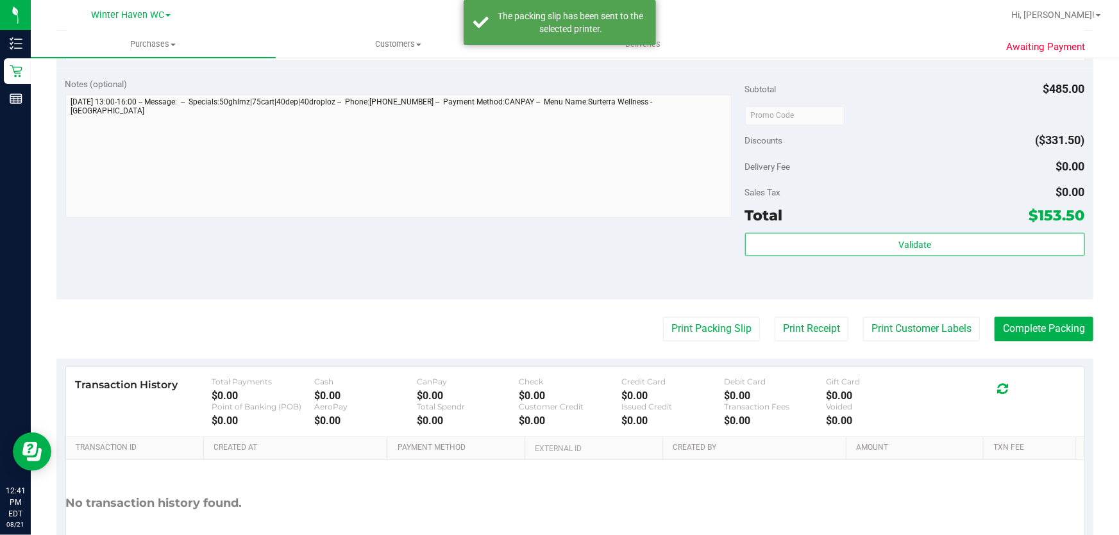
click at [513, 239] on div "Notes (optional) Subtotal $485.00 Discounts ($331.50) Delivery Fee $0.00 Sales …" at bounding box center [574, 184] width 1037 height 231
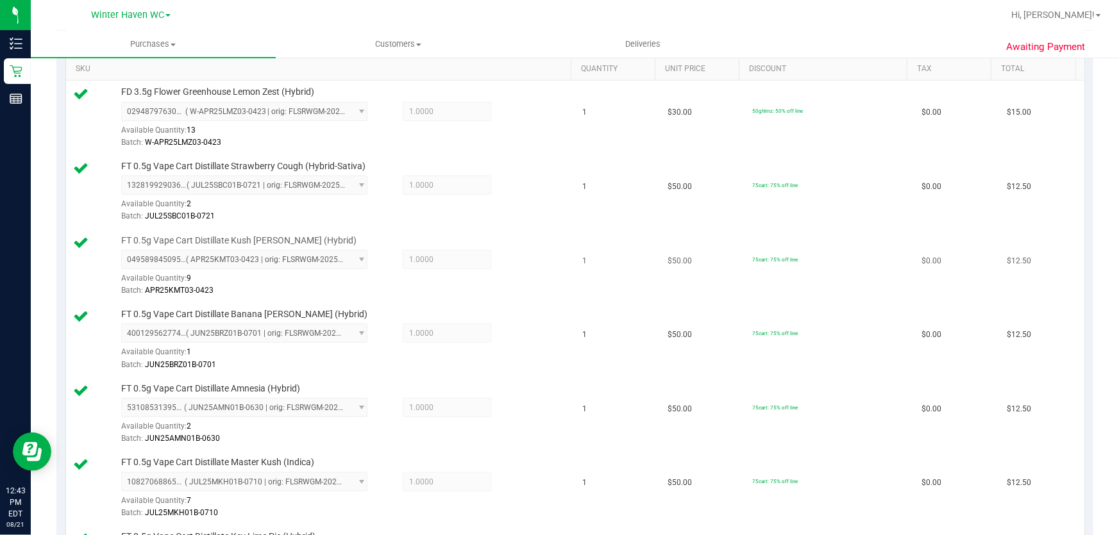
scroll to position [349, 0]
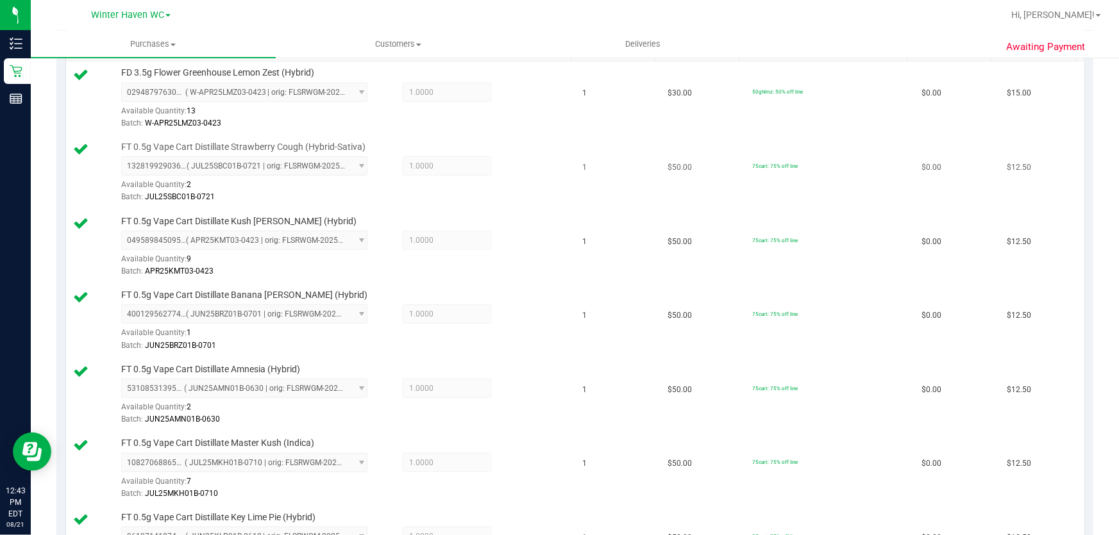
click at [764, 165] on span "75cart: 75% off line" at bounding box center [775, 166] width 46 height 6
click at [766, 171] on td "75cart: 75% off line" at bounding box center [829, 173] width 170 height 74
click at [768, 239] on span "75cart: 75% off line" at bounding box center [775, 240] width 46 height 6
click at [767, 238] on span "75cart: 75% off line" at bounding box center [775, 240] width 46 height 6
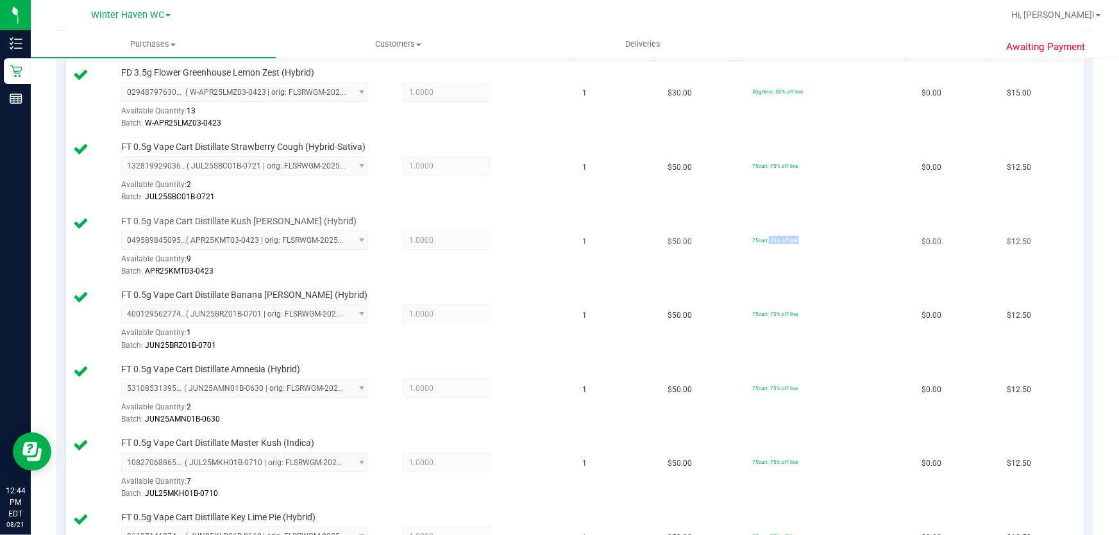
click at [767, 238] on span "75cart: 75% off line" at bounding box center [775, 240] width 46 height 6
click at [756, 312] on span "75cart: 75% off line" at bounding box center [775, 314] width 46 height 6
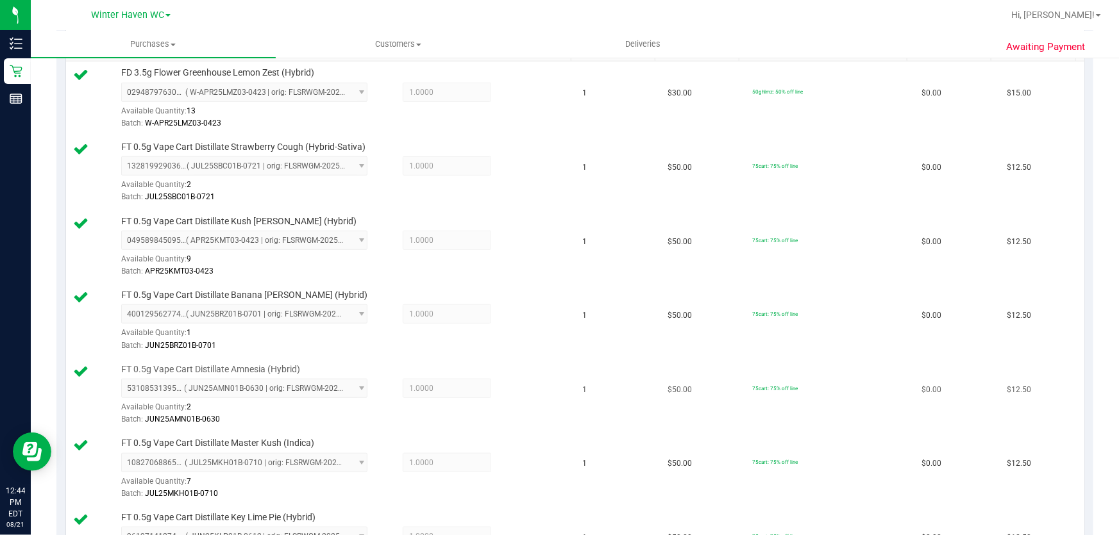
click at [769, 389] on span "75cart: 75% off line" at bounding box center [775, 388] width 46 height 6
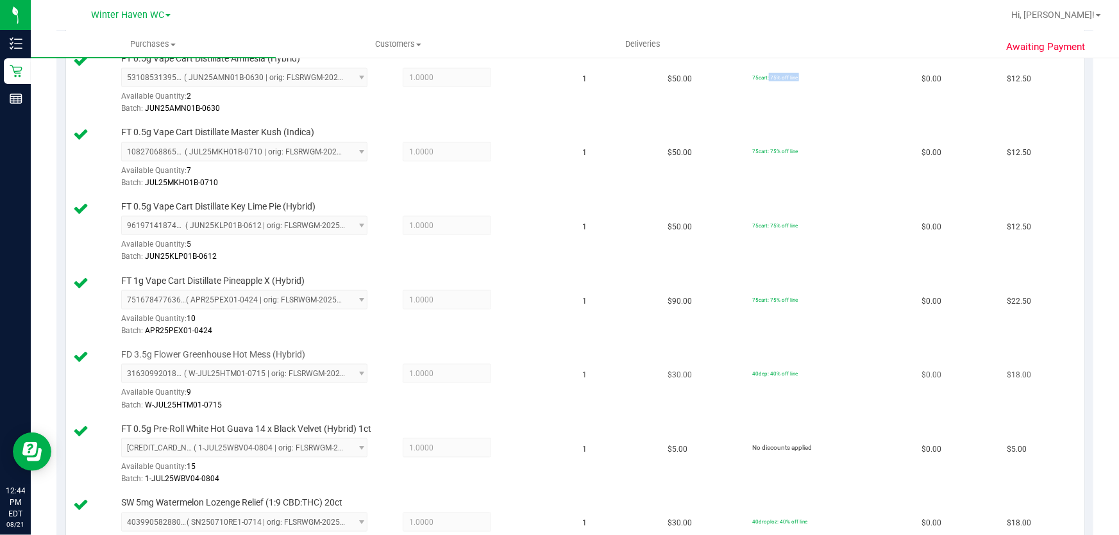
scroll to position [641, 0]
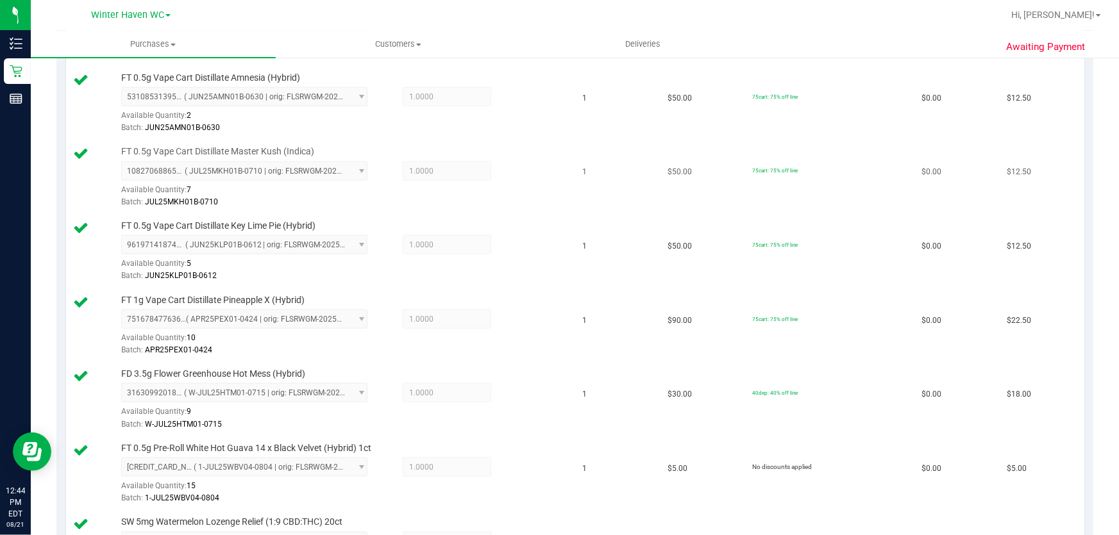
click at [775, 166] on div "75cart: 75% off line" at bounding box center [775, 170] width 46 height 8
click at [769, 240] on div "75cart: 75% off line" at bounding box center [775, 244] width 46 height 8
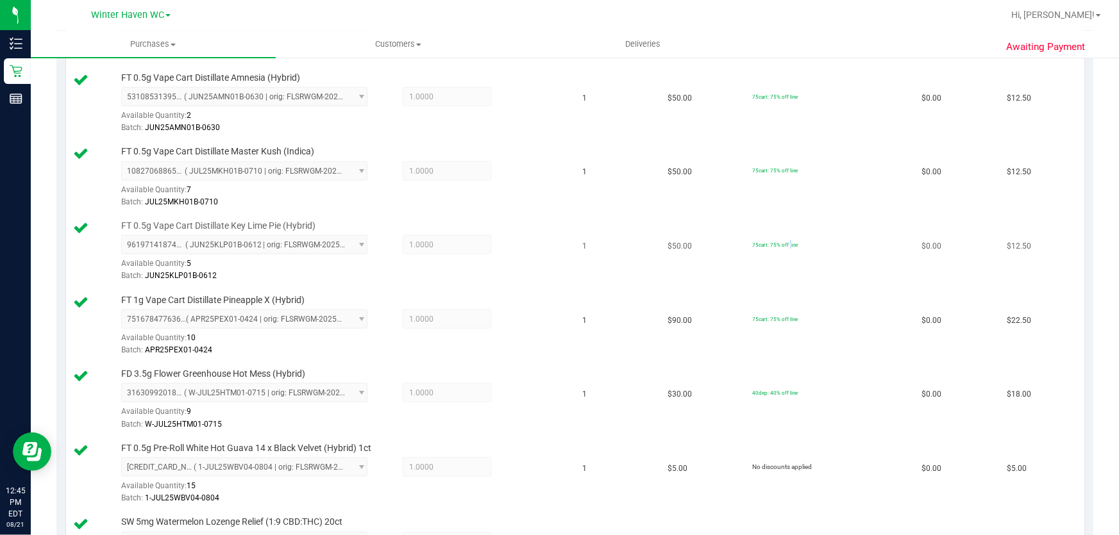
click at [769, 240] on div "75cart: 75% off line" at bounding box center [775, 244] width 46 height 8
click at [763, 318] on span "75cart: 75% off line" at bounding box center [775, 319] width 46 height 6
click at [764, 317] on span "75cart: 75% off line" at bounding box center [775, 319] width 46 height 6
click at [765, 317] on span "75cart: 75% off line" at bounding box center [775, 319] width 46 height 6
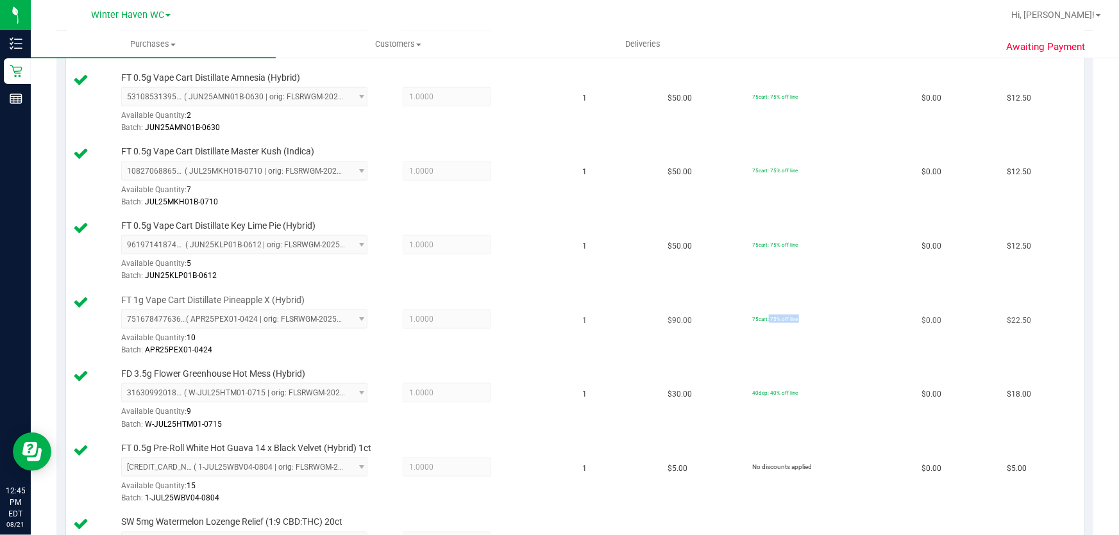
click at [765, 317] on span "75cart: 75% off line" at bounding box center [775, 319] width 46 height 6
click at [765, 390] on span "40dep: 40% off line" at bounding box center [775, 393] width 46 height 6
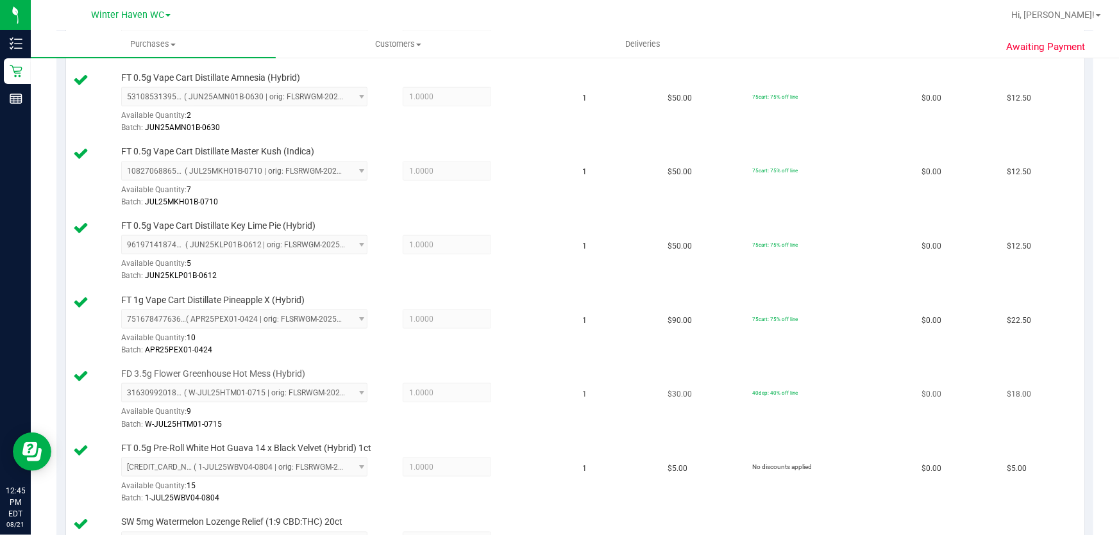
click at [757, 404] on td "40dep: 40% off line" at bounding box center [829, 400] width 170 height 74
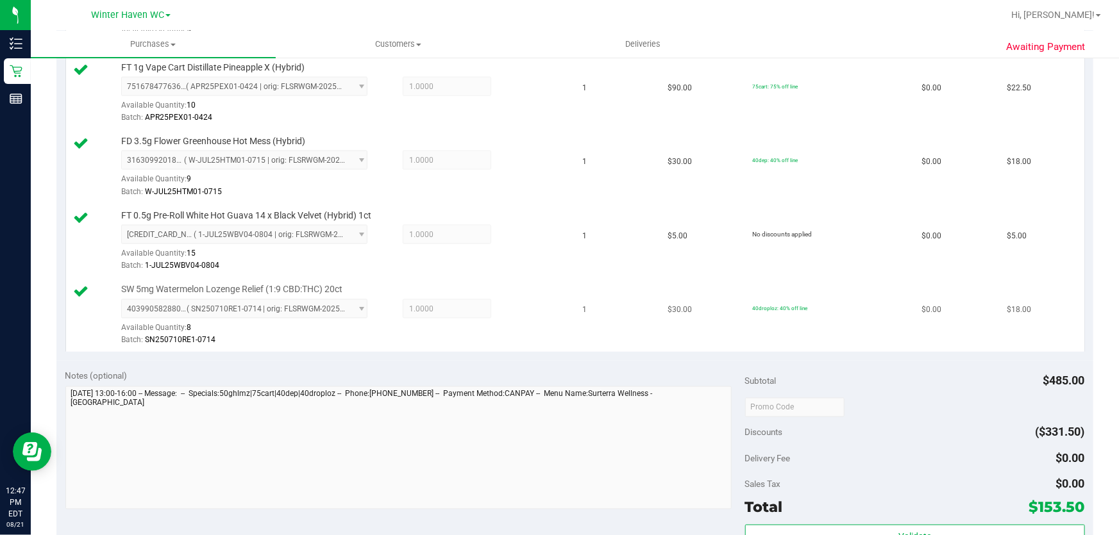
scroll to position [1166, 0]
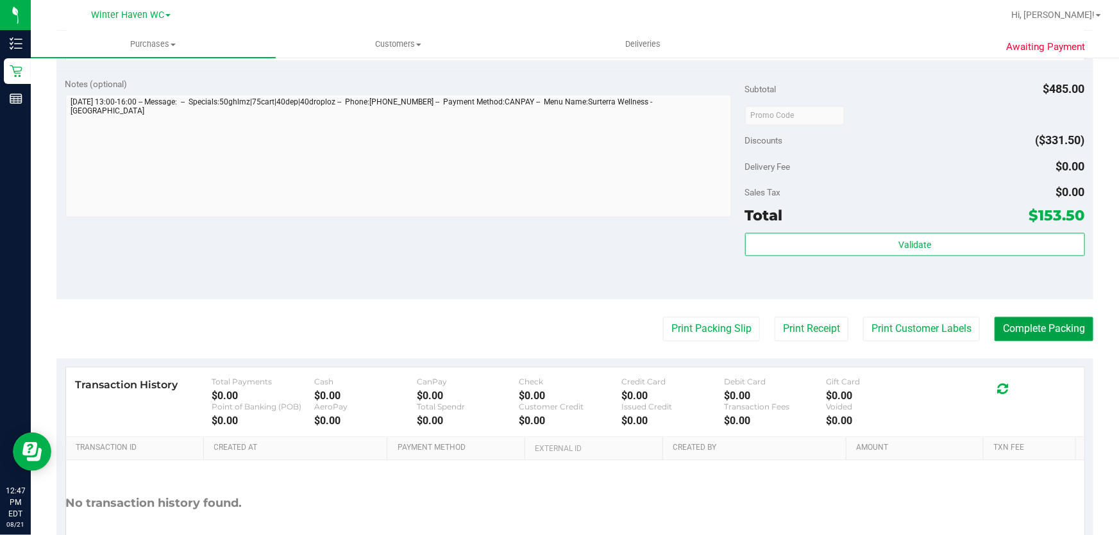
click at [1035, 324] on button "Complete Packing" at bounding box center [1043, 329] width 99 height 24
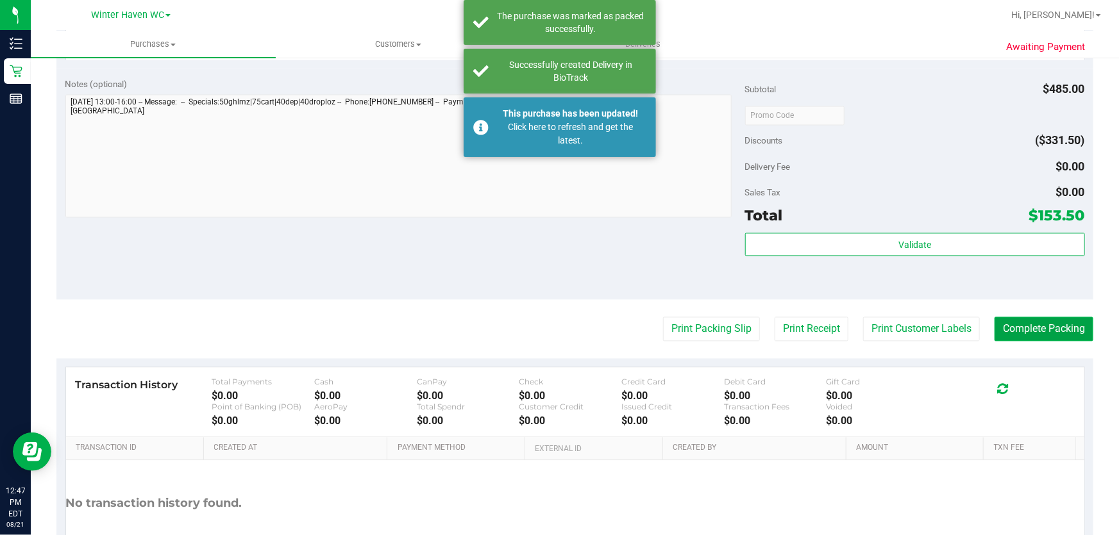
click at [1026, 323] on button "Complete Packing" at bounding box center [1043, 329] width 99 height 24
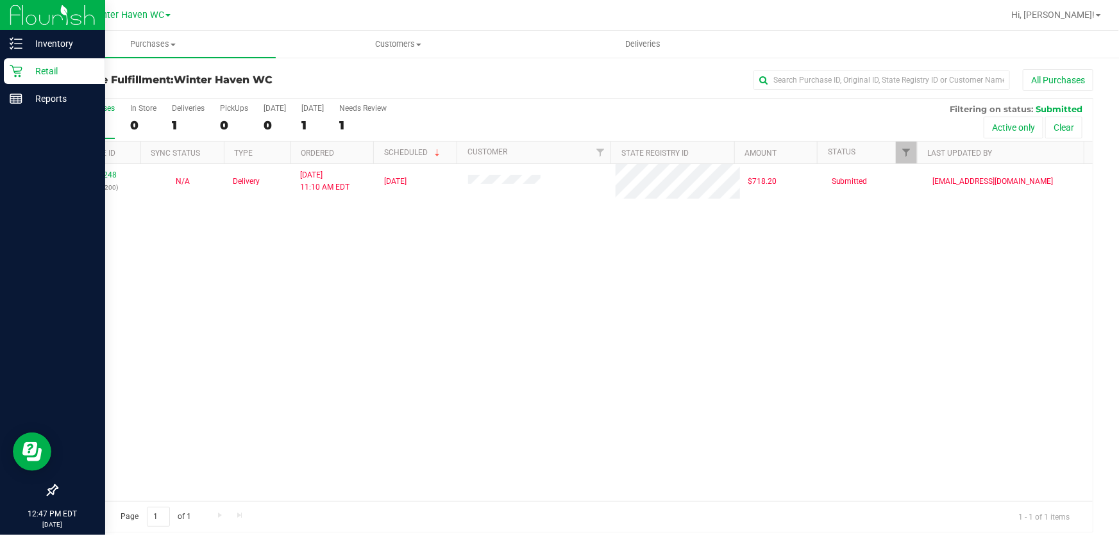
click at [42, 65] on p "Retail" at bounding box center [60, 70] width 77 height 15
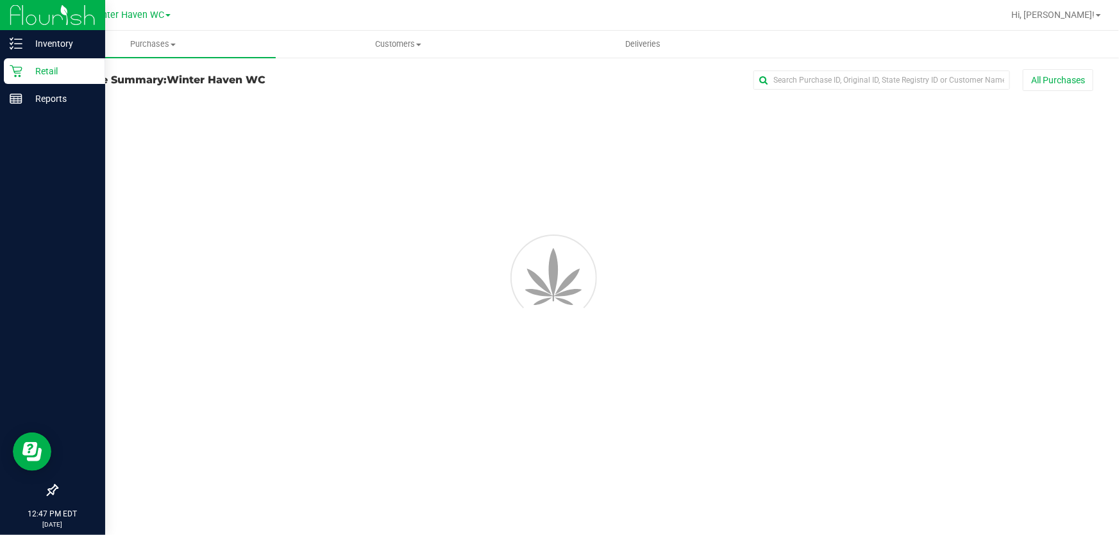
click at [42, 65] on p "Retail" at bounding box center [60, 70] width 77 height 15
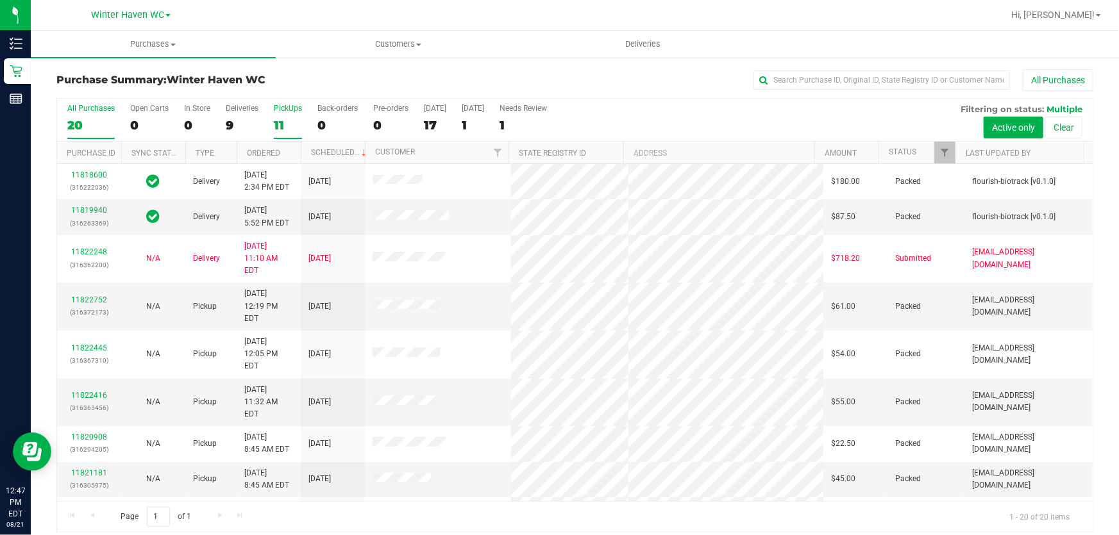
click at [290, 119] on div "11" at bounding box center [288, 125] width 28 height 15
click at [0, 0] on input "PickUps 11" at bounding box center [0, 0] width 0 height 0
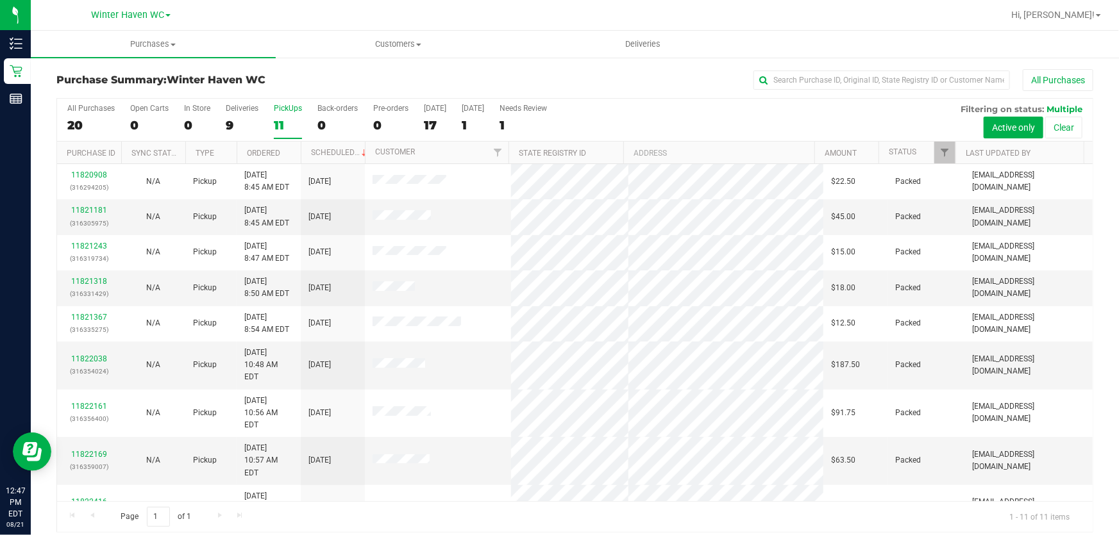
click at [744, 115] on div "All Purchases 20 Open Carts 0 In Store 0 Deliveries 9 PickUps 11 Back-orders 0 …" at bounding box center [575, 120] width 1036 height 43
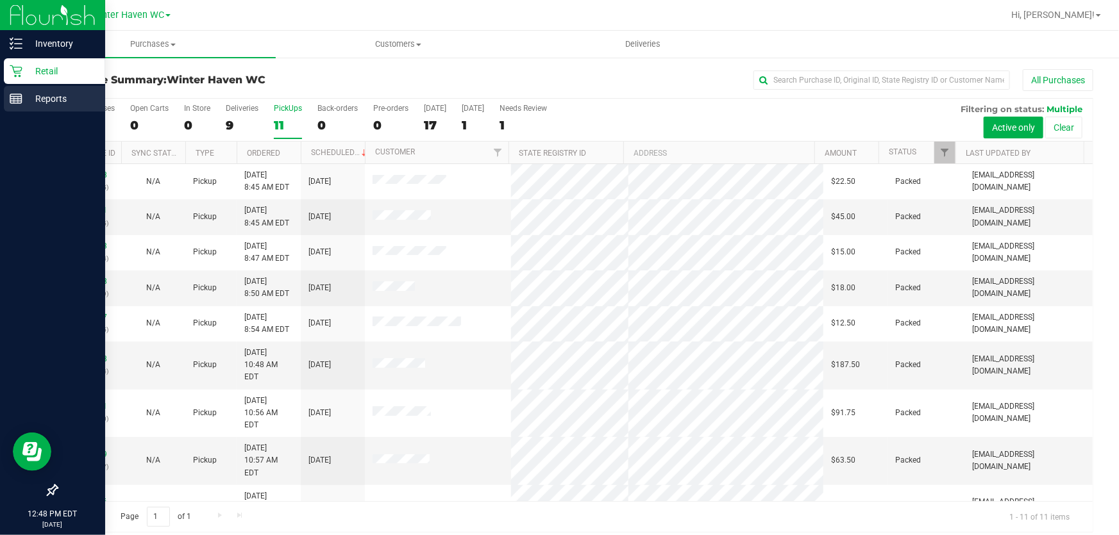
click at [55, 101] on p "Reports" at bounding box center [60, 98] width 77 height 15
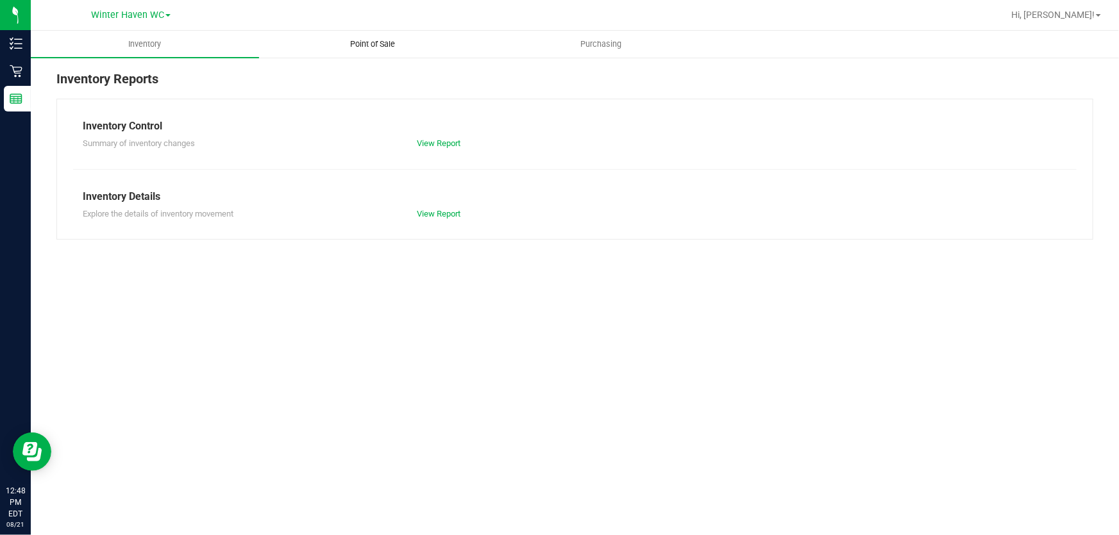
click at [385, 42] on span "Point of Sale" at bounding box center [373, 44] width 80 height 12
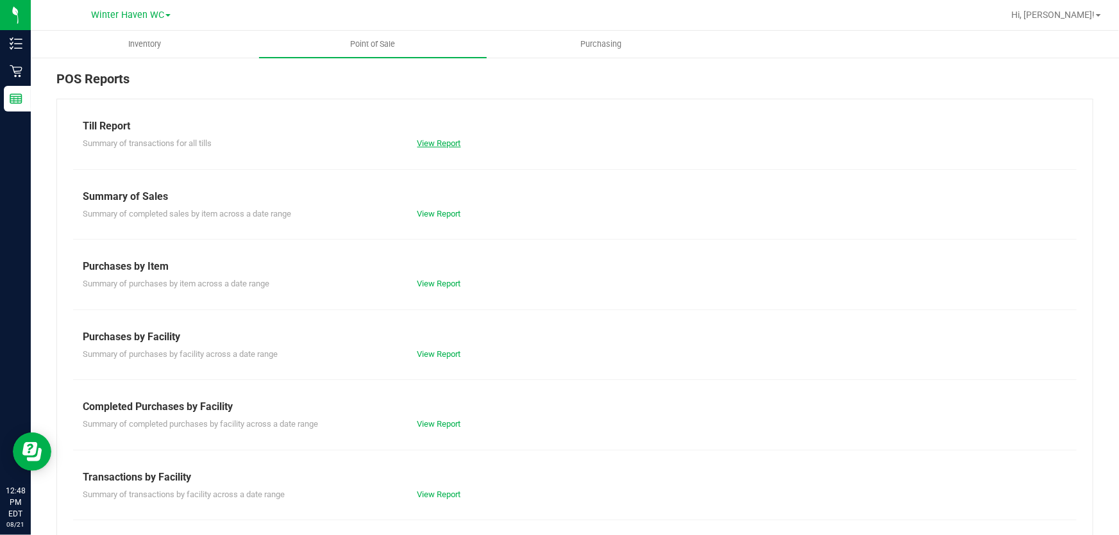
click at [439, 145] on link "View Report" at bounding box center [439, 143] width 44 height 10
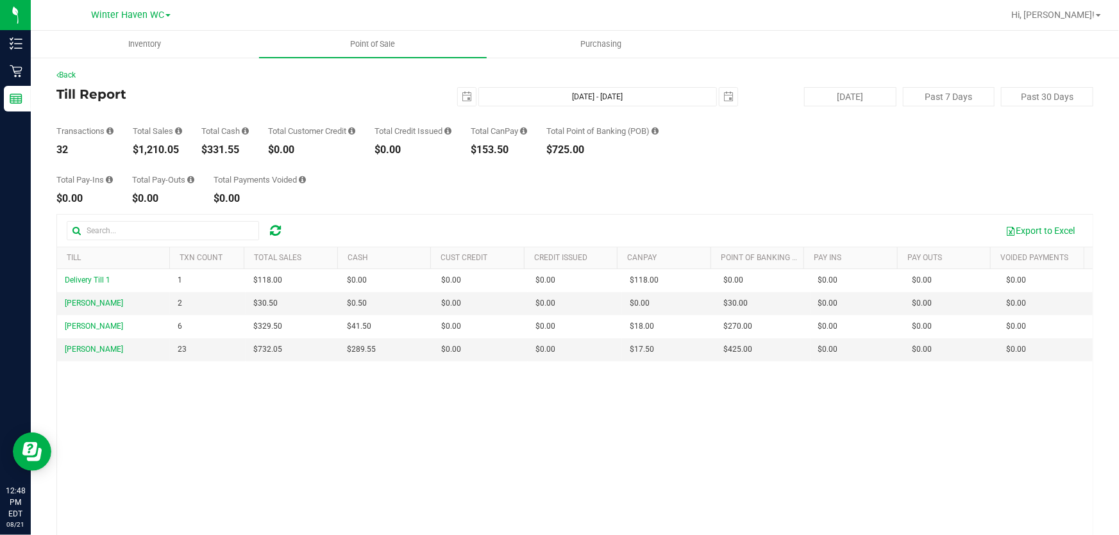
click at [481, 196] on div "Total Pay-Ins $0.00 Total Pay-Outs $0.00 Total Payments Voided $0.00" at bounding box center [574, 179] width 1037 height 49
click at [462, 99] on span "select" at bounding box center [467, 97] width 10 height 10
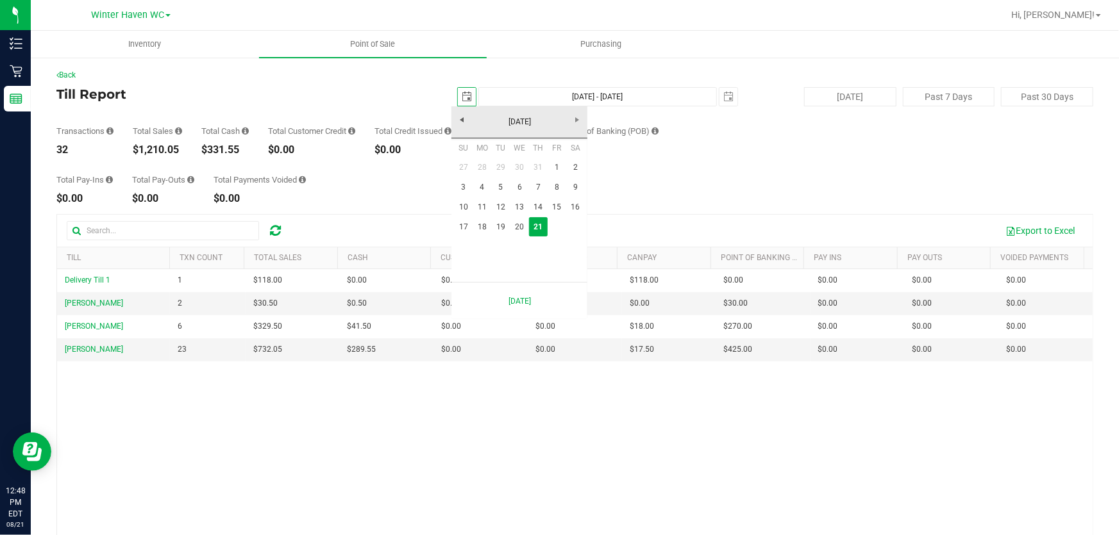
scroll to position [0, 32]
click at [524, 124] on link "[DATE]" at bounding box center [520, 122] width 138 height 20
click at [475, 154] on link "Jan" at bounding box center [470, 156] width 33 height 33
click at [524, 163] on link "1" at bounding box center [519, 168] width 19 height 20
type input "[DATE]"
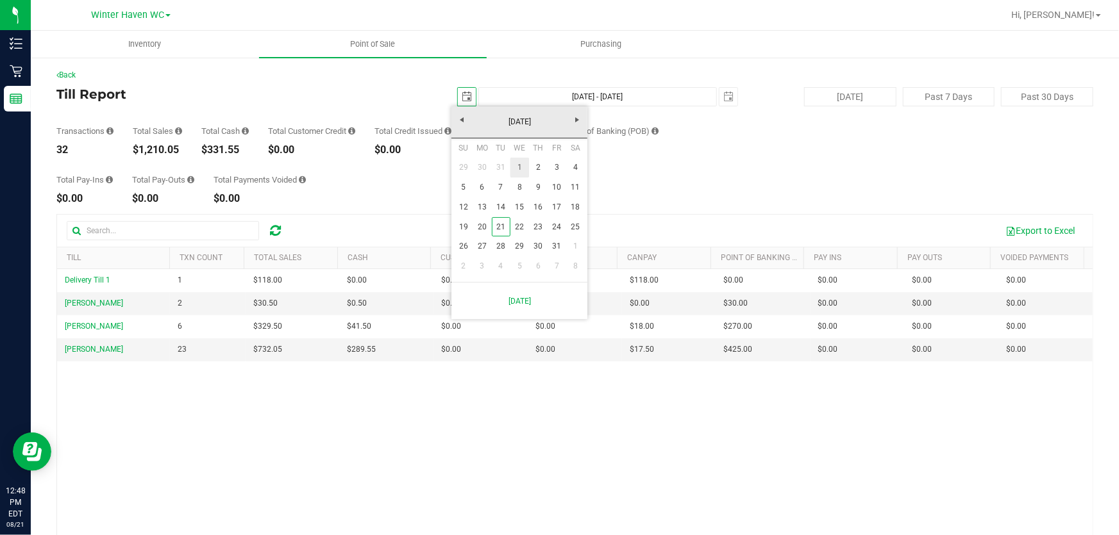
type input "[DATE] - [DATE]"
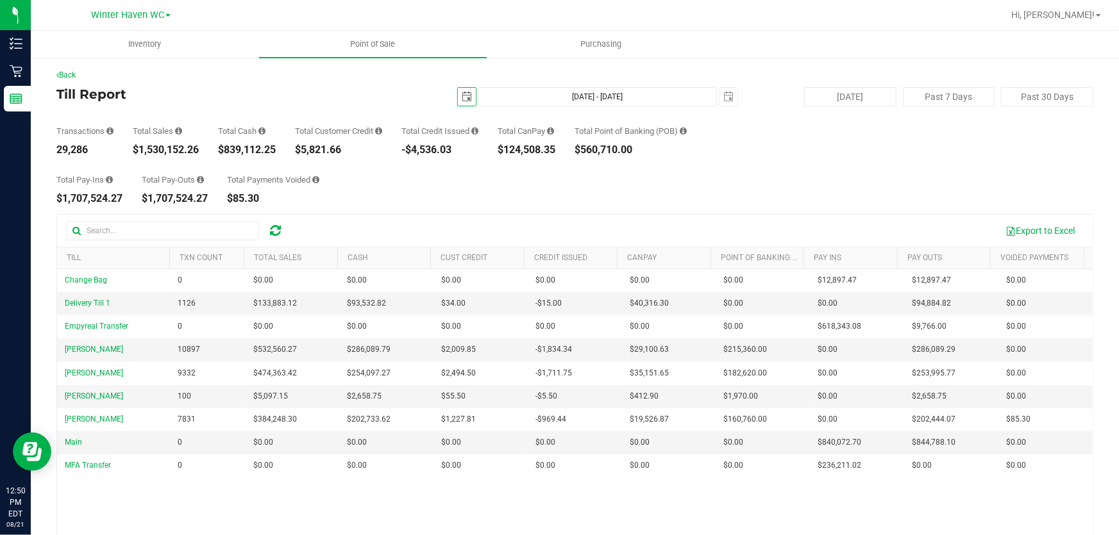
click at [467, 91] on span "select" at bounding box center [467, 97] width 18 height 18
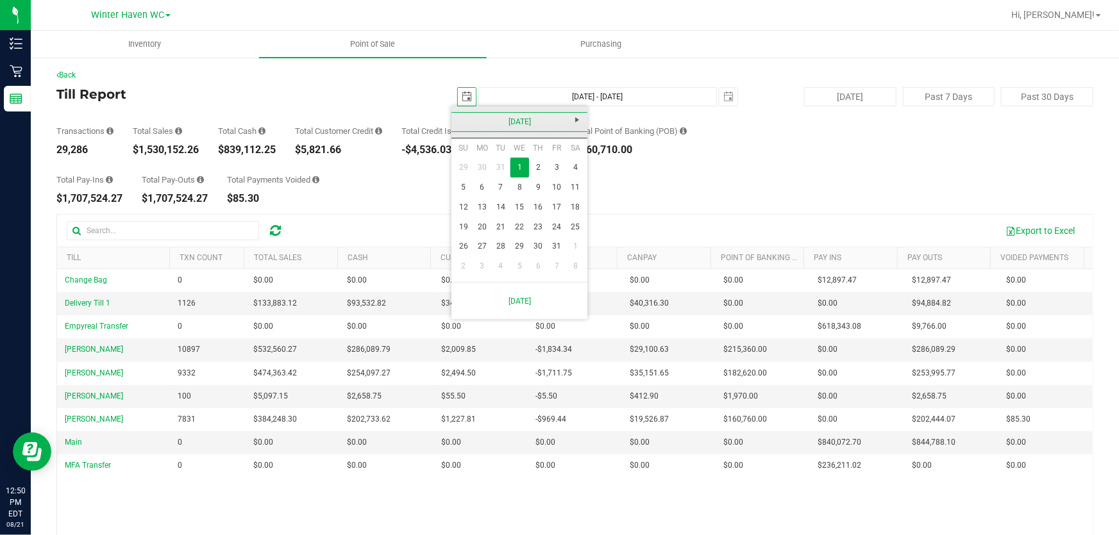
click at [520, 113] on link "[DATE]" at bounding box center [520, 122] width 138 height 20
click at [566, 188] on link "Aug" at bounding box center [568, 193] width 33 height 33
click at [551, 162] on link "1" at bounding box center [557, 168] width 19 height 20
type input "[DATE]"
type input "[DATE] - [DATE]"
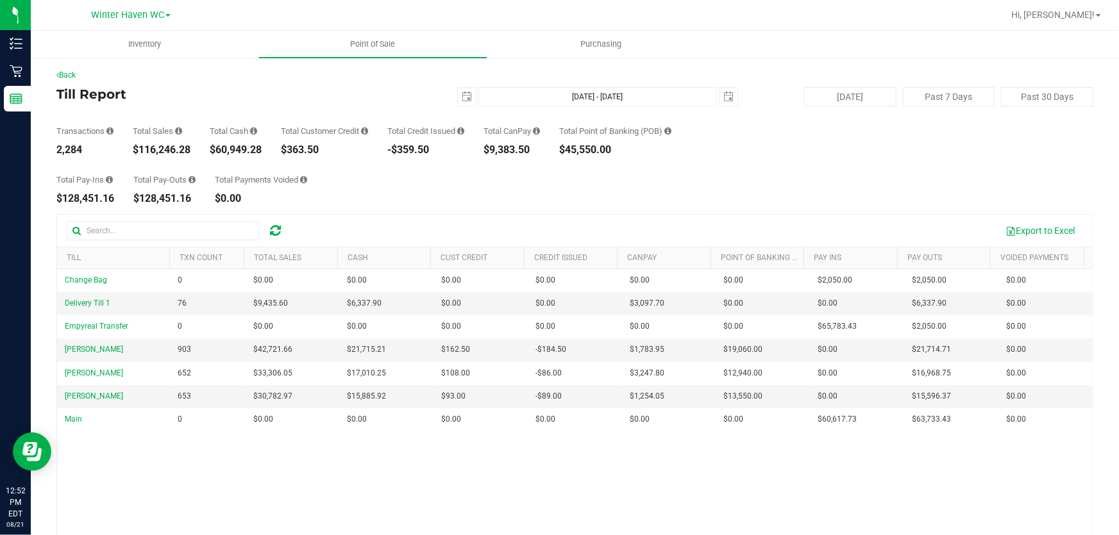
click at [892, 149] on div "Transactions 2,284 Total Sales $116,246.28 Total Cash $60,949.28 Total Customer…" at bounding box center [574, 130] width 1037 height 49
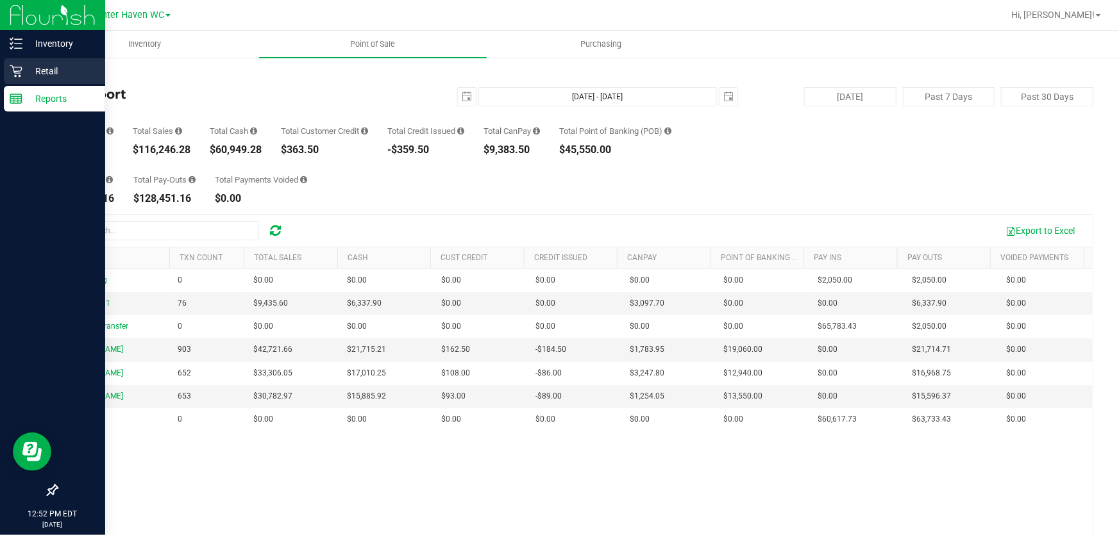
click at [42, 68] on p "Retail" at bounding box center [60, 70] width 77 height 15
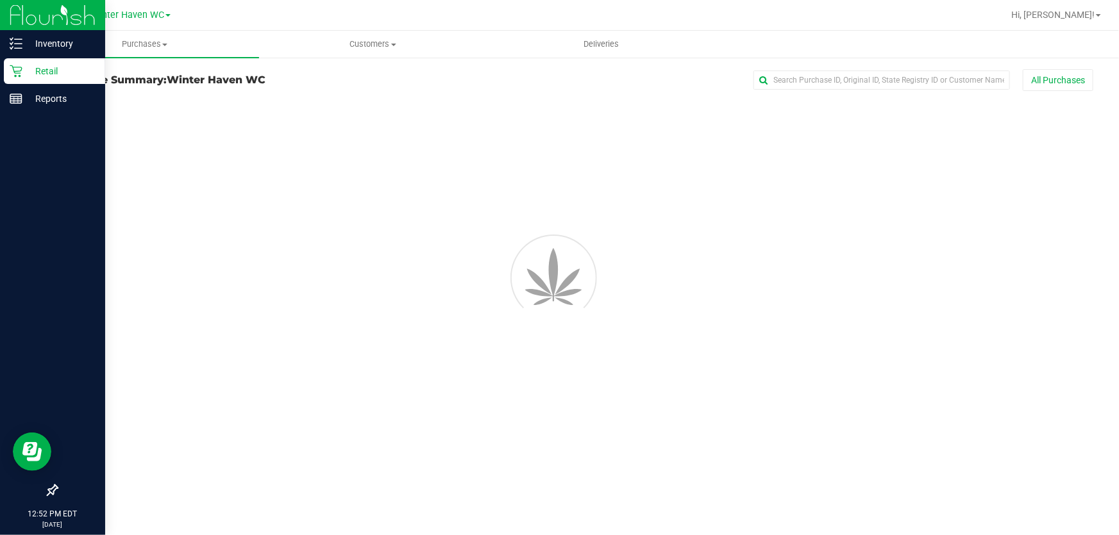
click at [42, 68] on p "Retail" at bounding box center [60, 70] width 77 height 15
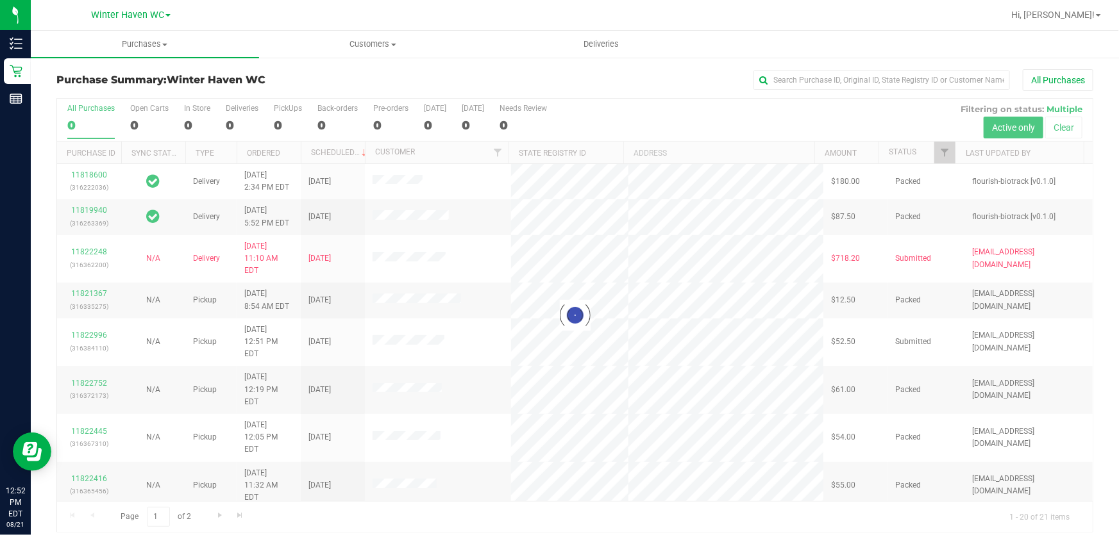
click at [460, 74] on div "All Purchases" at bounding box center [747, 80] width 691 height 22
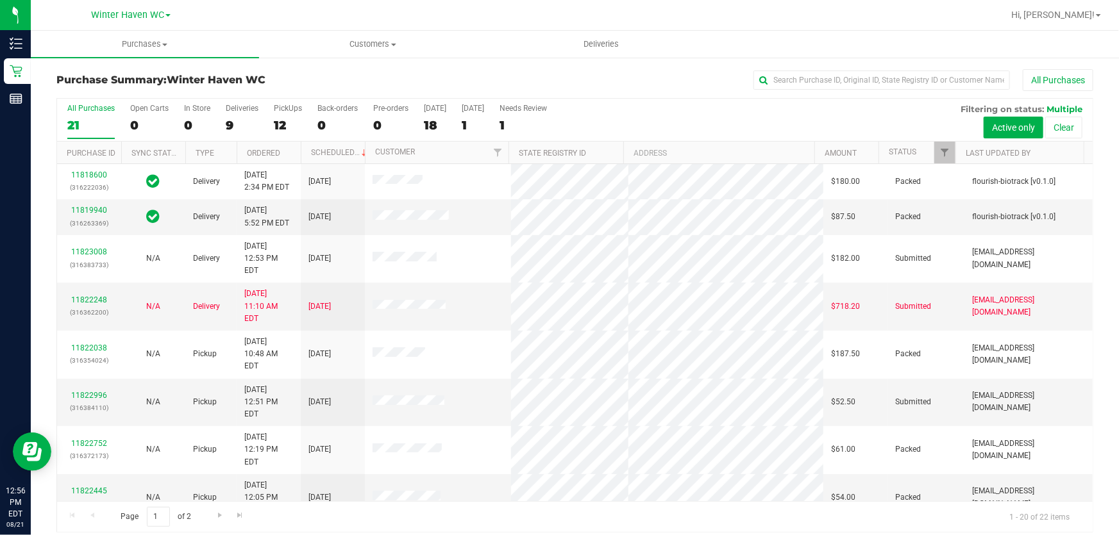
click at [700, 100] on div "All Purchases 21 Open Carts 0 In Store 0 Deliveries 9 PickUps 12 Back-orders 0 …" at bounding box center [575, 104] width 1036 height 10
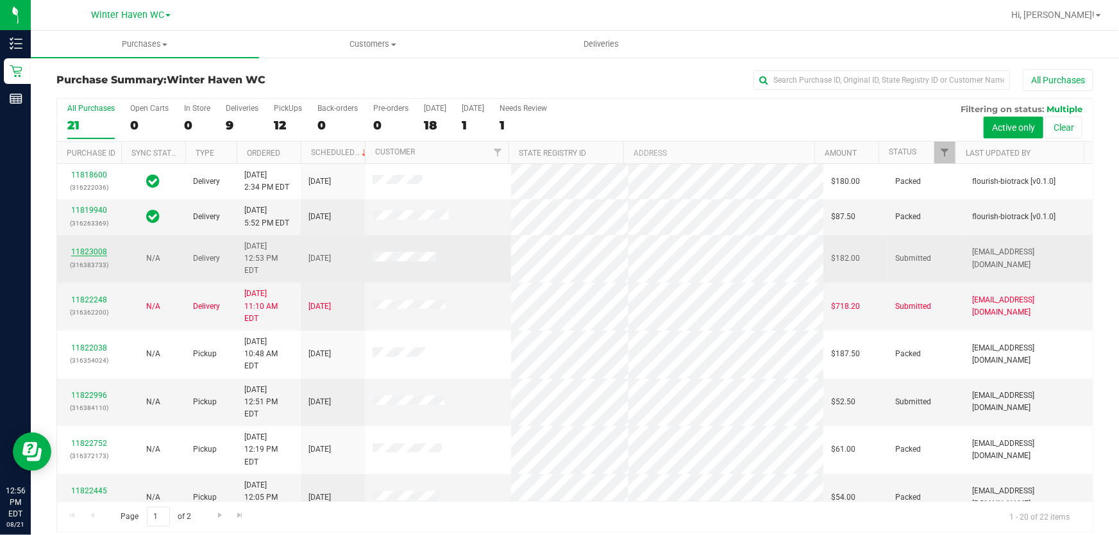
click at [85, 248] on link "11823008" at bounding box center [89, 252] width 36 height 9
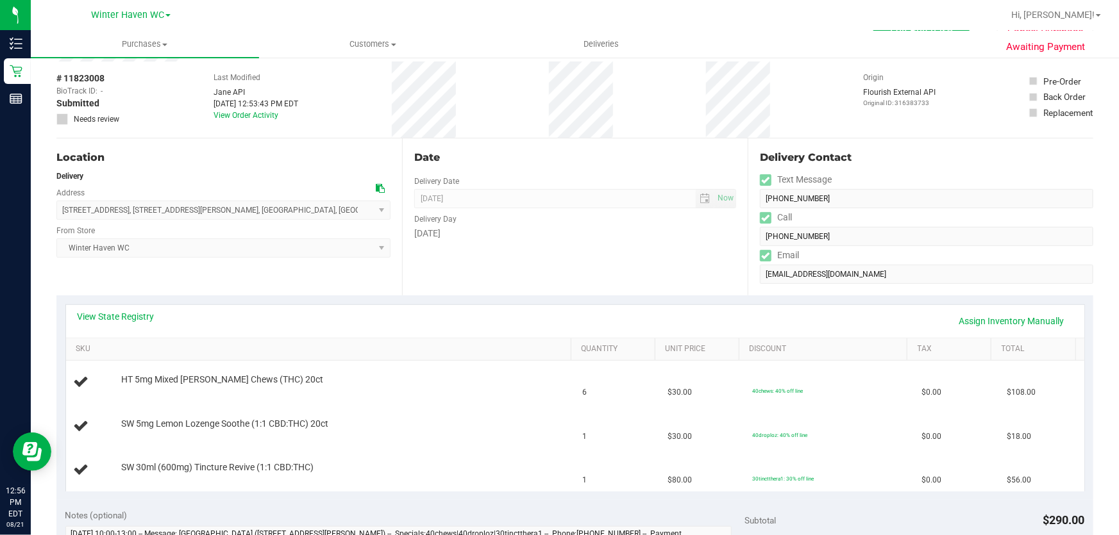
scroll to position [174, 0]
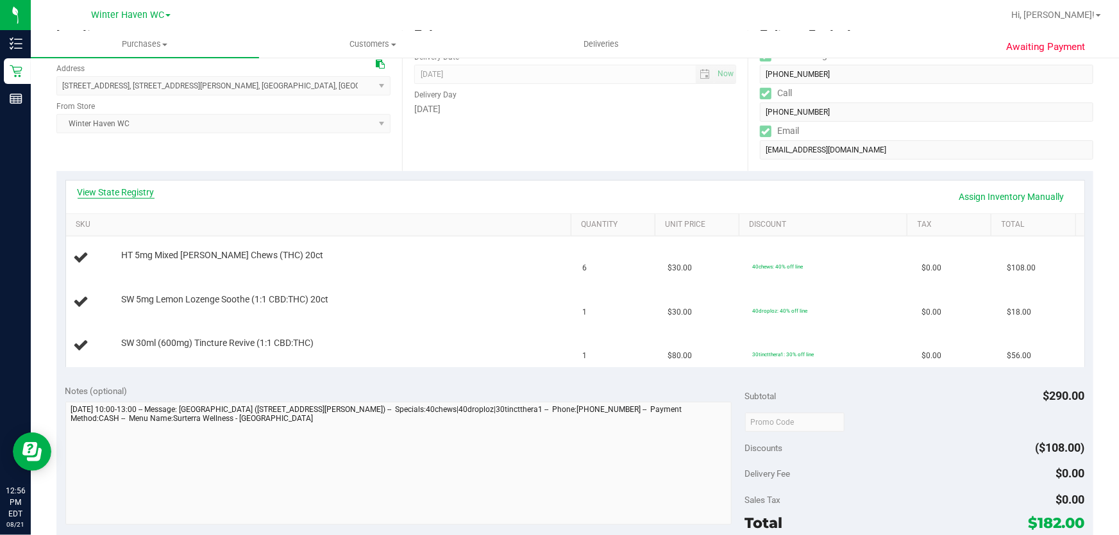
click at [115, 190] on link "View State Registry" at bounding box center [116, 192] width 77 height 13
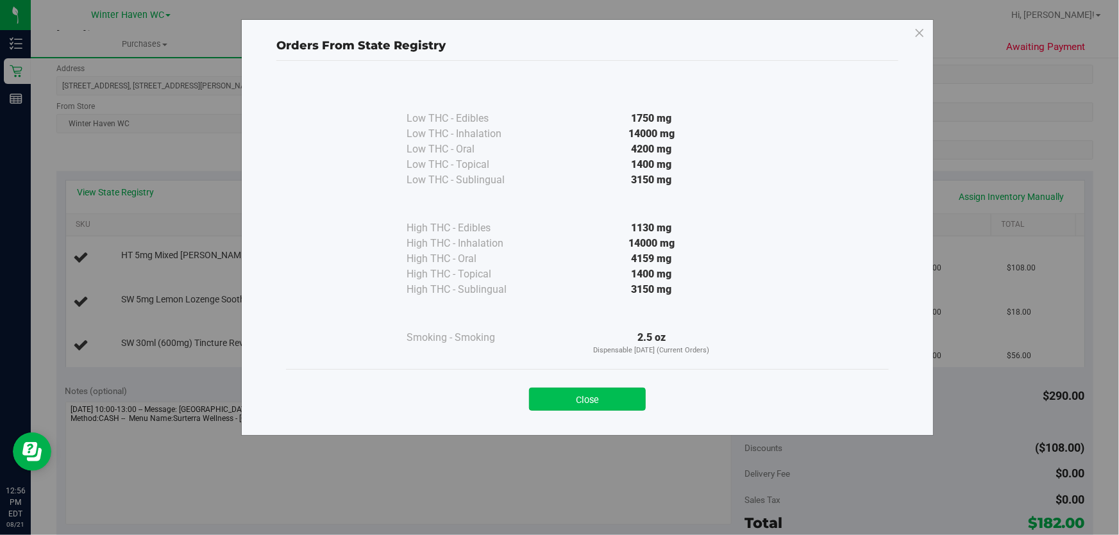
click at [566, 398] on button "Close" at bounding box center [587, 399] width 117 height 23
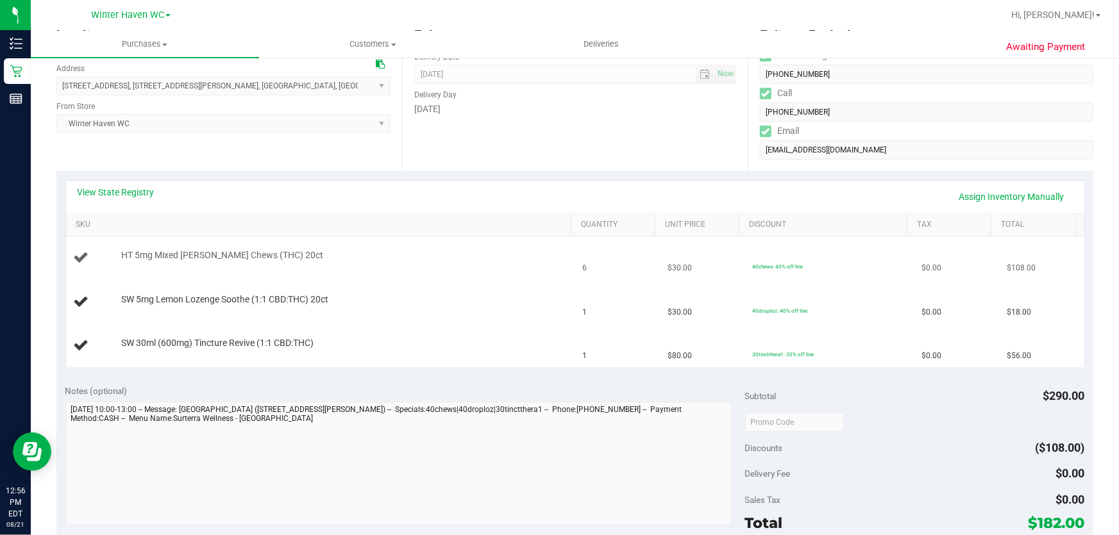
click at [474, 271] on td "HT 5mg Mixed [PERSON_NAME] Chews (THC) 20ct" at bounding box center [320, 259] width 509 height 44
click at [127, 192] on link "View State Registry" at bounding box center [116, 192] width 77 height 13
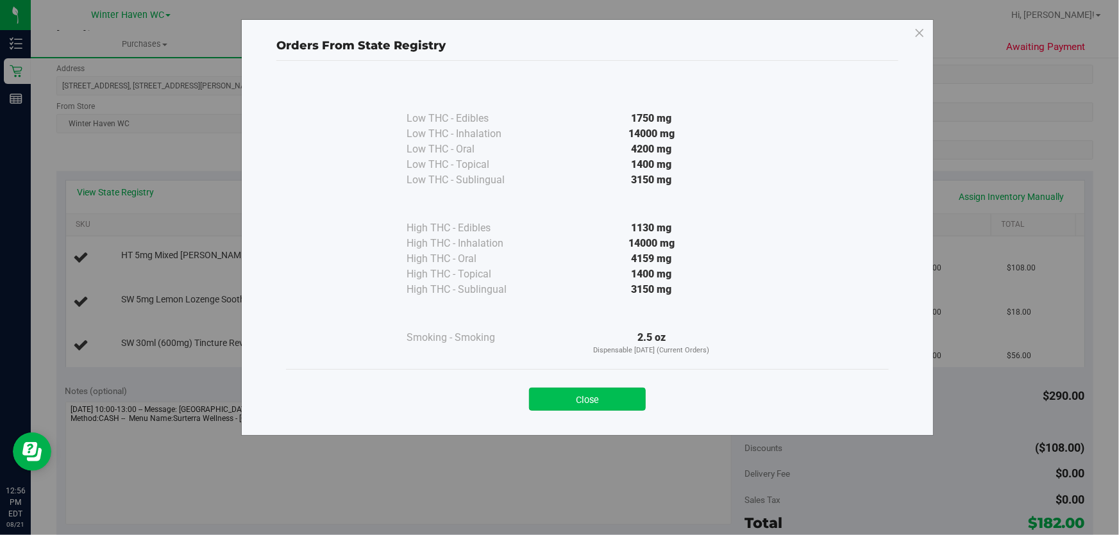
click at [634, 391] on button "Close" at bounding box center [587, 399] width 117 height 23
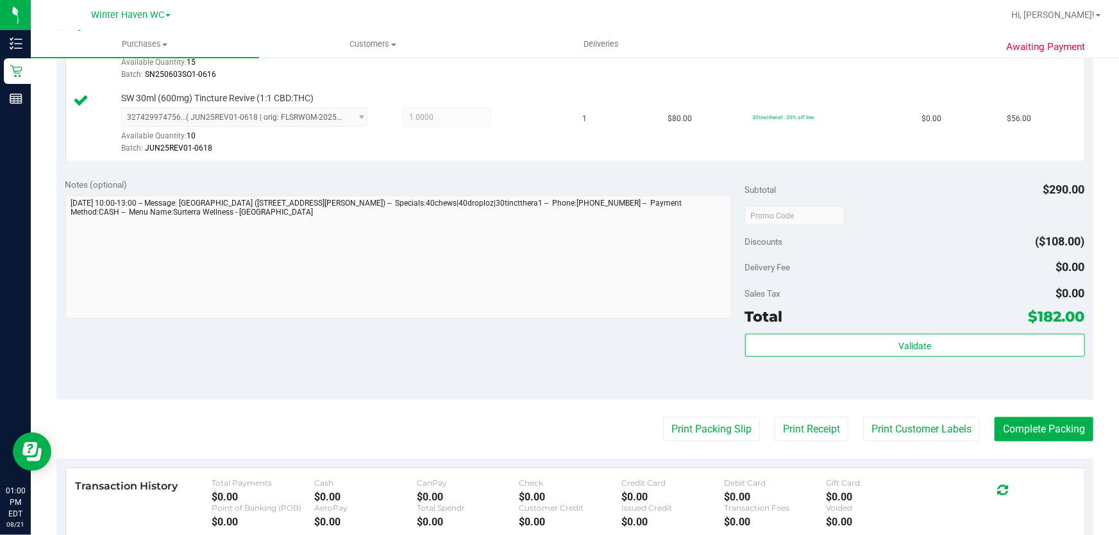
scroll to position [524, 0]
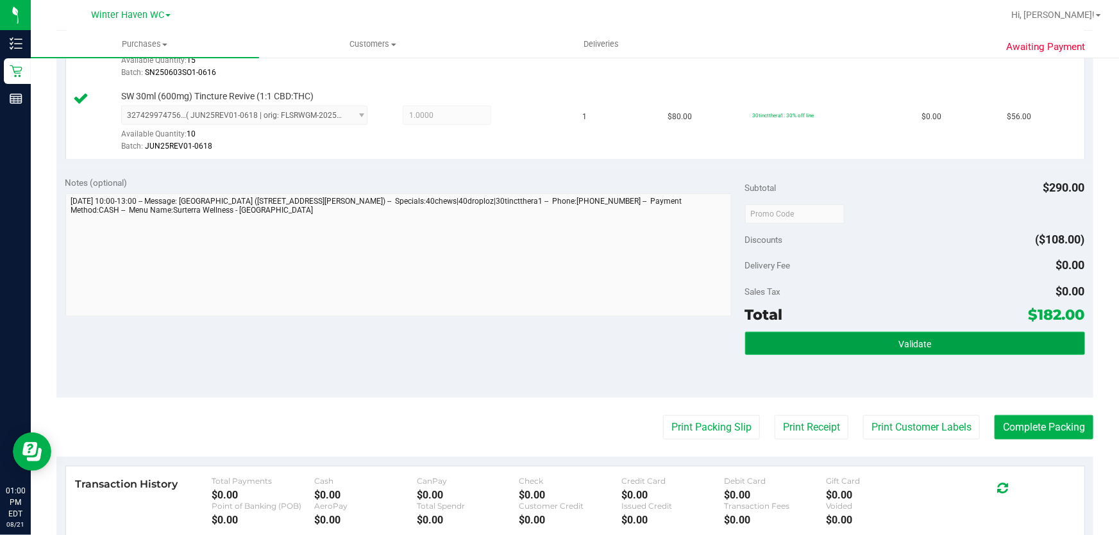
click at [762, 332] on button "Validate" at bounding box center [915, 343] width 340 height 23
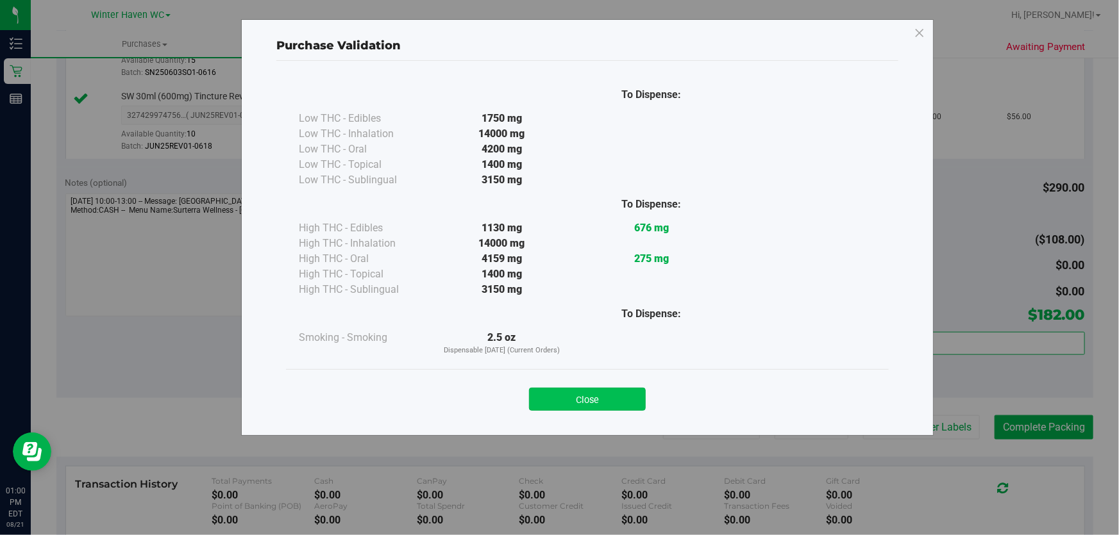
click at [610, 398] on button "Close" at bounding box center [587, 399] width 117 height 23
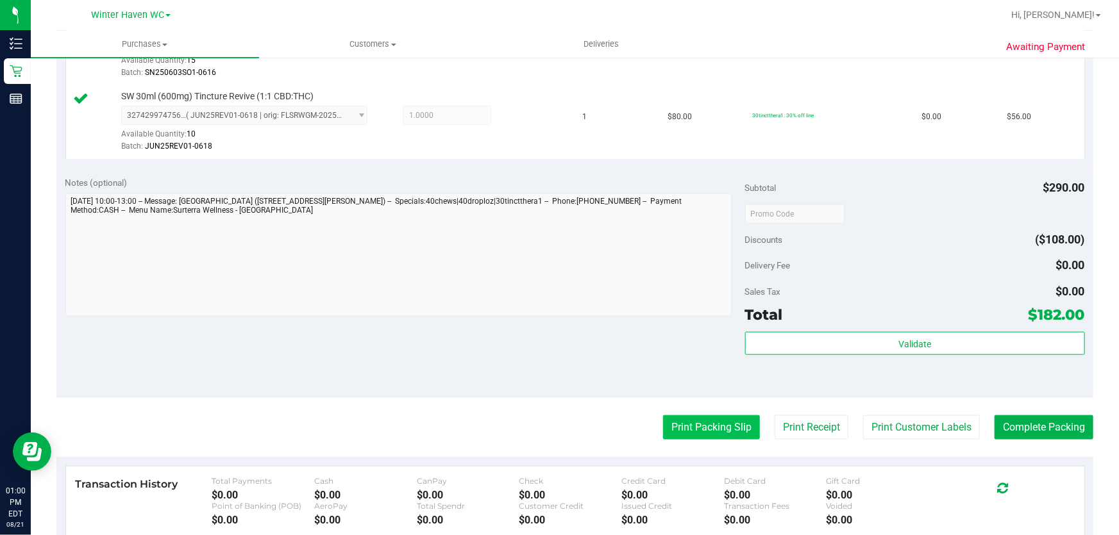
click at [697, 428] on button "Print Packing Slip" at bounding box center [711, 427] width 97 height 24
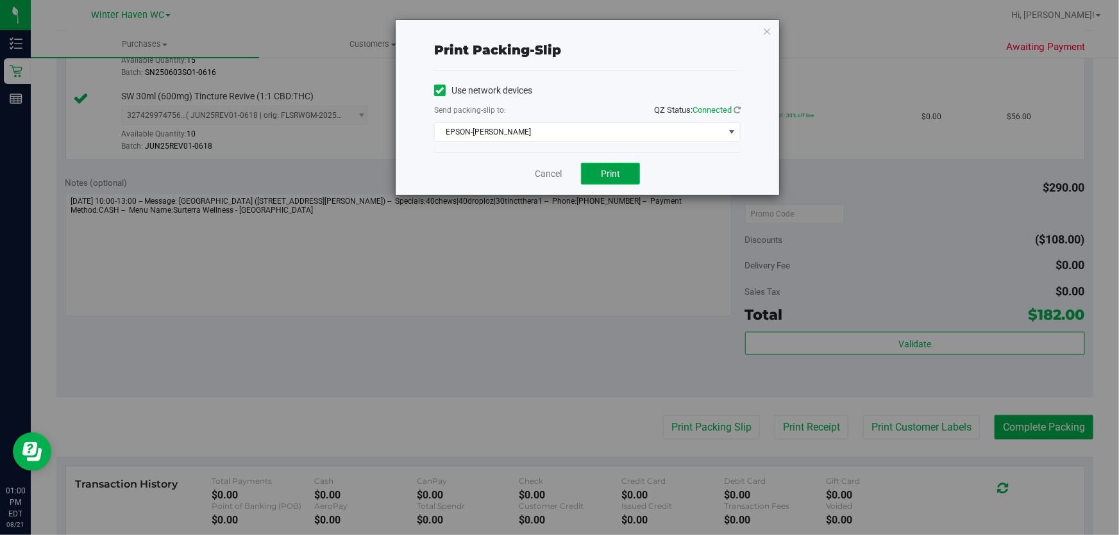
click at [618, 176] on span "Print" at bounding box center [610, 174] width 19 height 10
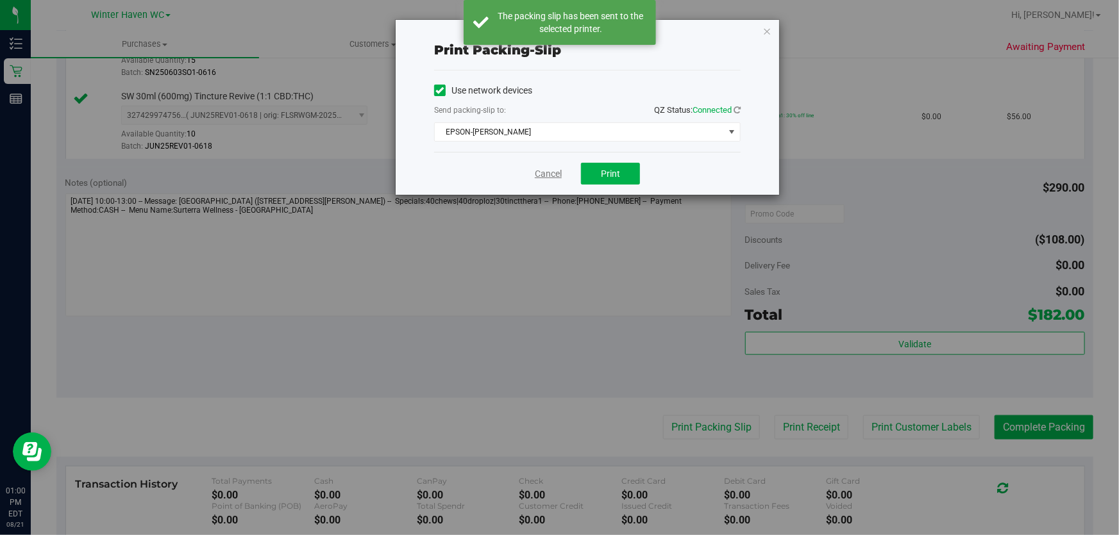
drag, startPoint x: 553, startPoint y: 177, endPoint x: 536, endPoint y: 299, distance: 123.1
click at [553, 176] on link "Cancel" at bounding box center [548, 173] width 27 height 13
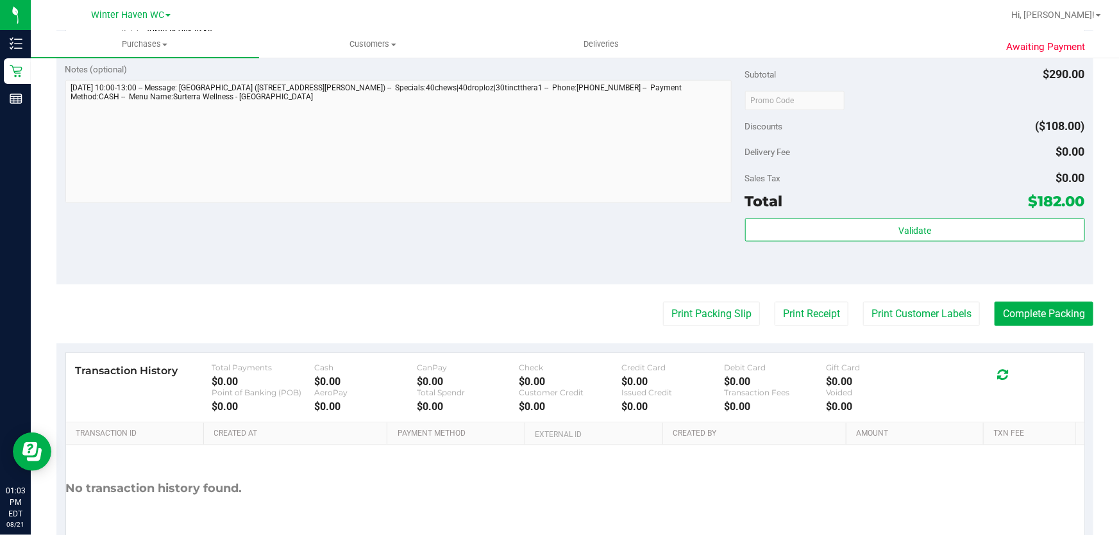
scroll to position [641, 0]
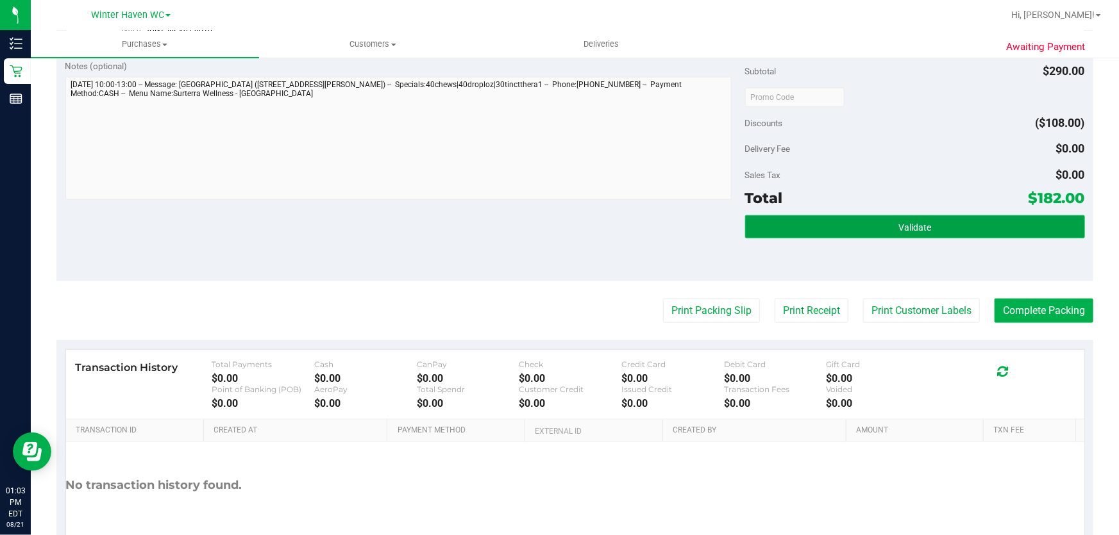
click at [940, 224] on button "Validate" at bounding box center [915, 226] width 340 height 23
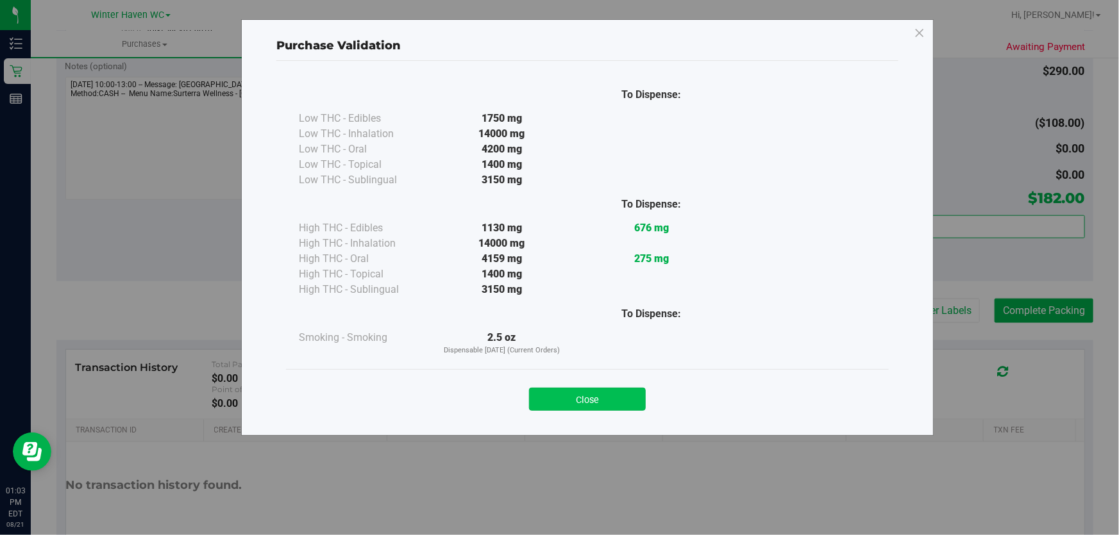
click at [583, 400] on button "Close" at bounding box center [587, 399] width 117 height 23
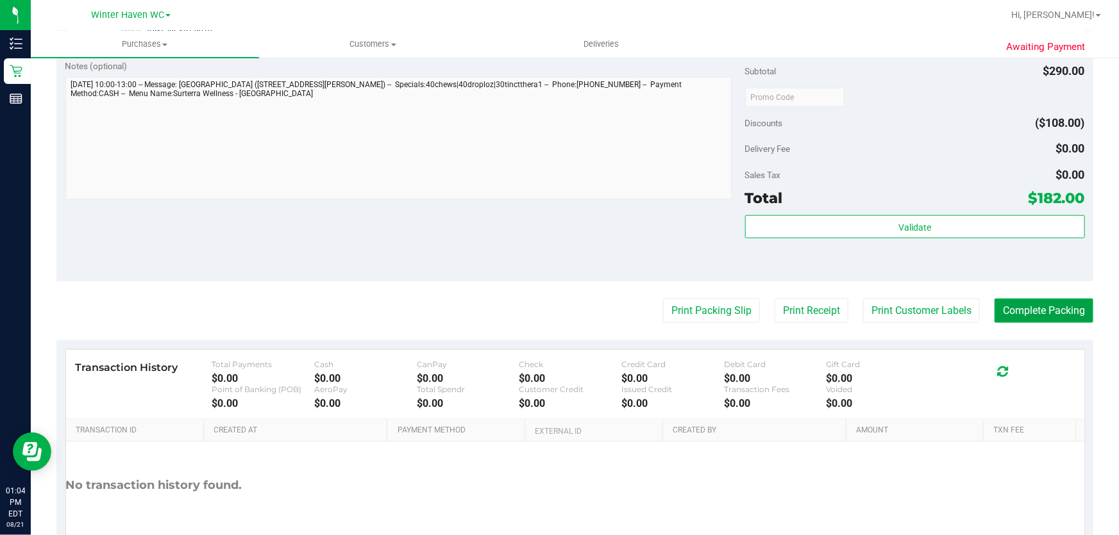
click at [1066, 311] on button "Complete Packing" at bounding box center [1043, 311] width 99 height 24
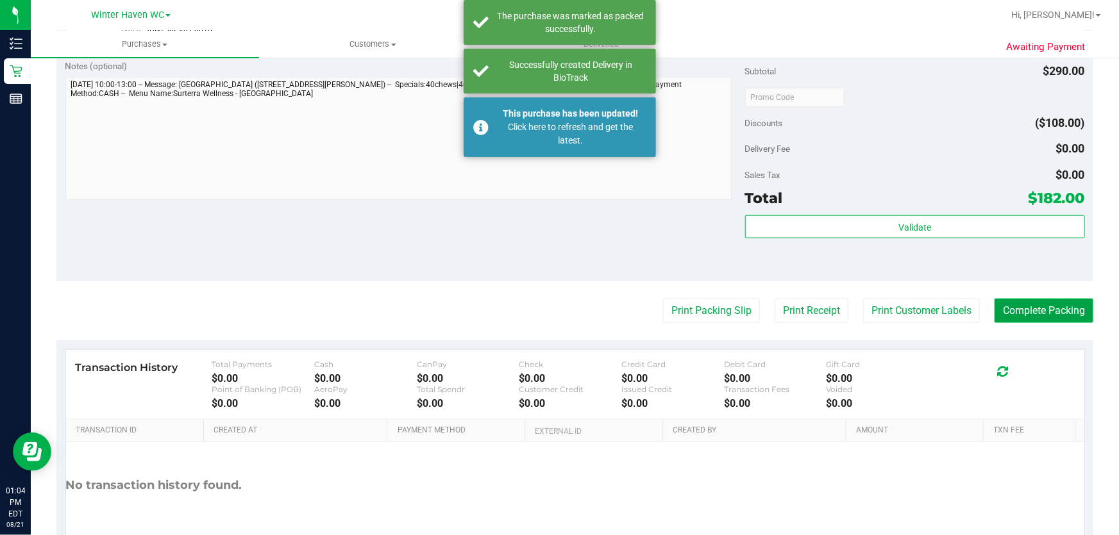
click at [1052, 312] on button "Complete Packing" at bounding box center [1043, 311] width 99 height 24
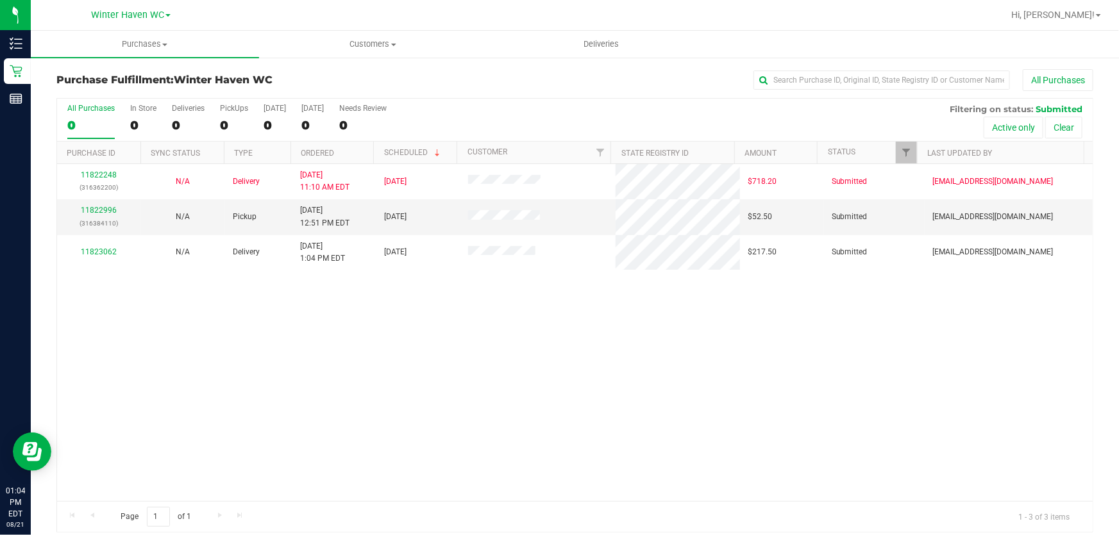
click at [345, 412] on div "11822248 (316362200) N/A Delivery [DATE] 11:10 AM EDT 8/22/2025 $718.20 Submitt…" at bounding box center [575, 332] width 1036 height 337
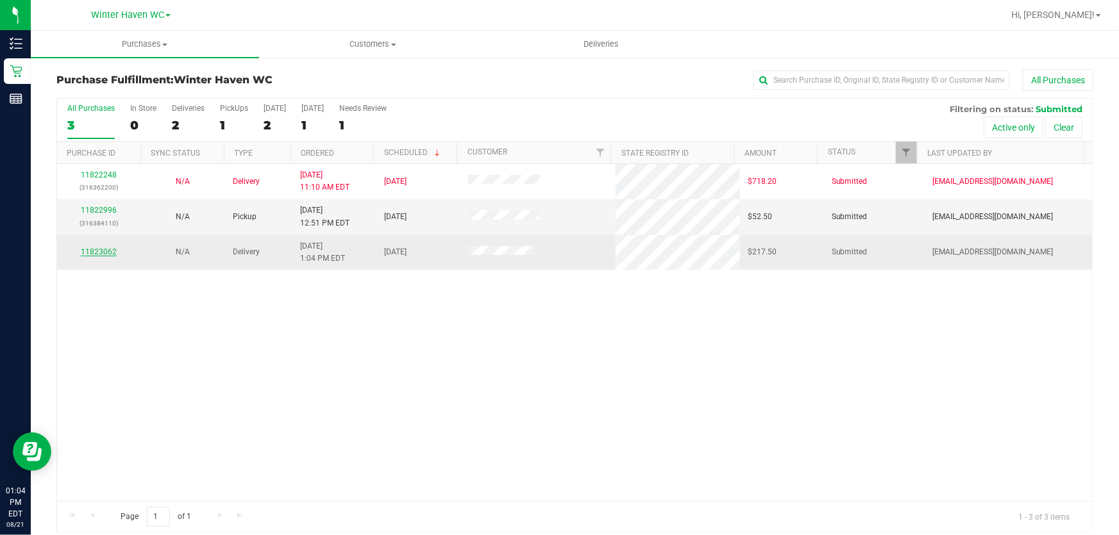
click at [108, 249] on link "11823062" at bounding box center [99, 252] width 36 height 9
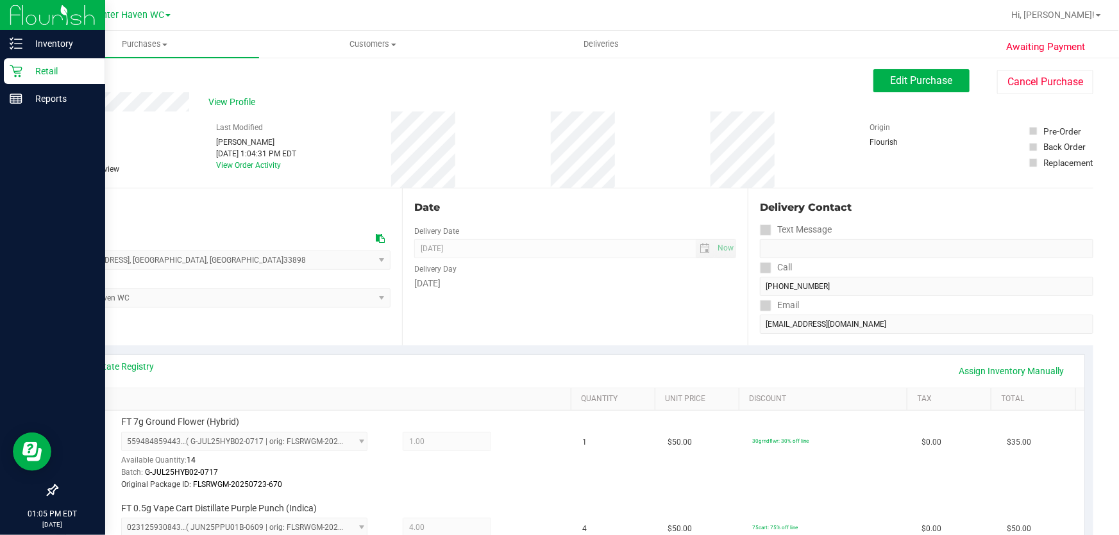
click at [47, 73] on p "Retail" at bounding box center [60, 70] width 77 height 15
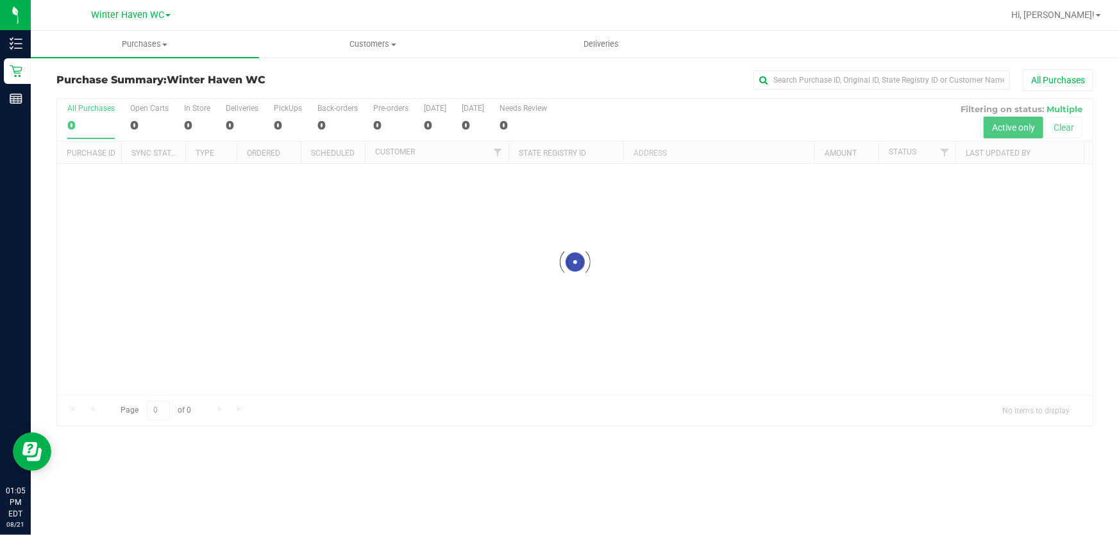
click at [594, 75] on div "All Purchases" at bounding box center [747, 80] width 691 height 22
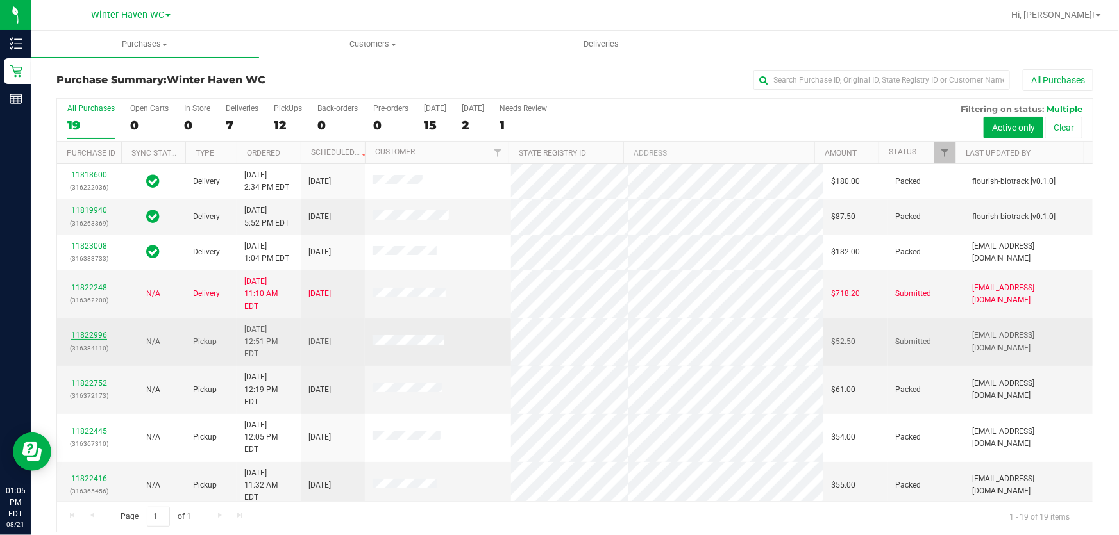
click at [88, 331] on link "11822996" at bounding box center [89, 335] width 36 height 9
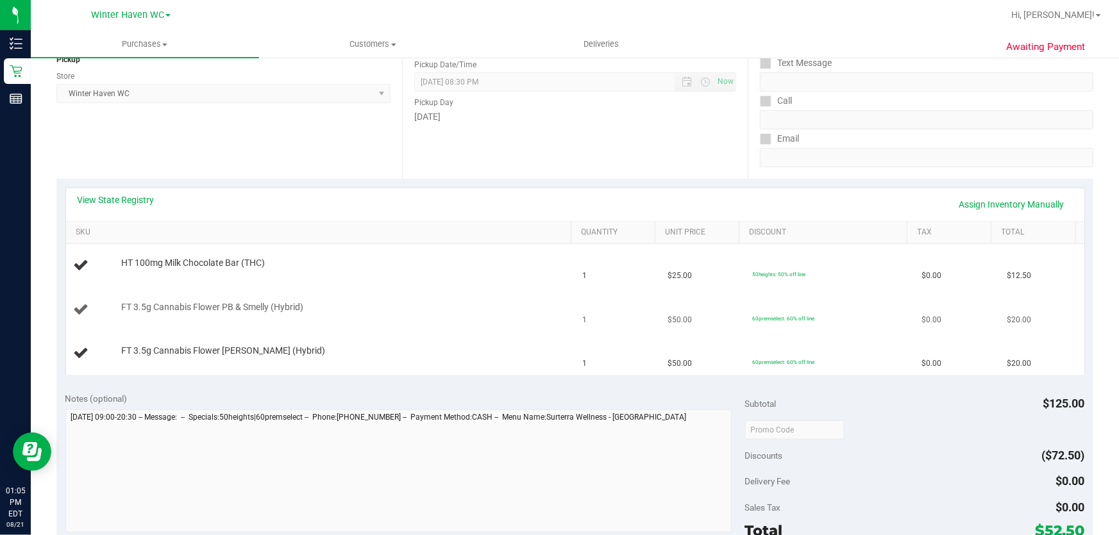
scroll to position [174, 0]
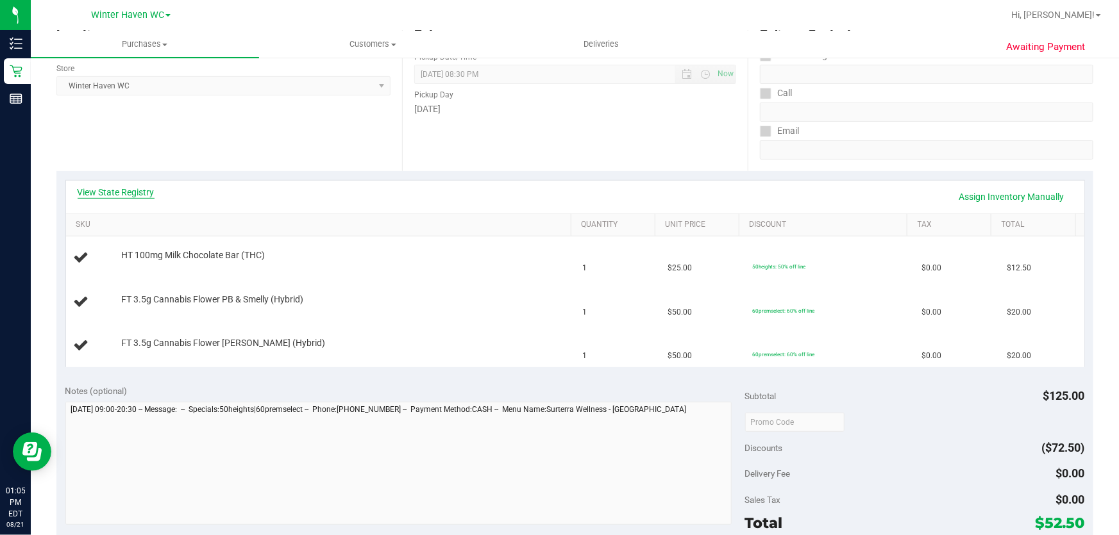
click at [113, 194] on link "View State Registry" at bounding box center [116, 192] width 77 height 13
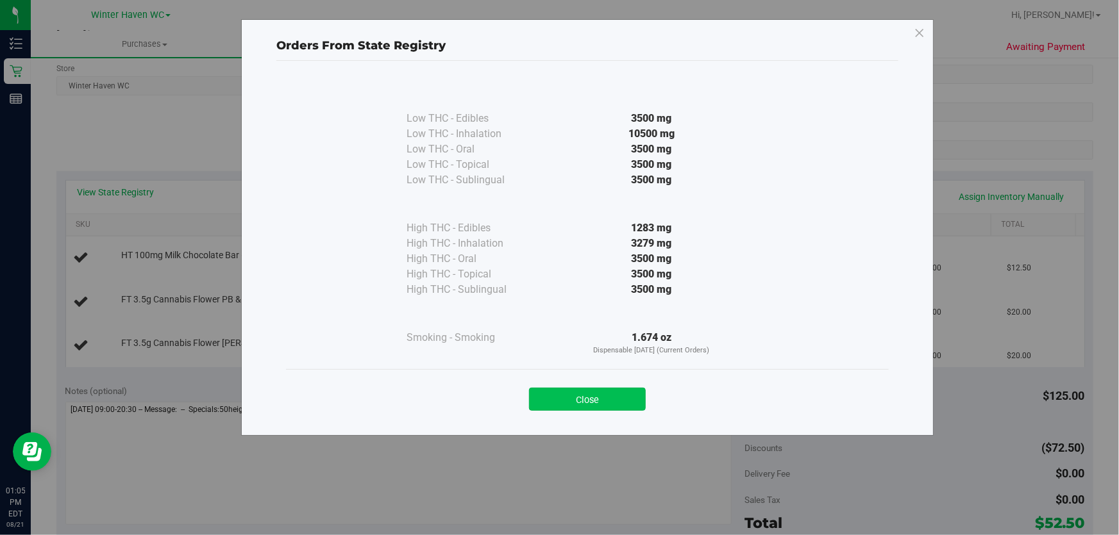
click at [560, 403] on button "Close" at bounding box center [587, 399] width 117 height 23
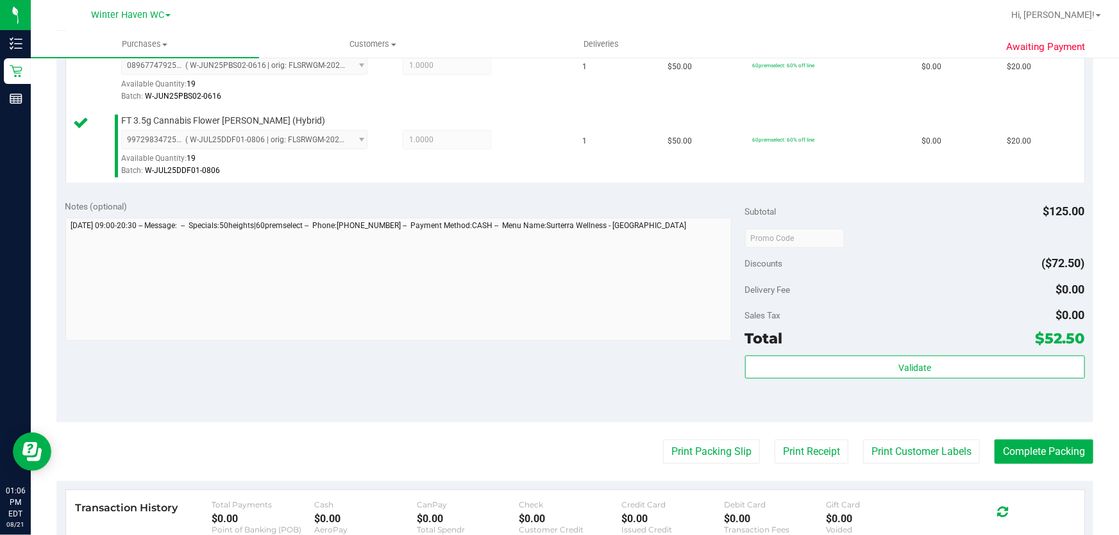
scroll to position [466, 0]
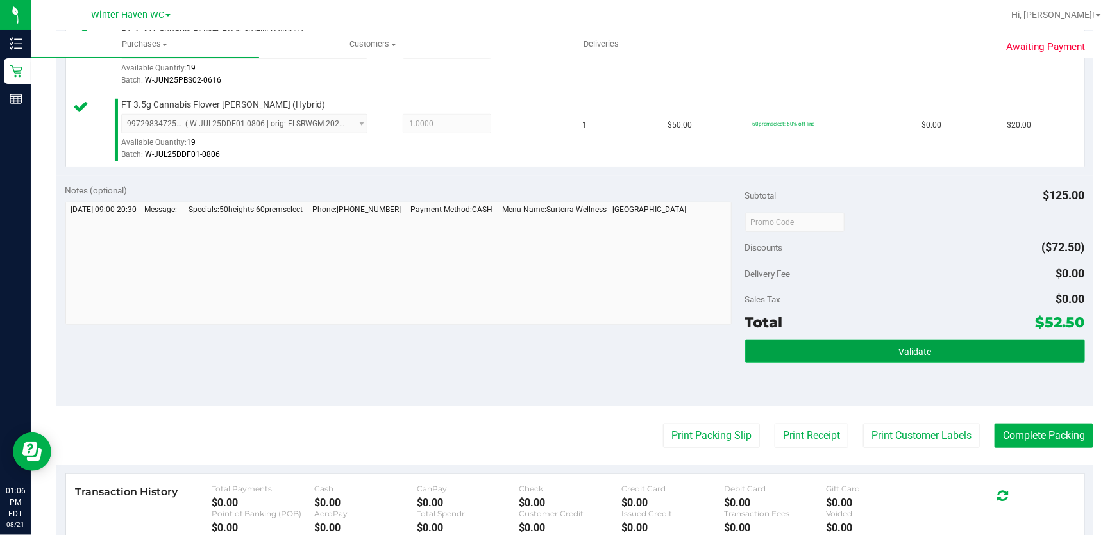
click at [868, 346] on button "Validate" at bounding box center [915, 351] width 340 height 23
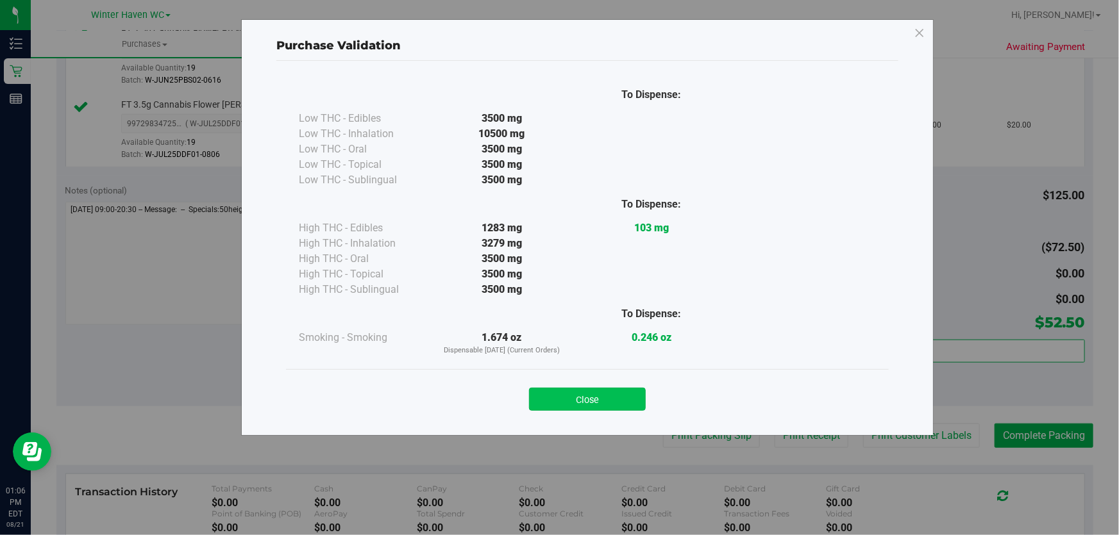
click at [581, 389] on button "Close" at bounding box center [587, 399] width 117 height 23
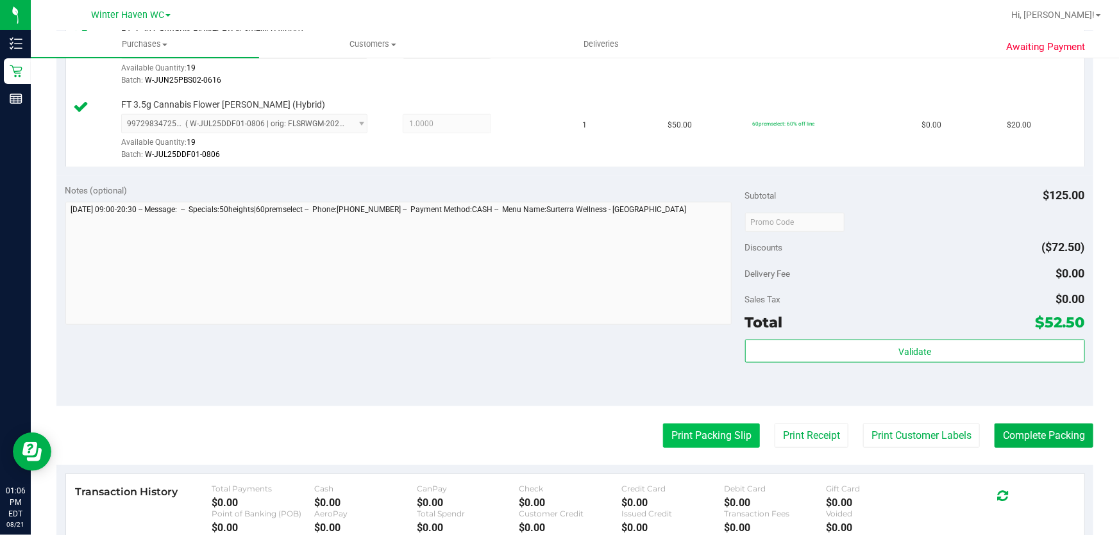
click at [675, 430] on button "Print Packing Slip" at bounding box center [711, 436] width 97 height 24
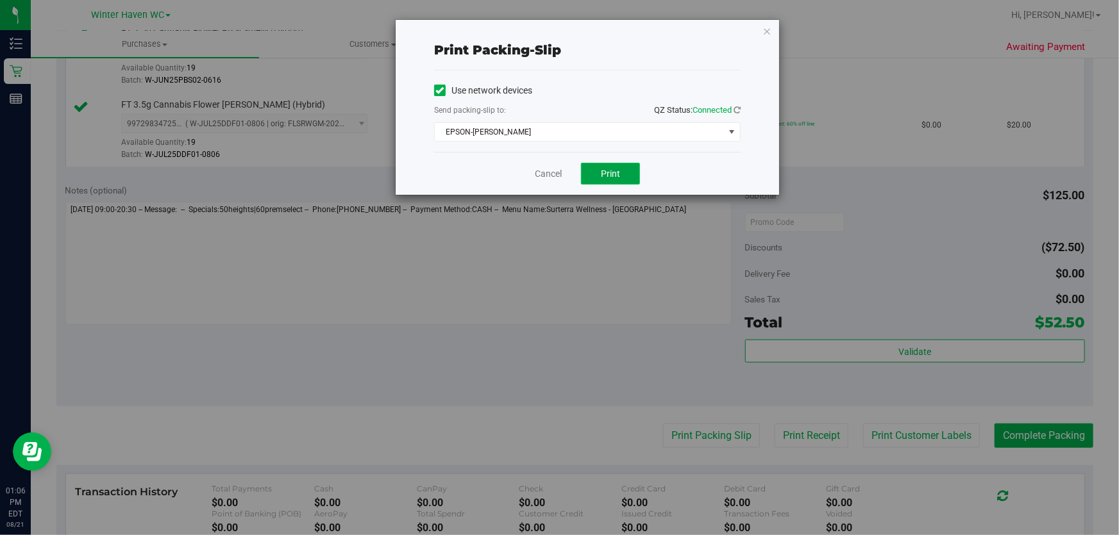
click at [601, 167] on button "Print" at bounding box center [610, 174] width 59 height 22
click at [549, 173] on link "Cancel" at bounding box center [548, 173] width 27 height 13
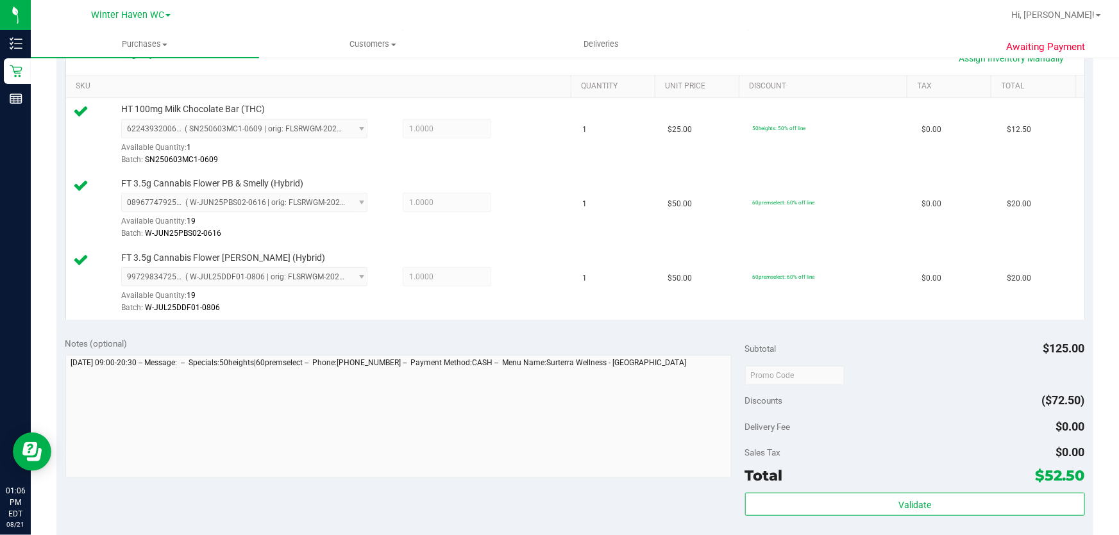
scroll to position [524, 0]
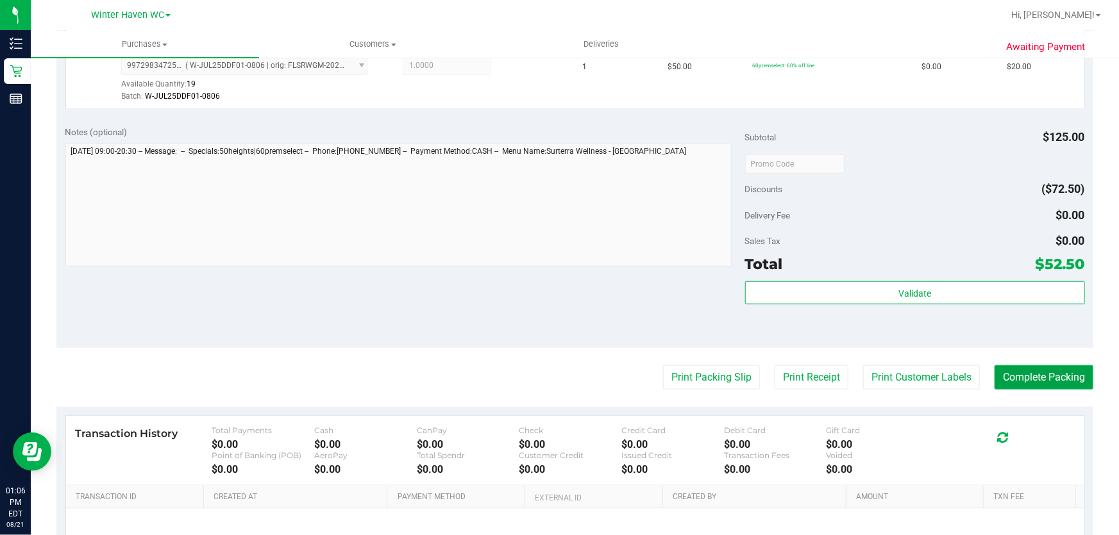
click at [1023, 370] on button "Complete Packing" at bounding box center [1043, 377] width 99 height 24
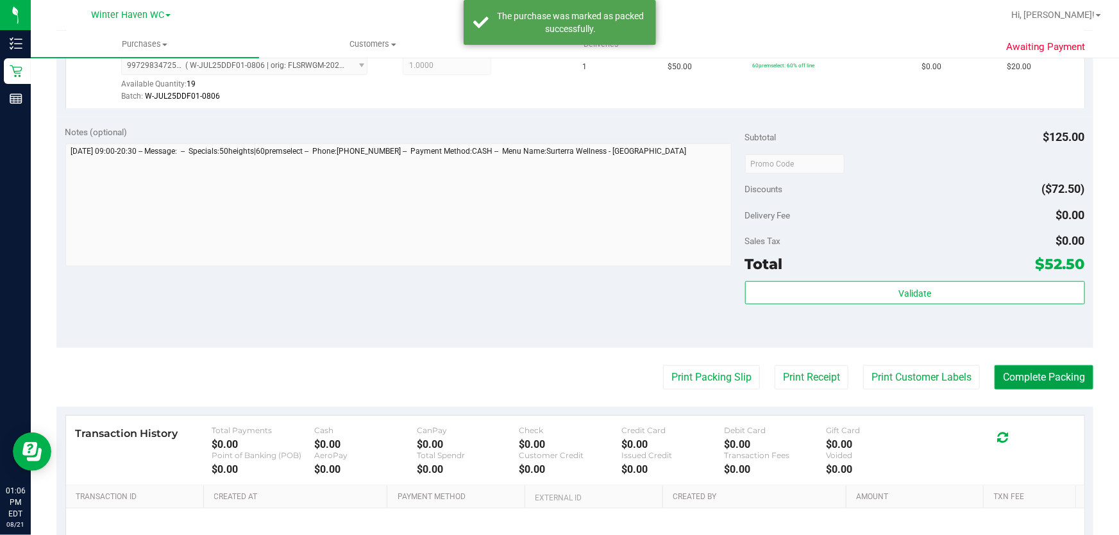
click at [1023, 370] on button "Complete Packing" at bounding box center [1043, 377] width 99 height 24
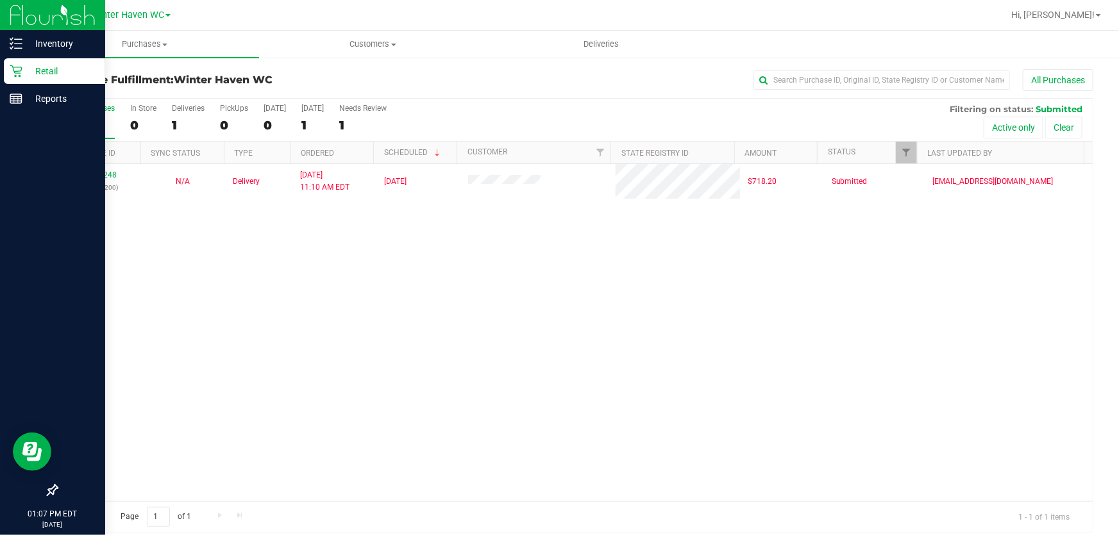
click at [50, 71] on p "Retail" at bounding box center [60, 70] width 77 height 15
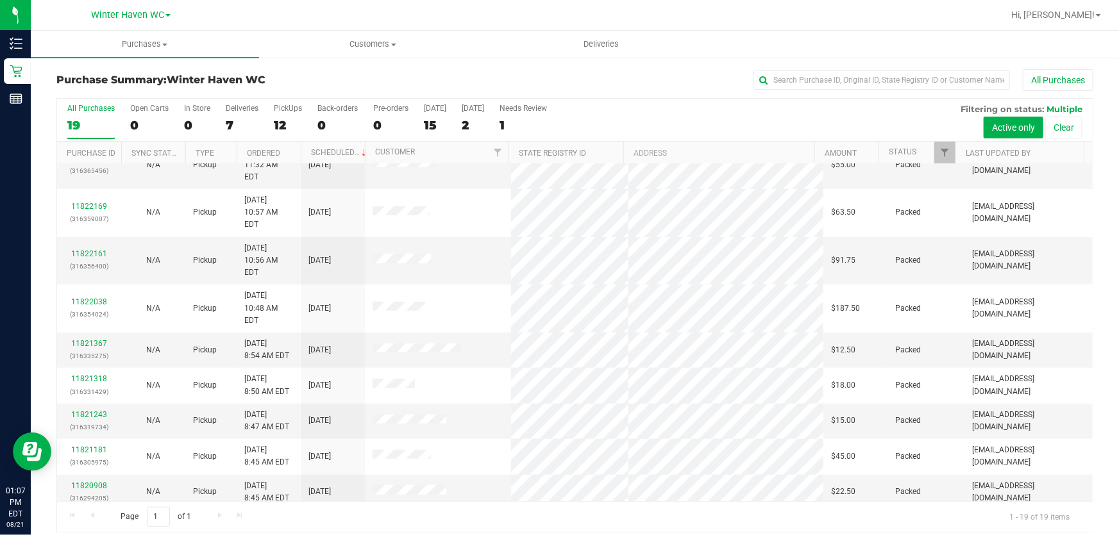
scroll to position [335, 0]
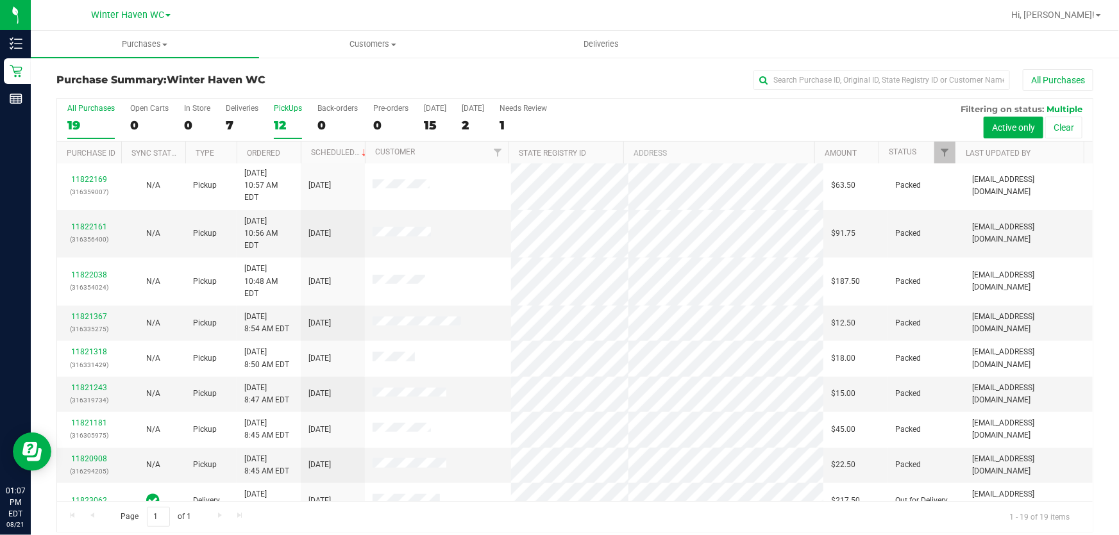
click at [275, 119] on div "12" at bounding box center [288, 125] width 28 height 15
click at [0, 0] on input "PickUps 12" at bounding box center [0, 0] width 0 height 0
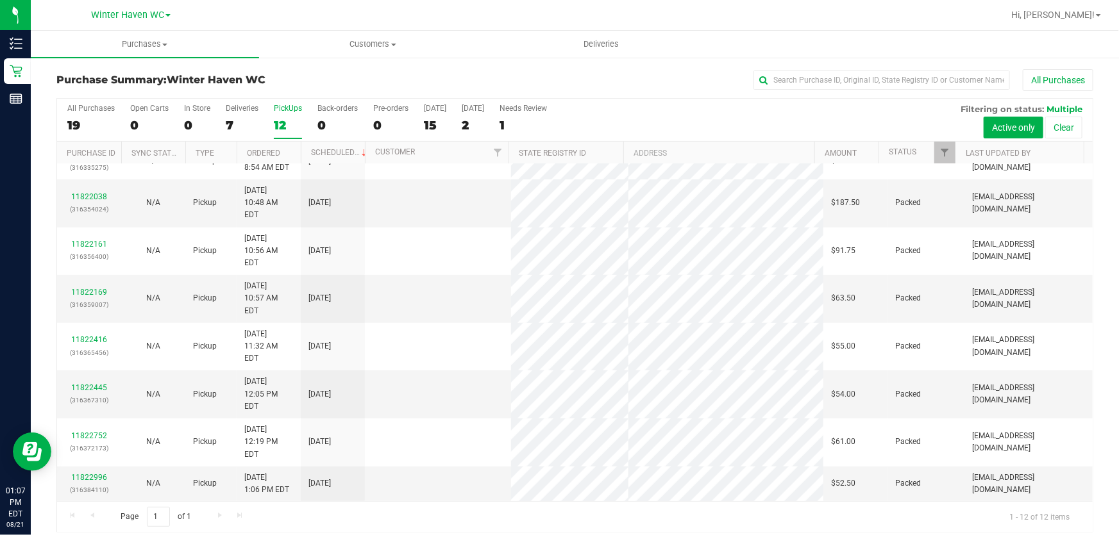
scroll to position [0, 0]
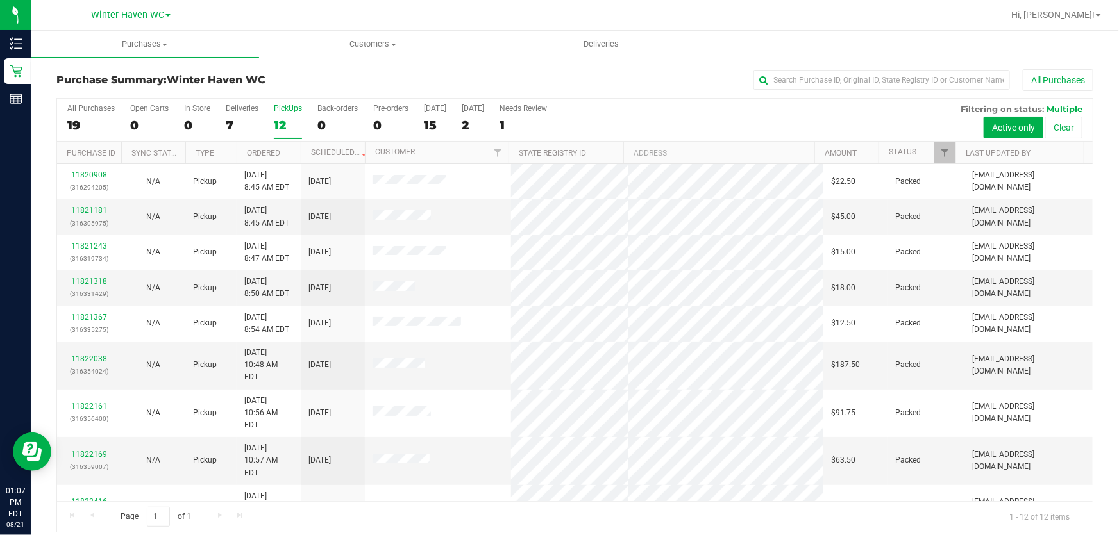
click at [725, 109] on div "All Purchases 19 Open Carts 0 In Store 0 Deliveries 7 PickUps 12 Back-orders 0 …" at bounding box center [575, 120] width 1036 height 43
click at [707, 116] on div "All Purchases 19 Open Carts 0 In Store 0 Deliveries 7 PickUps 12 Back-orders 0 …" at bounding box center [575, 120] width 1036 height 43
click at [812, 122] on div "All Purchases 19 Open Carts 0 In Store 0 Deliveries 7 PickUps 12 Back-orders 0 …" at bounding box center [575, 120] width 1036 height 43
click at [830, 116] on div "All Purchases 19 Open Carts 0 In Store 0 Deliveries 7 PickUps 12 Back-orders 0 …" at bounding box center [575, 120] width 1036 height 43
click at [828, 122] on div "All Purchases 19 Open Carts 0 In Store 0 Deliveries 7 PickUps 12 Back-orders 0 …" at bounding box center [575, 120] width 1036 height 43
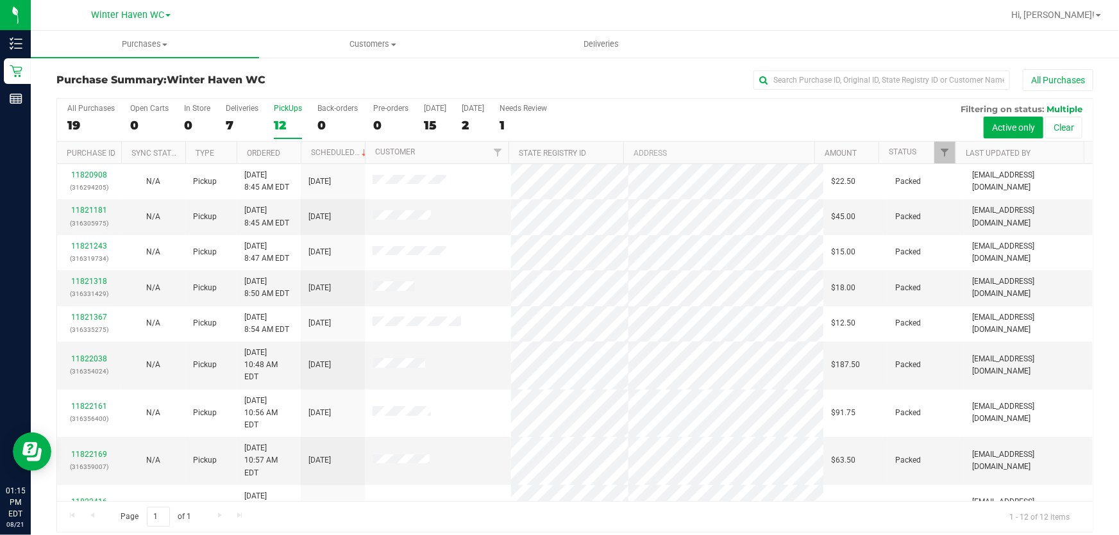
click at [668, 119] on div "All Purchases 19 Open Carts 0 In Store 0 Deliveries 7 PickUps 12 Back-orders 0 …" at bounding box center [575, 120] width 1036 height 43
click at [710, 117] on div "All Purchases 19 Open Carts 0 In Store 0 Deliveries 7 PickUps 12 Back-orders 0 …" at bounding box center [575, 120] width 1036 height 43
click at [1098, 16] on span at bounding box center [1098, 15] width 5 height 3
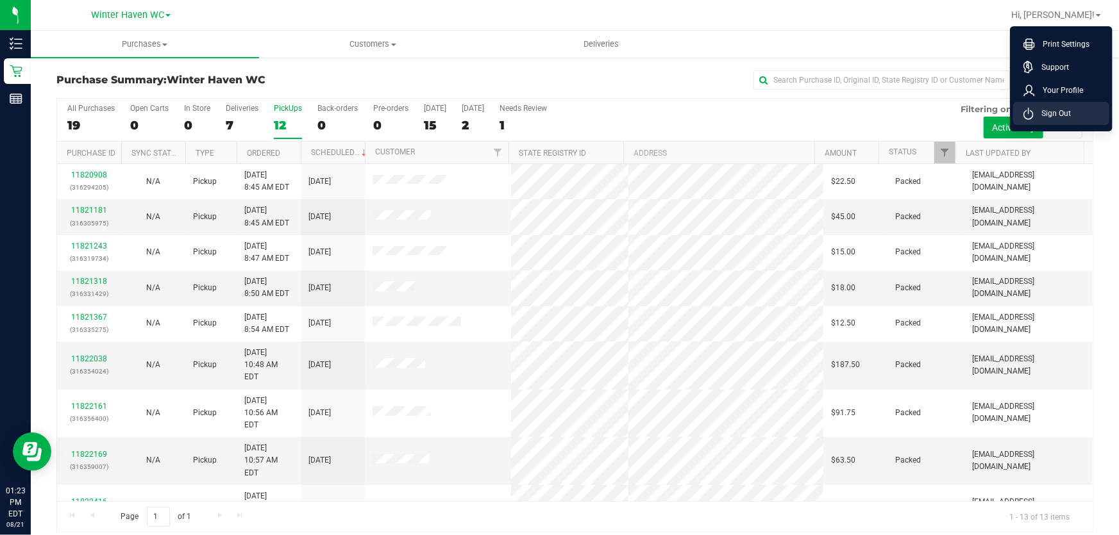
click at [1052, 112] on span "Sign Out" at bounding box center [1052, 113] width 37 height 13
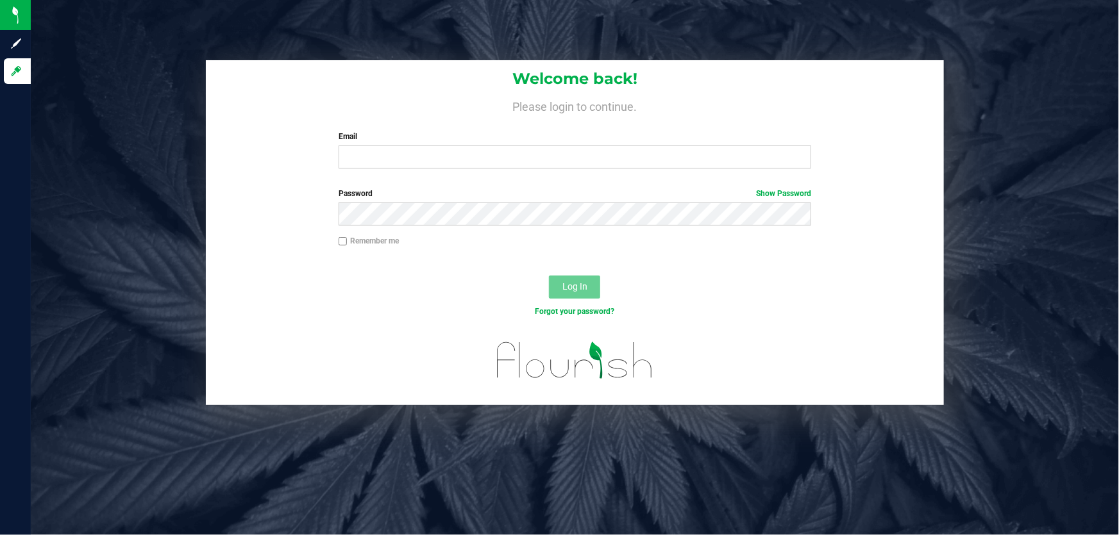
click at [820, 97] on h4 "Please login to continue." at bounding box center [575, 104] width 738 height 15
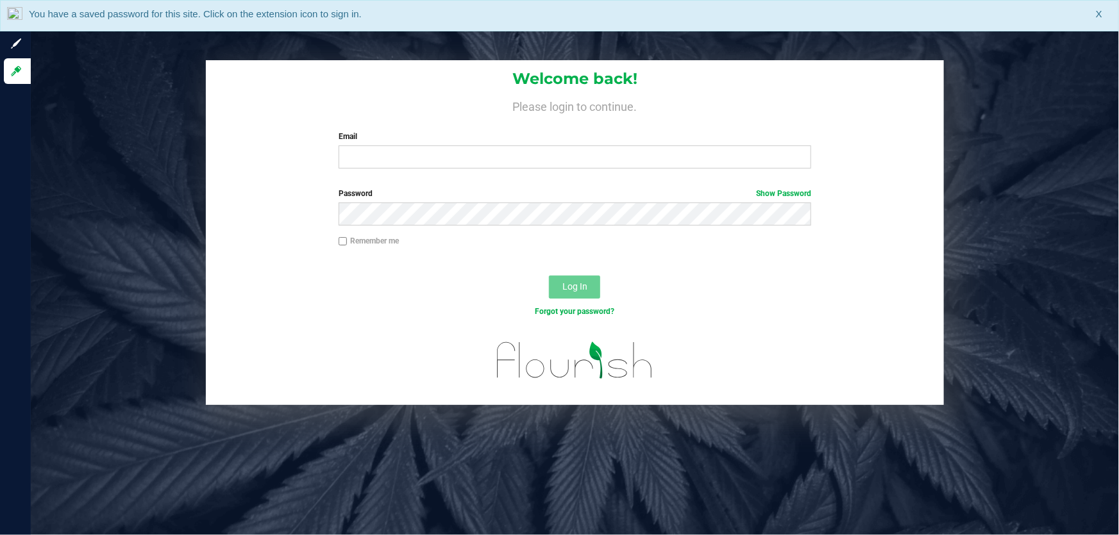
click at [684, 46] on div "Welcome back! Please login to continue. Email Required Please format your email…" at bounding box center [575, 267] width 1088 height 535
click at [436, 82] on h1 "Welcome back!" at bounding box center [575, 79] width 738 height 17
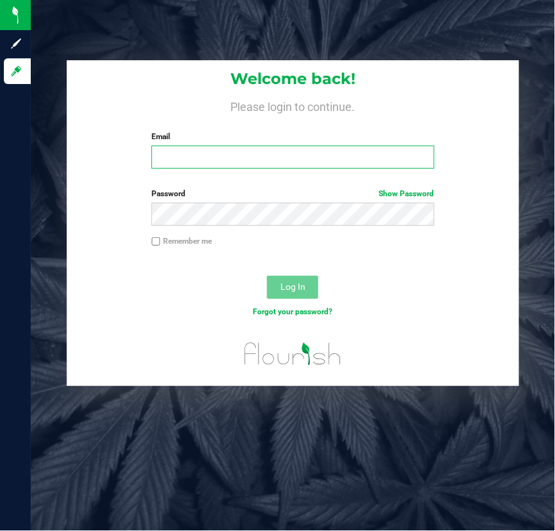
click at [218, 159] on input "Email" at bounding box center [292, 157] width 283 height 23
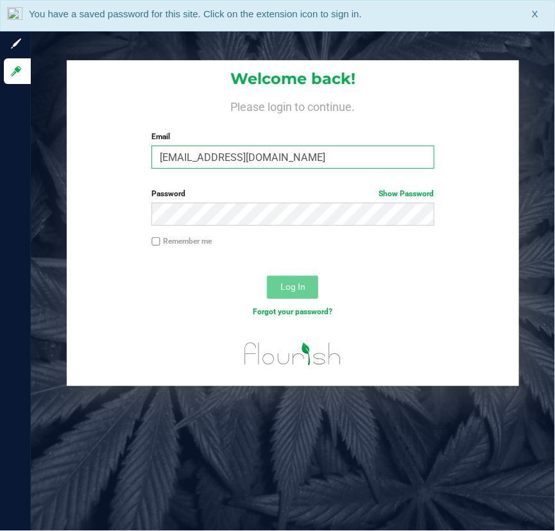
type input "[EMAIL_ADDRESS][DOMAIN_NAME]"
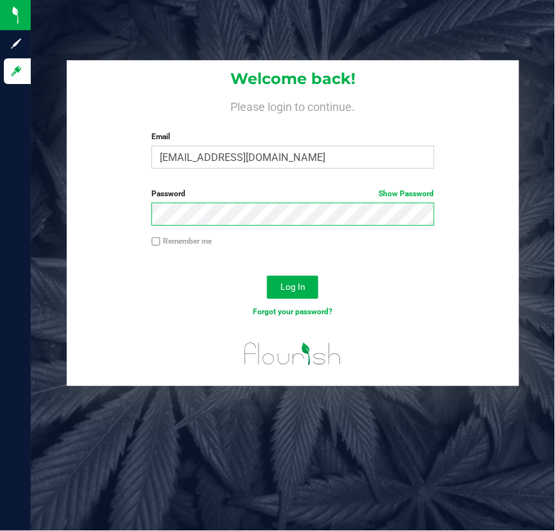
click at [267, 276] on button "Log In" at bounding box center [292, 287] width 51 height 23
